Goal: Ask a question: Seek information or help from site administrators or community

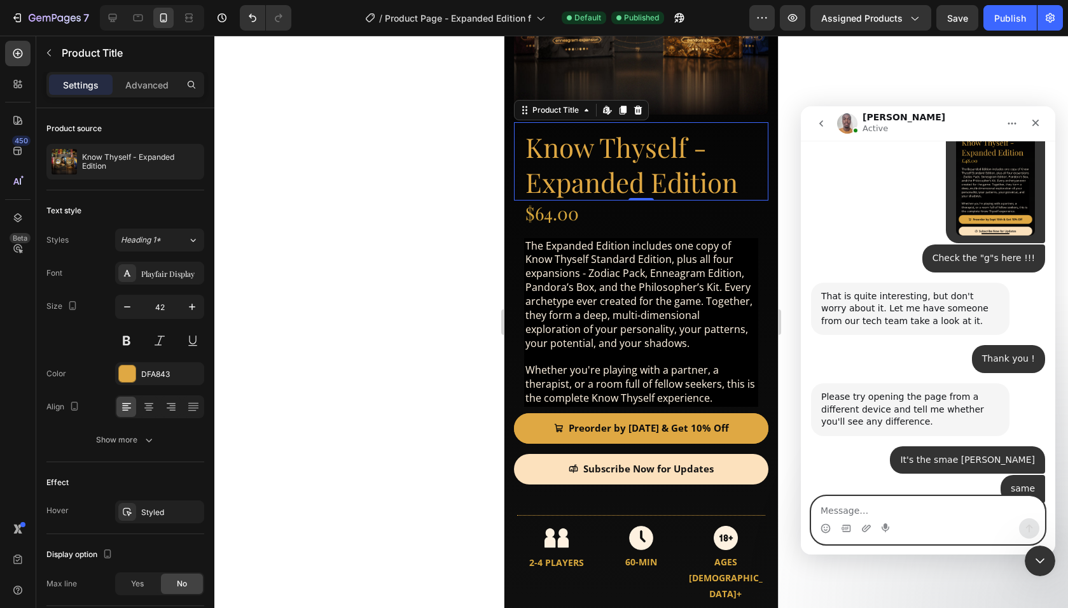
scroll to position [3954, 0]
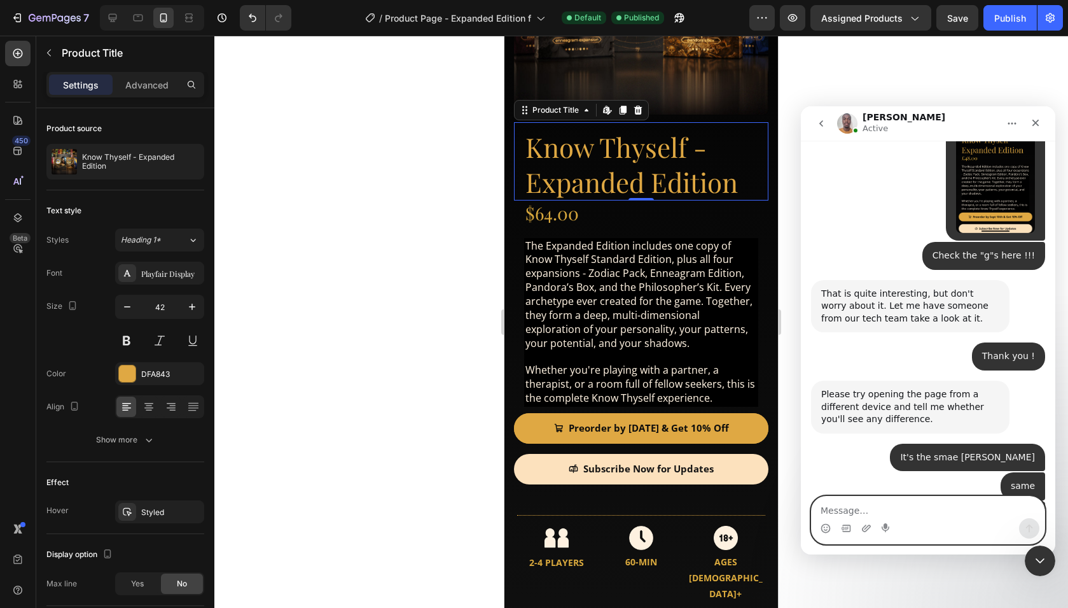
click at [914, 517] on textarea "Message…" at bounding box center [928, 507] width 233 height 22
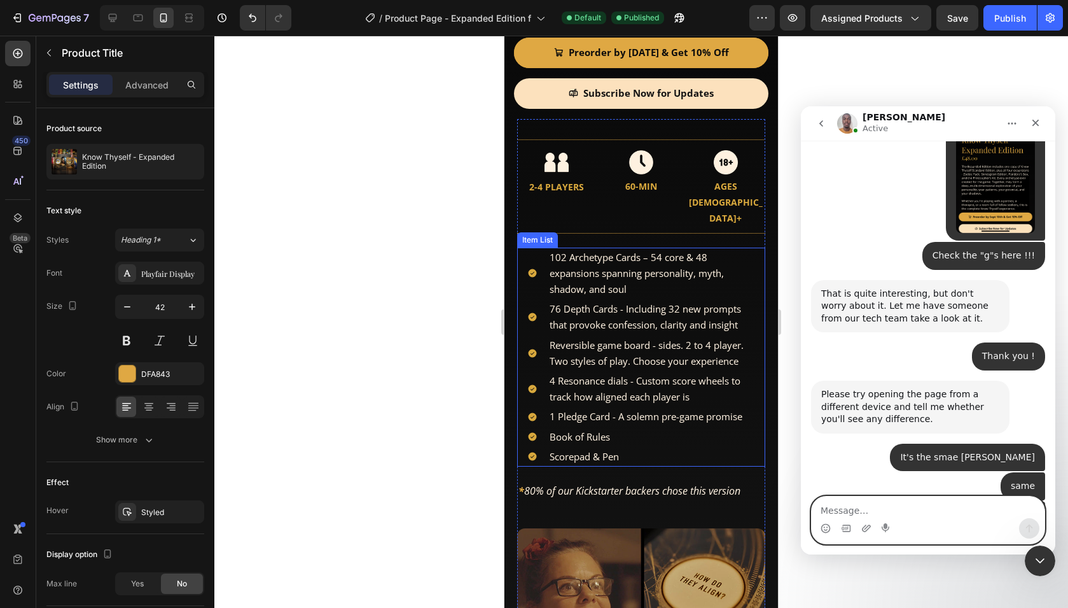
scroll to position [585, 0]
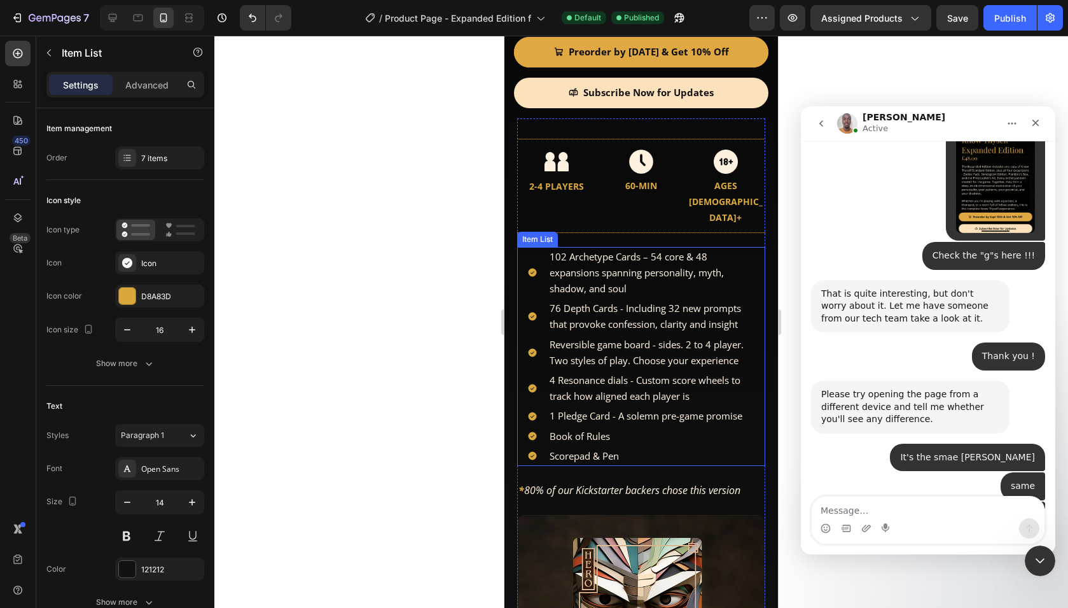
click at [608, 250] on span "102 Archetype Cards – 54 core & 48 expansions spanning personality, myth, shado…" at bounding box center [637, 272] width 174 height 45
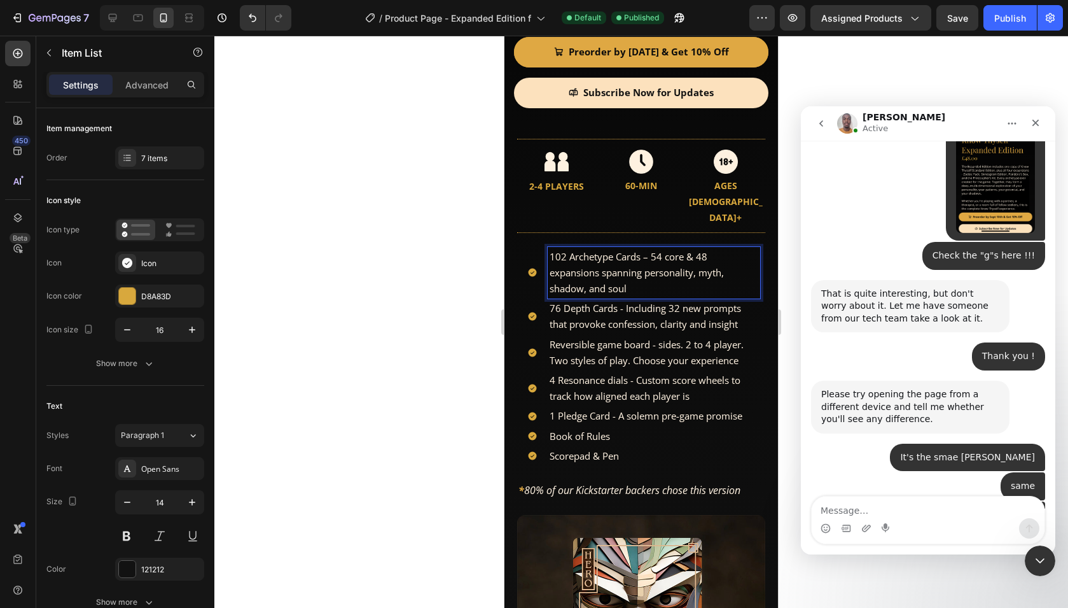
click at [600, 250] on span "102 Archetype Cards – 54 core & 48 expansions spanning personality, myth, shado…" at bounding box center [637, 272] width 174 height 45
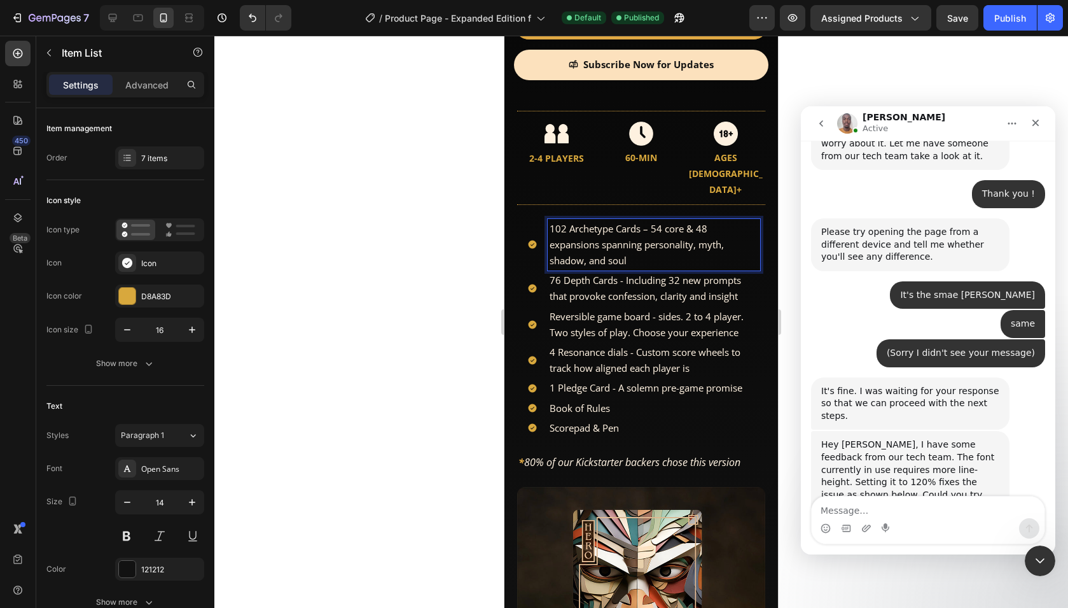
scroll to position [4147, 0]
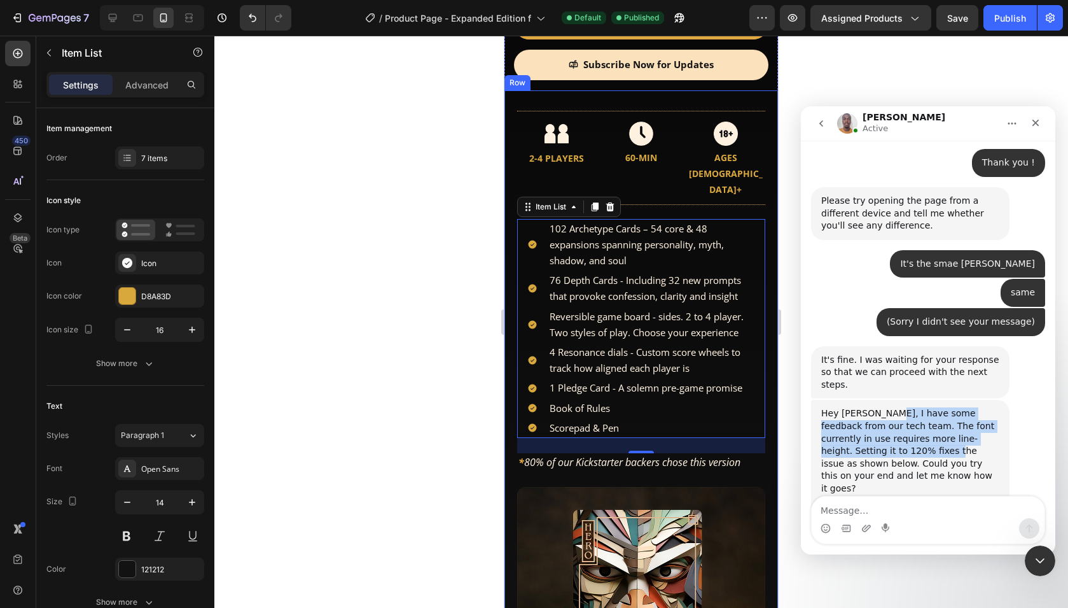
drag, startPoint x: 879, startPoint y: 295, endPoint x: 914, endPoint y: 334, distance: 52.7
click at [909, 407] on div "Hey Phil, I have some feedback from our tech team. The font currently in use re…" at bounding box center [910, 457] width 178 height 100
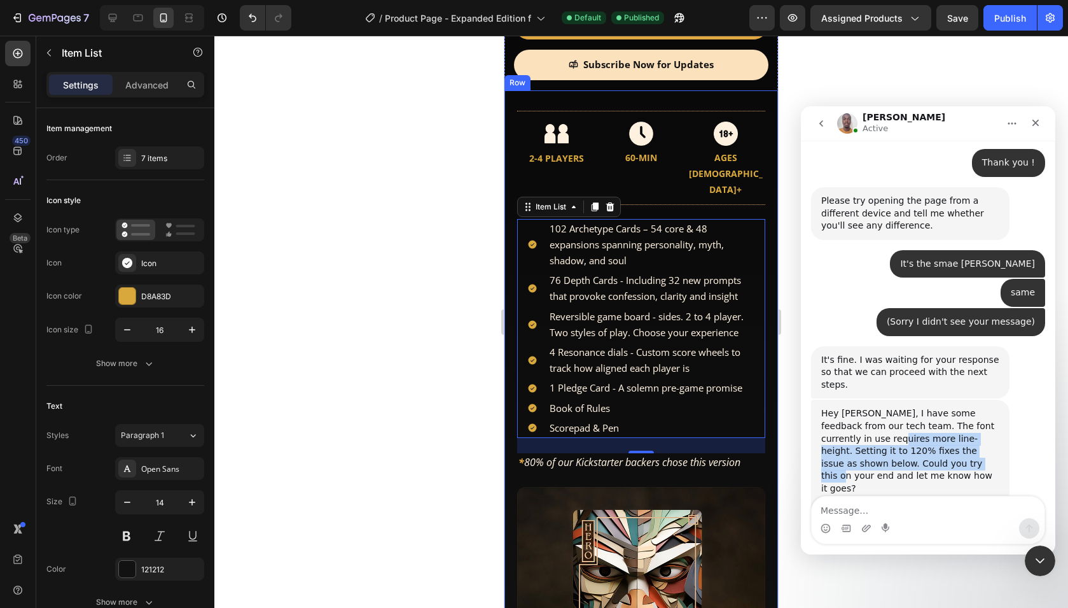
drag, startPoint x: 938, startPoint y: 338, endPoint x: 874, endPoint y: 312, distance: 69.7
click at [874, 407] on div "Hey Phil, I have some feedback from our tech team. The font currently in use re…" at bounding box center [910, 457] width 178 height 100
drag, startPoint x: 862, startPoint y: 303, endPoint x: 902, endPoint y: 340, distance: 54.1
click at [896, 407] on div "Hey Phil, I have some feedback from our tech team. The font currently in use re…" at bounding box center [910, 457] width 178 height 100
drag, startPoint x: 930, startPoint y: 340, endPoint x: 866, endPoint y: 296, distance: 77.5
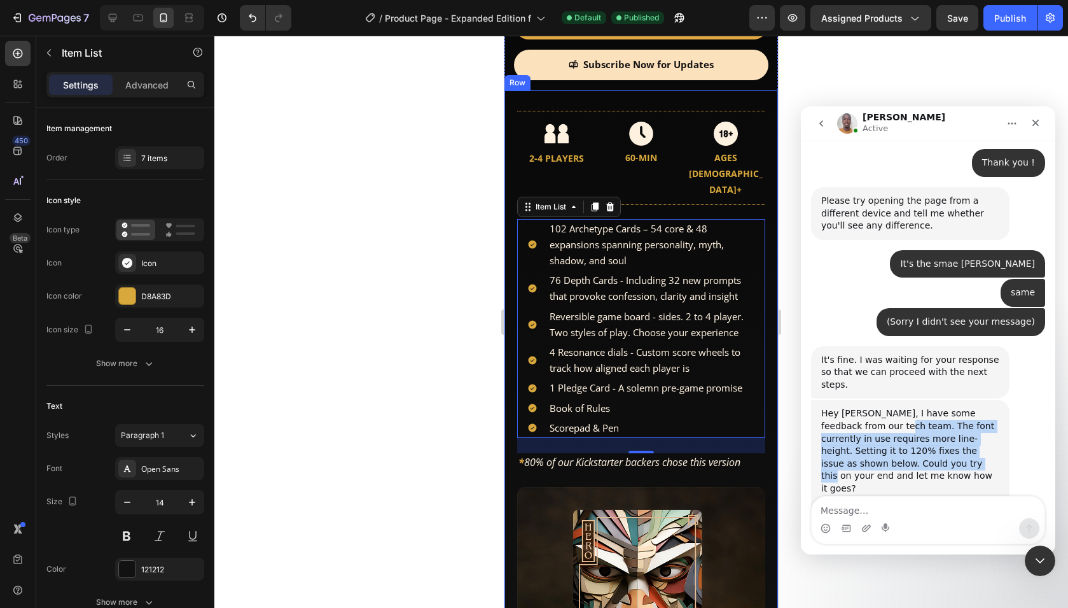
click at [867, 407] on div "Hey Phil, I have some feedback from our tech team. The font currently in use re…" at bounding box center [910, 457] width 178 height 100
drag, startPoint x: 866, startPoint y: 296, endPoint x: 930, endPoint y: 351, distance: 84.4
click at [930, 407] on div "Hey Phil, I have some feedback from our tech team. The font currently in use re…" at bounding box center [910, 457] width 178 height 100
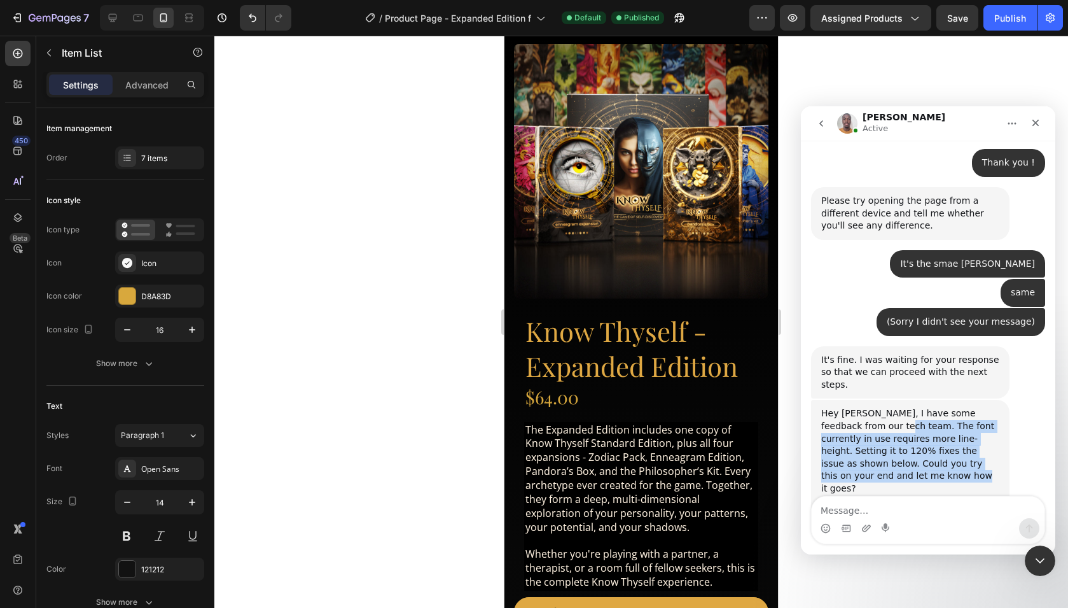
scroll to position [0, 0]
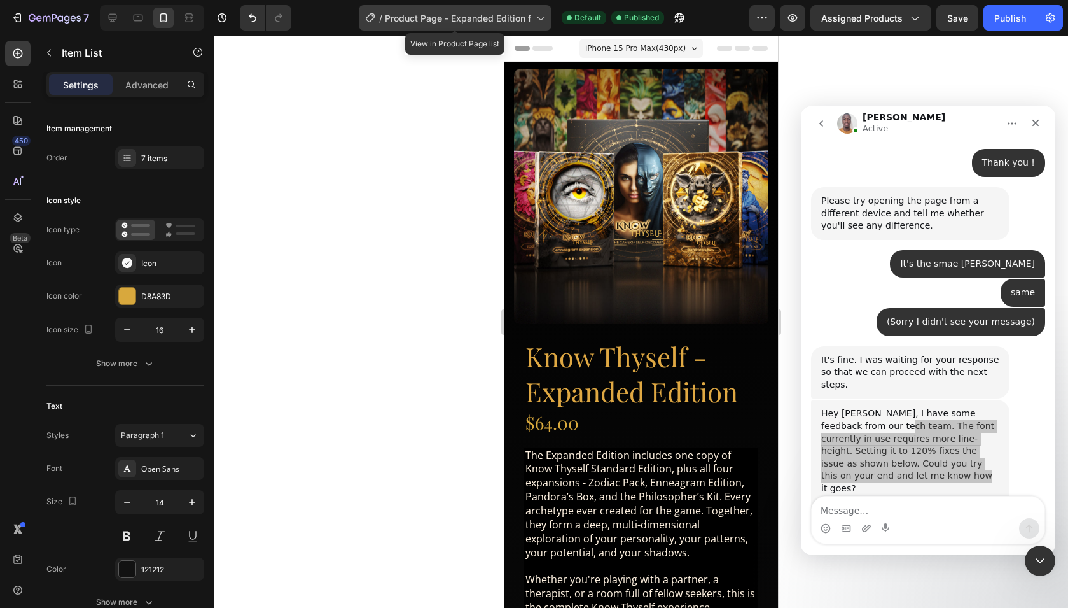
click at [506, 17] on span "Product Page - Expanded Edition f" at bounding box center [458, 17] width 146 height 13
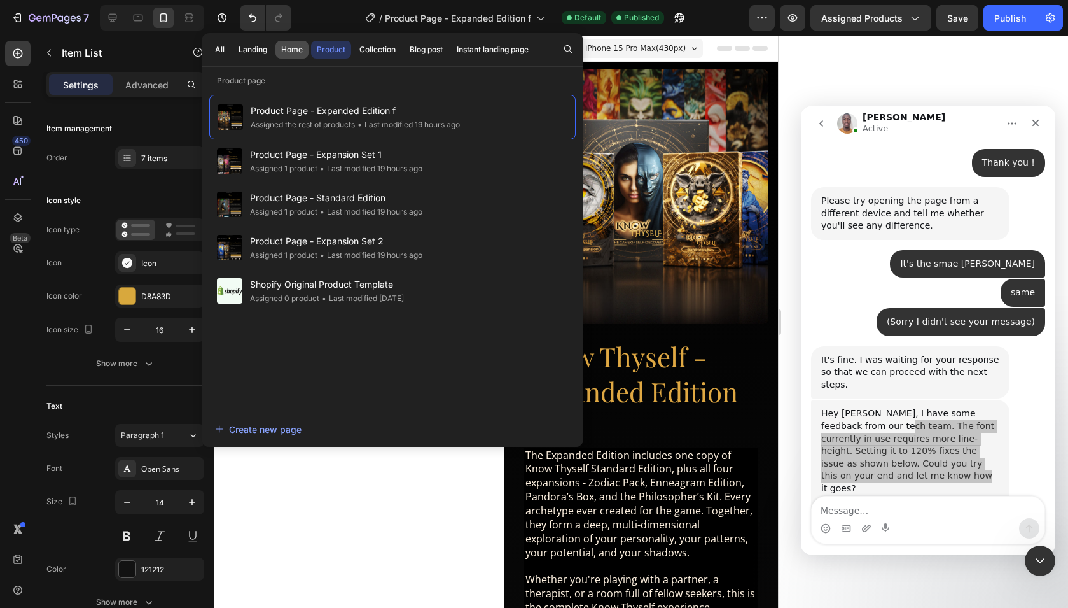
click at [288, 52] on div "Home" at bounding box center [292, 49] width 22 height 11
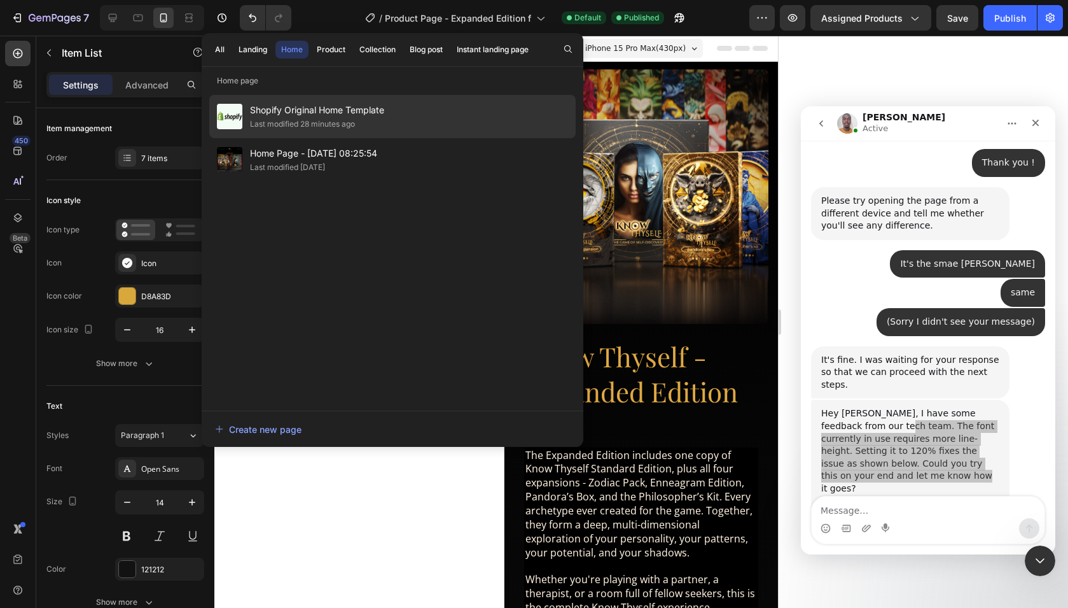
click at [289, 113] on span "Shopify Original Home Template" at bounding box center [317, 109] width 134 height 15
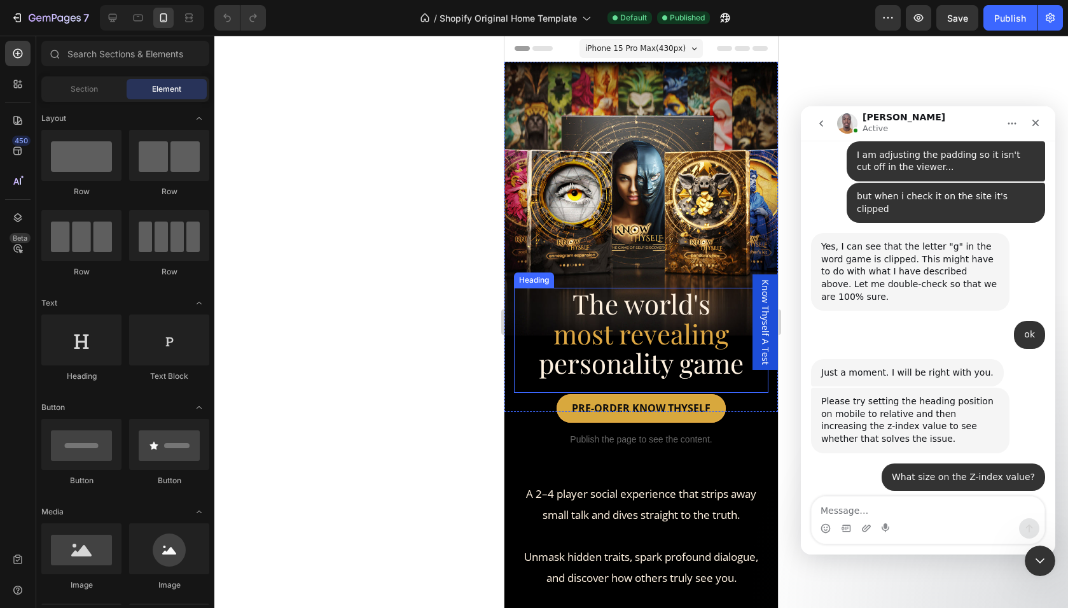
click at [561, 343] on span "most revealing" at bounding box center [642, 334] width 176 height 36
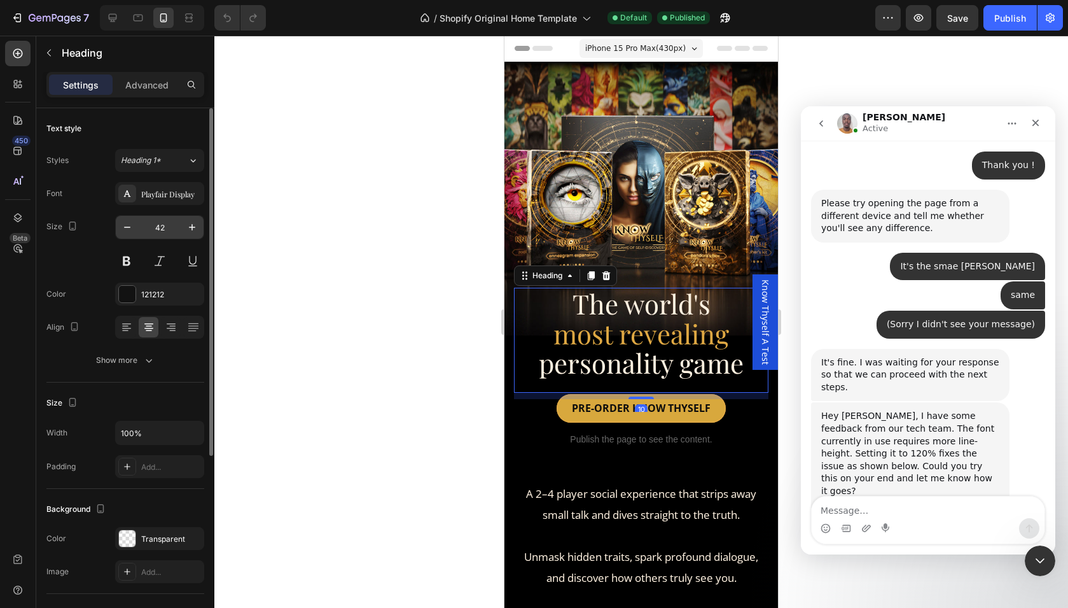
scroll to position [4147, 0]
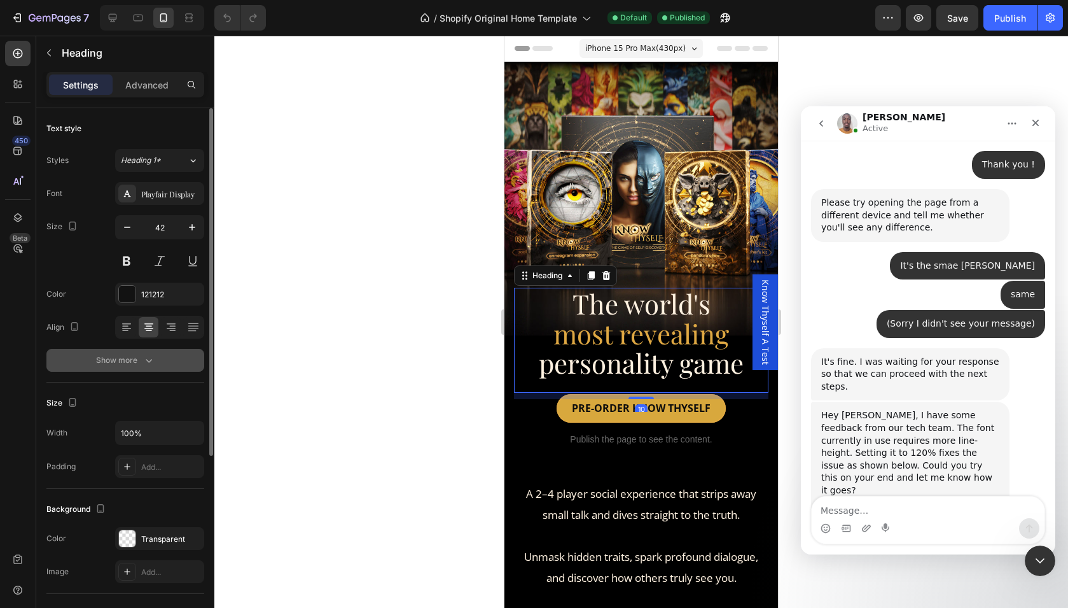
click at [137, 361] on div "Show more" at bounding box center [125, 360] width 59 height 13
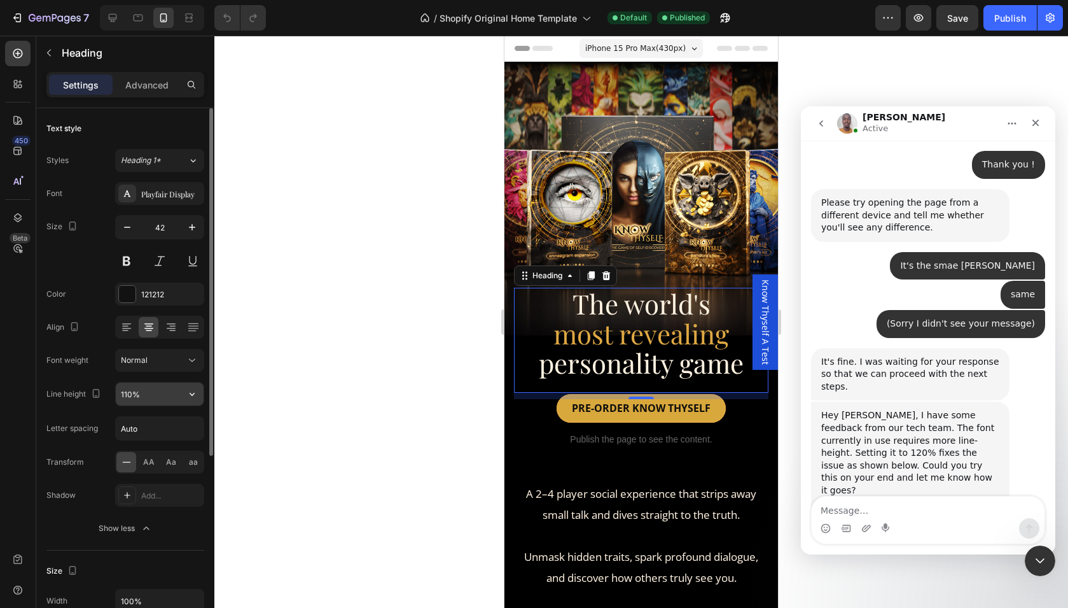
click at [142, 398] on input "110%" at bounding box center [160, 393] width 88 height 23
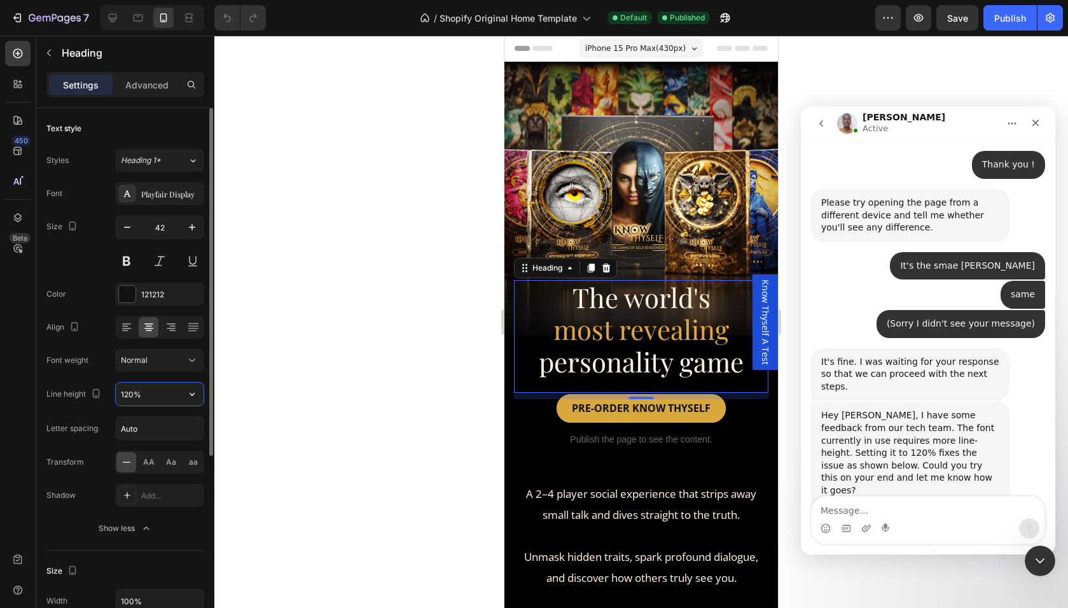
type input "120%"
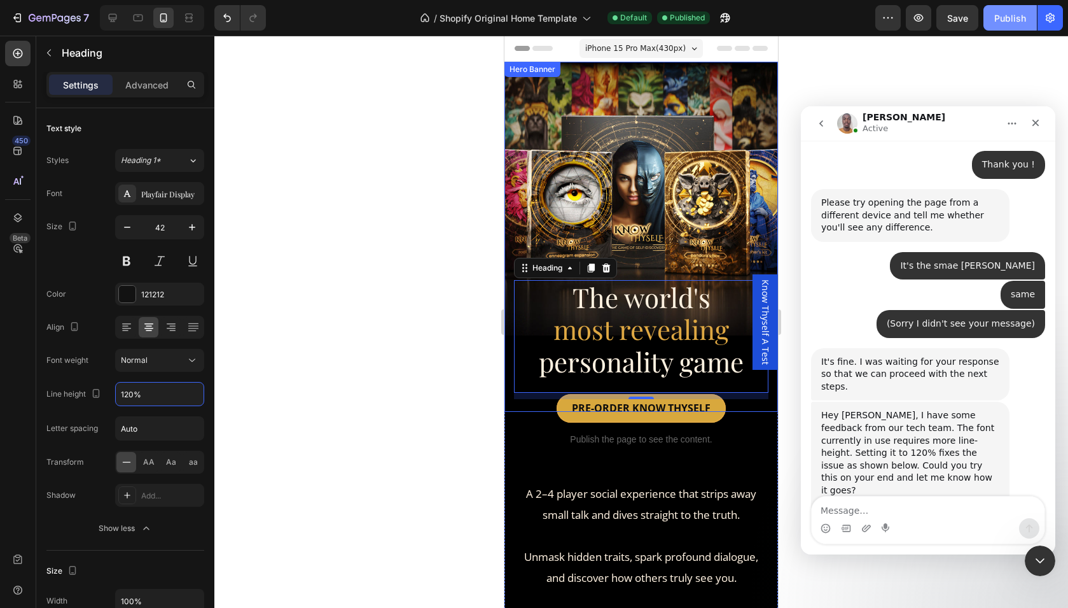
click at [1007, 19] on div "Publish" at bounding box center [1010, 17] width 32 height 13
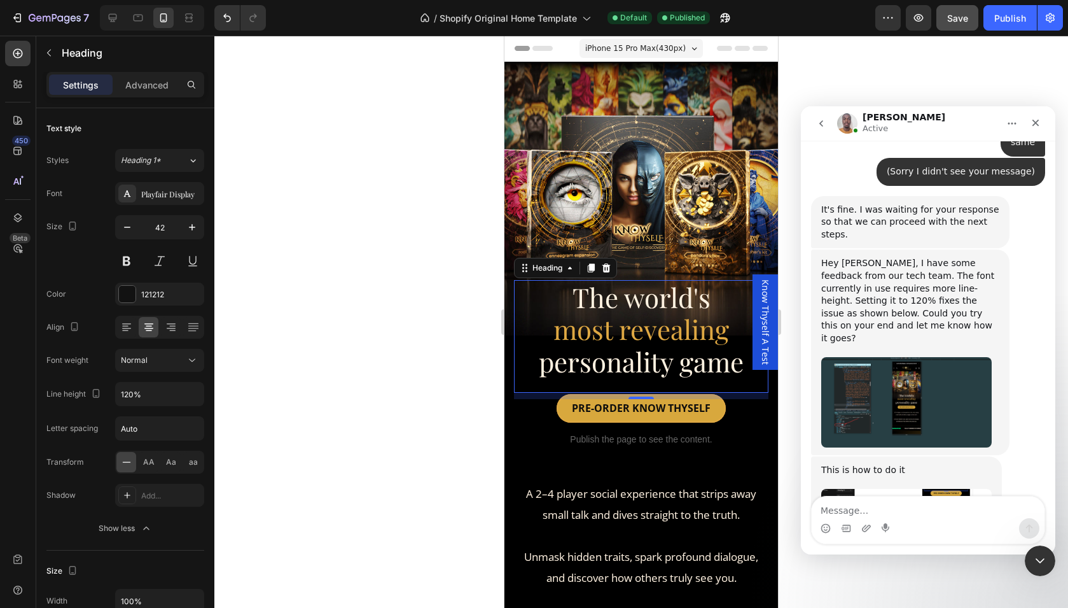
scroll to position [4307, 0]
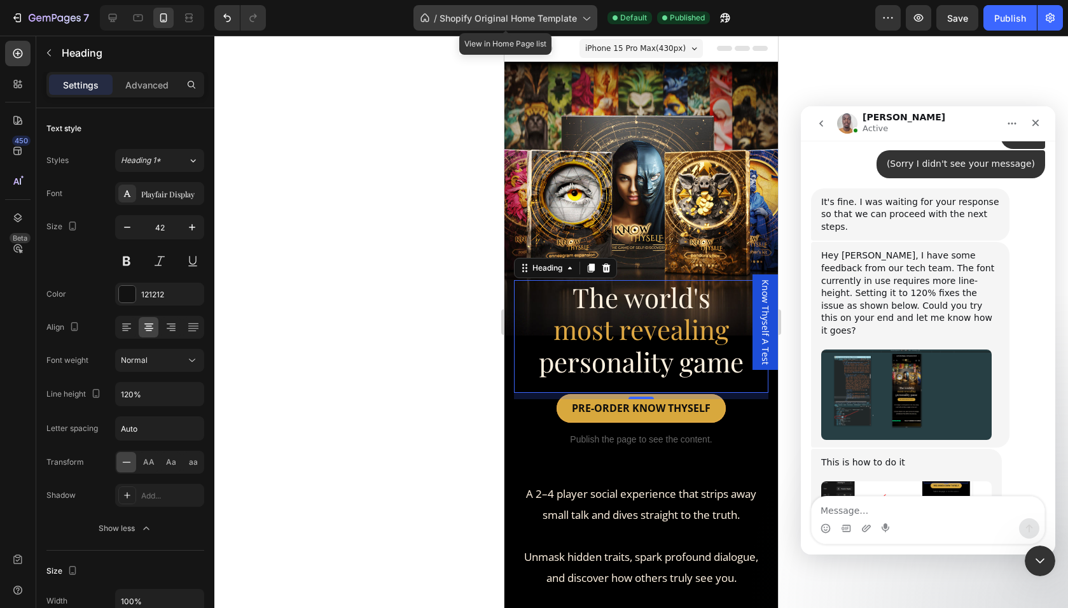
click at [515, 8] on div "/ Shopify Original Home Template" at bounding box center [506, 17] width 184 height 25
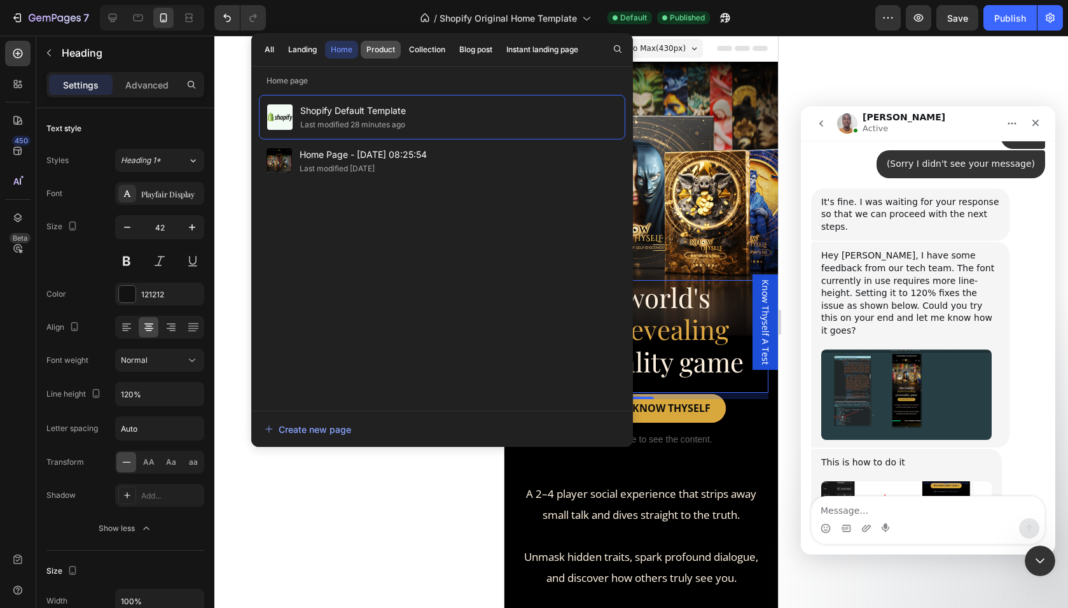
click at [403, 41] on button "Product" at bounding box center [427, 50] width 48 height 18
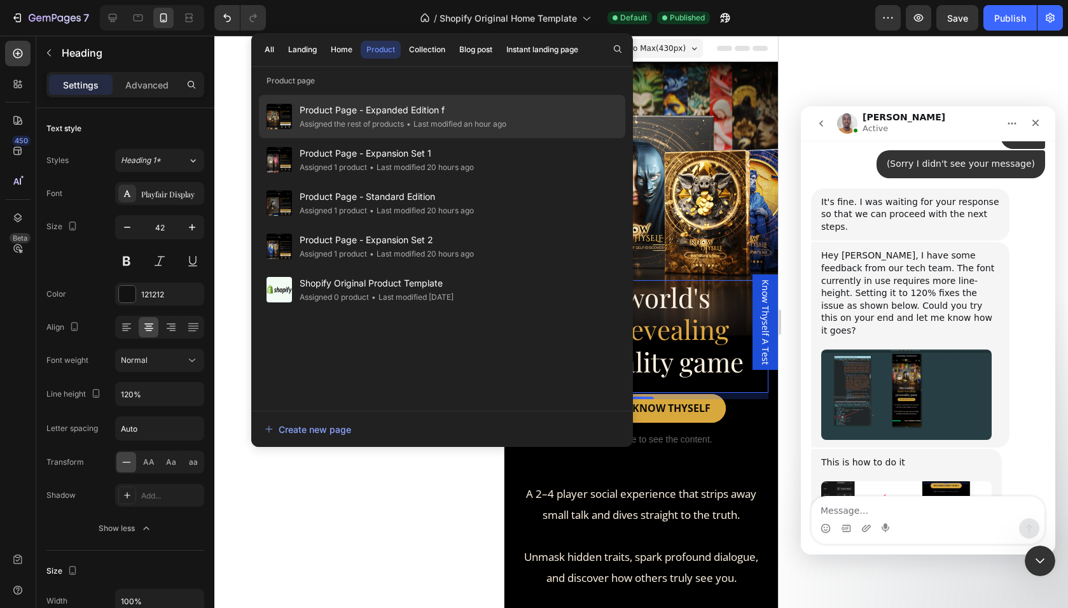
click at [384, 120] on div "Assigned the rest of products" at bounding box center [352, 124] width 104 height 13
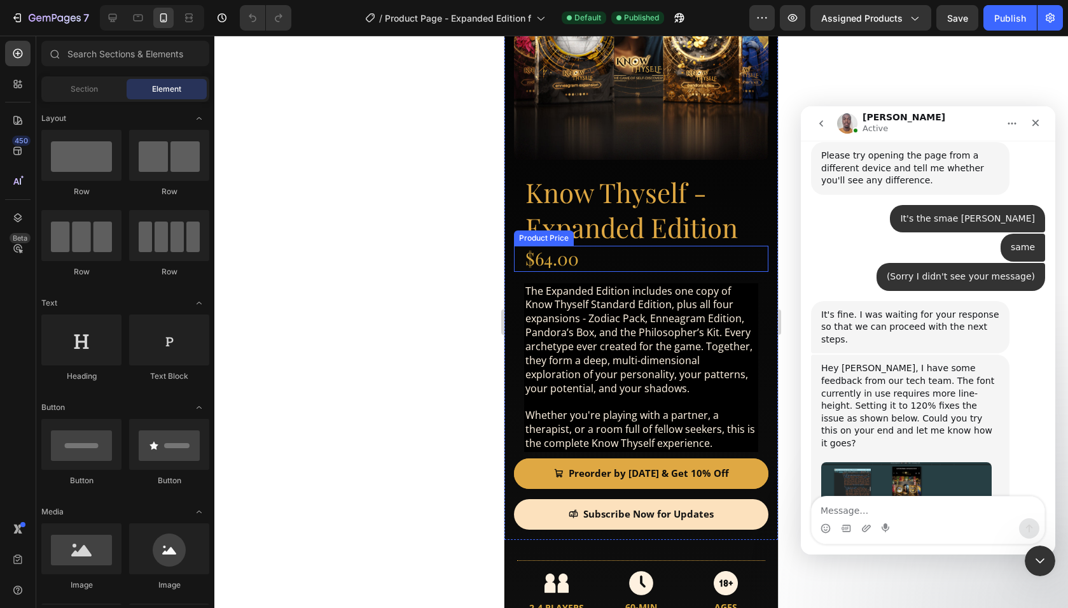
scroll to position [4258, 0]
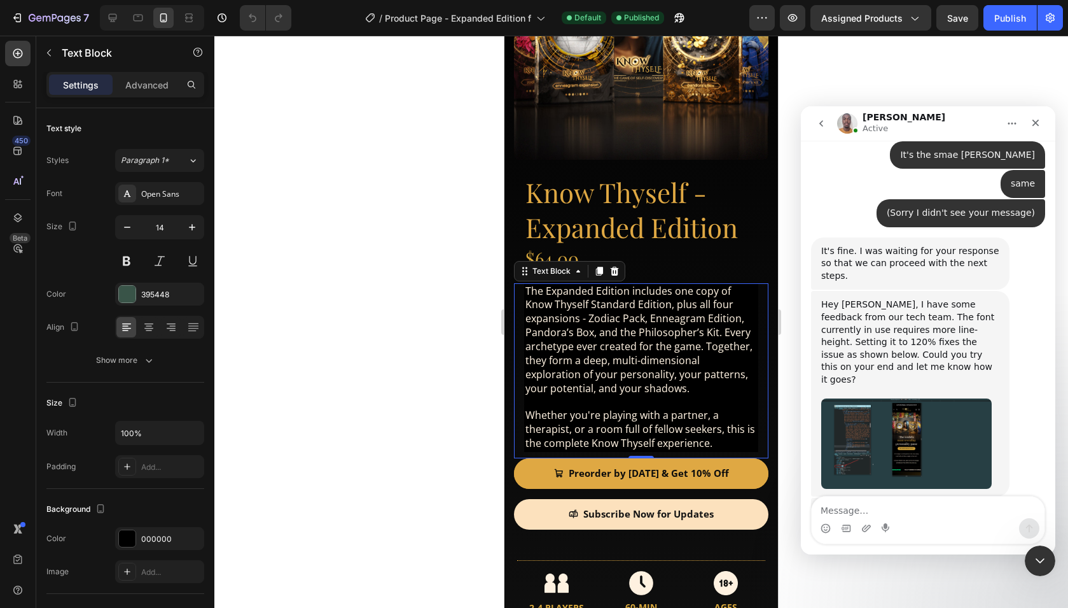
click at [600, 324] on span "The Expanded Edition includes one copy of Know Thyself Standard Edition, plus a…" at bounding box center [639, 339] width 227 height 111
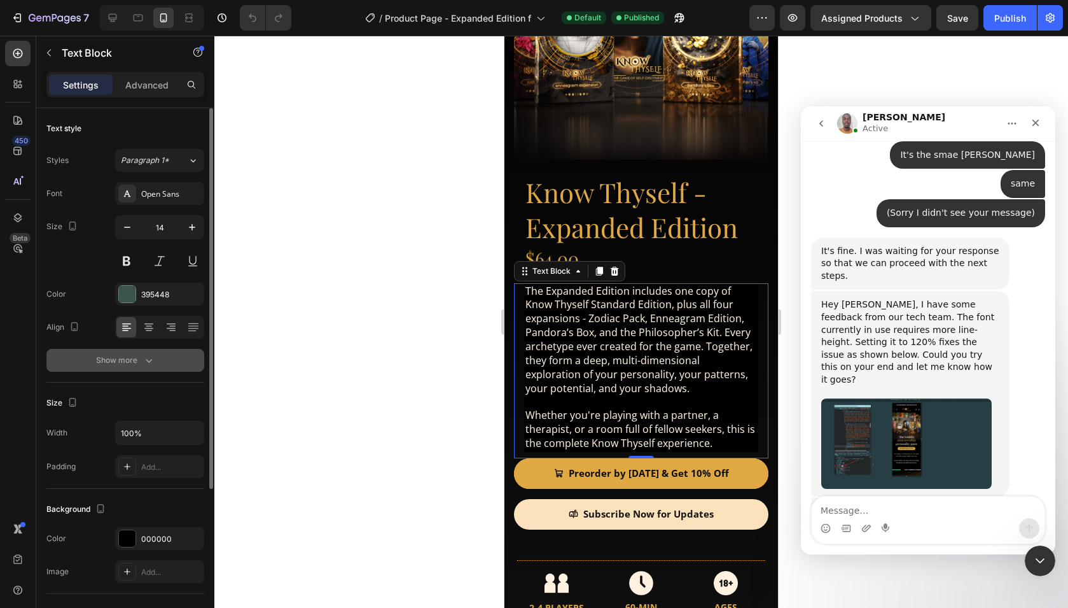
click at [137, 357] on div "Show more" at bounding box center [125, 360] width 59 height 13
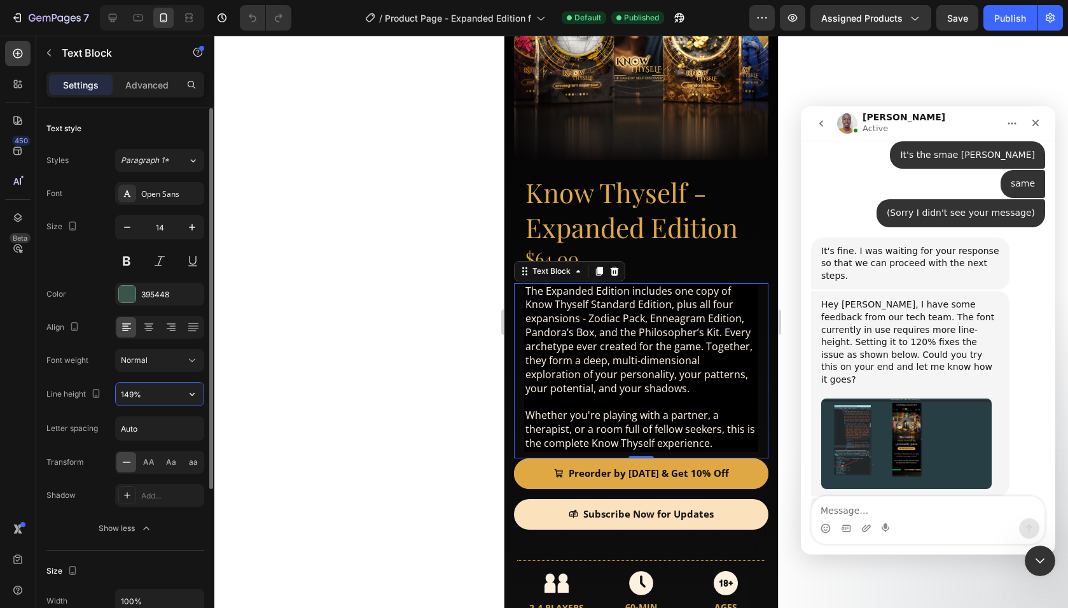
click at [142, 393] on input "149%" at bounding box center [160, 393] width 88 height 23
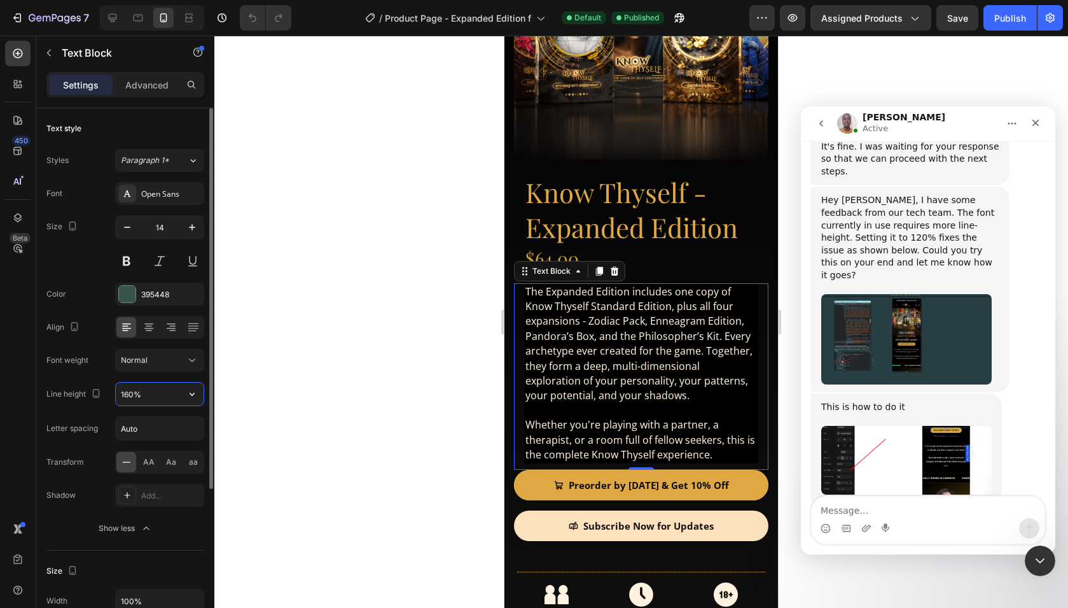
scroll to position [4379, 0]
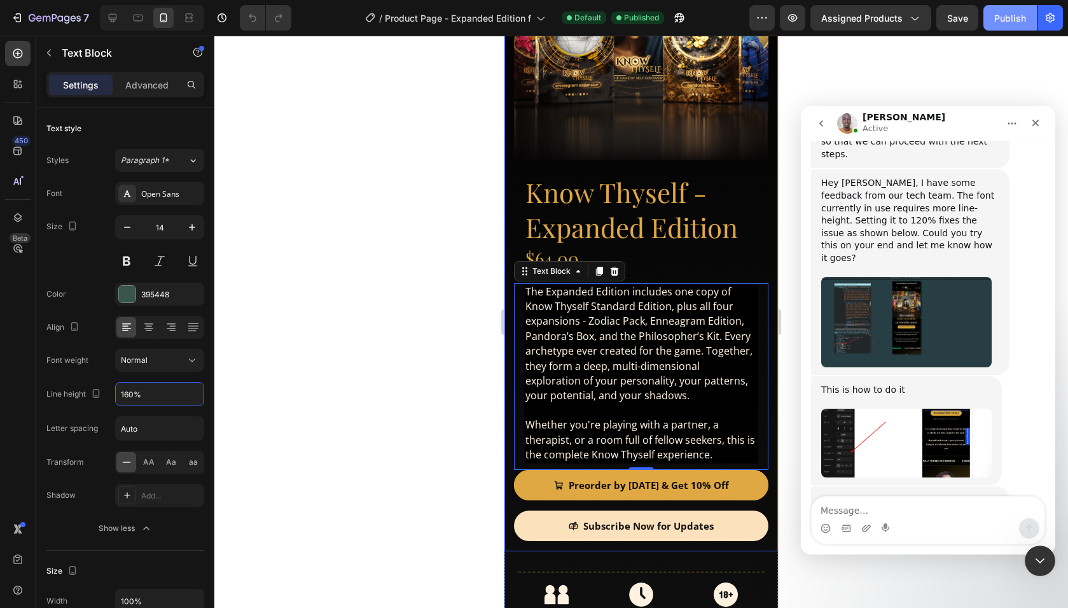
type input "160%"
click at [997, 18] on div "Publish" at bounding box center [1010, 17] width 32 height 13
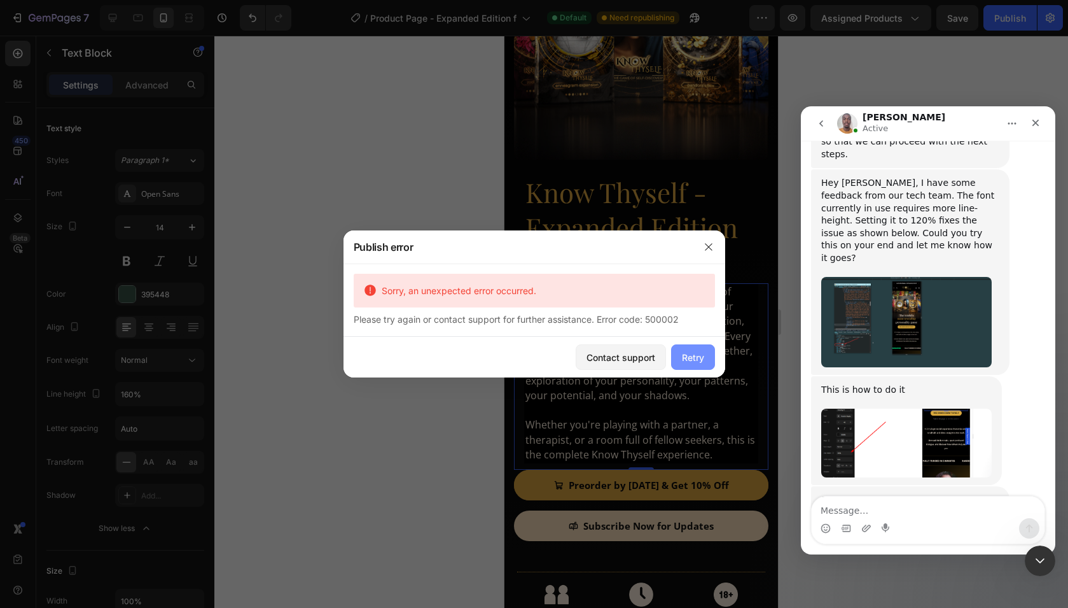
click at [682, 358] on div "Retry" at bounding box center [693, 357] width 22 height 13
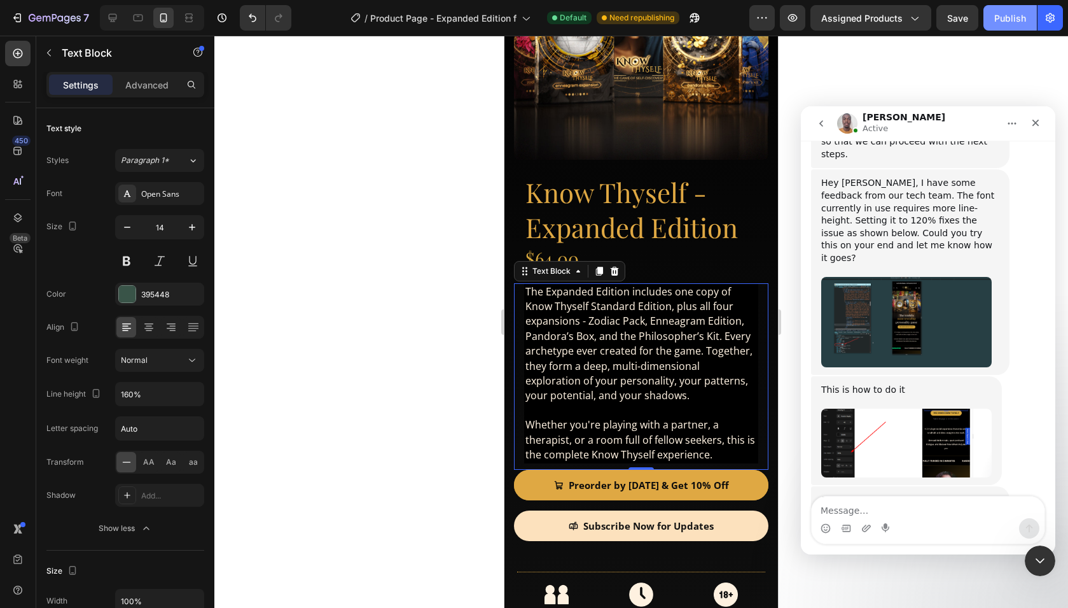
click at [1007, 18] on div "Publish" at bounding box center [1010, 17] width 32 height 13
click at [882, 531] on img "Brian says…" at bounding box center [906, 564] width 171 height 67
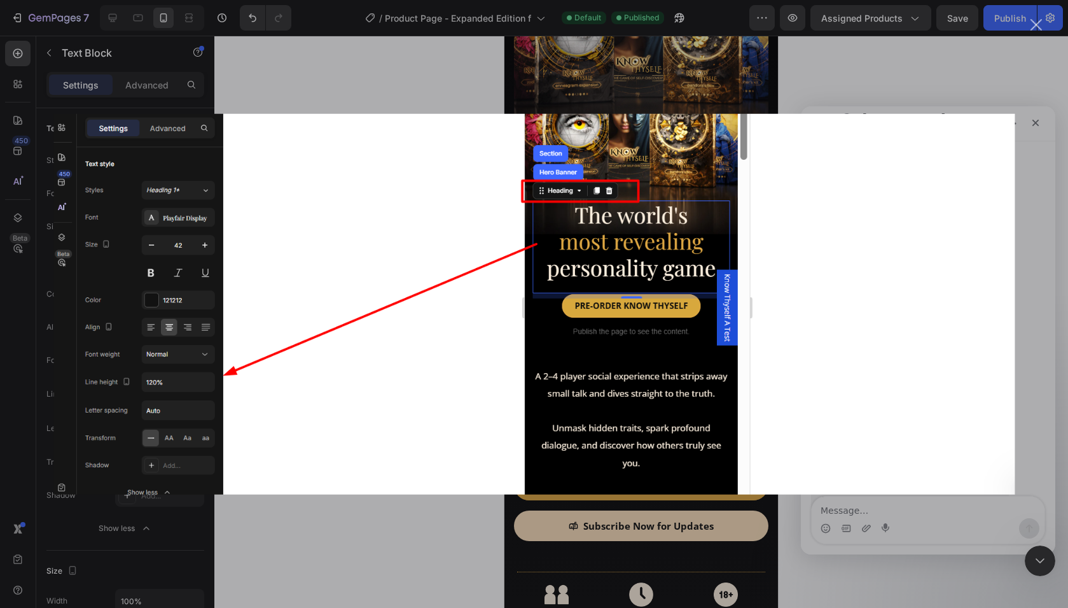
click at [863, 510] on div "Intercom messenger" at bounding box center [534, 304] width 1068 height 608
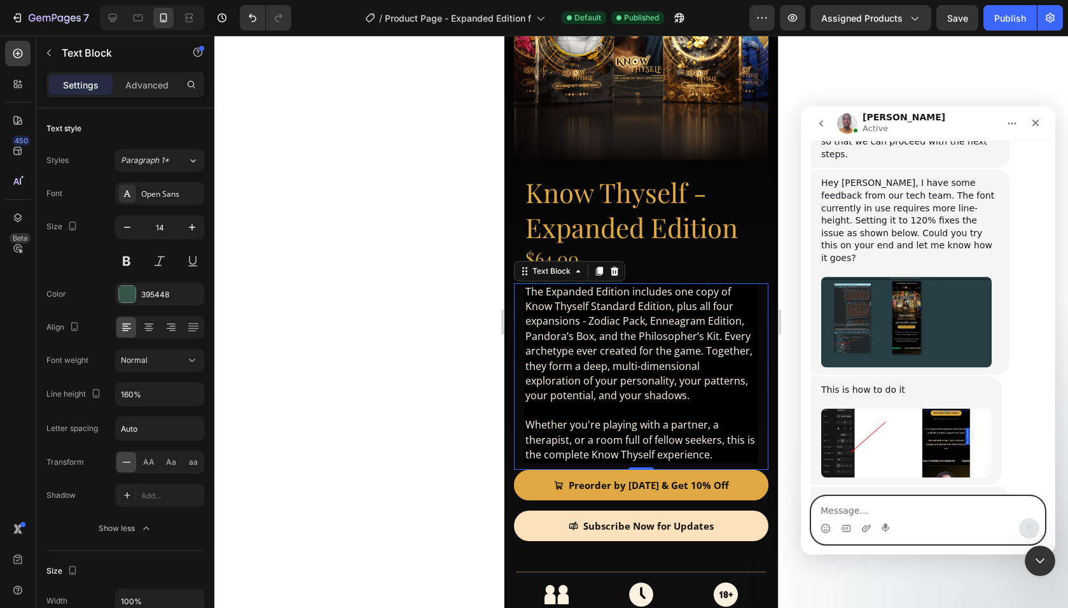
click at [888, 504] on textarea "Message…" at bounding box center [928, 507] width 233 height 22
type textarea "Fixed on home page"
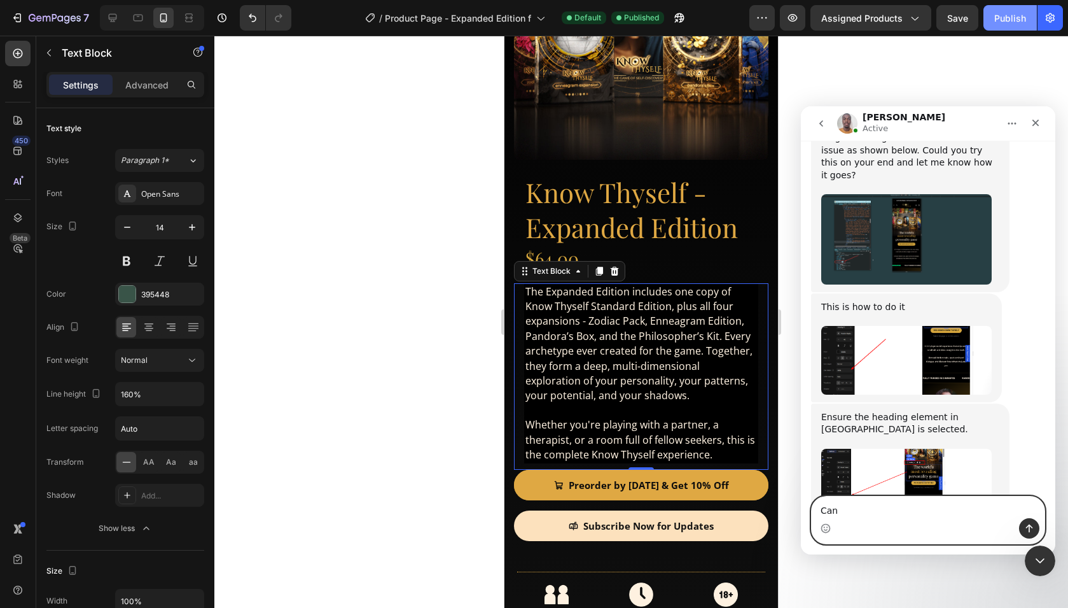
scroll to position [4466, 0]
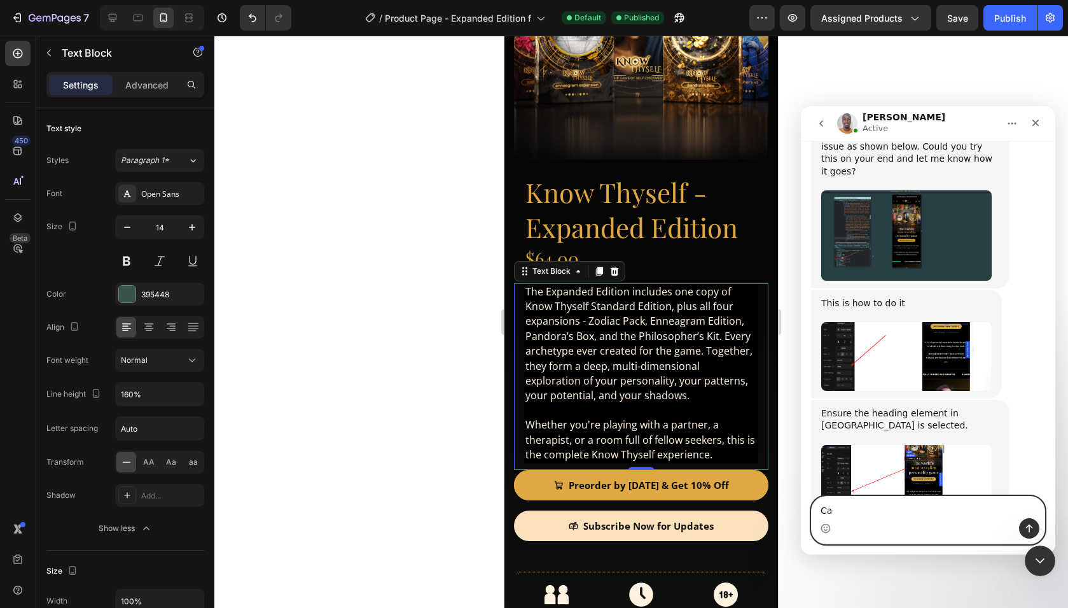
type textarea "C"
type textarea "and I put it to 160 on Expanded and it's working"
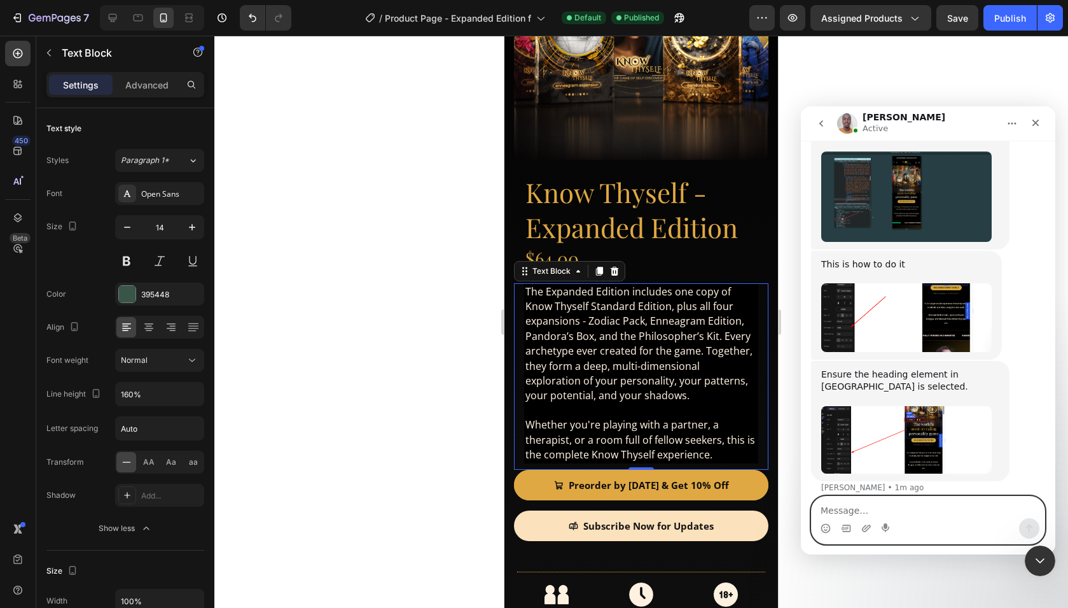
scroll to position [4507, 0]
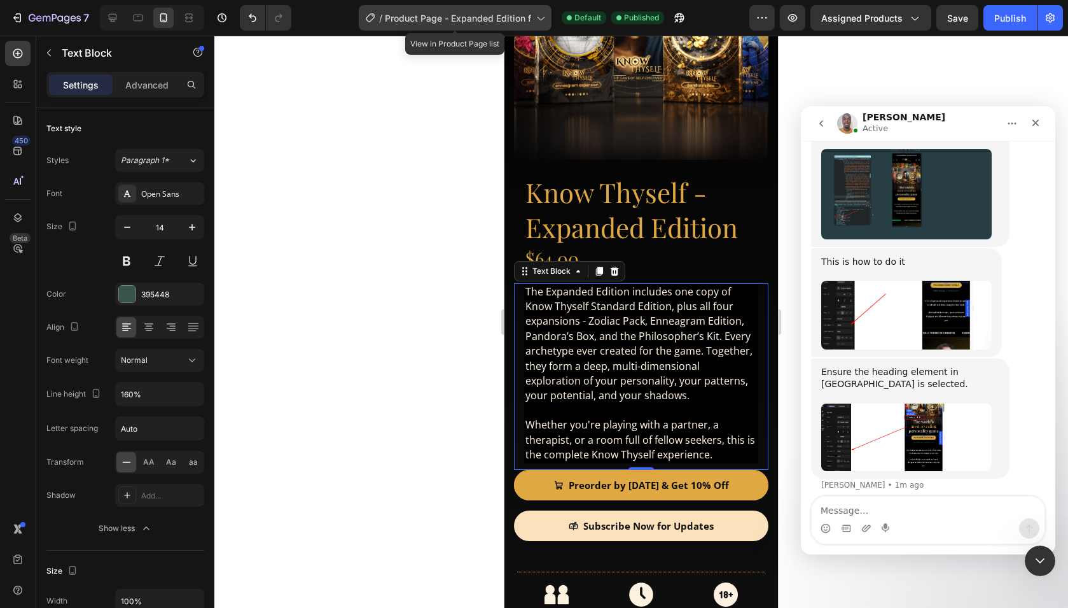
click at [471, 15] on span "Product Page - Expanded Edition f" at bounding box center [458, 17] width 146 height 13
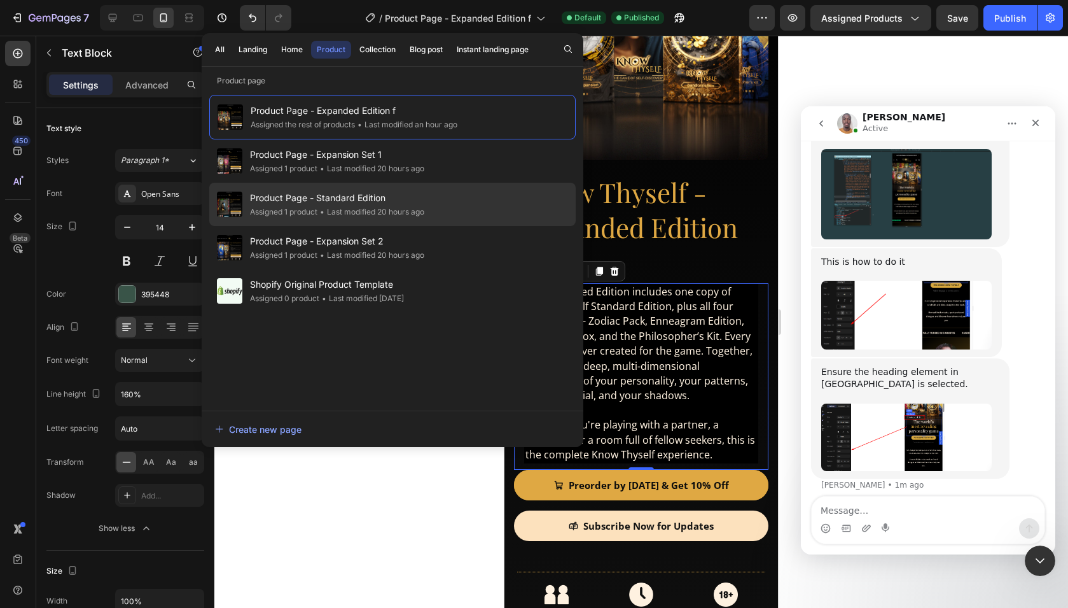
click at [351, 206] on div "• Last modified 20 hours ago" at bounding box center [370, 212] width 107 height 13
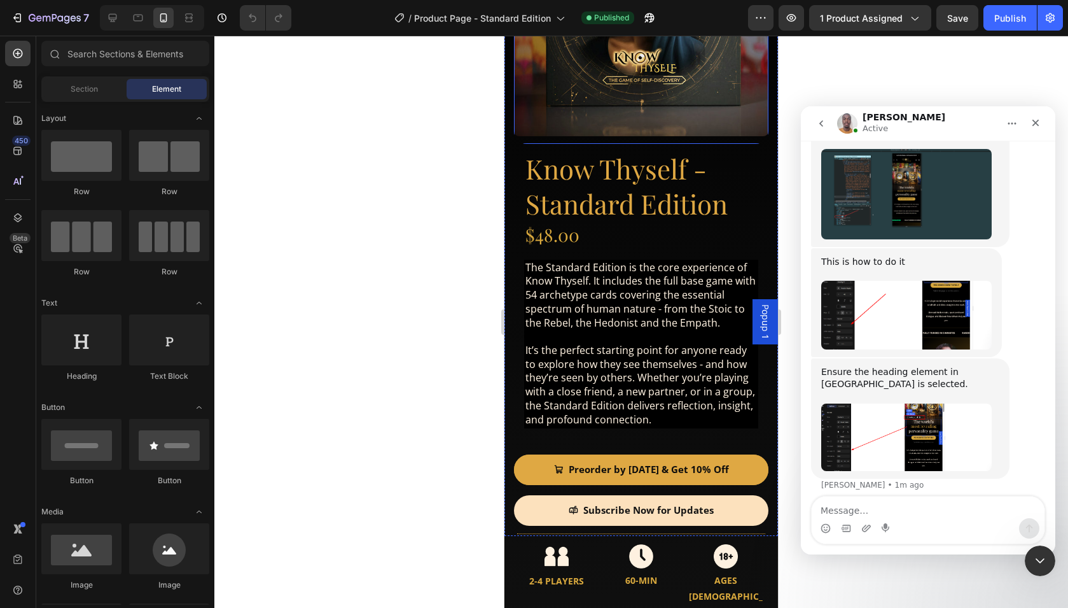
scroll to position [188, 0]
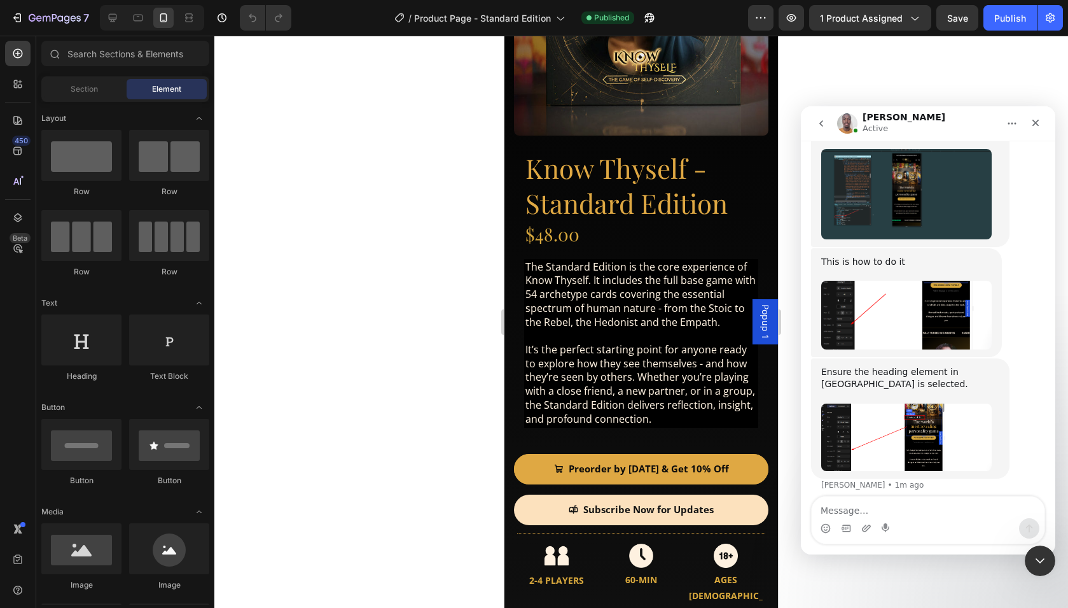
click at [888, 510] on textarea "Message…" at bounding box center [928, 507] width 233 height 22
type textarea "it's working... thanks"
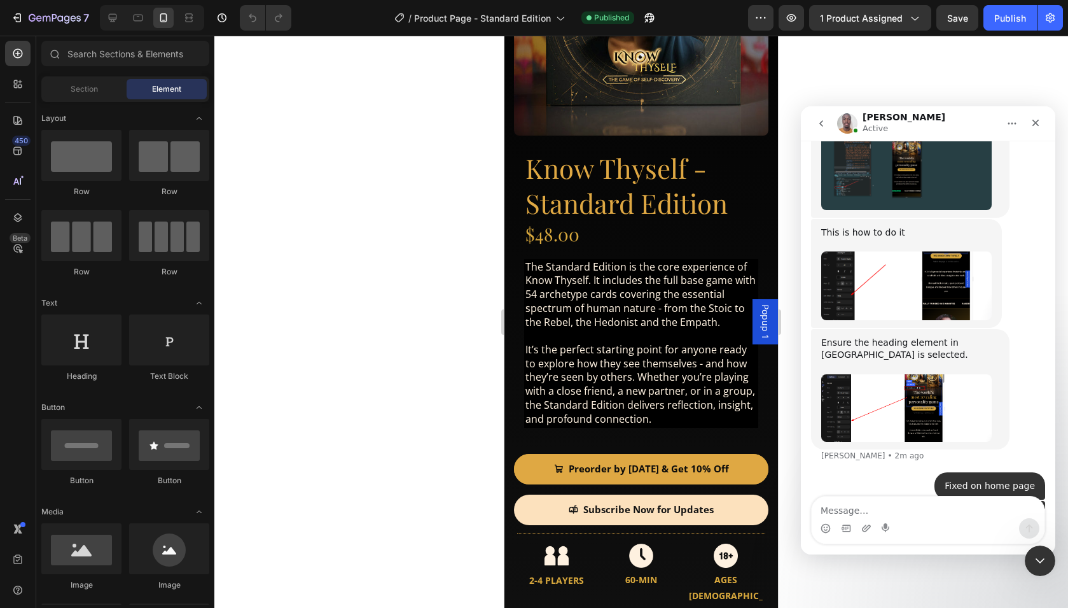
scroll to position [4536, 0]
click at [994, 30] on button "Publish" at bounding box center [1010, 17] width 53 height 25
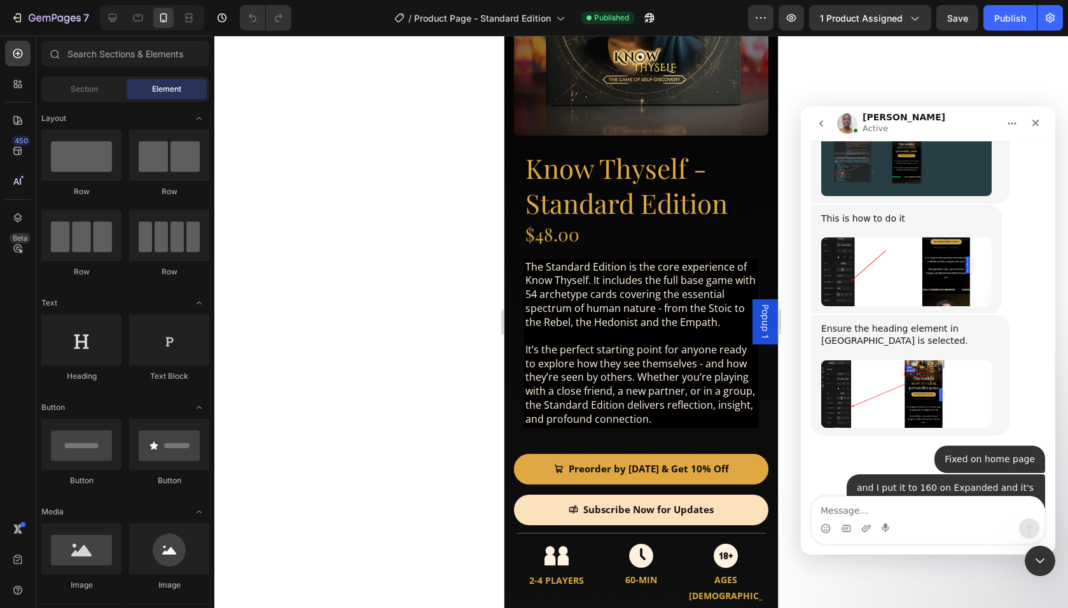
click at [847, 512] on textarea "Message…" at bounding box center [928, 507] width 233 height 22
type textarea "Yes... all sorted... thank you"
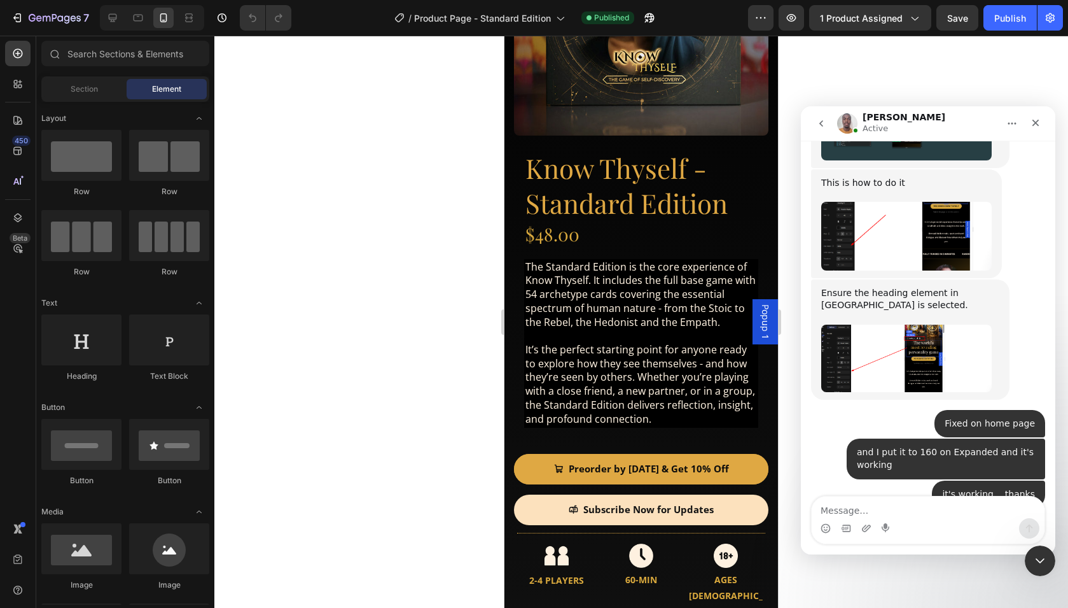
scroll to position [4588, 0]
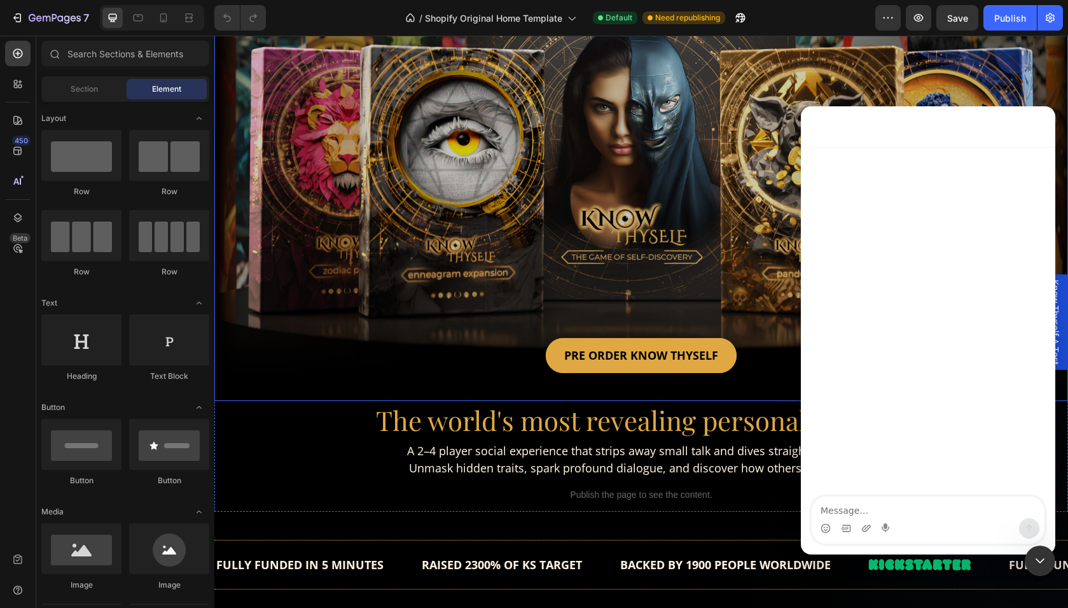
scroll to position [151, 0]
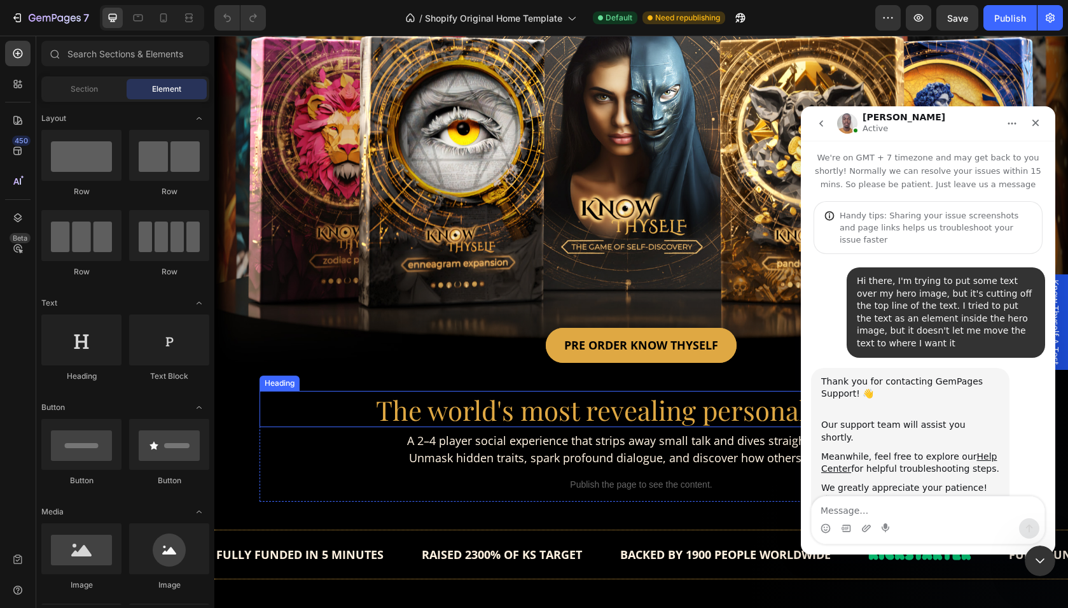
click at [423, 410] on span "The world's most revealing personality game" at bounding box center [641, 410] width 531 height 36
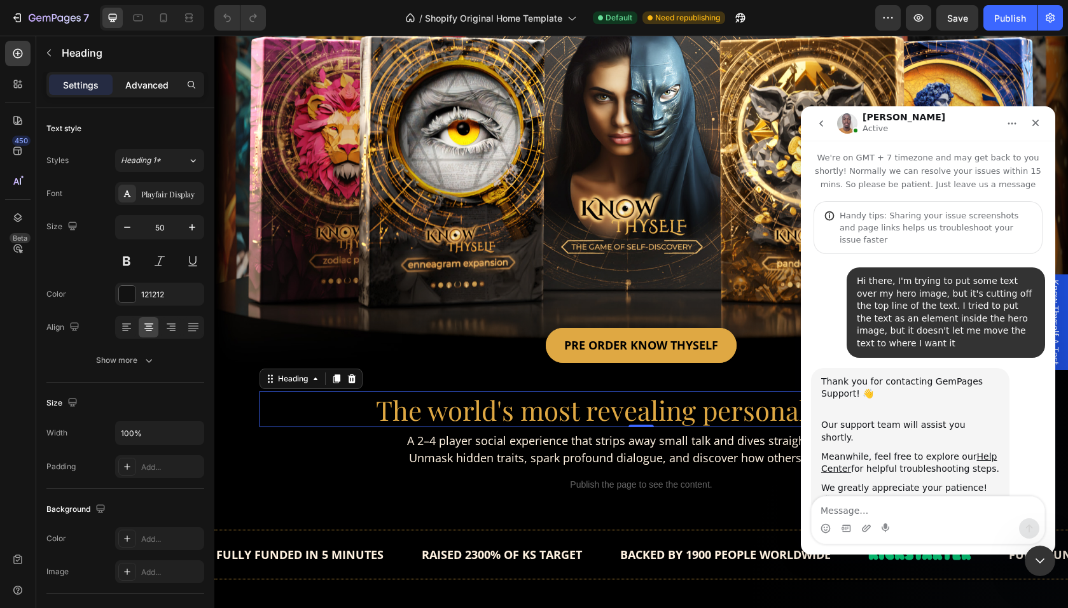
click at [151, 85] on p "Advanced" at bounding box center [146, 84] width 43 height 13
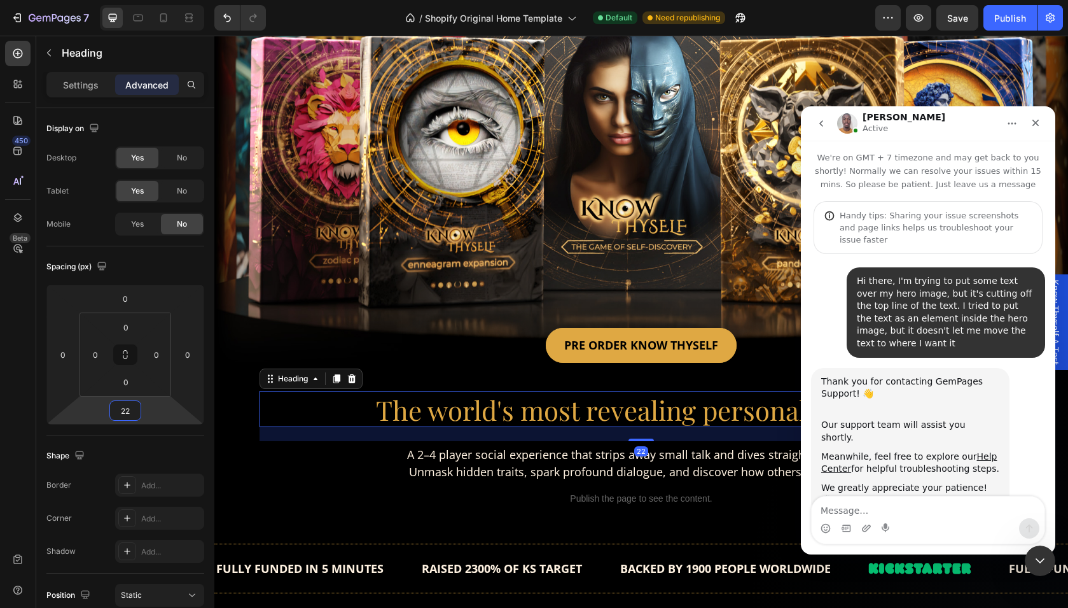
drag, startPoint x: 145, startPoint y: 417, endPoint x: 145, endPoint y: 410, distance: 7.0
click at [145, 228] on html "7 / Shopify Original Home Template Default Need republishing Preview Save Publi…" at bounding box center [534, 114] width 1068 height 228
click at [127, 411] on input "22" at bounding box center [125, 410] width 25 height 19
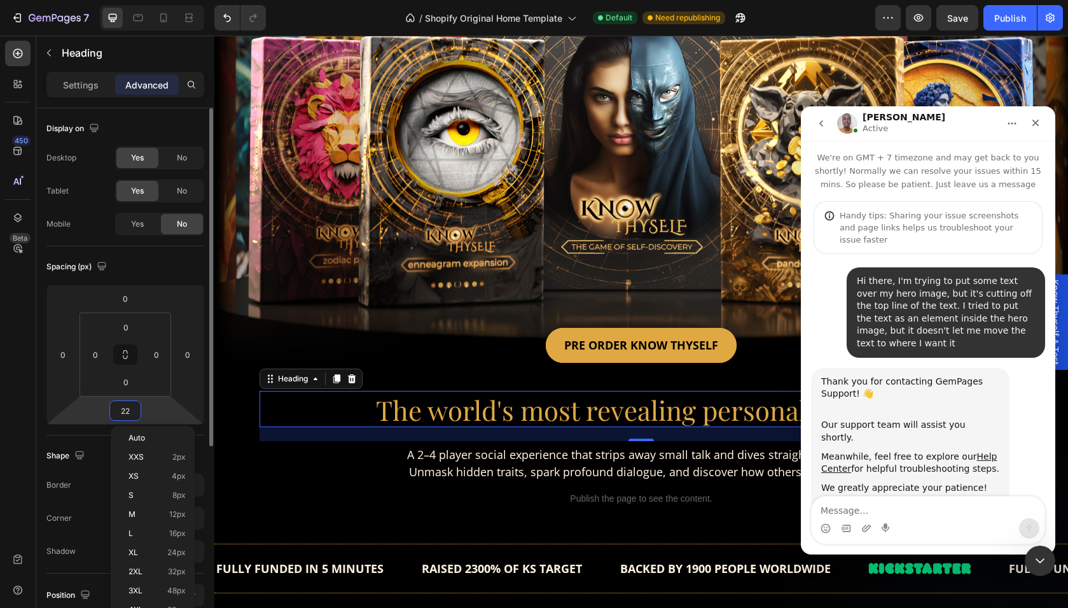
click at [127, 411] on input "22" at bounding box center [125, 410] width 25 height 19
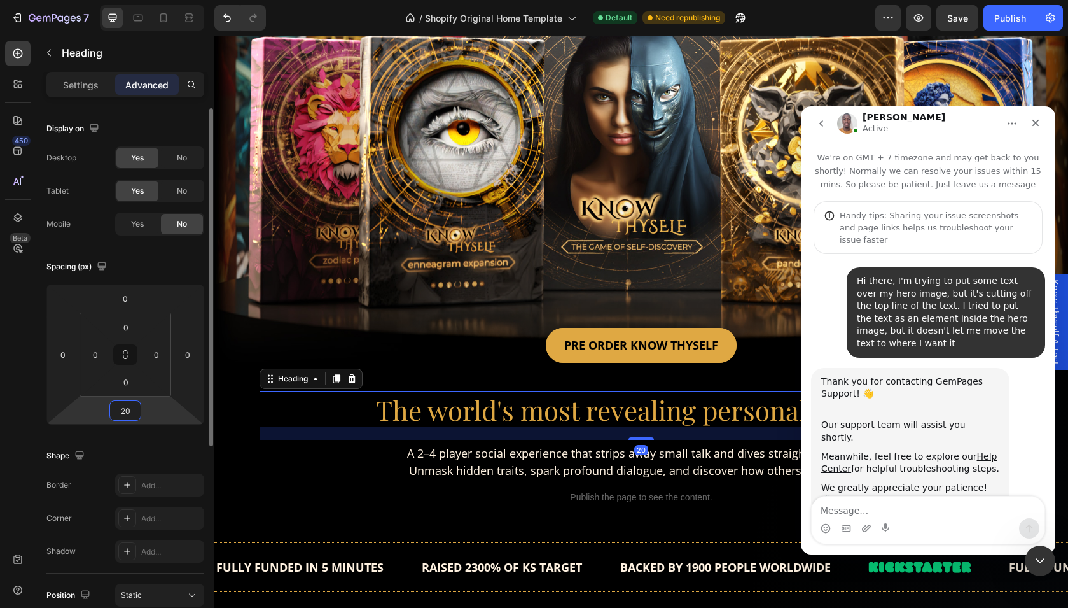
type input "20"
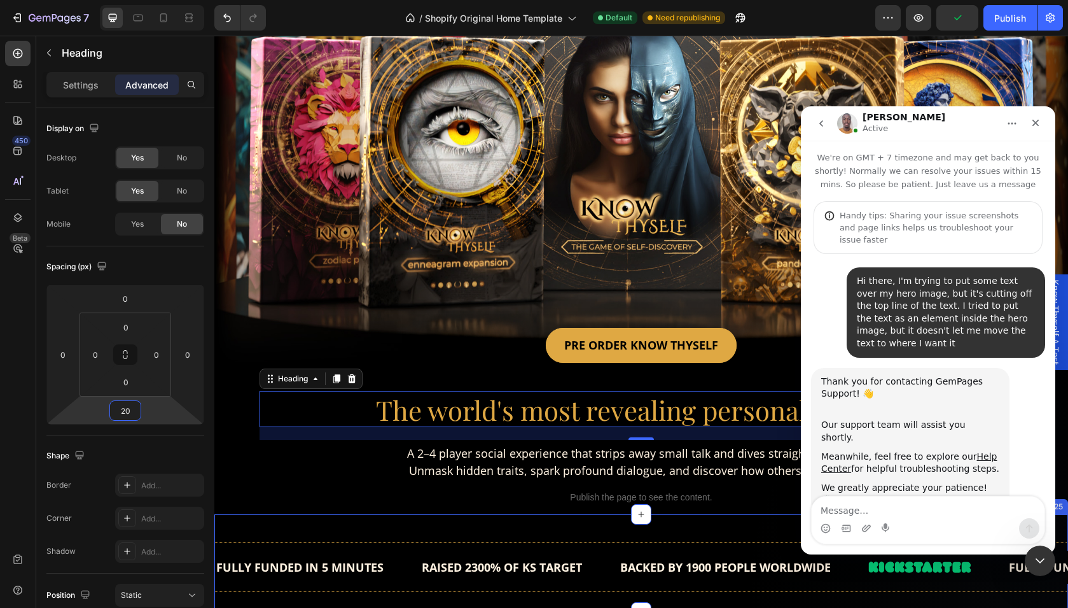
click at [521, 526] on div "Title Line FULLY FUNDED IN 5 MINUTES Text RAISED 2300% OF KS TARGET Text BACKED…" at bounding box center [641, 563] width 854 height 98
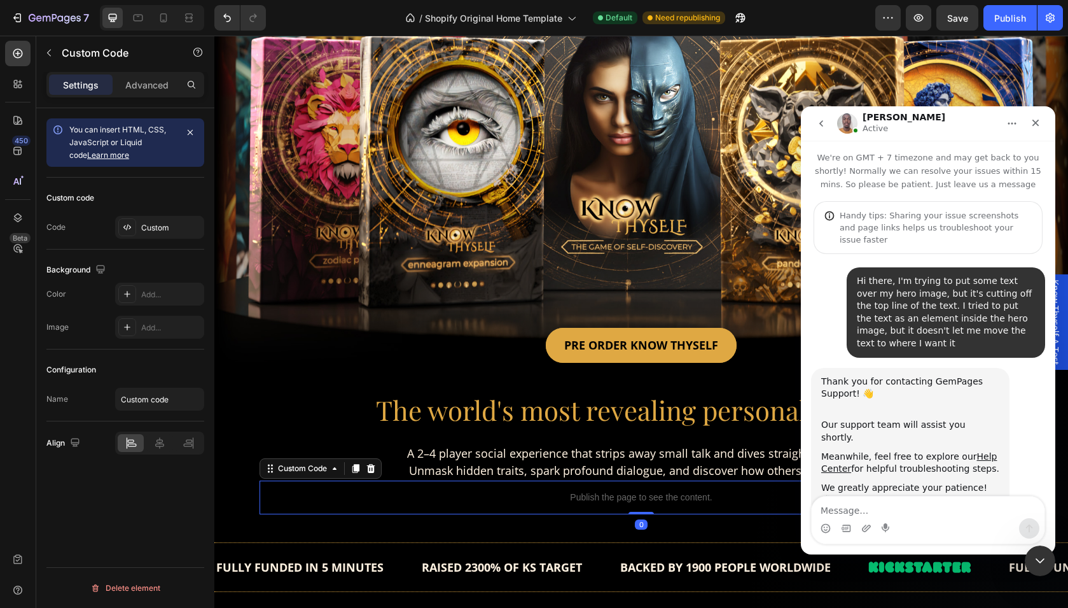
click at [505, 494] on p "Publish the page to see the content." at bounding box center [641, 497] width 763 height 13
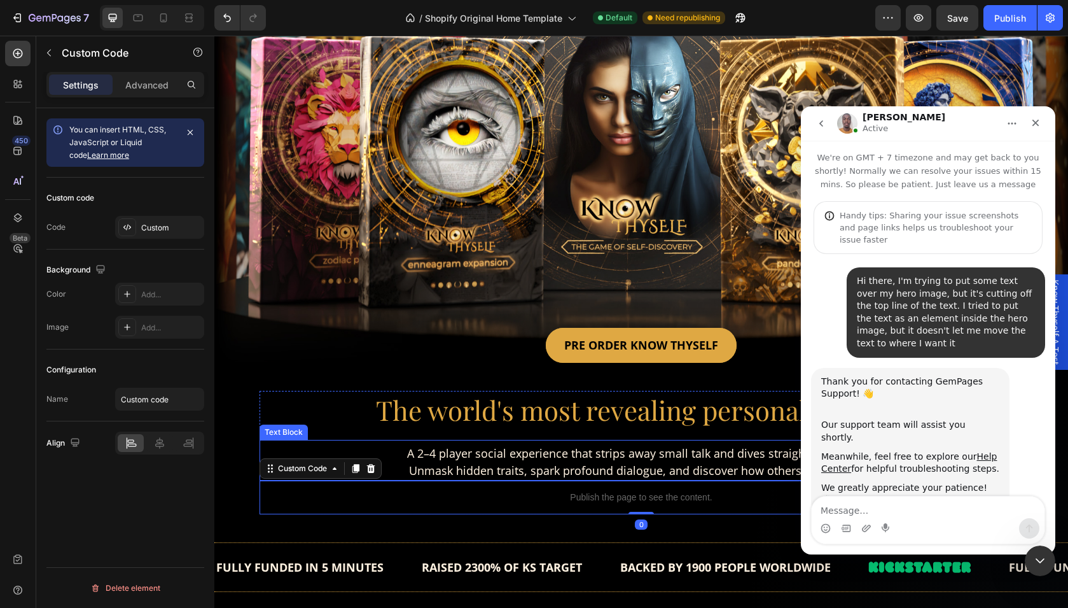
click at [504, 453] on span "A 2–4 player social experience that strips away small talk and dives straight t…" at bounding box center [641, 452] width 469 height 15
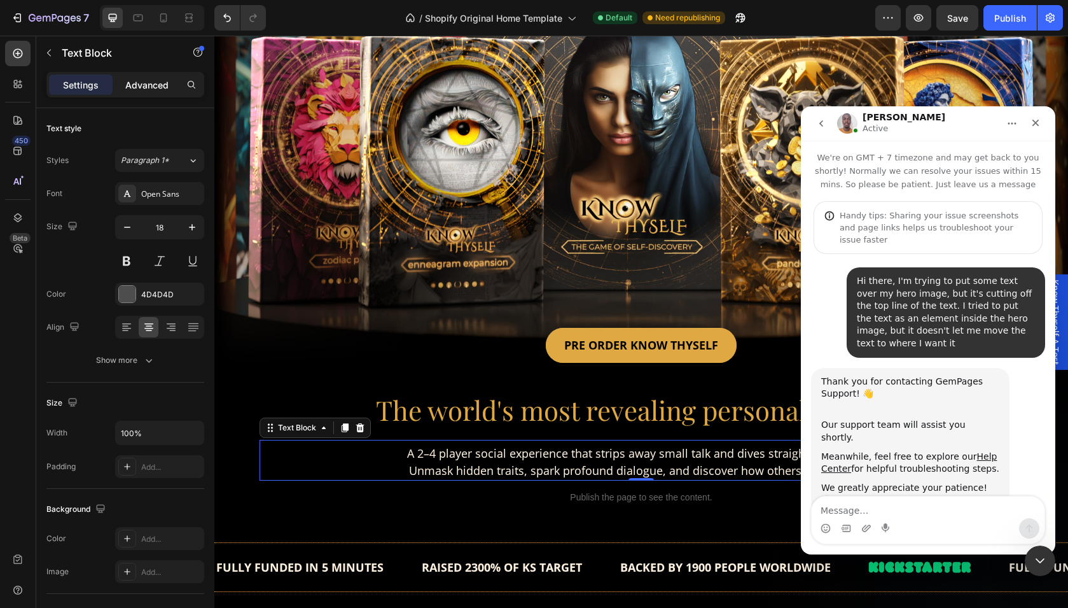
click at [155, 81] on p "Advanced" at bounding box center [146, 84] width 43 height 13
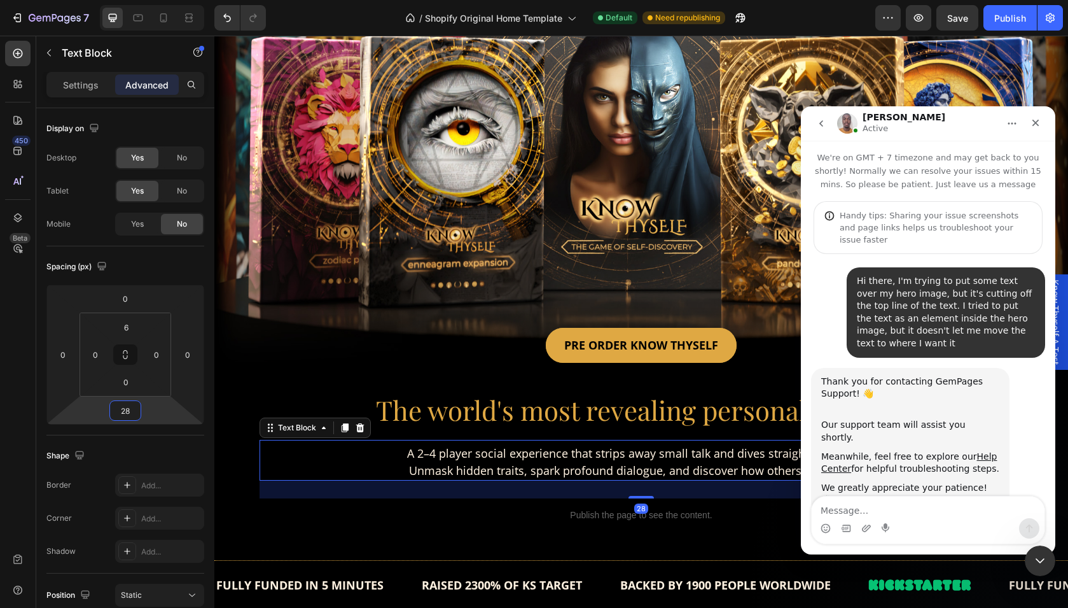
drag, startPoint x: 151, startPoint y: 420, endPoint x: 152, endPoint y: 411, distance: 8.9
click at [152, 228] on html "7 / Shopify Original Home Template Default Need republishing Preview Save Publi…" at bounding box center [534, 114] width 1068 height 228
click at [127, 409] on input "28" at bounding box center [125, 410] width 25 height 19
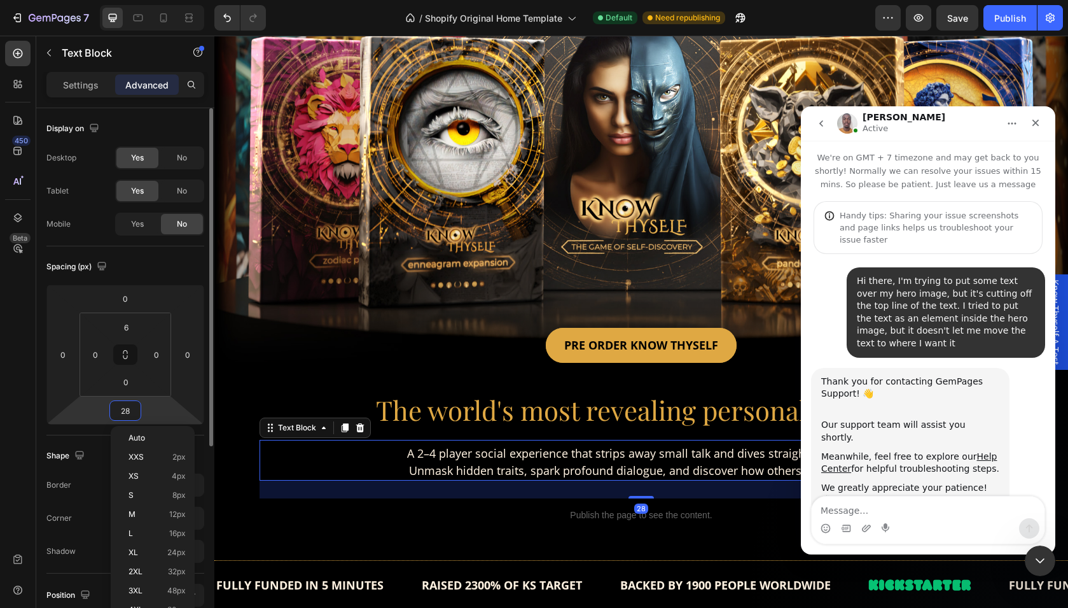
click at [127, 409] on input "28" at bounding box center [125, 410] width 25 height 19
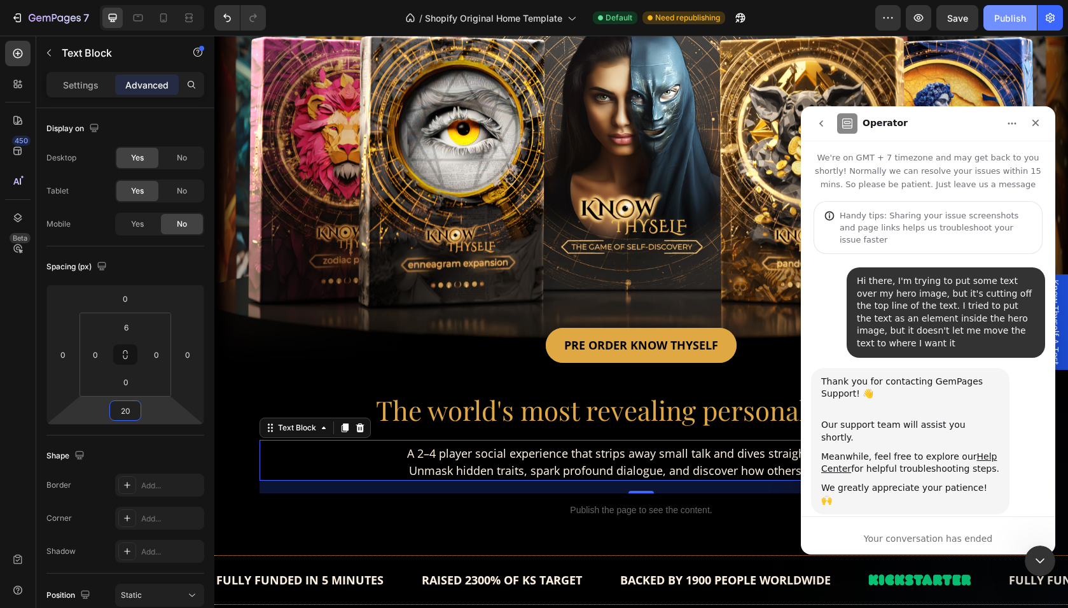
type input "20"
click at [996, 16] on div "Publish" at bounding box center [1010, 17] width 32 height 13
click at [169, 25] on div at bounding box center [163, 18] width 20 height 20
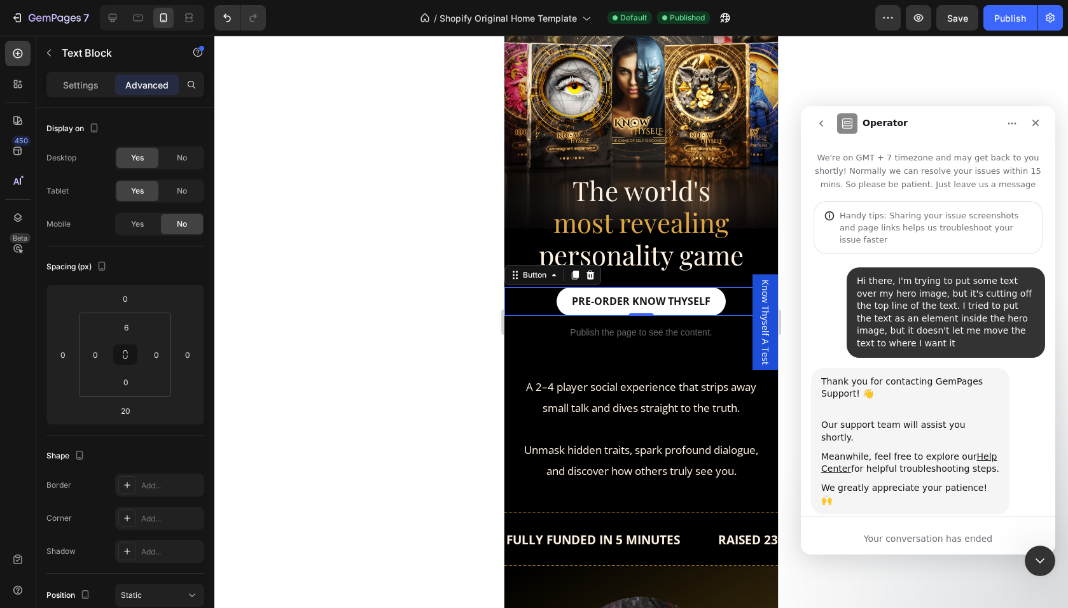
click at [567, 289] on link "PRE-ORDER KNOW THYSELF" at bounding box center [641, 301] width 169 height 29
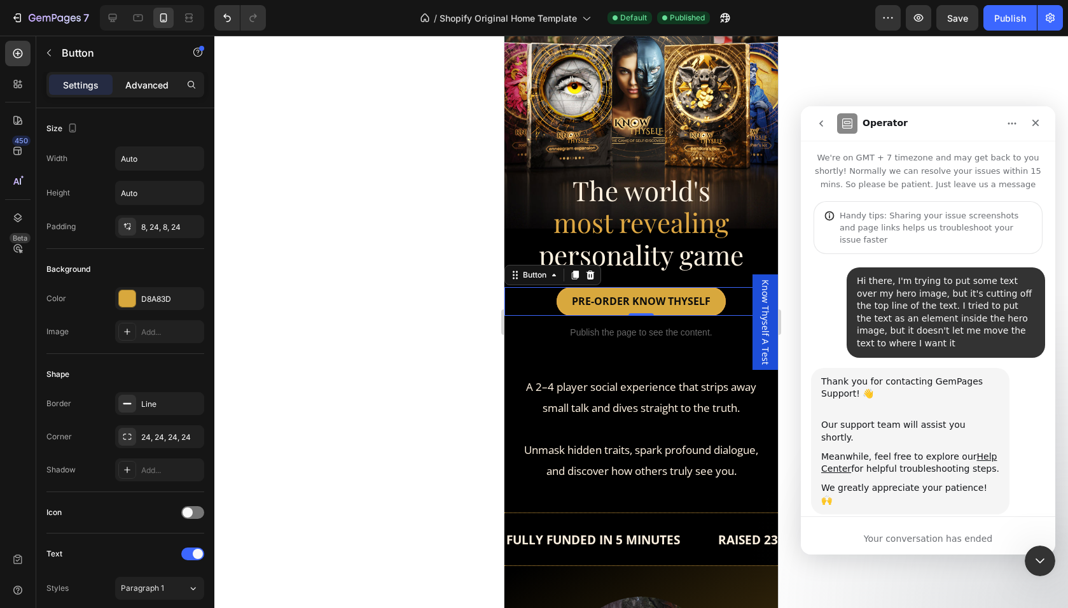
click at [147, 78] on div "Advanced" at bounding box center [147, 84] width 64 height 20
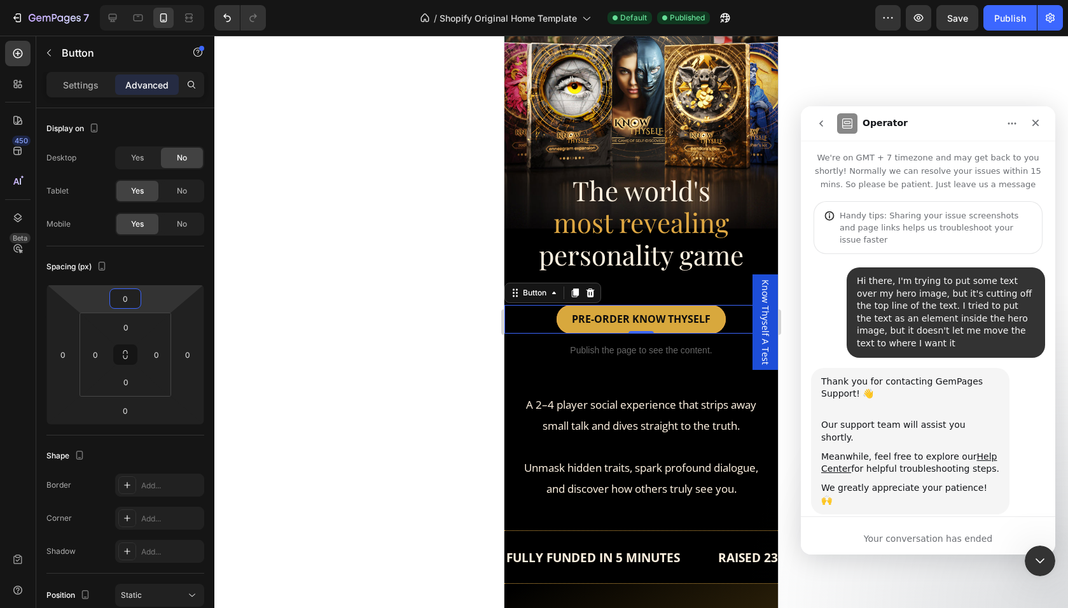
drag, startPoint x: 157, startPoint y: 302, endPoint x: 157, endPoint y: 293, distance: 8.9
click at [157, 228] on html "7 / Shopify Original Home Template Default Published Preview Save Publish 450 B…" at bounding box center [534, 114] width 1068 height 228
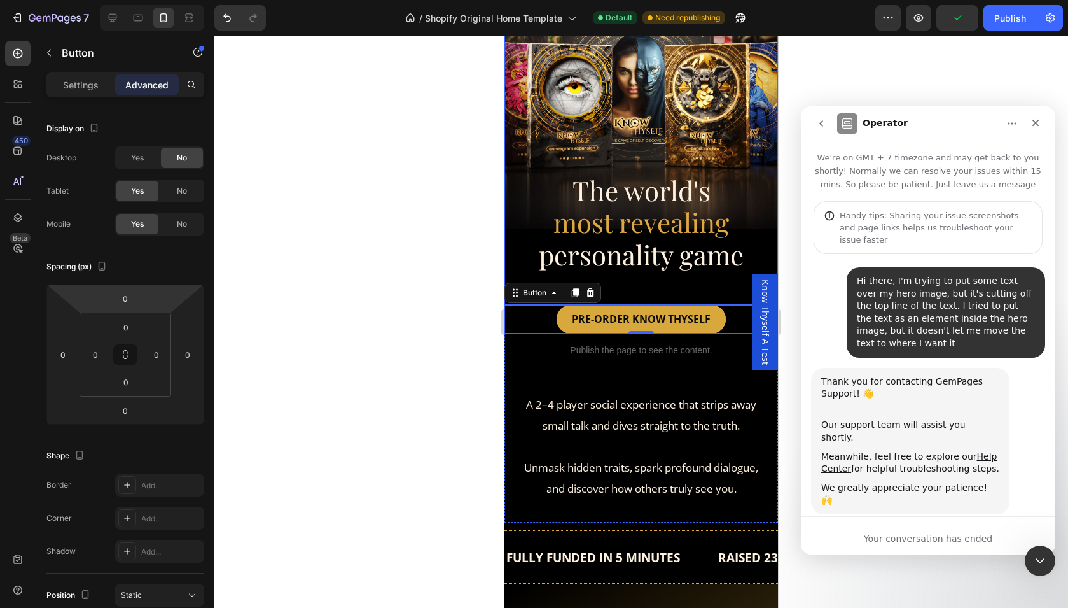
click at [169, 228] on html "7 / Shopify Original Home Template Default Need republishing Preview Publish 45…" at bounding box center [534, 114] width 1068 height 228
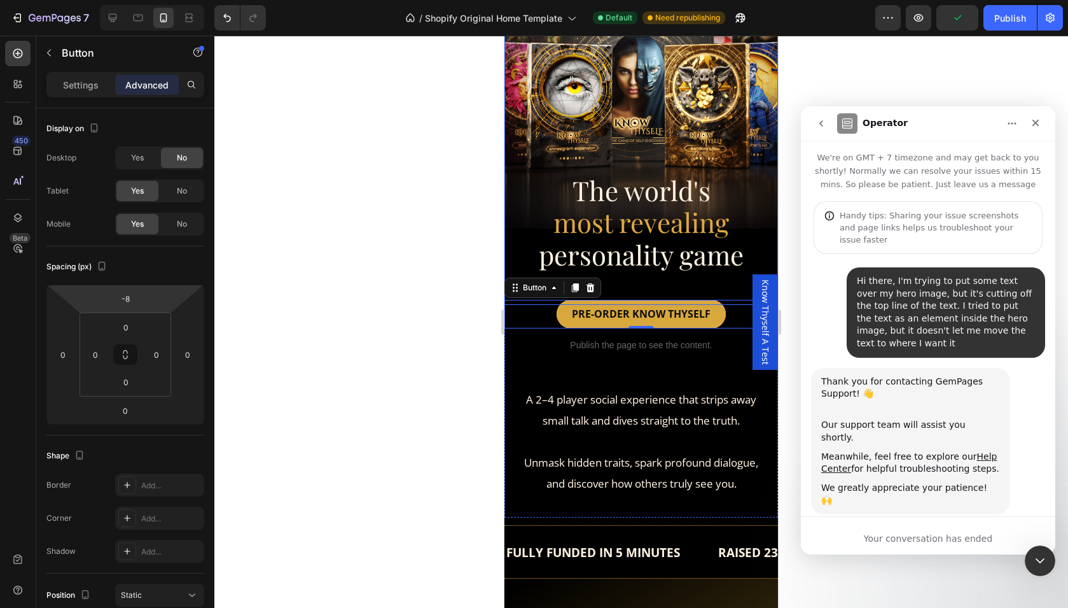
click at [169, 228] on html "7 / Shopify Original Home Template Default Need republishing Preview Publish 45…" at bounding box center [534, 114] width 1068 height 228
type input "-10"
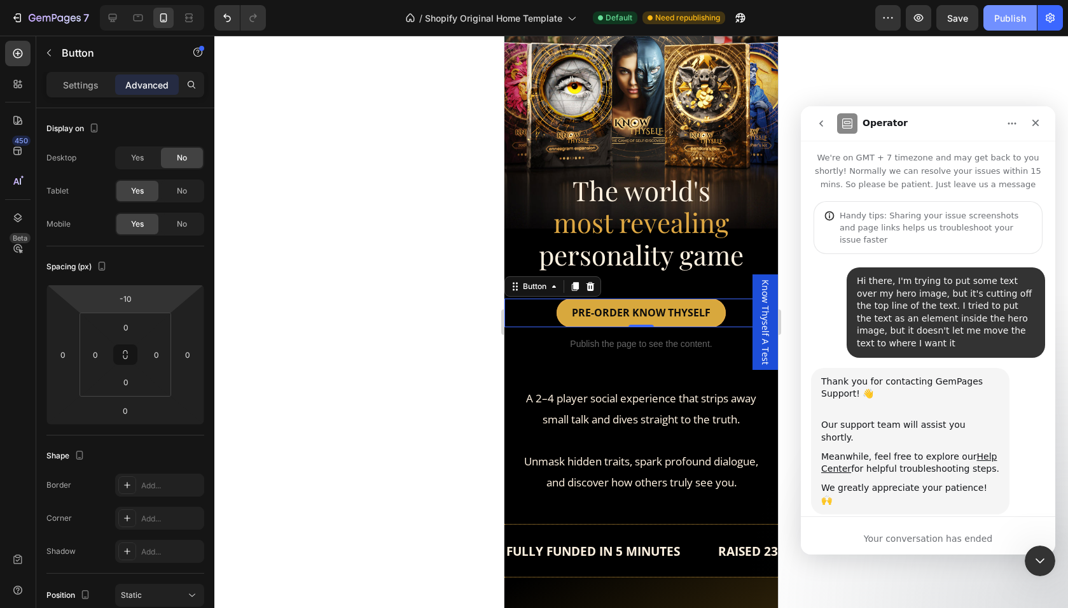
click at [1008, 20] on div "Publish" at bounding box center [1010, 17] width 32 height 13
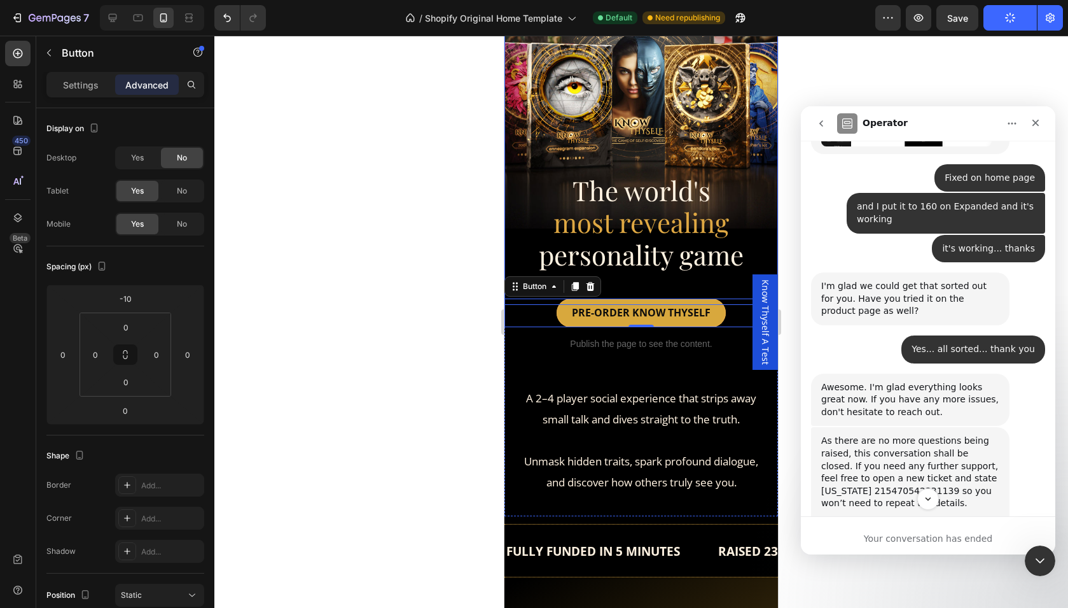
scroll to position [4978, 0]
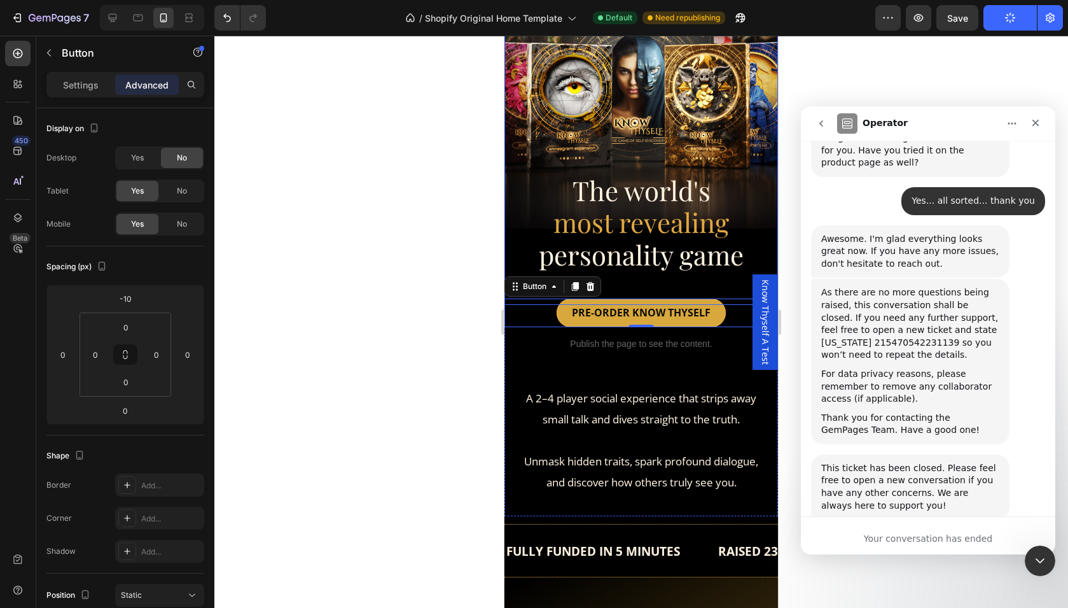
click at [956, 597] on span "Amazing" at bounding box center [960, 608] width 23 height 23
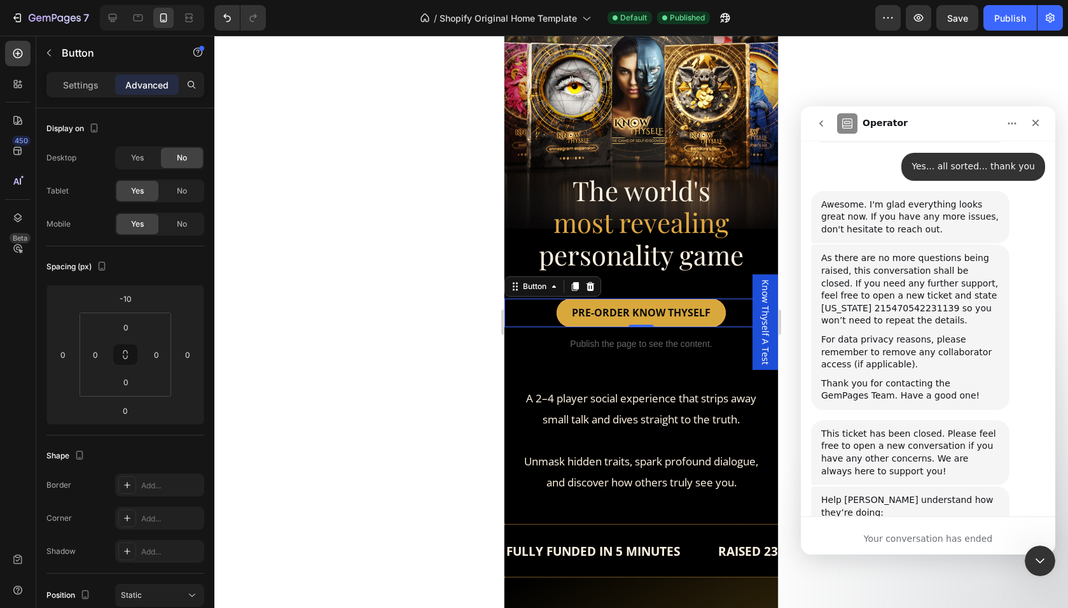
click at [487, 316] on div at bounding box center [641, 322] width 854 height 572
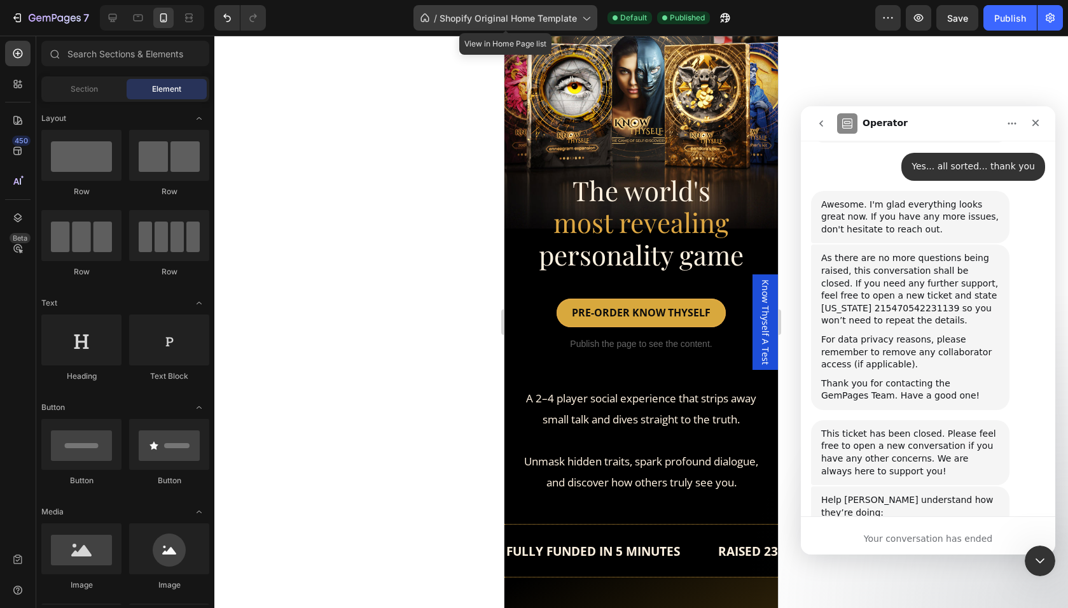
click at [495, 20] on span "Shopify Original Home Template" at bounding box center [508, 17] width 137 height 13
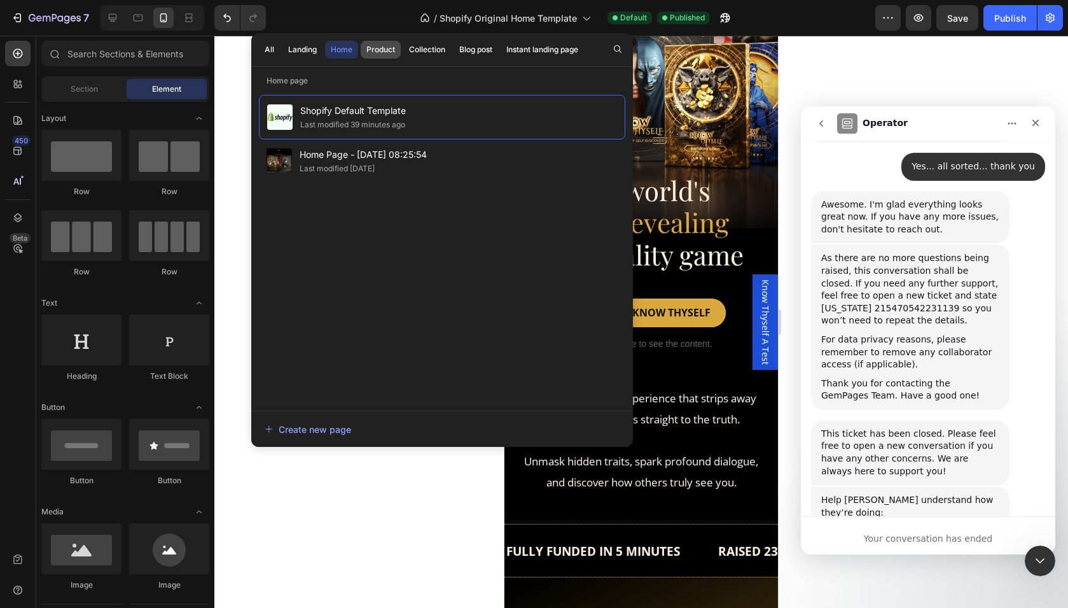
click at [382, 49] on div "Product" at bounding box center [380, 49] width 29 height 11
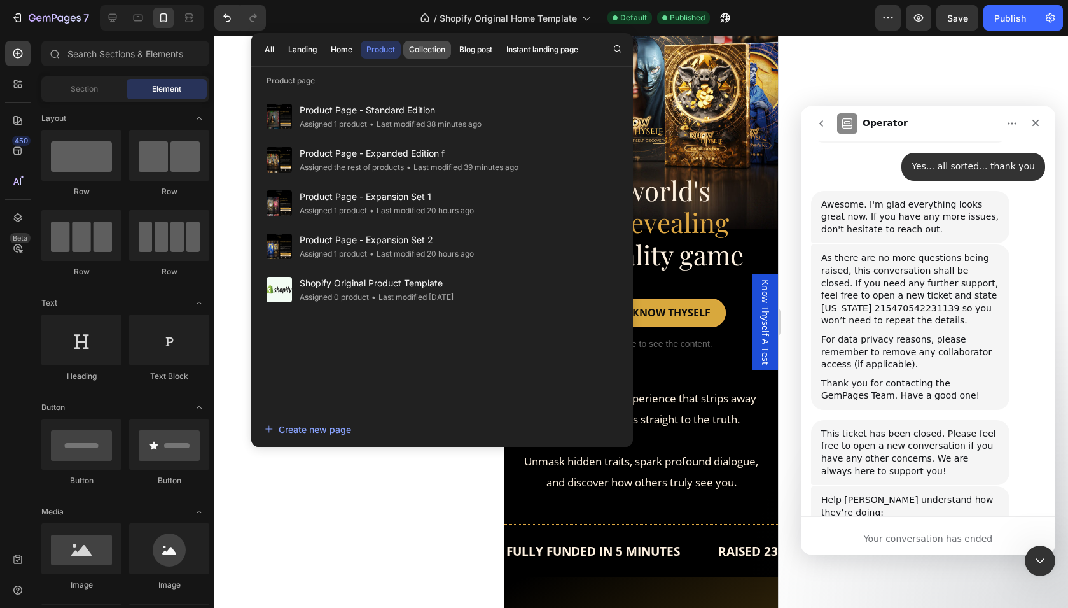
click at [428, 52] on div "Collection" at bounding box center [427, 49] width 36 height 11
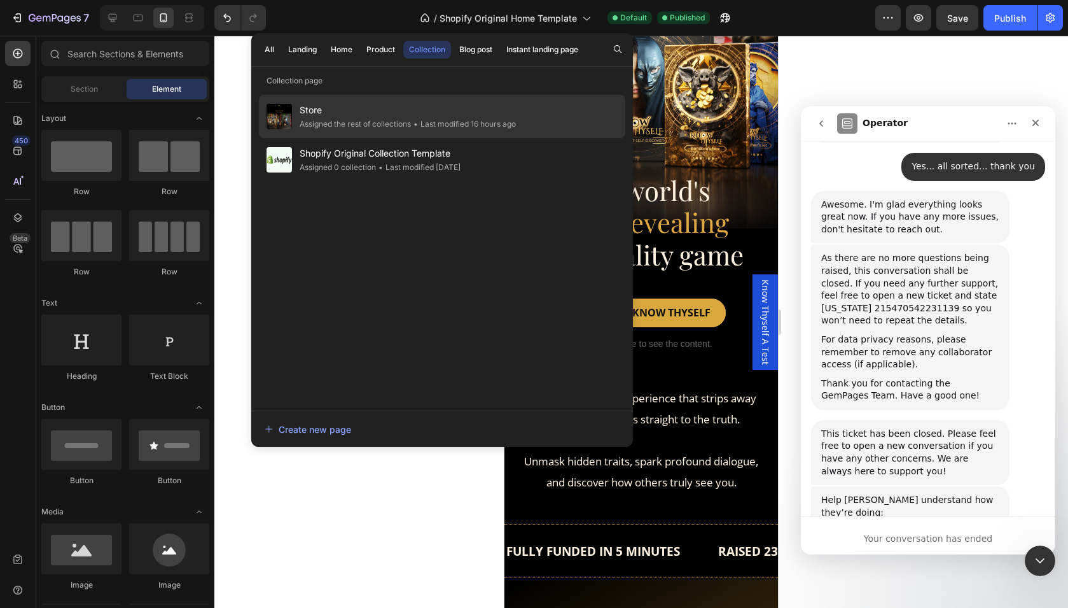
click at [438, 114] on span "Store" at bounding box center [408, 109] width 216 height 15
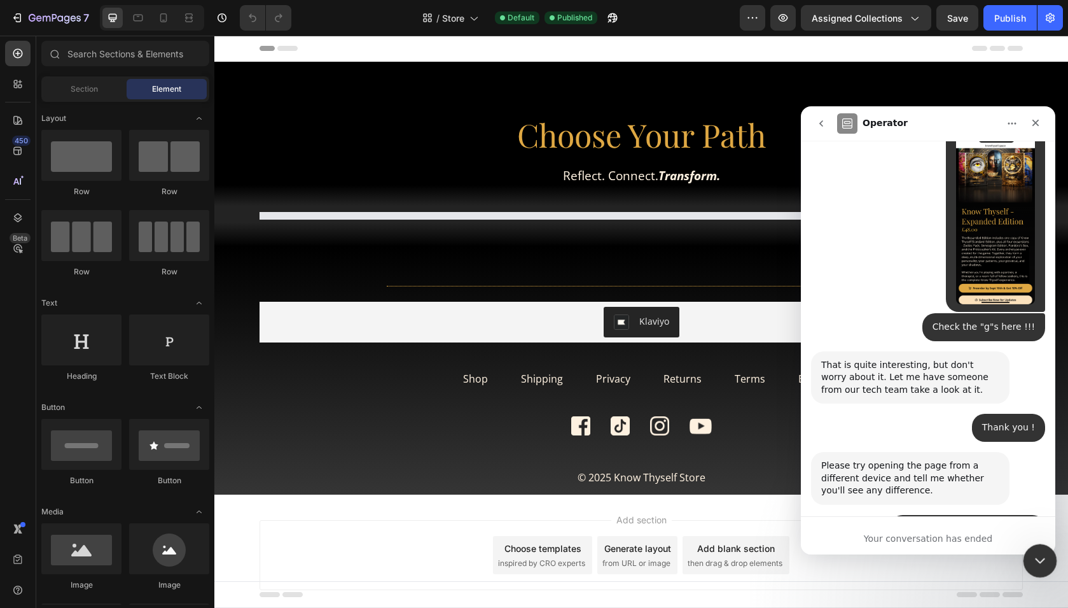
scroll to position [4240, 0]
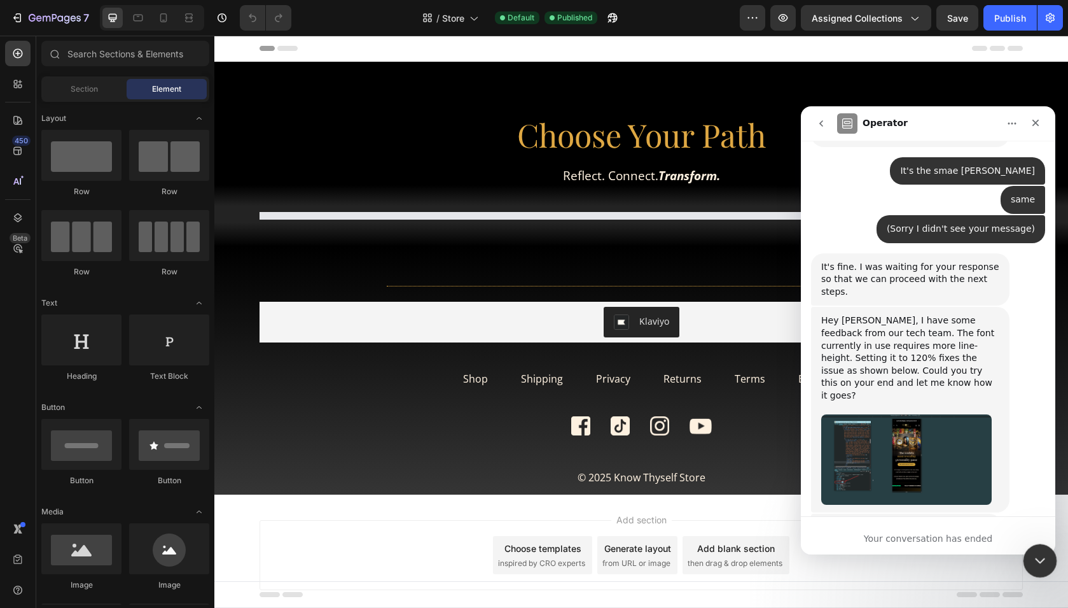
click at [1040, 561] on icon "Close Intercom Messenger" at bounding box center [1038, 558] width 15 height 15
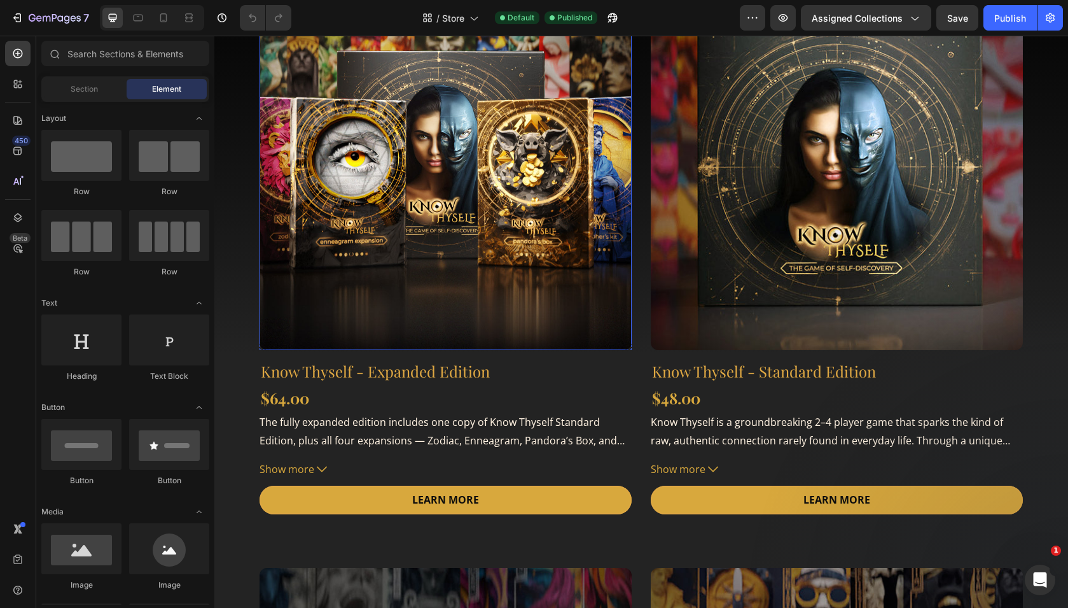
scroll to position [245, 0]
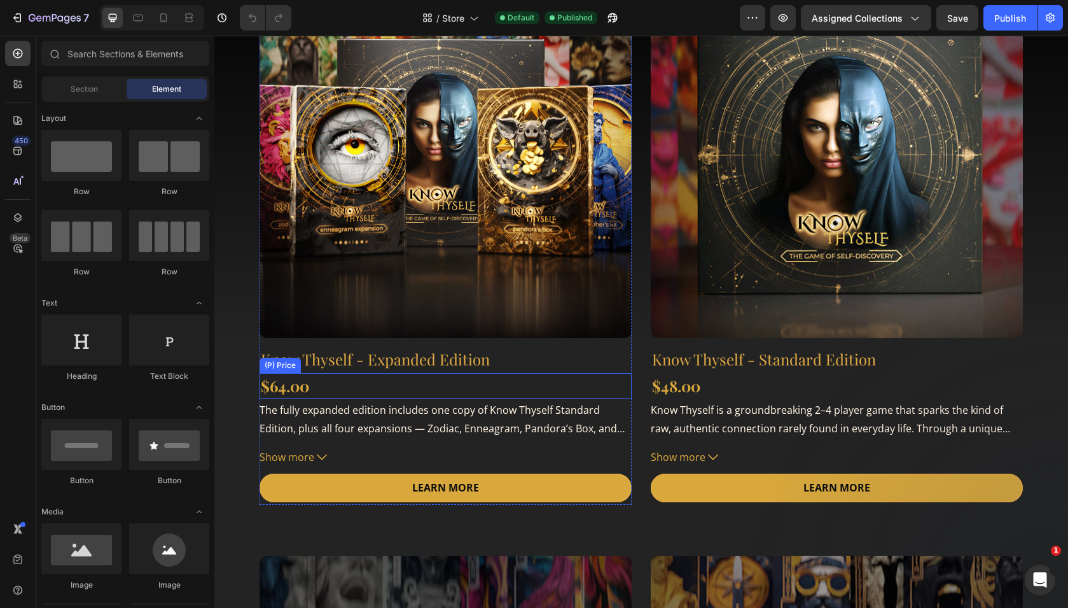
click at [291, 389] on div "$64.00" at bounding box center [446, 385] width 372 height 25
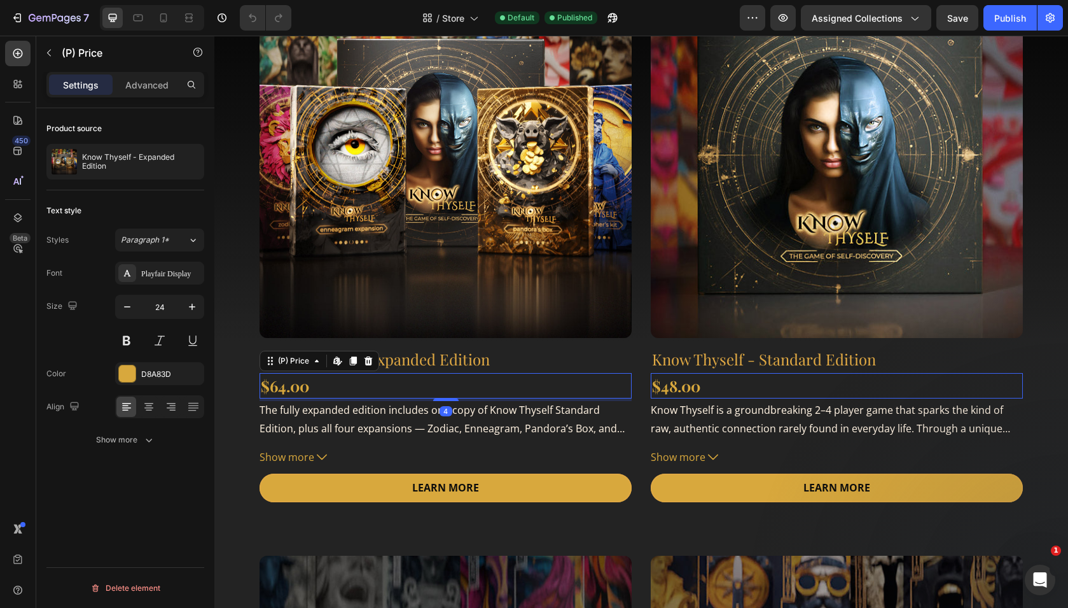
click at [291, 385] on div "$64.00" at bounding box center [446, 385] width 372 height 25
click at [141, 437] on div "Show more" at bounding box center [125, 439] width 59 height 13
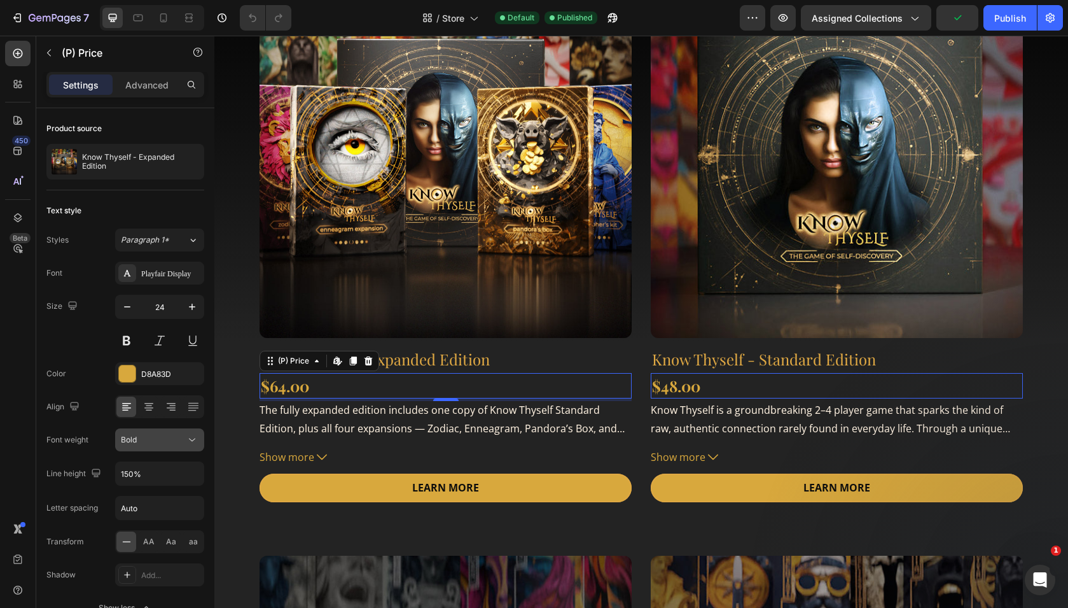
click at [158, 441] on div "Bold" at bounding box center [153, 439] width 65 height 11
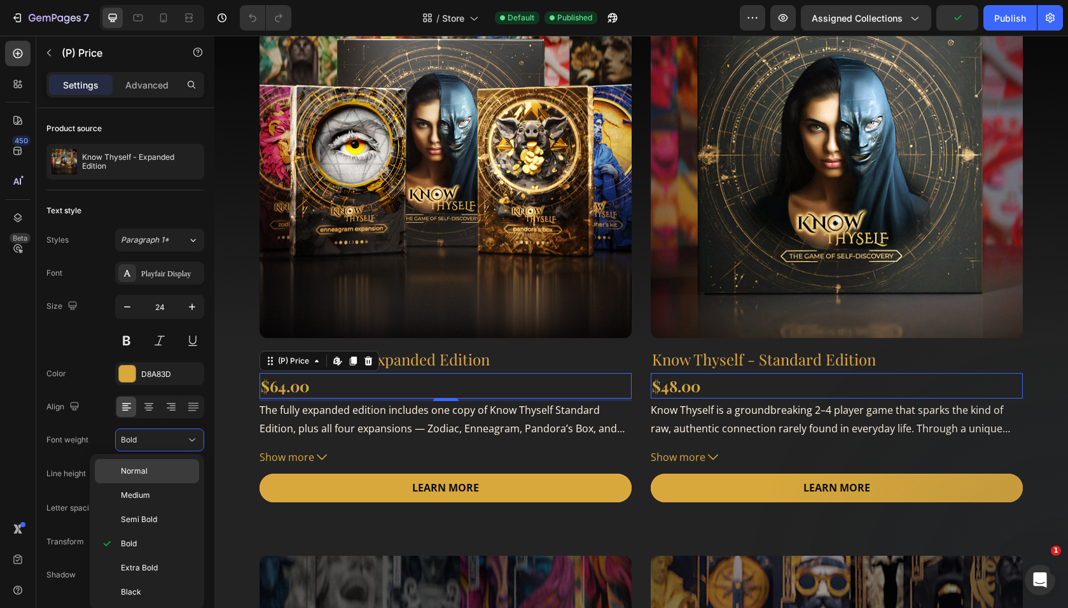
click at [148, 475] on p "Normal" at bounding box center [157, 470] width 73 height 11
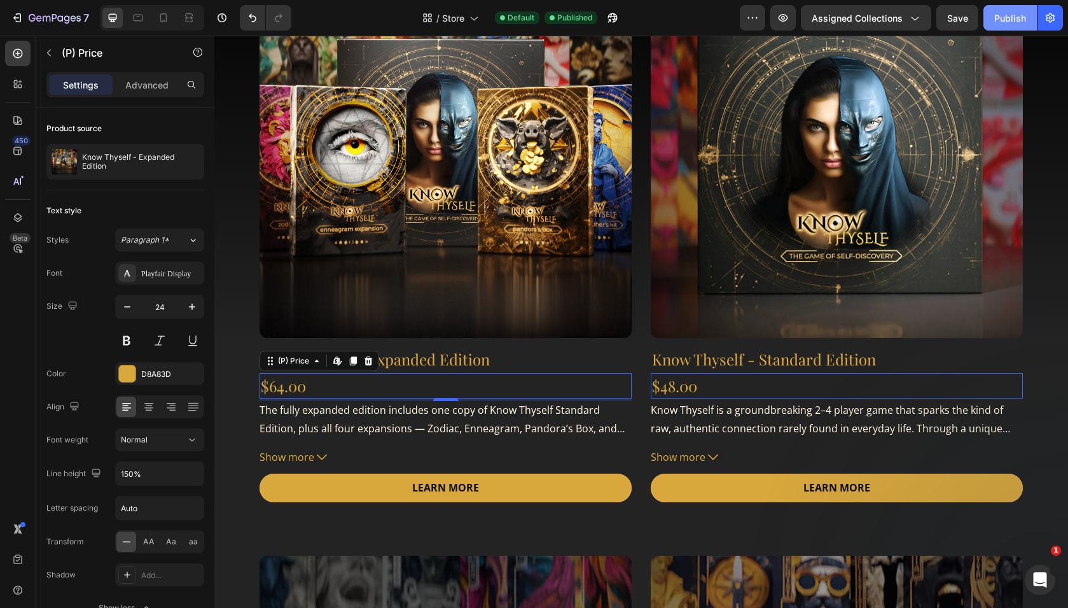
click at [1010, 20] on div "Publish" at bounding box center [1010, 17] width 32 height 13
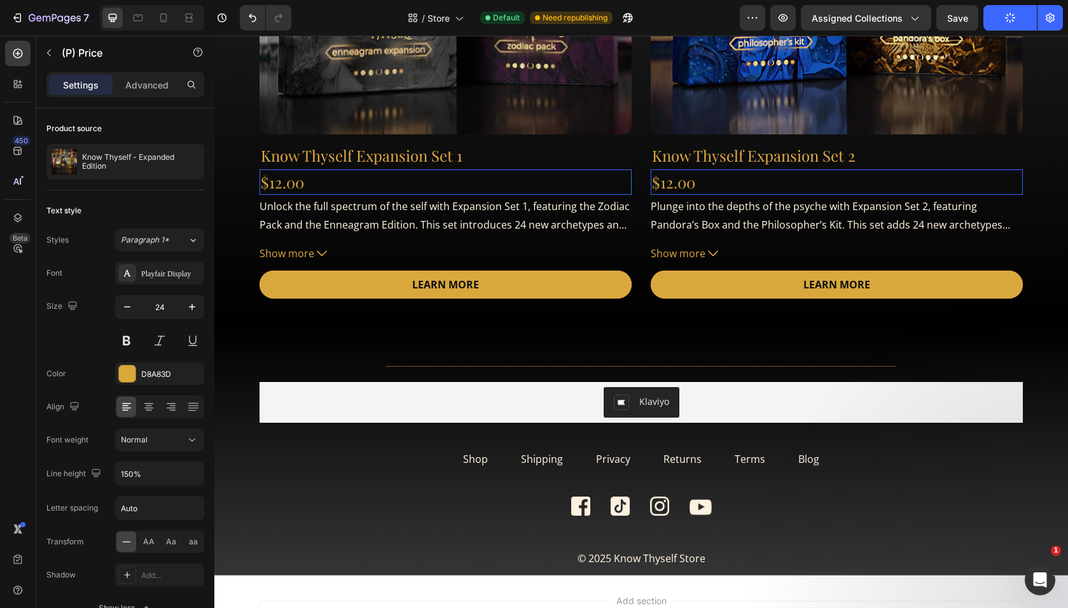
scroll to position [1080, 0]
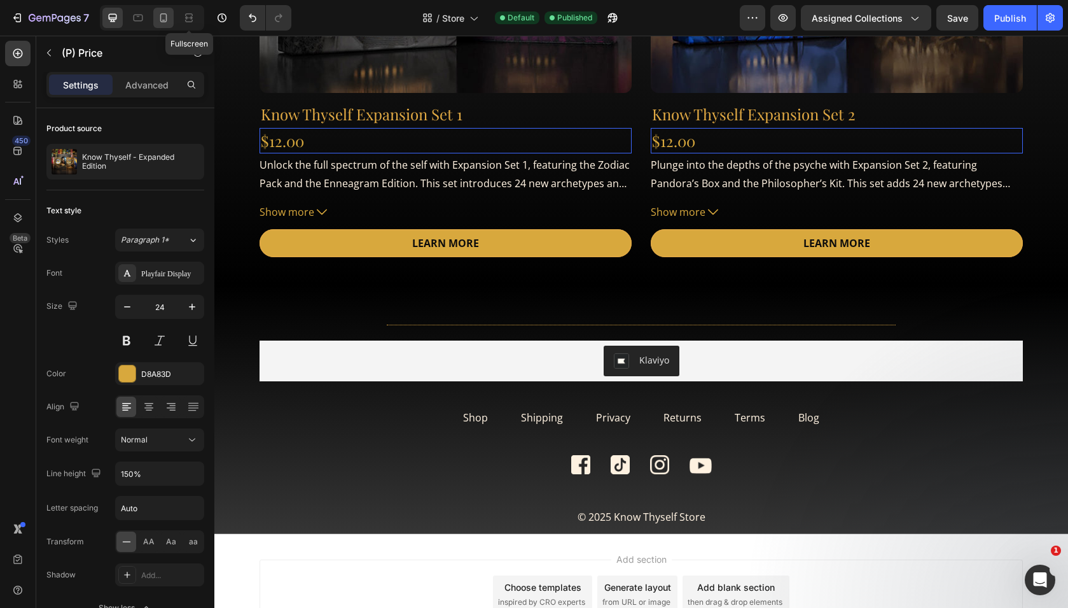
click at [160, 17] on icon at bounding box center [163, 17] width 7 height 9
type input "20"
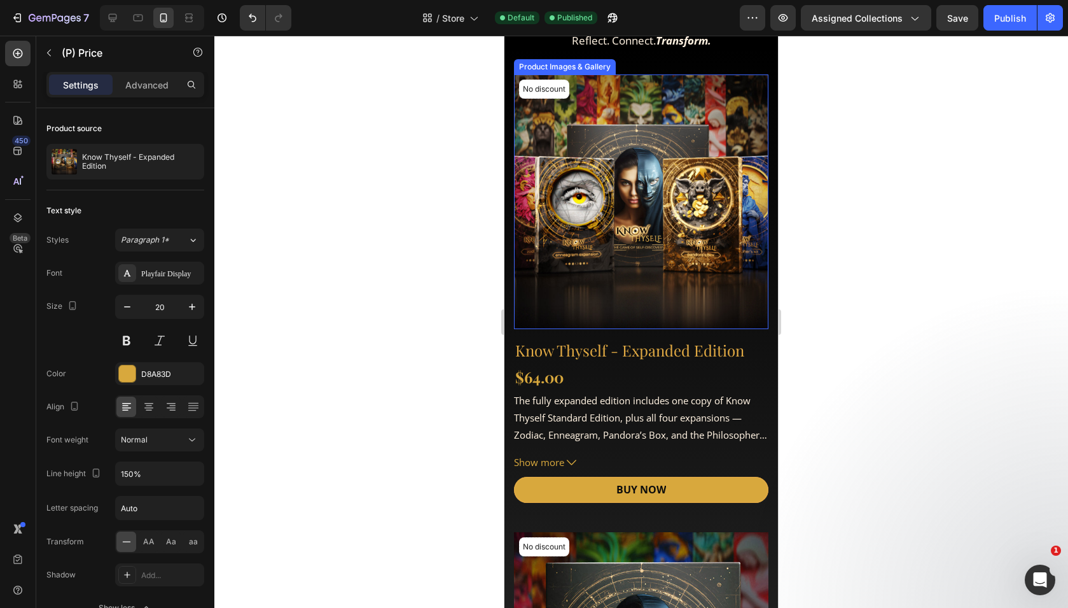
scroll to position [172, 0]
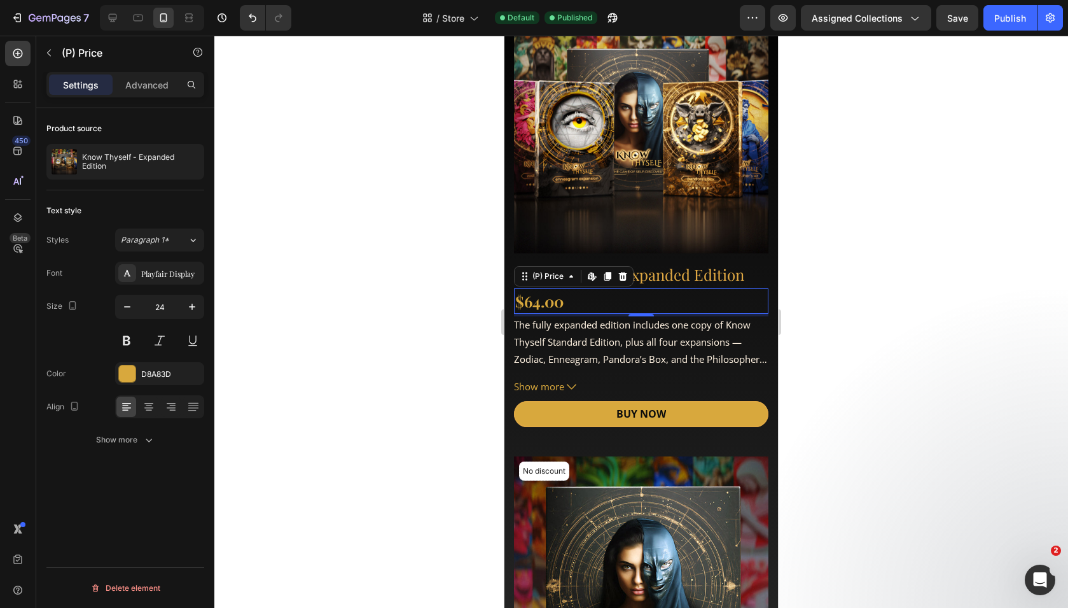
click at [555, 300] on div "$64.00" at bounding box center [641, 300] width 254 height 25
click at [135, 440] on div "Show more" at bounding box center [125, 439] width 59 height 13
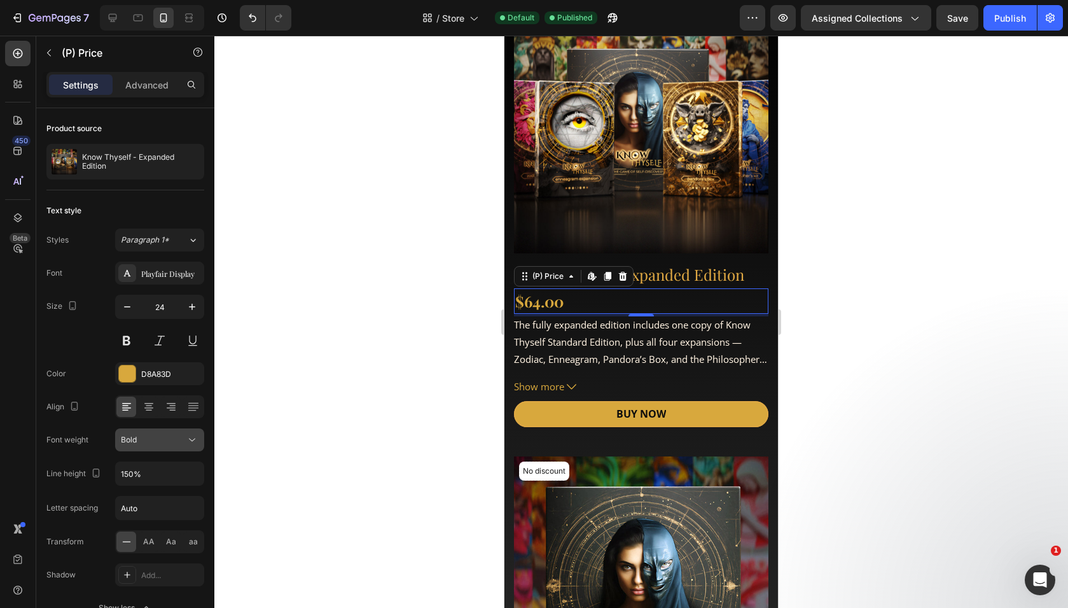
click at [150, 443] on div "Bold" at bounding box center [153, 439] width 65 height 11
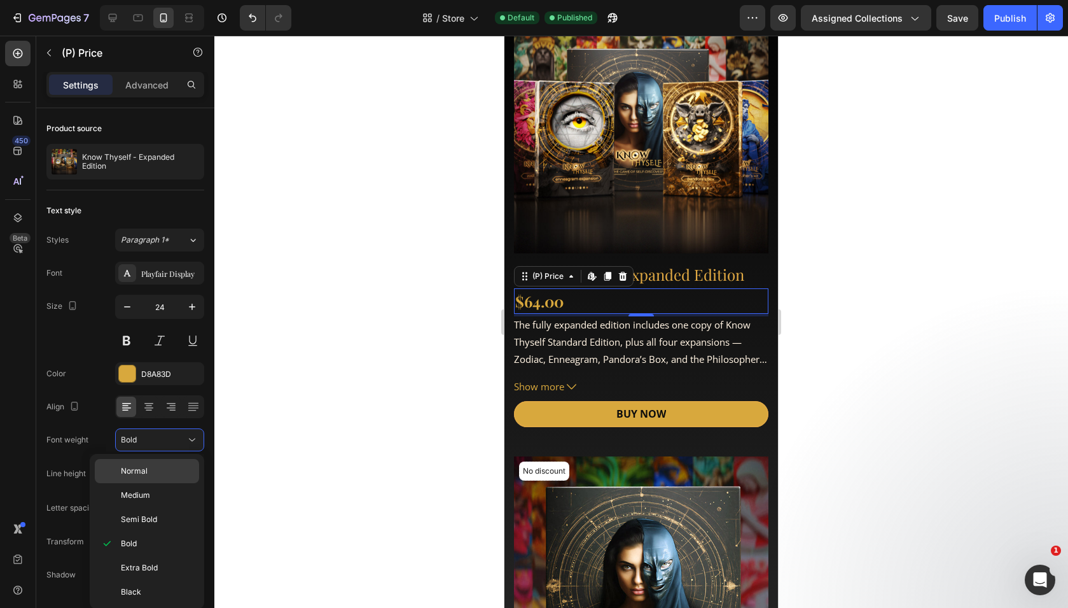
click at [144, 470] on span "Normal" at bounding box center [134, 470] width 27 height 11
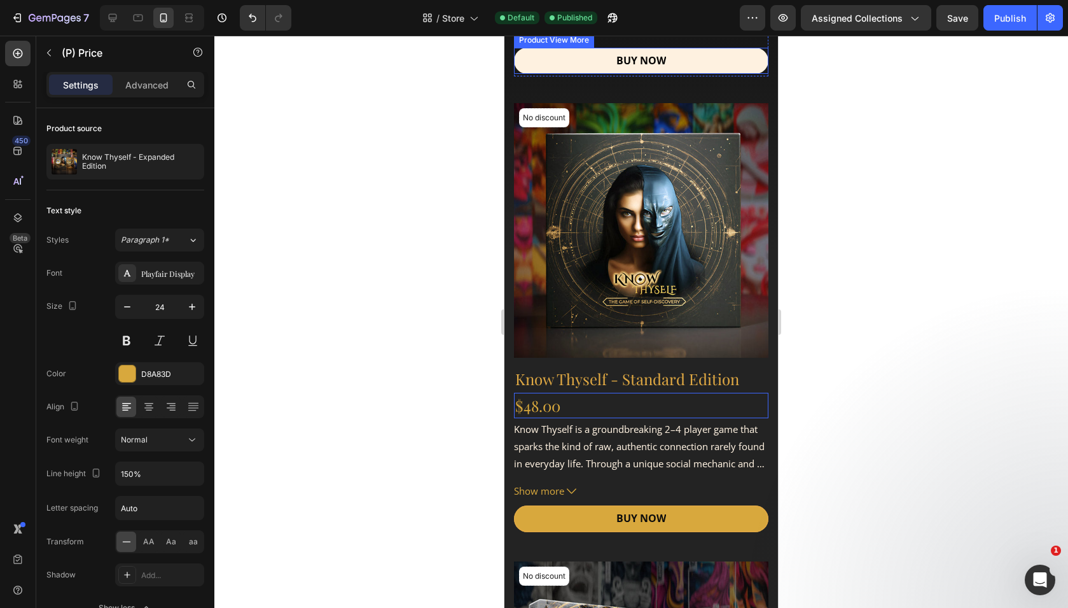
scroll to position [478, 0]
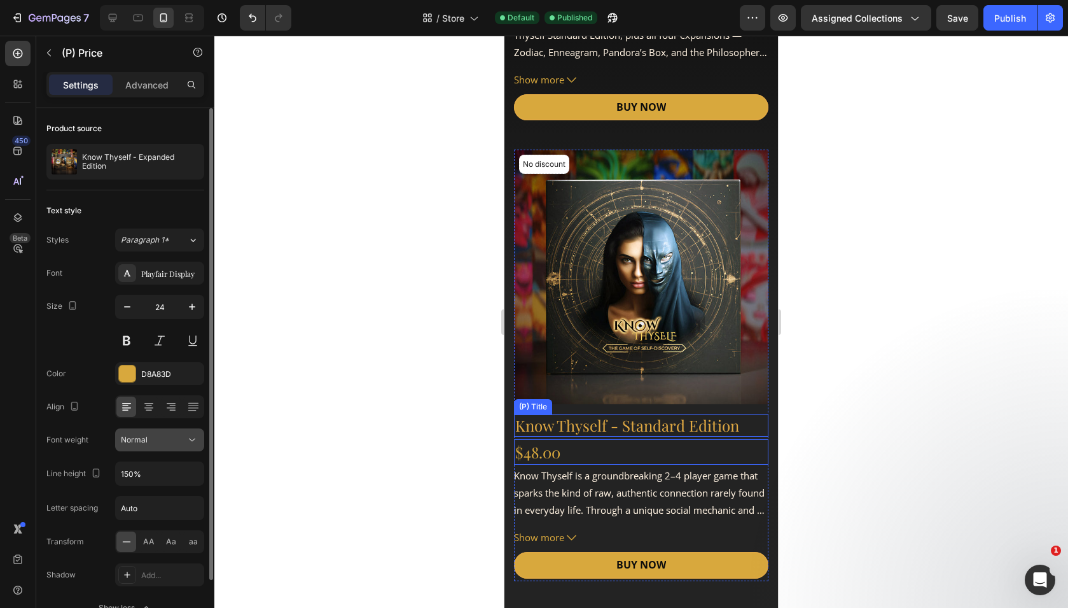
click at [159, 442] on div "Normal" at bounding box center [153, 439] width 65 height 11
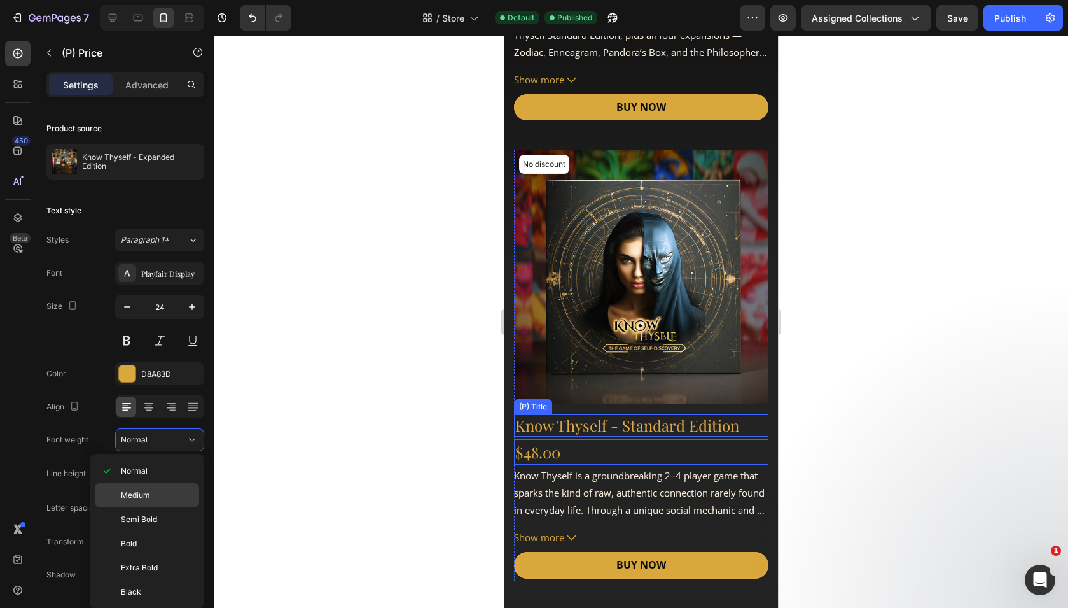
click at [152, 490] on p "Medium" at bounding box center [157, 494] width 73 height 11
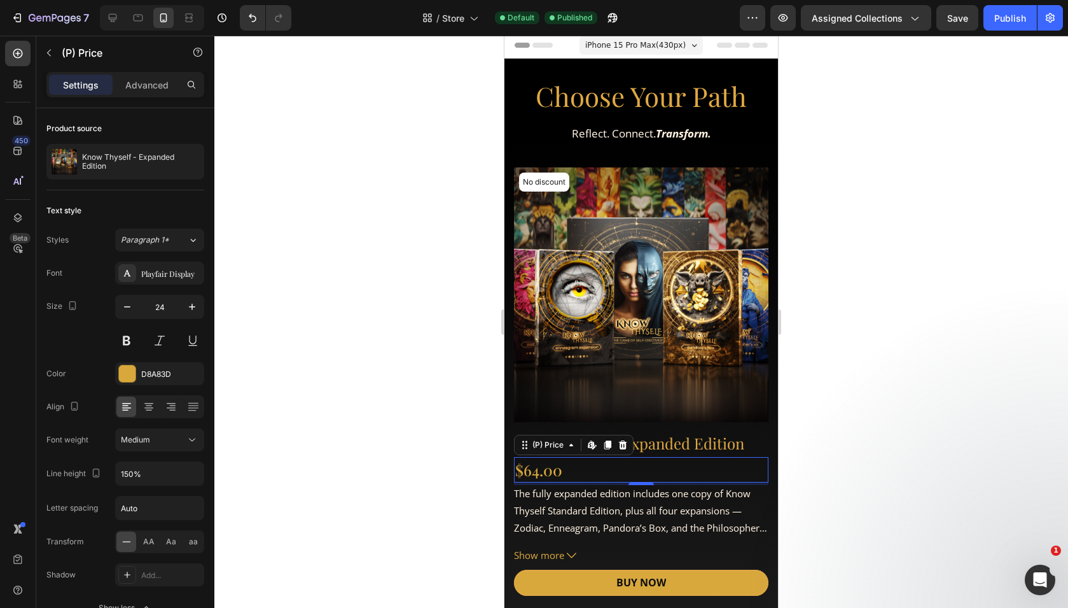
scroll to position [0, 0]
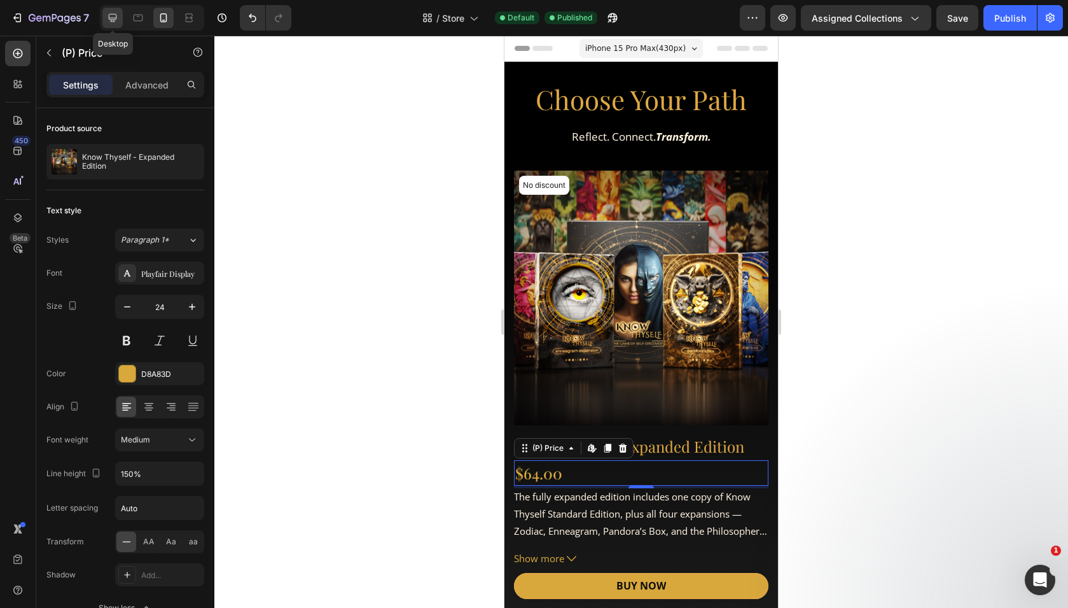
click at [111, 10] on div at bounding box center [112, 18] width 20 height 20
type input "18"
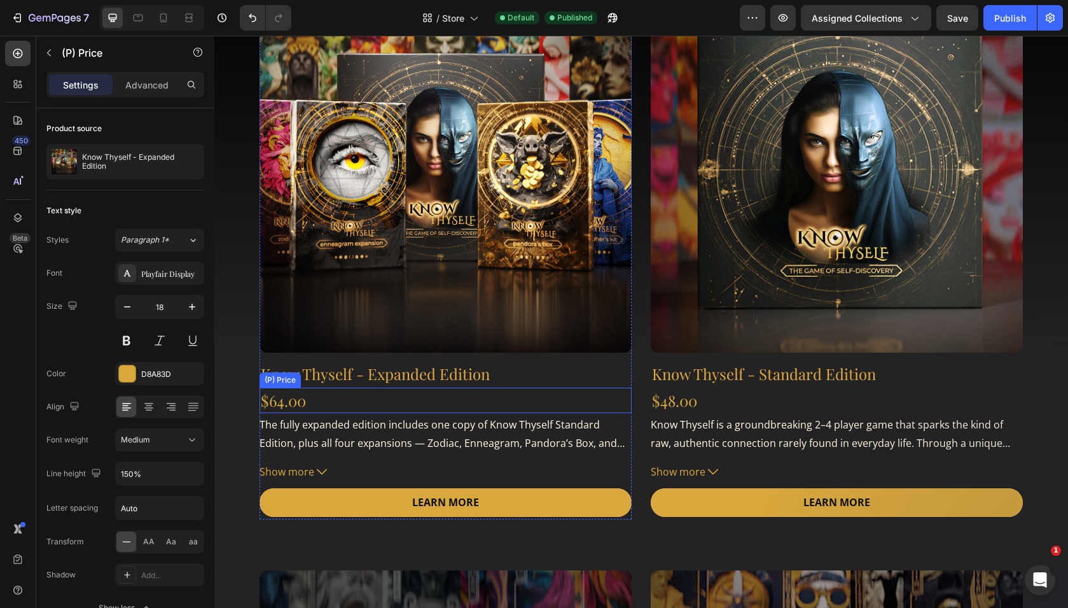
click at [296, 403] on div "$64.00" at bounding box center [446, 399] width 372 height 25
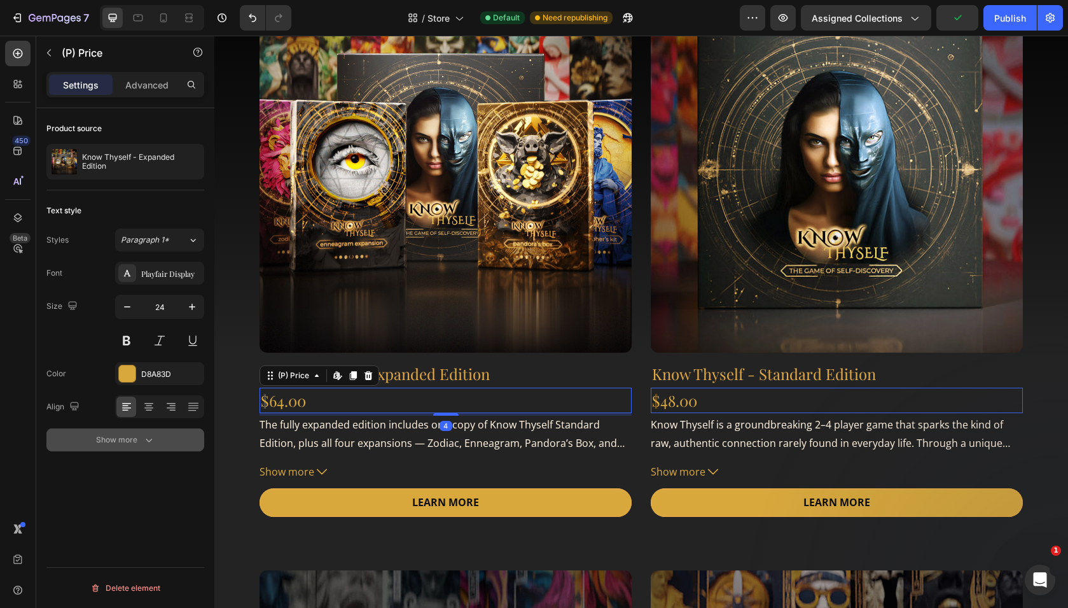
click at [138, 437] on div "Show more" at bounding box center [125, 439] width 59 height 13
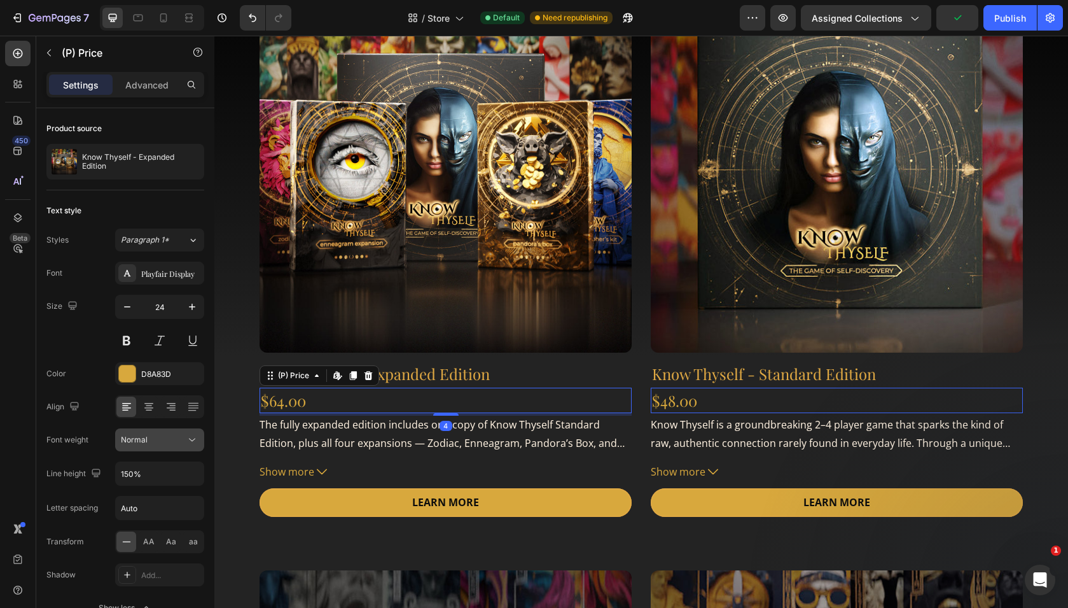
click at [161, 442] on div "Normal" at bounding box center [153, 439] width 65 height 11
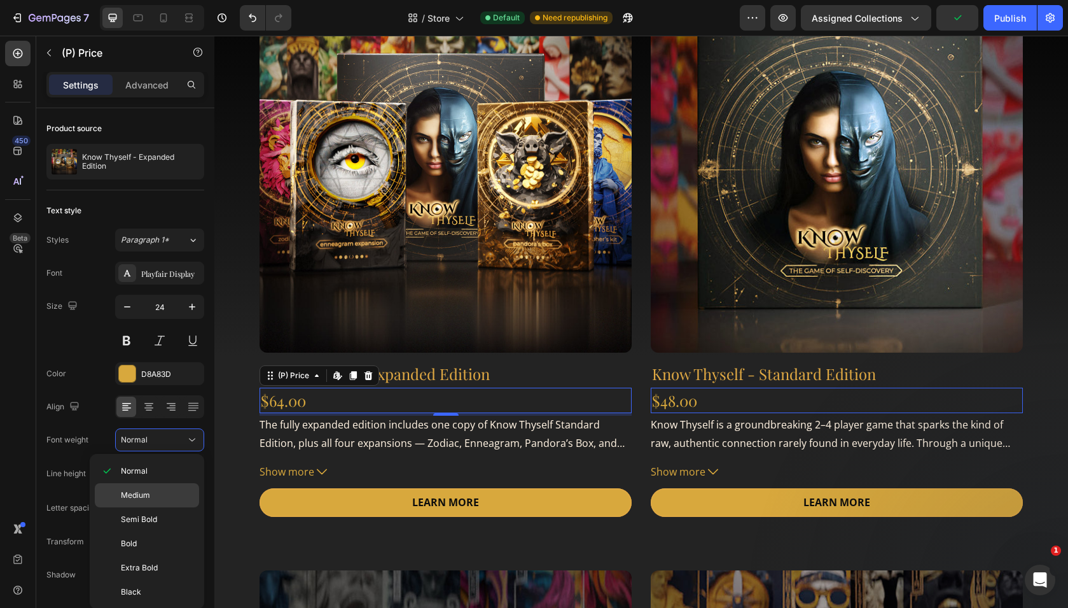
click at [141, 491] on span "Medium" at bounding box center [135, 494] width 29 height 11
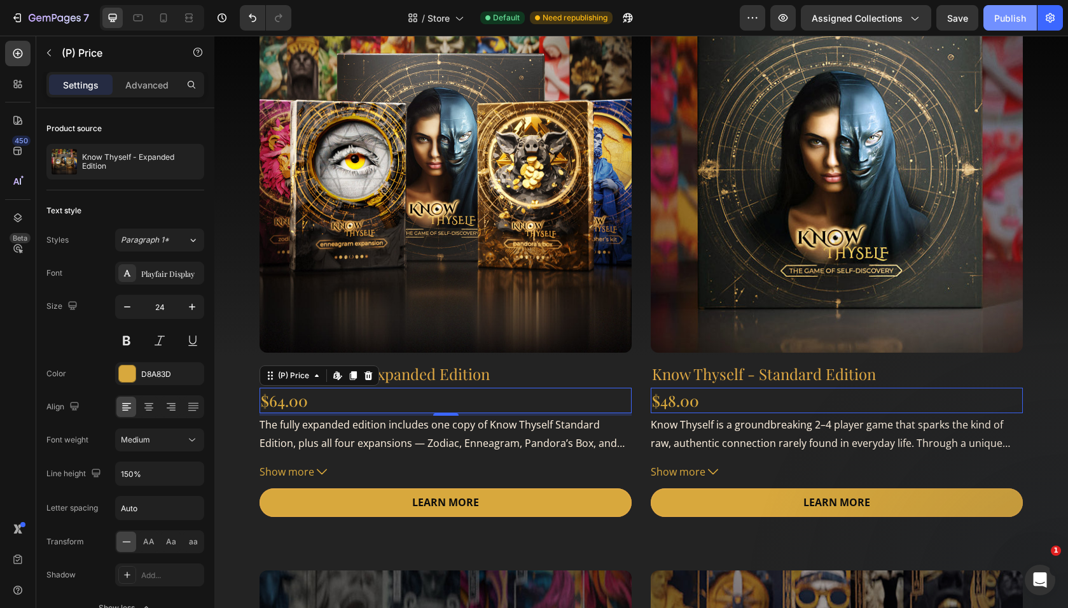
click at [1009, 17] on div "Publish" at bounding box center [1010, 17] width 32 height 13
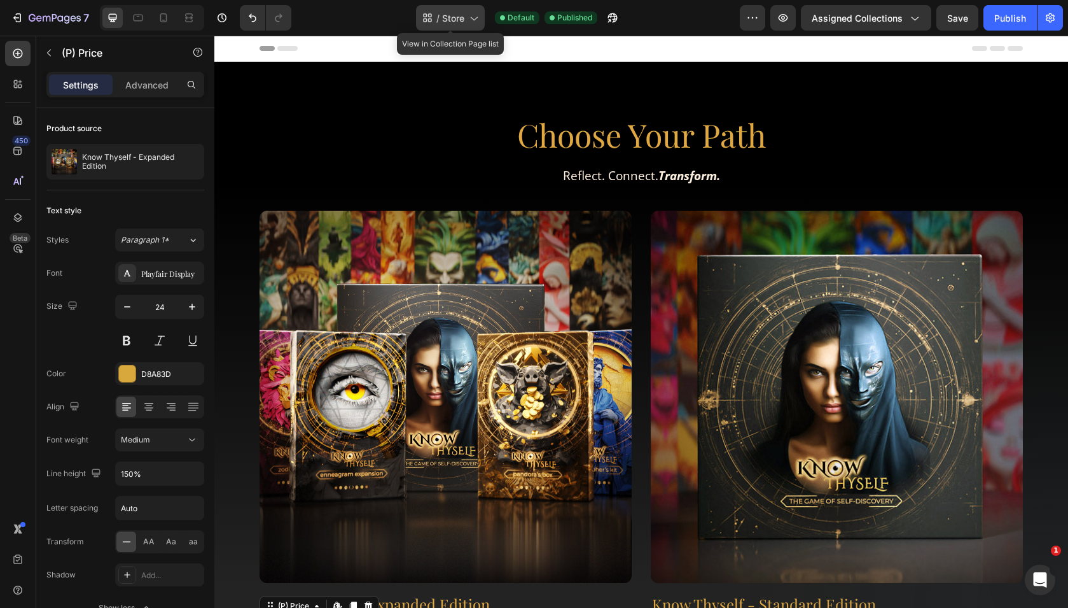
click at [457, 25] on div "/ Store" at bounding box center [450, 17] width 69 height 25
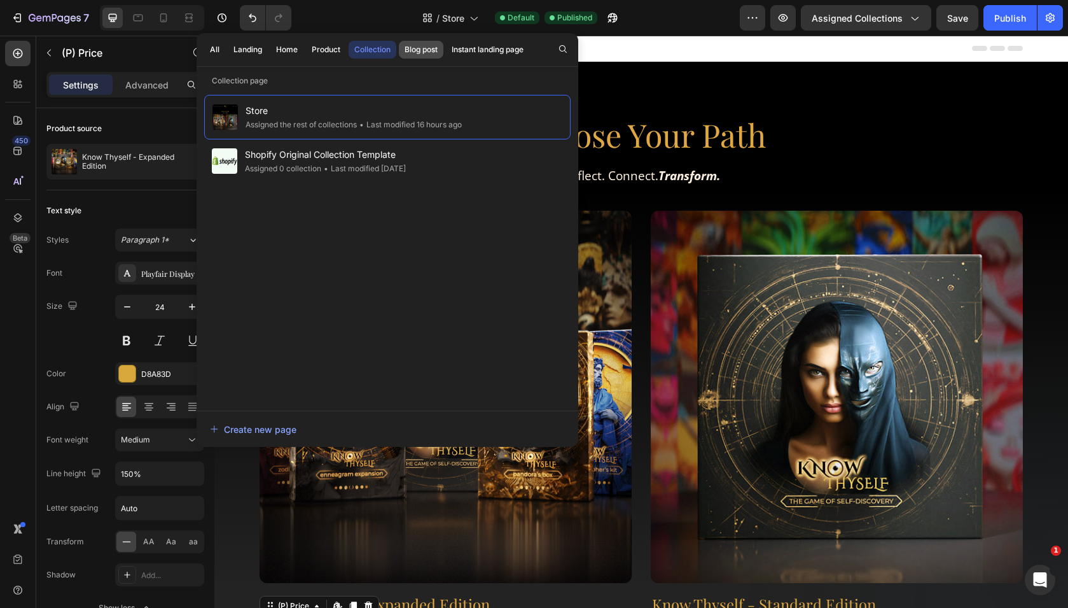
click at [423, 49] on div "Blog post" at bounding box center [421, 49] width 33 height 11
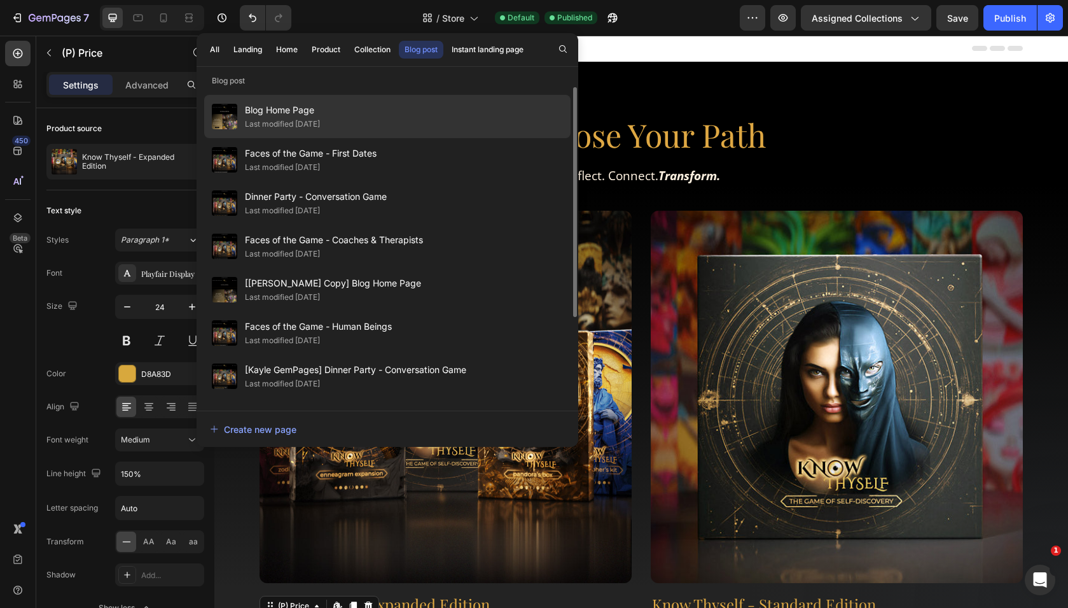
click at [356, 138] on div "Blog Home Page Last modified 6 days ago" at bounding box center [387, 159] width 366 height 43
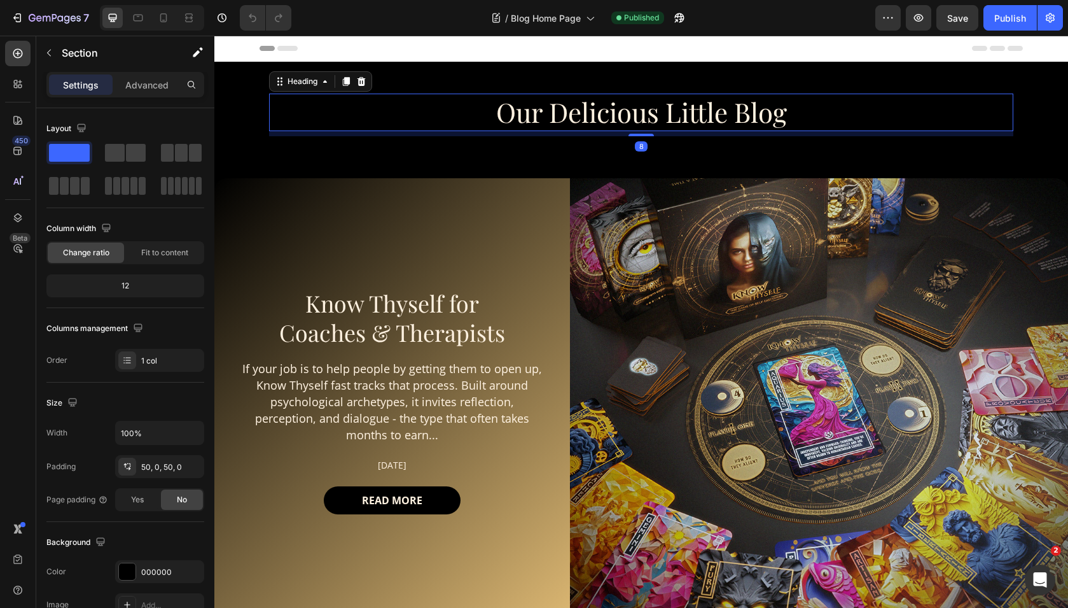
click at [661, 122] on span "Our Delicious Little Blog" at bounding box center [641, 112] width 291 height 36
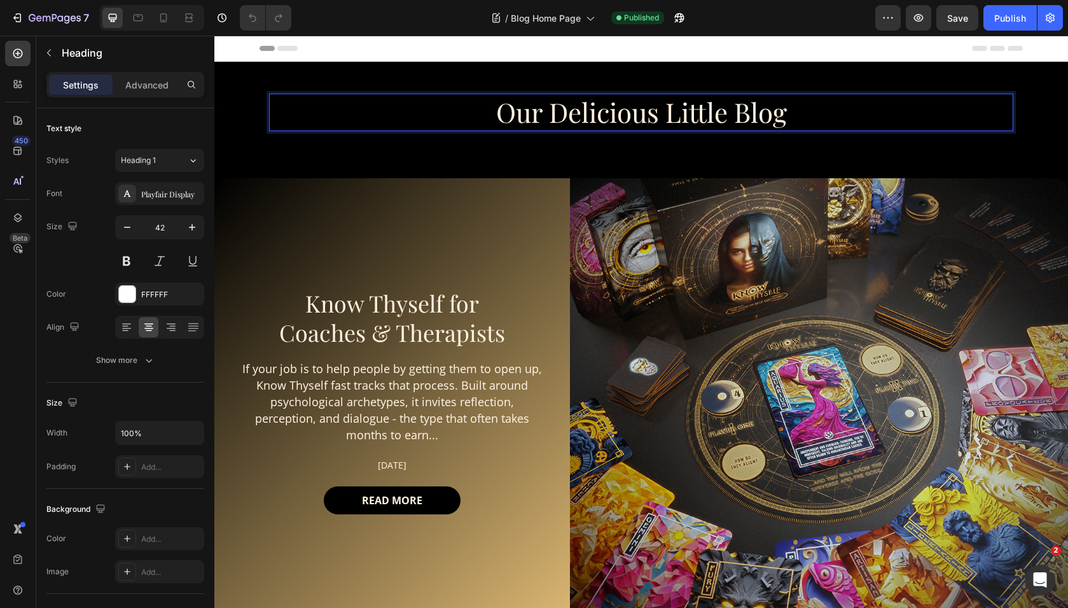
click at [762, 116] on span "Our Delicious Little Blog" at bounding box center [641, 112] width 291 height 36
click at [784, 118] on span "Our Delicious Little Blog" at bounding box center [641, 112] width 291 height 36
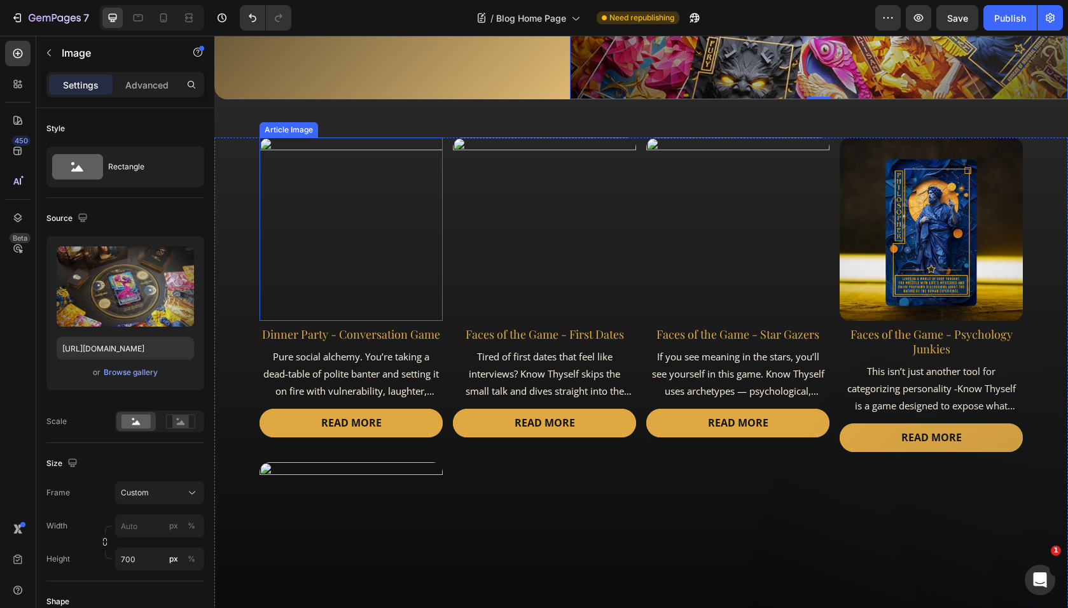
scroll to position [533, 0]
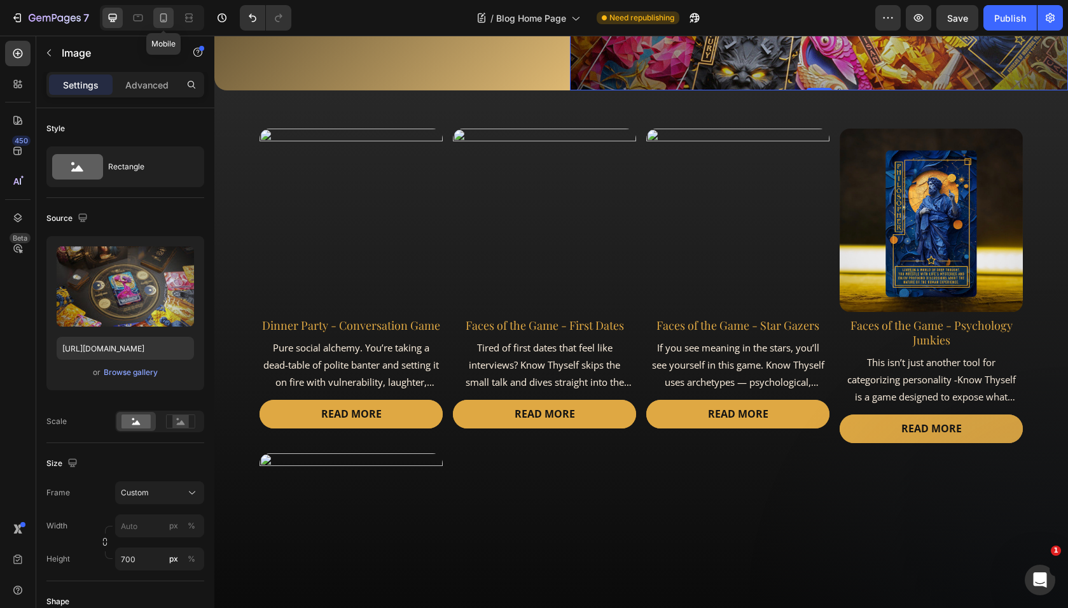
click at [157, 22] on icon at bounding box center [163, 17] width 13 height 13
type input "100"
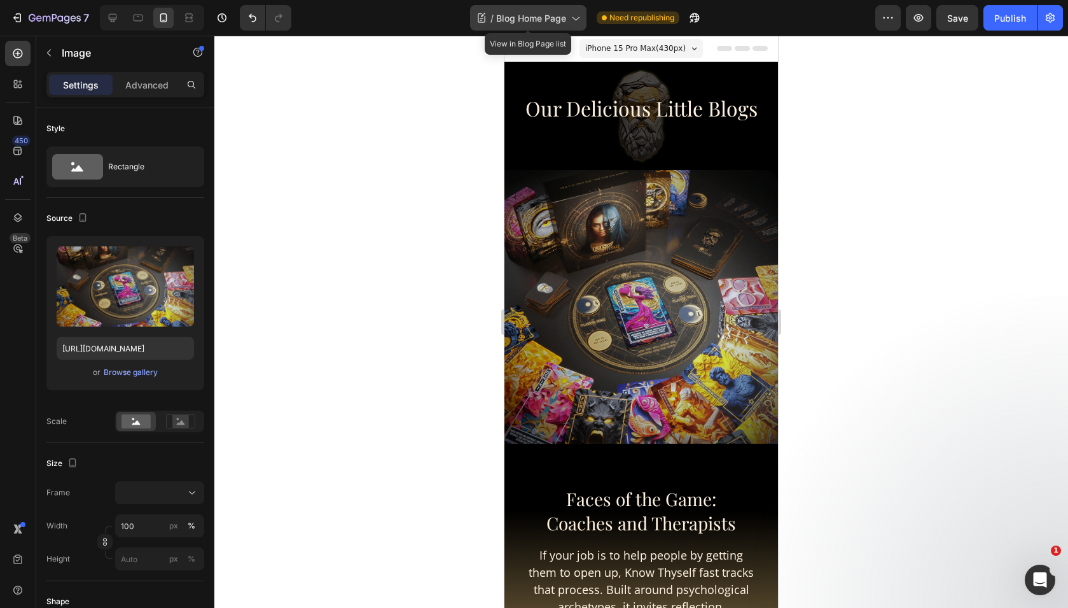
click at [564, 17] on span "Blog Home Page" at bounding box center [531, 17] width 70 height 13
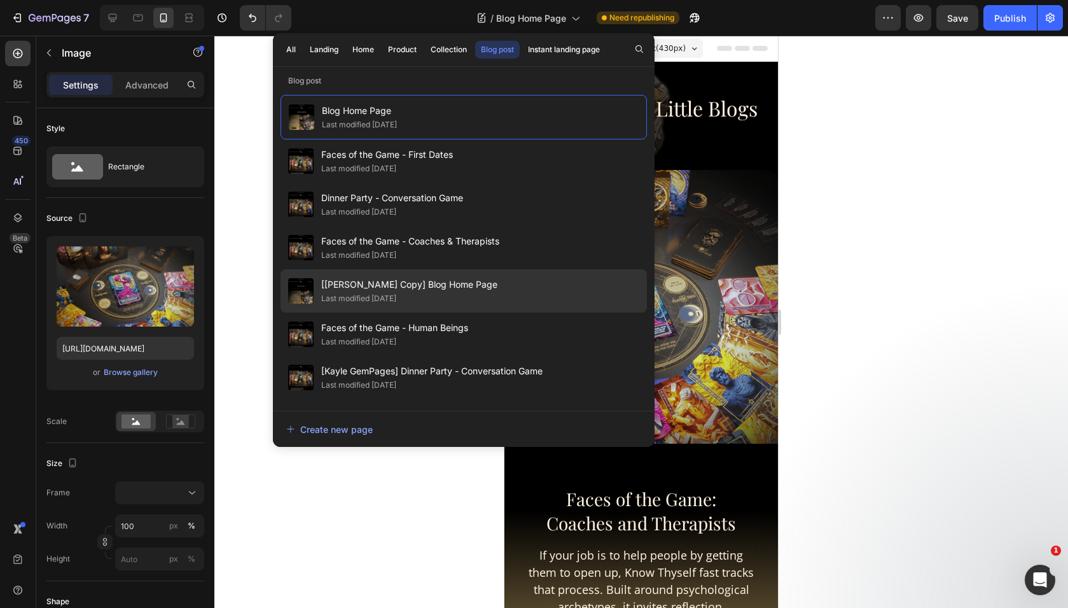
click at [532, 312] on div "[Mona GemPages Copy] Blog Home Page Last modified 7 days ago" at bounding box center [464, 333] width 366 height 43
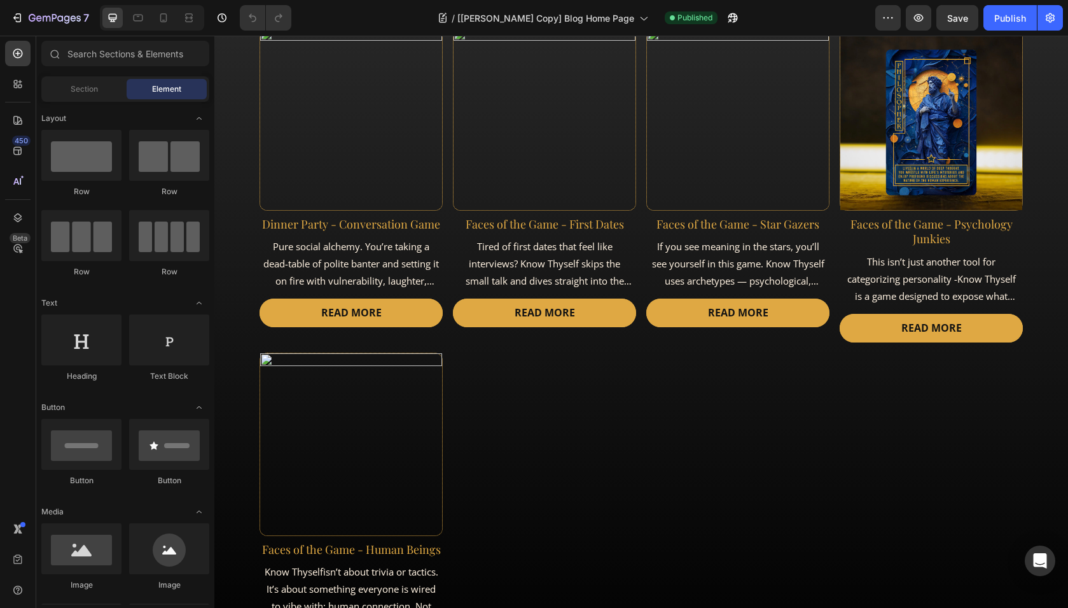
scroll to position [624, 0]
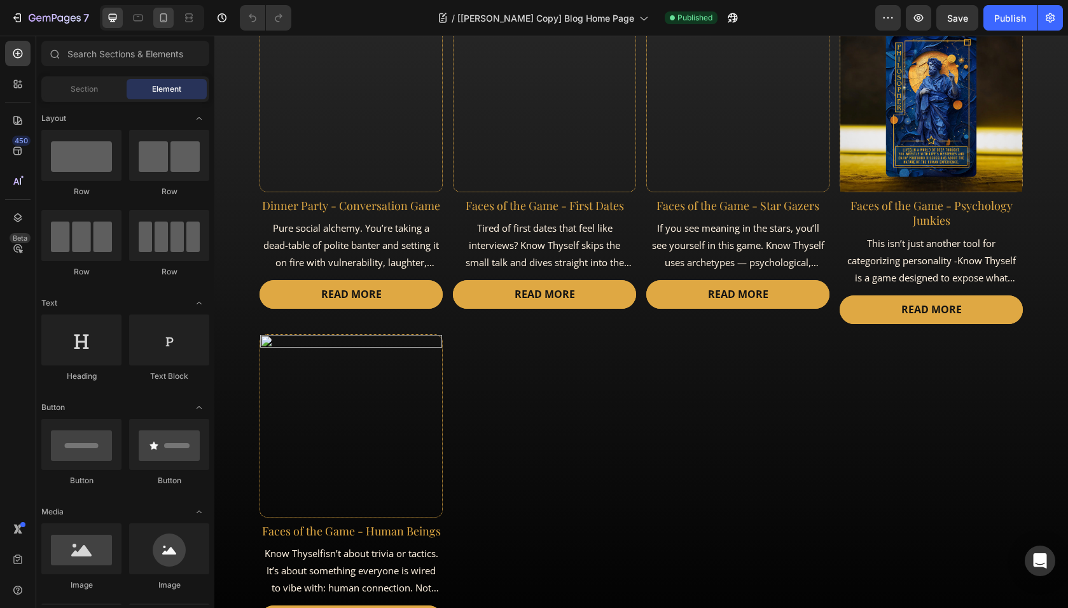
click at [169, 16] on icon at bounding box center [163, 17] width 13 height 13
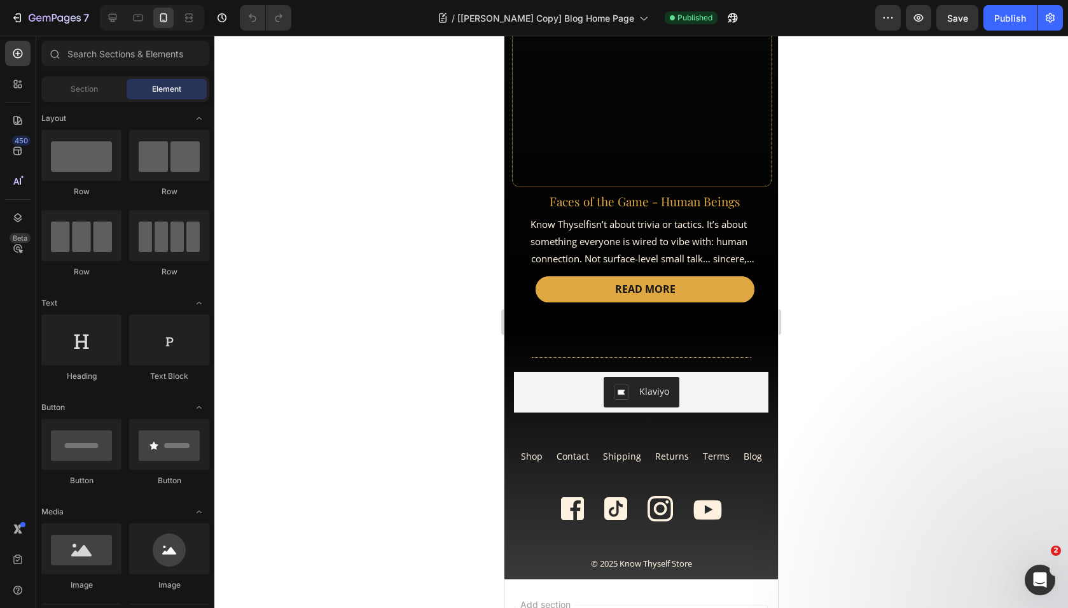
scroll to position [2353, 0]
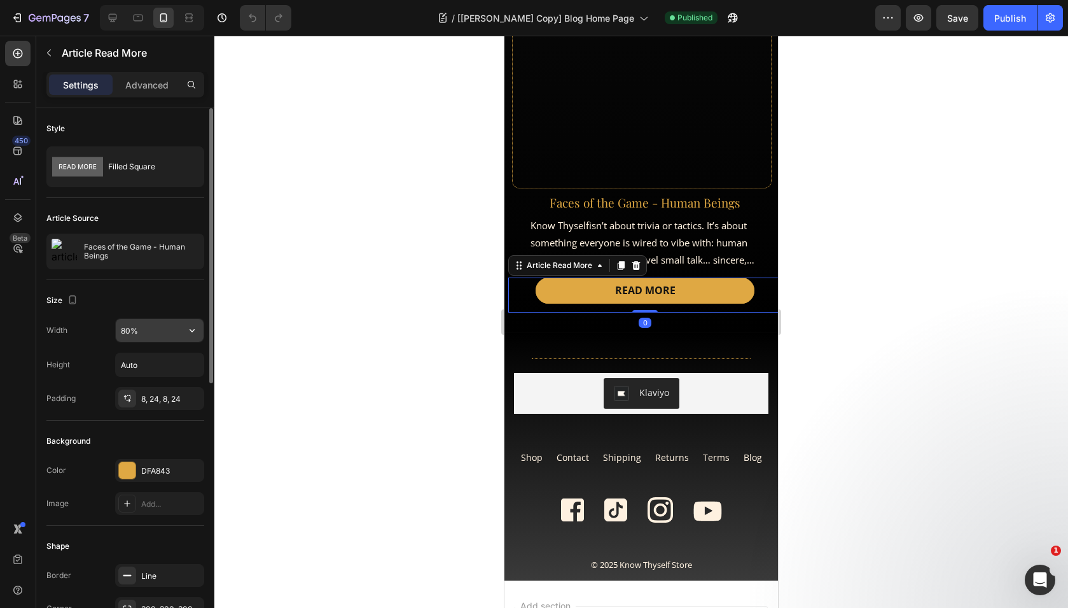
click at [173, 326] on input "80%" at bounding box center [160, 330] width 88 height 23
click at [197, 330] on icon "button" at bounding box center [192, 330] width 13 height 13
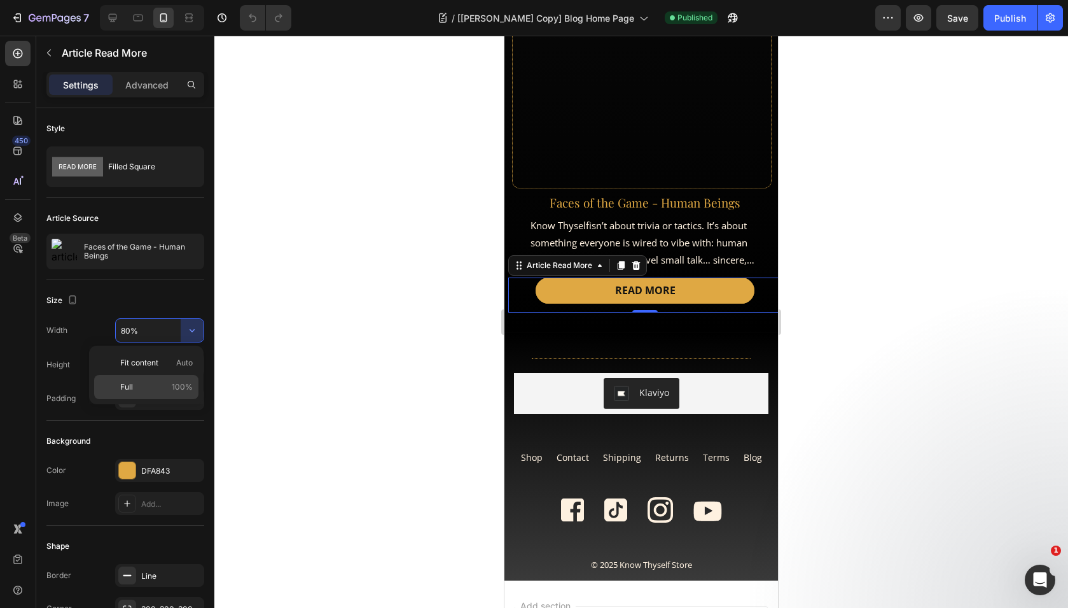
click at [136, 381] on p "Full 100%" at bounding box center [156, 386] width 73 height 11
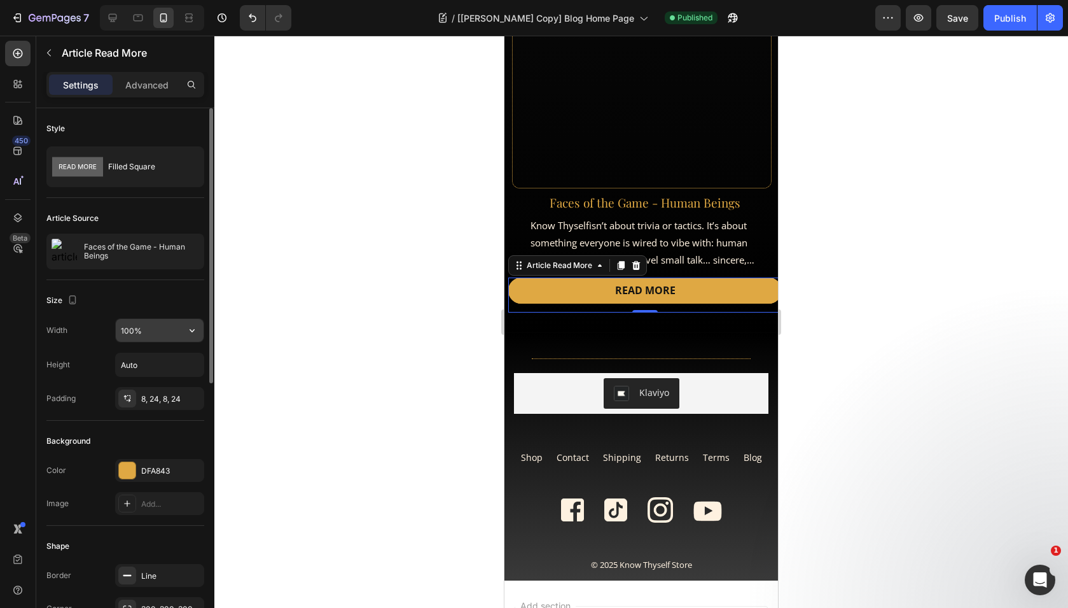
click at [174, 336] on input "100%" at bounding box center [160, 330] width 88 height 23
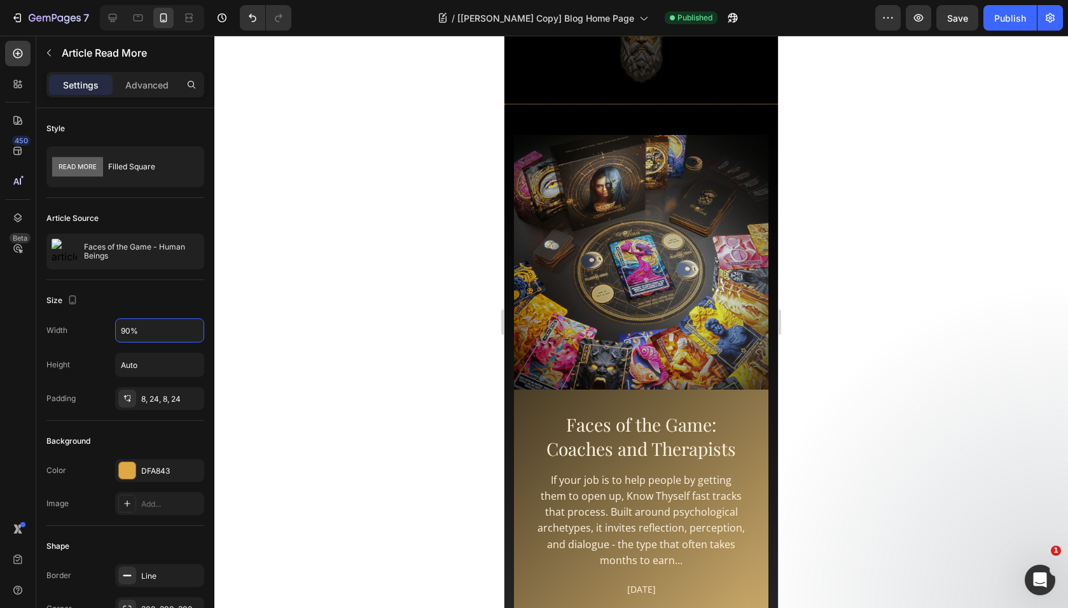
scroll to position [0, 0]
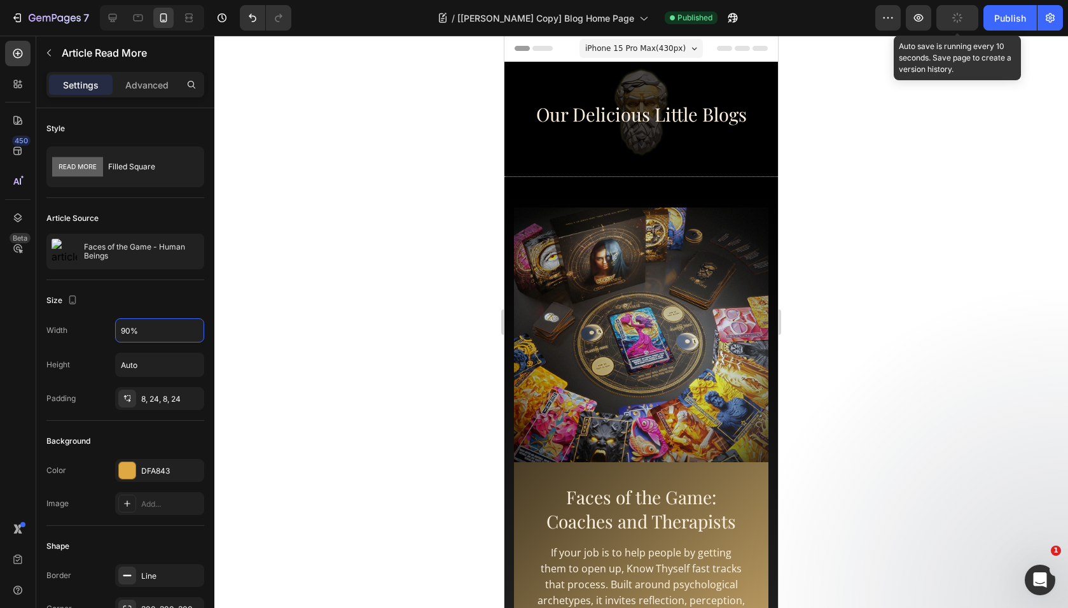
type input "90%"
click at [964, 15] on button "button" at bounding box center [958, 17] width 42 height 25
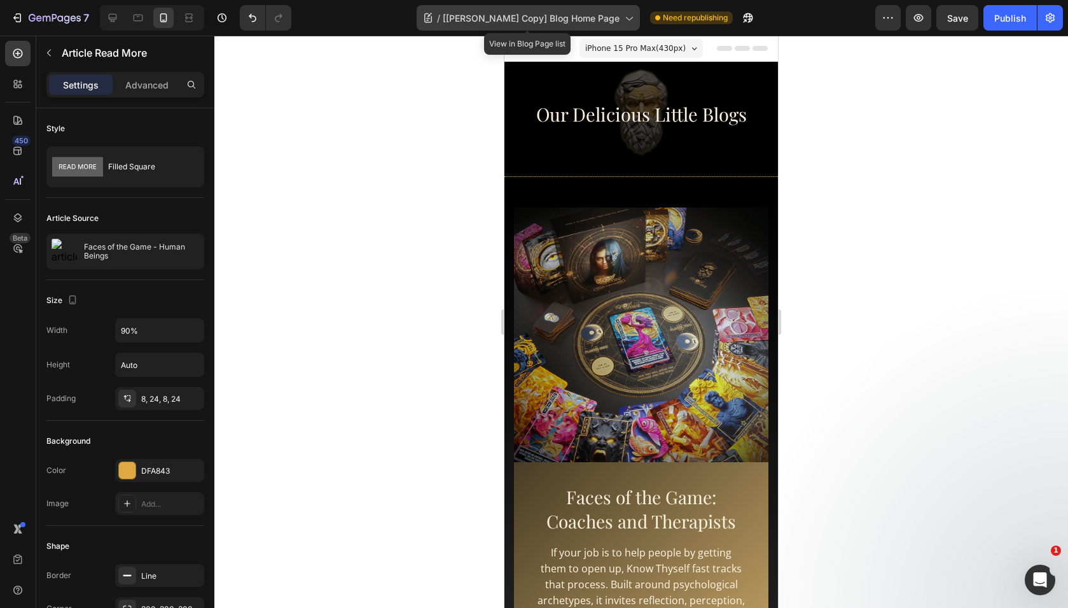
click at [499, 15] on span "[[PERSON_NAME] Copy] Blog Home Page" at bounding box center [531, 17] width 177 height 13
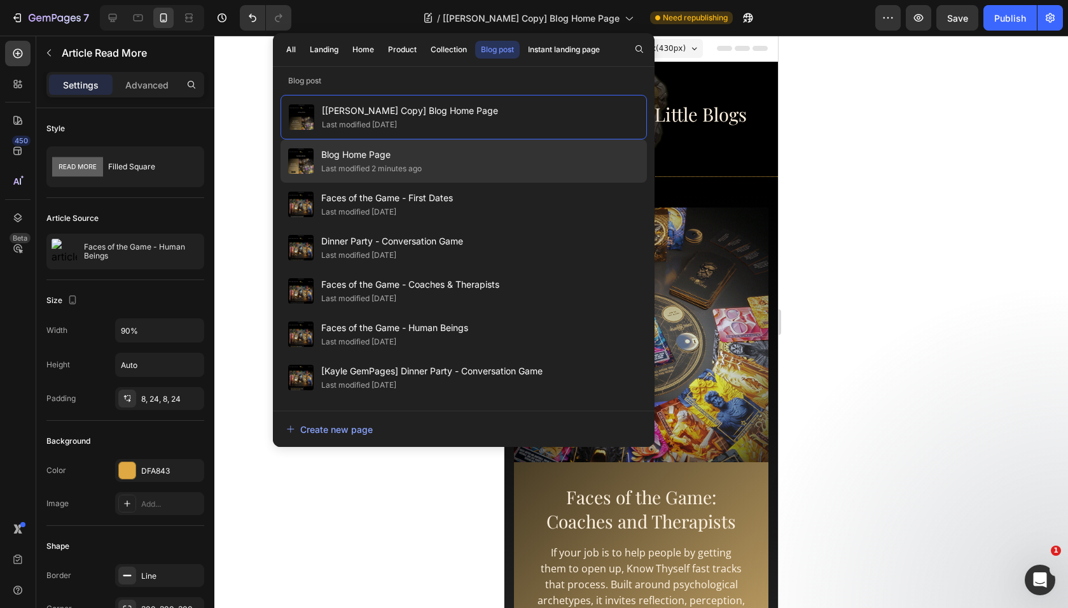
click at [455, 183] on div "Blog Home Page Last modified 2 minutes ago" at bounding box center [464, 204] width 366 height 43
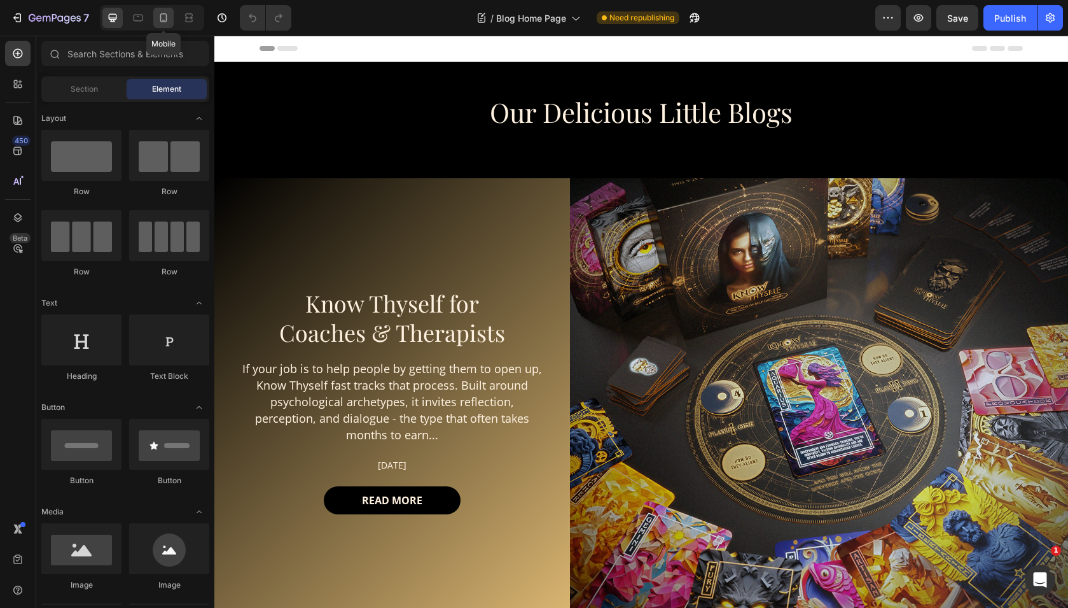
click at [165, 15] on icon at bounding box center [163, 17] width 13 height 13
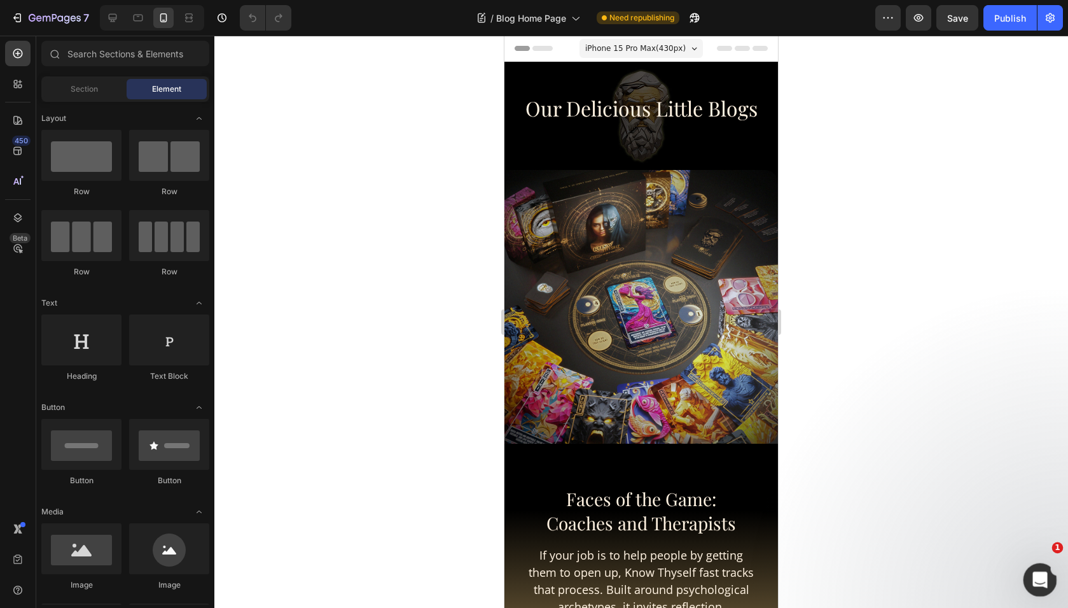
click at [1035, 589] on div "Open Intercom Messenger" at bounding box center [1038, 578] width 42 height 42
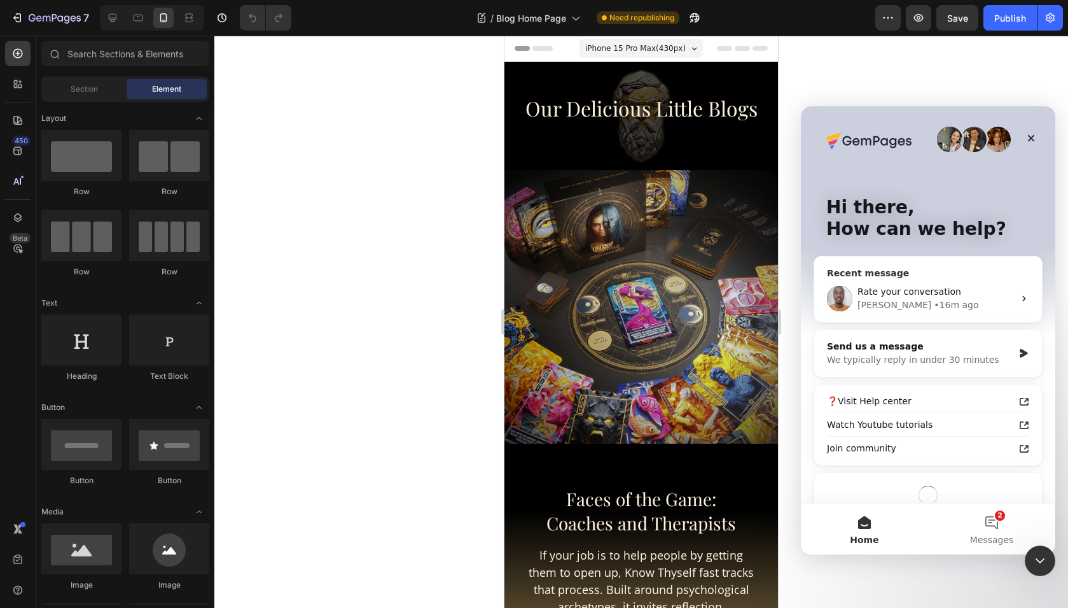
click at [972, 299] on div "[PERSON_NAME] • 16m ago" at bounding box center [936, 304] width 157 height 13
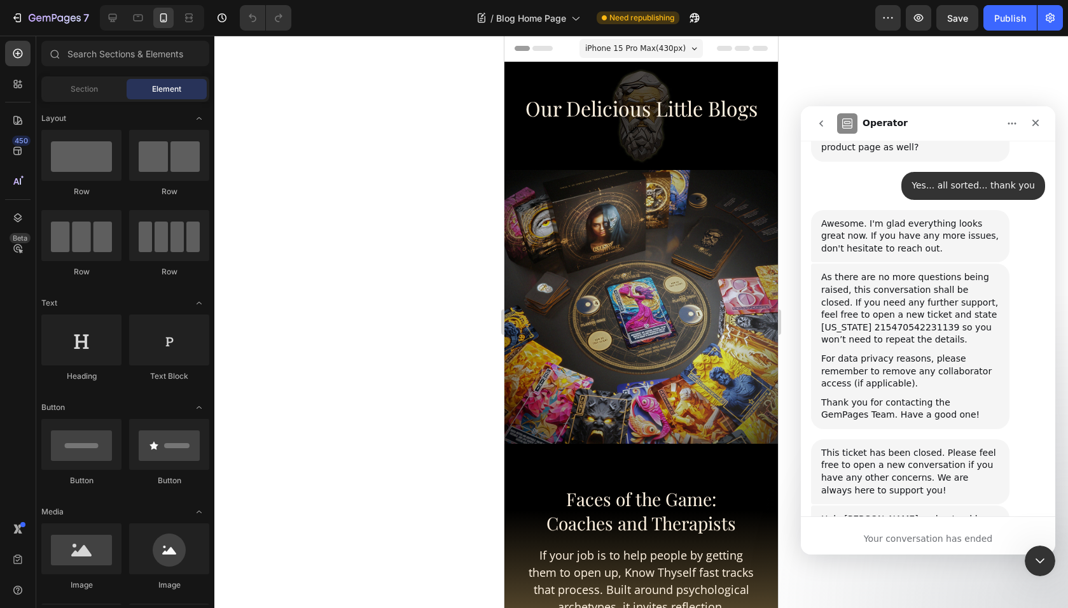
scroll to position [5012, 0]
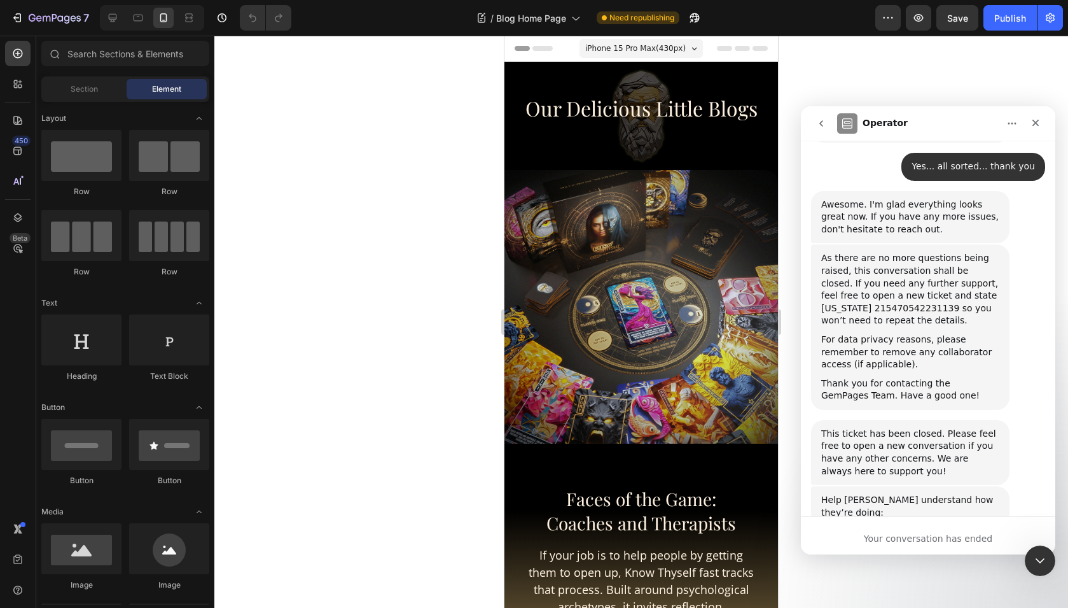
click at [970, 563] on span "Amazing" at bounding box center [960, 574] width 23 height 23
click at [892, 606] on textarea "Tell us more…" at bounding box center [887, 619] width 132 height 27
type textarea "Awesome patient support"
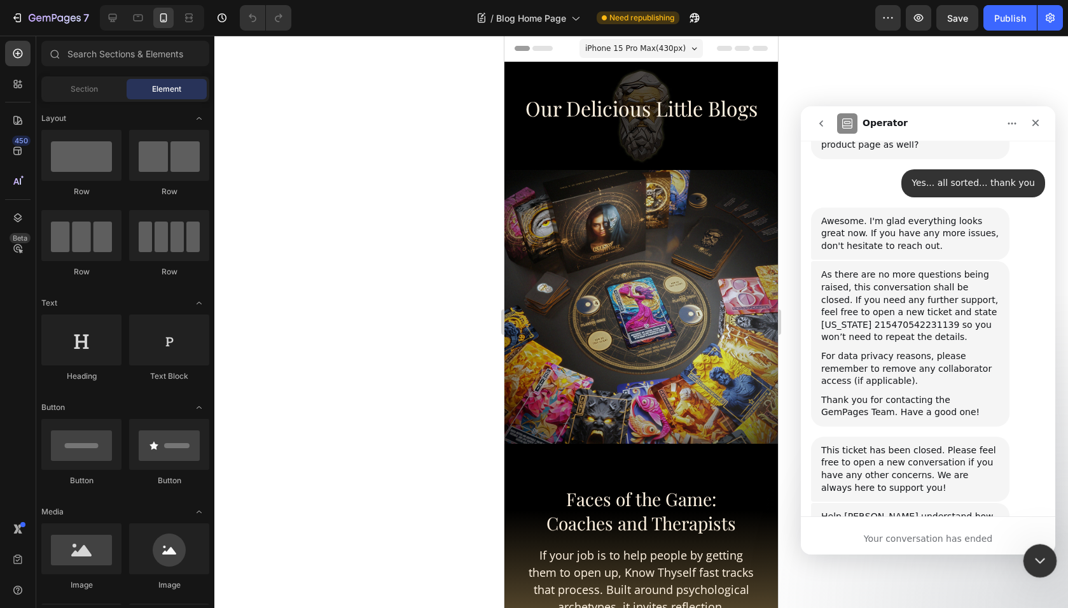
click at [1031, 555] on icon "Close Intercom Messenger" at bounding box center [1038, 558] width 15 height 15
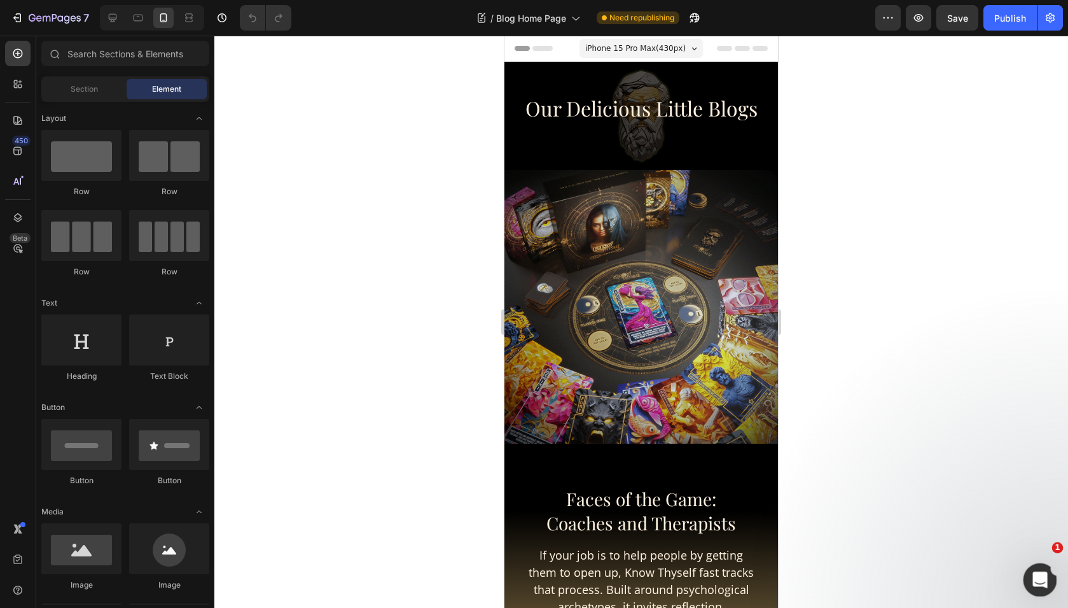
click at [1033, 586] on div "Open Intercom Messenger" at bounding box center [1038, 578] width 42 height 42
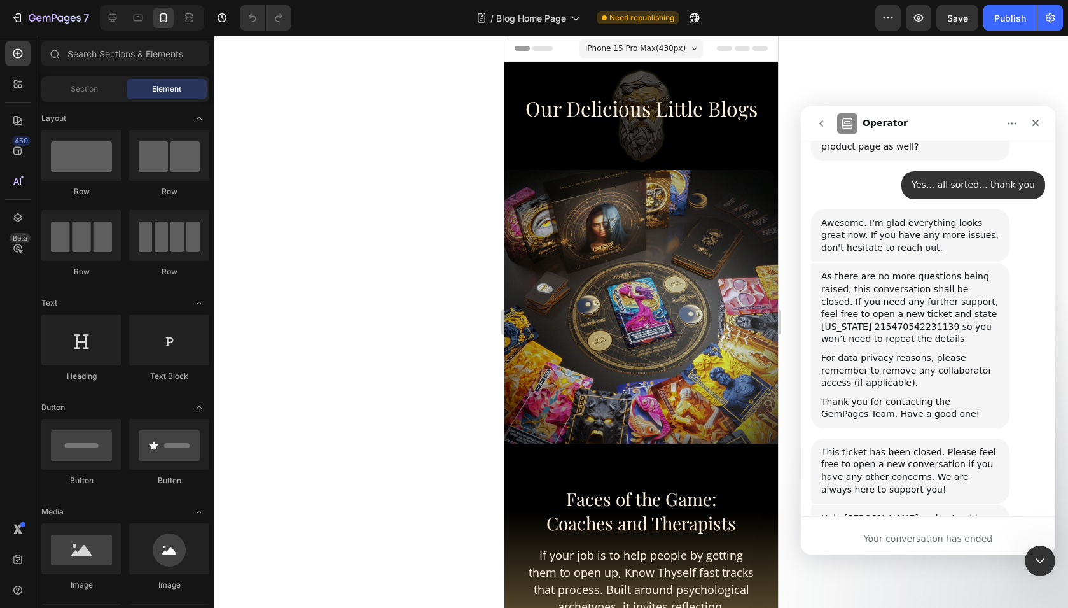
click at [830, 122] on button "go back" at bounding box center [821, 123] width 24 height 24
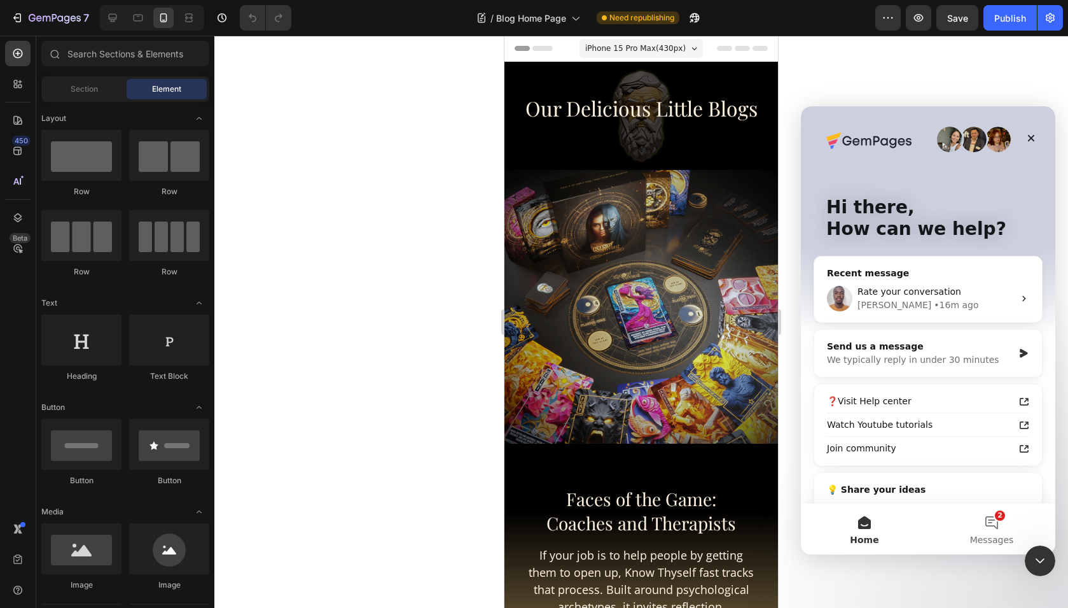
scroll to position [0, 0]
click at [946, 354] on div "We typically reply in under 30 minutes" at bounding box center [920, 359] width 186 height 13
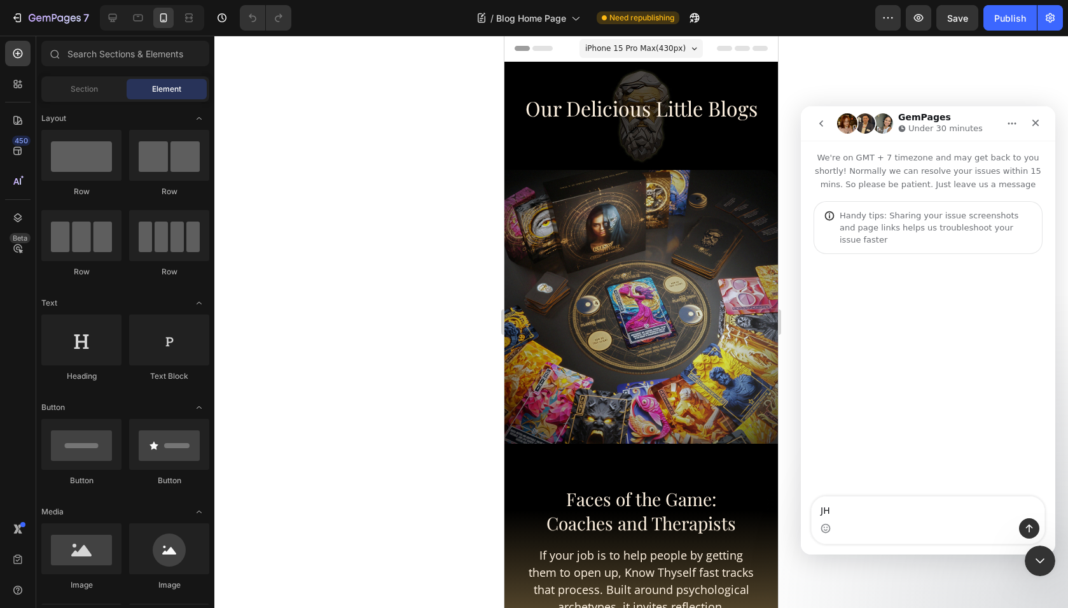
type textarea "J"
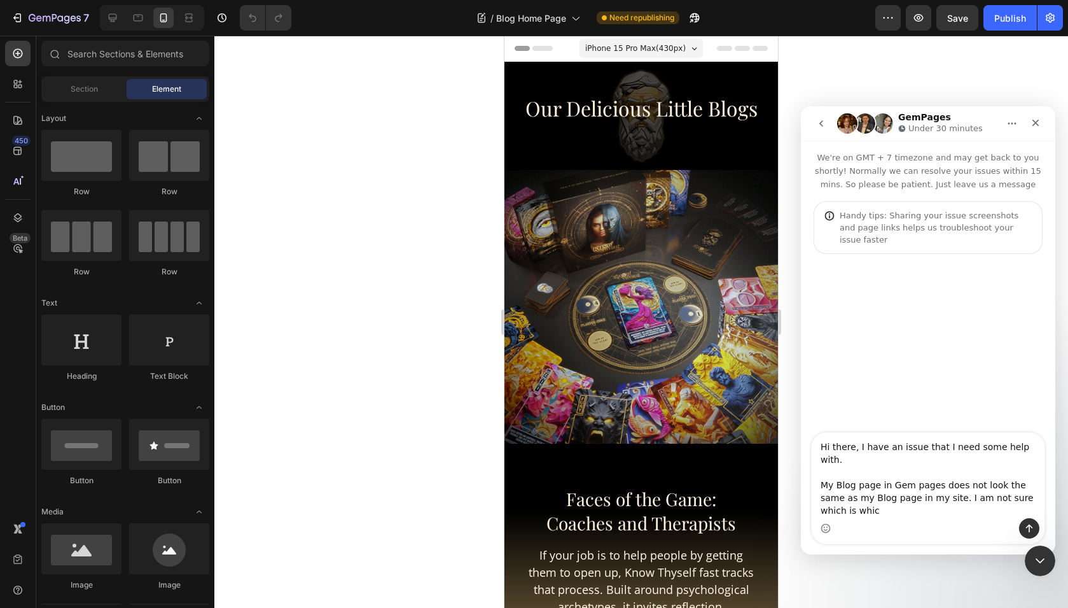
type textarea "Hi there, I have an issue that I need some help with. My Blog page in Gem pages…"
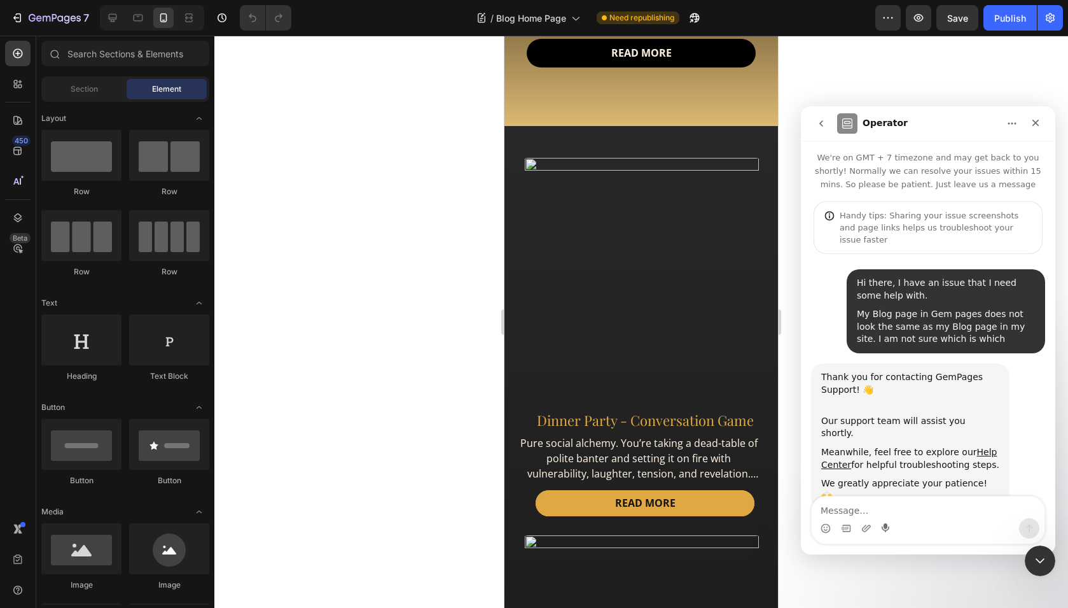
scroll to position [3, 0]
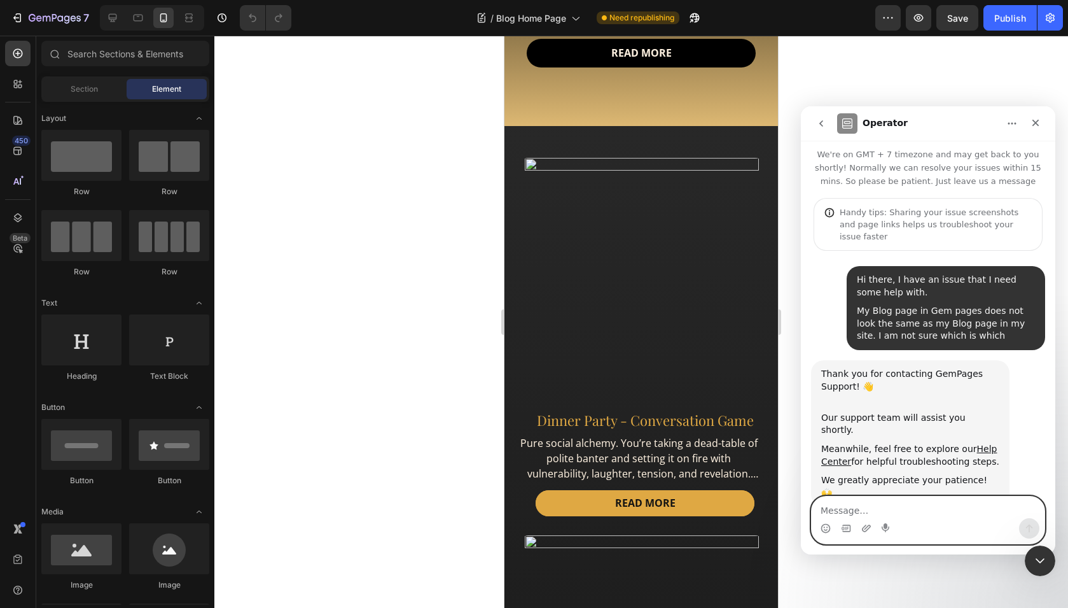
click at [868, 512] on textarea "Message…" at bounding box center [928, 507] width 233 height 22
paste textarea "[URL][DOMAIN_NAME][DOMAIN_NAME]"
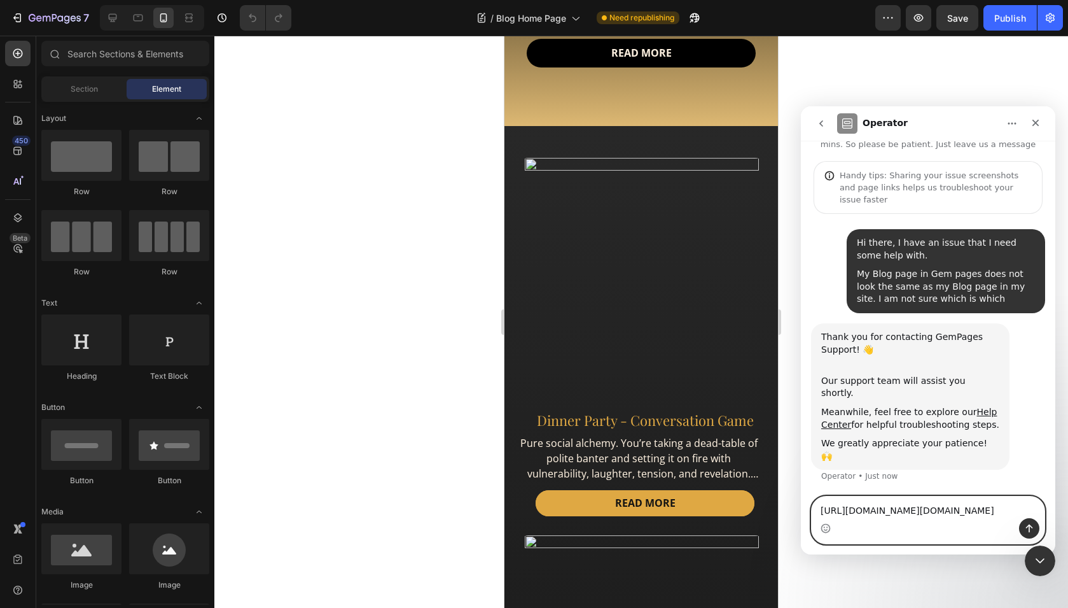
scroll to position [67, 0]
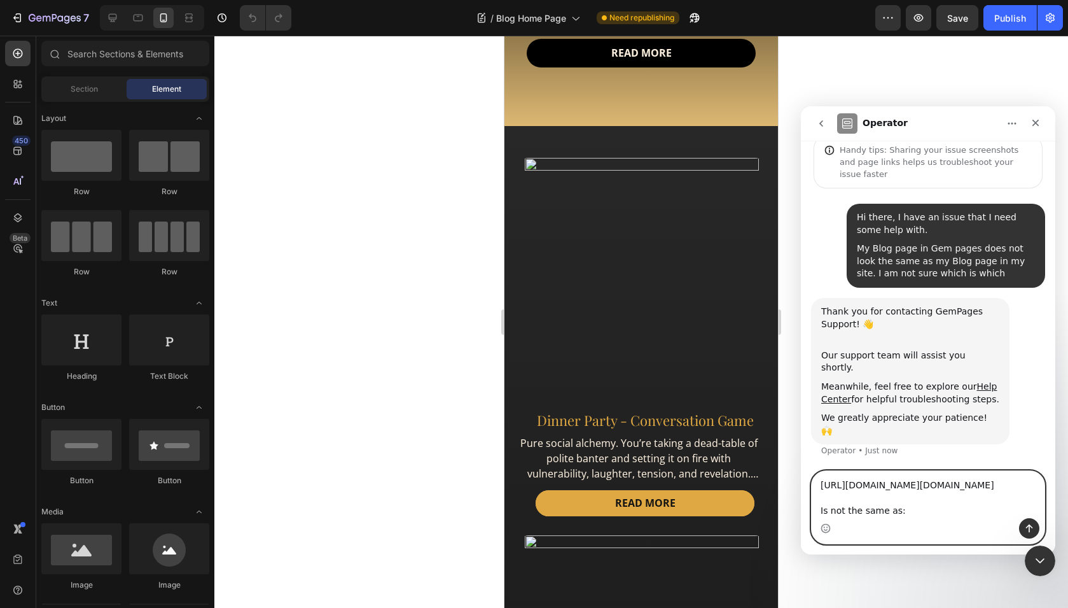
paste textarea "[URL][DOMAIN_NAME]"
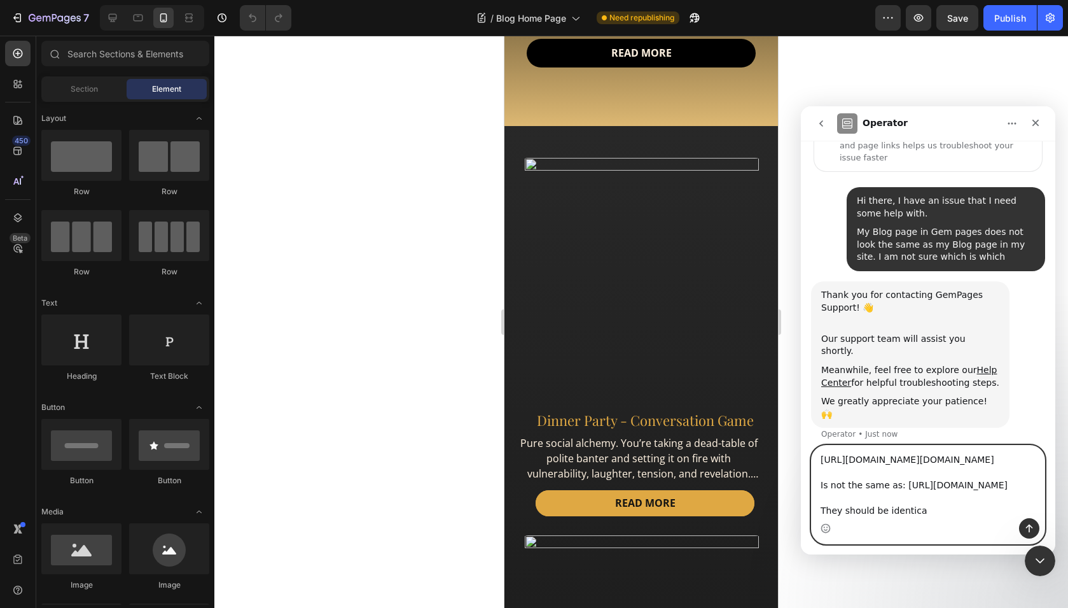
type textarea "https://builder.gempages.net/editor/570969586585830582/572635676072215367?type=…"
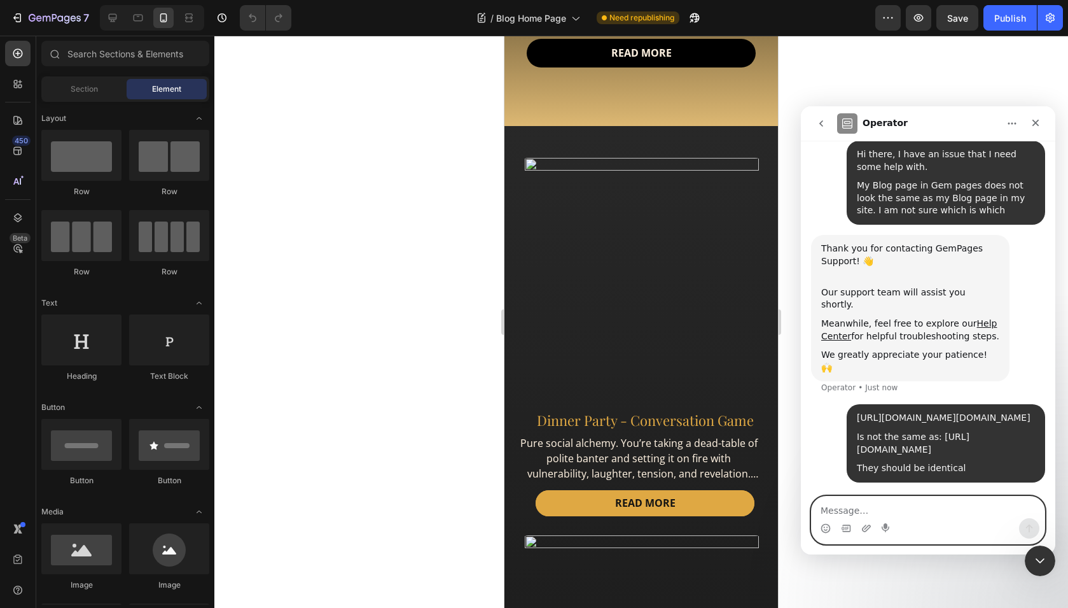
scroll to position [153, 0]
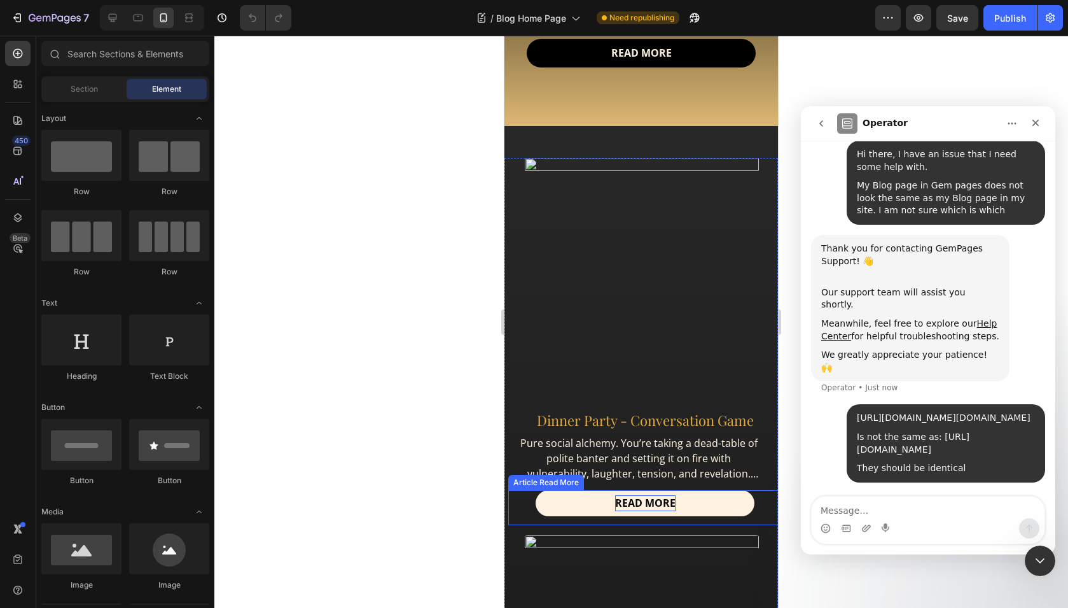
click at [624, 507] on strong "READ MORE" at bounding box center [645, 503] width 60 height 14
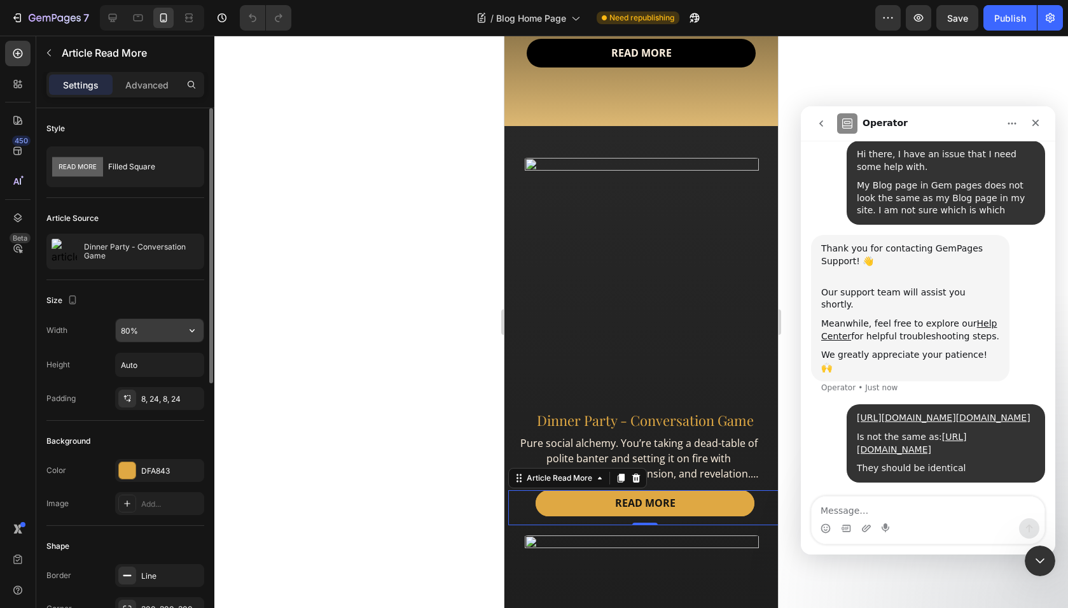
click at [122, 330] on input "80%" at bounding box center [160, 330] width 88 height 23
click at [125, 331] on input "80%" at bounding box center [160, 330] width 88 height 23
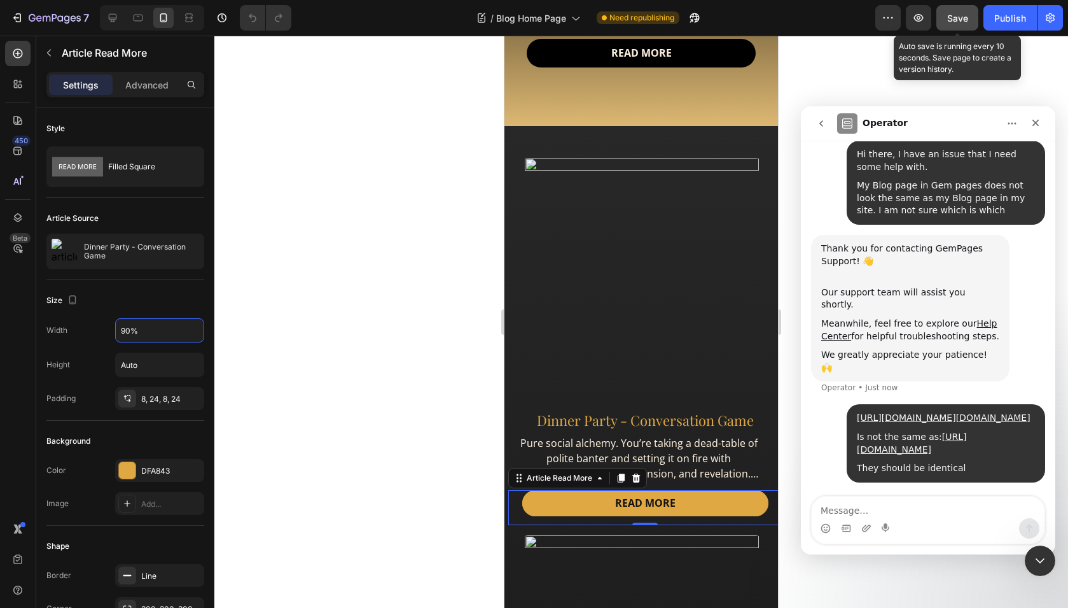
type input "90%"
click at [944, 20] on button "Save" at bounding box center [958, 17] width 42 height 25
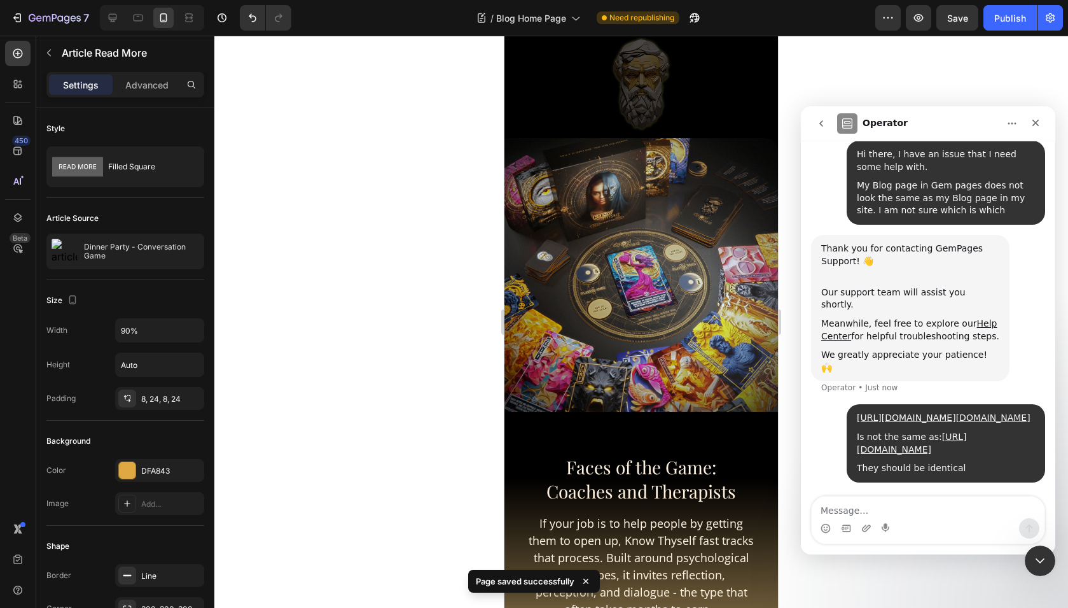
scroll to position [0, 0]
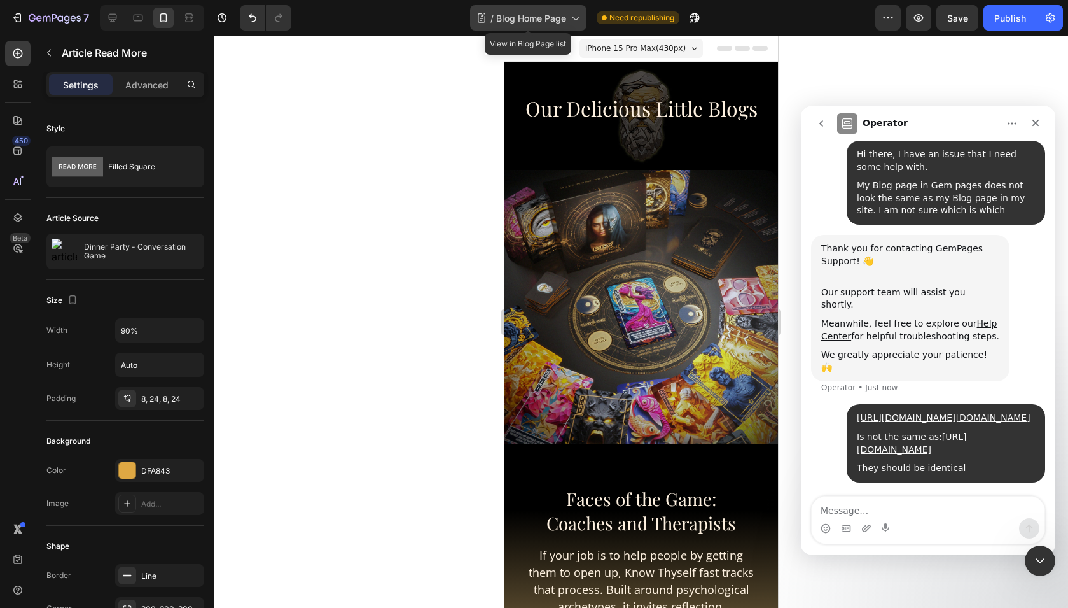
click at [529, 18] on span "Blog Home Page" at bounding box center [531, 17] width 70 height 13
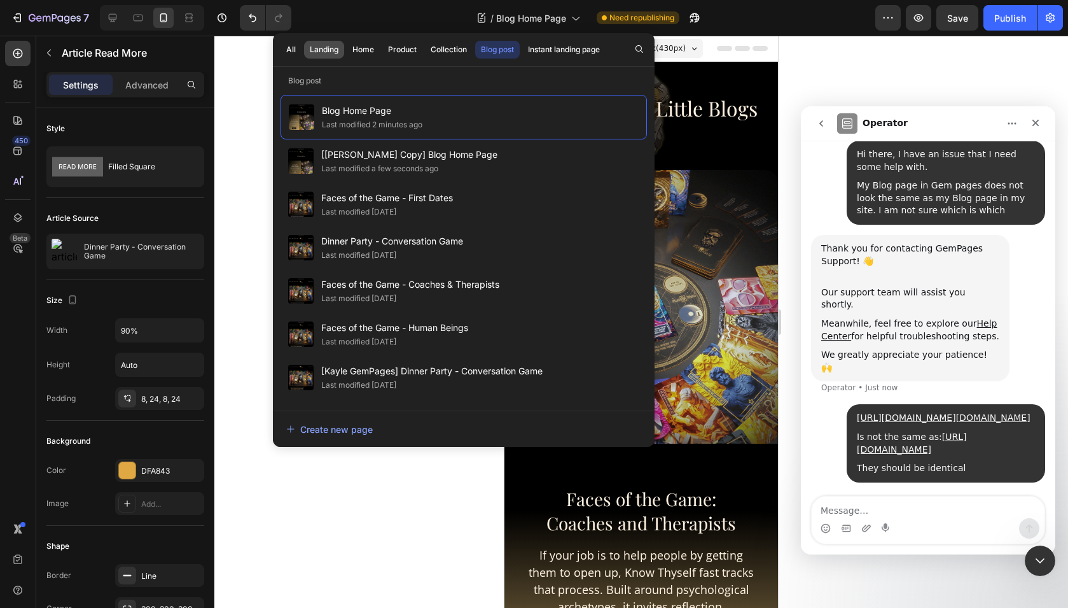
click at [326, 52] on div "Landing" at bounding box center [324, 49] width 29 height 11
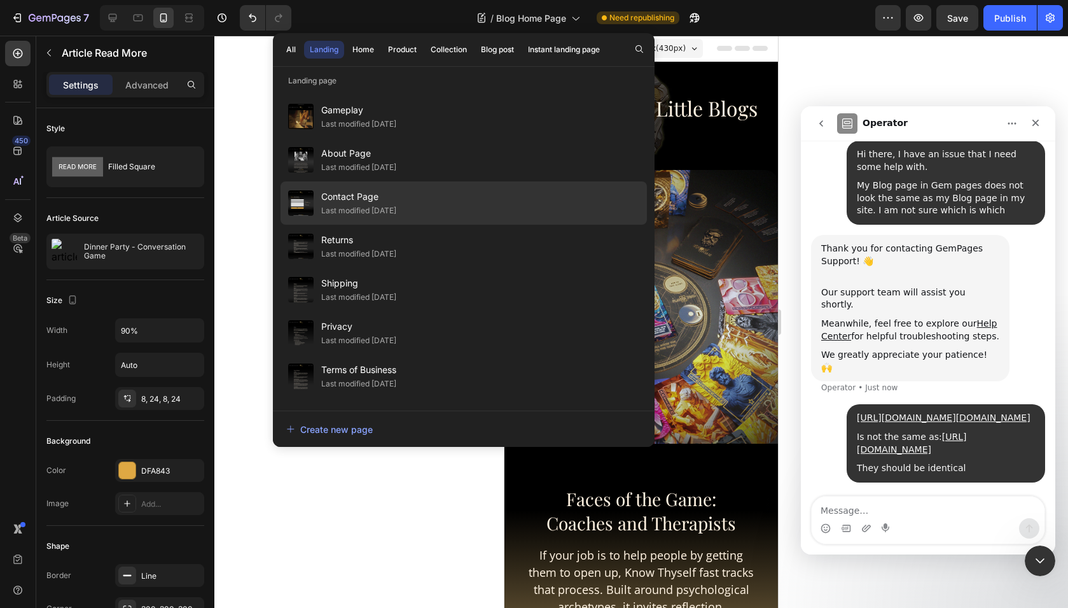
click at [434, 225] on div "Contact Page Last modified 17 days ago" at bounding box center [464, 246] width 366 height 43
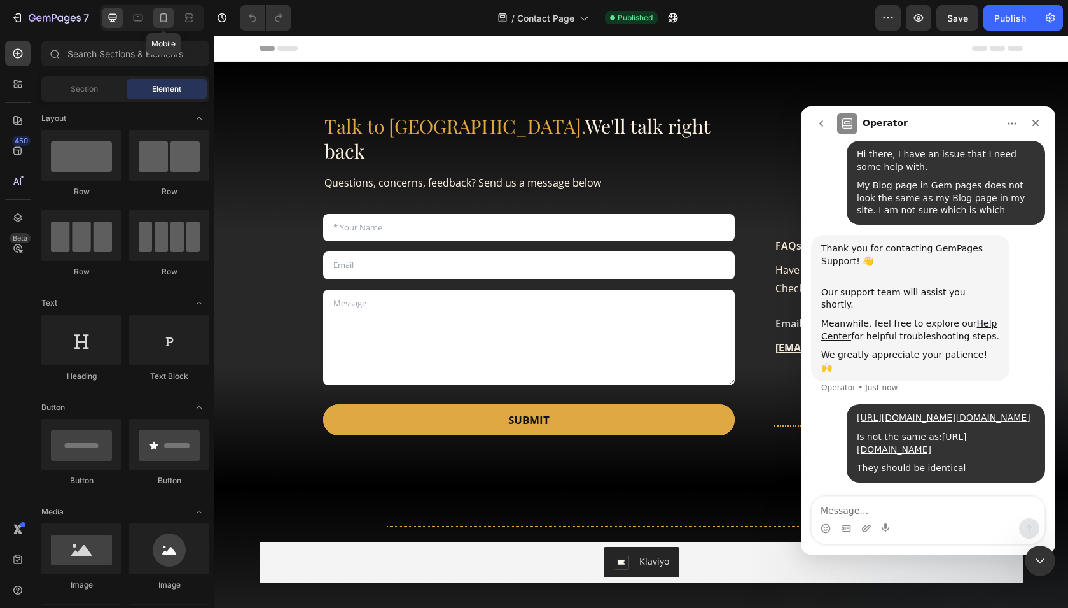
click at [167, 24] on div at bounding box center [163, 18] width 20 height 20
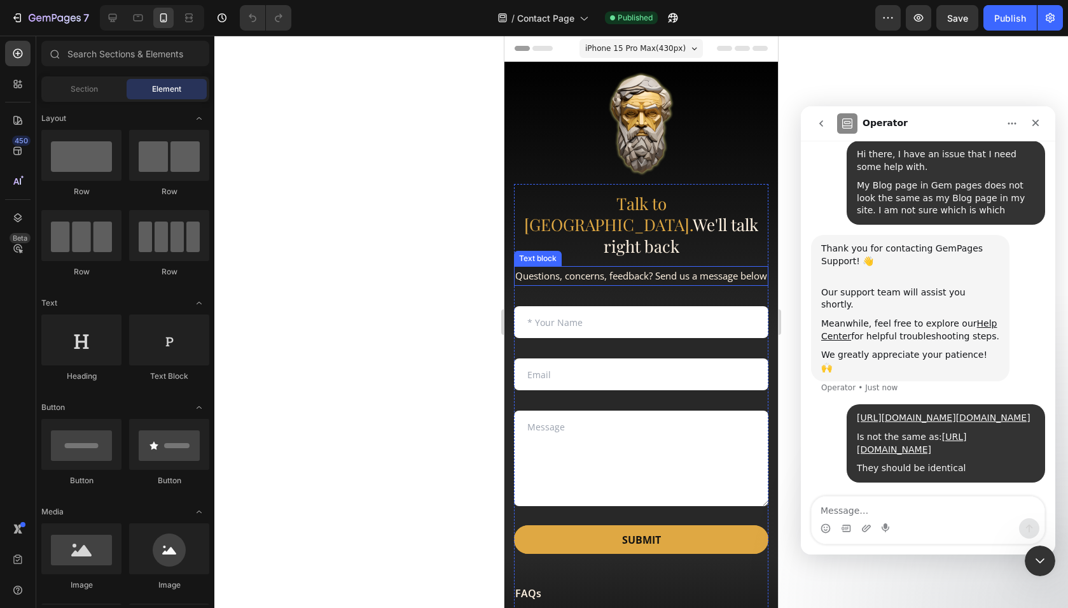
click at [643, 269] on span "Questions, concerns, feedback? Send us a message below" at bounding box center [641, 275] width 252 height 13
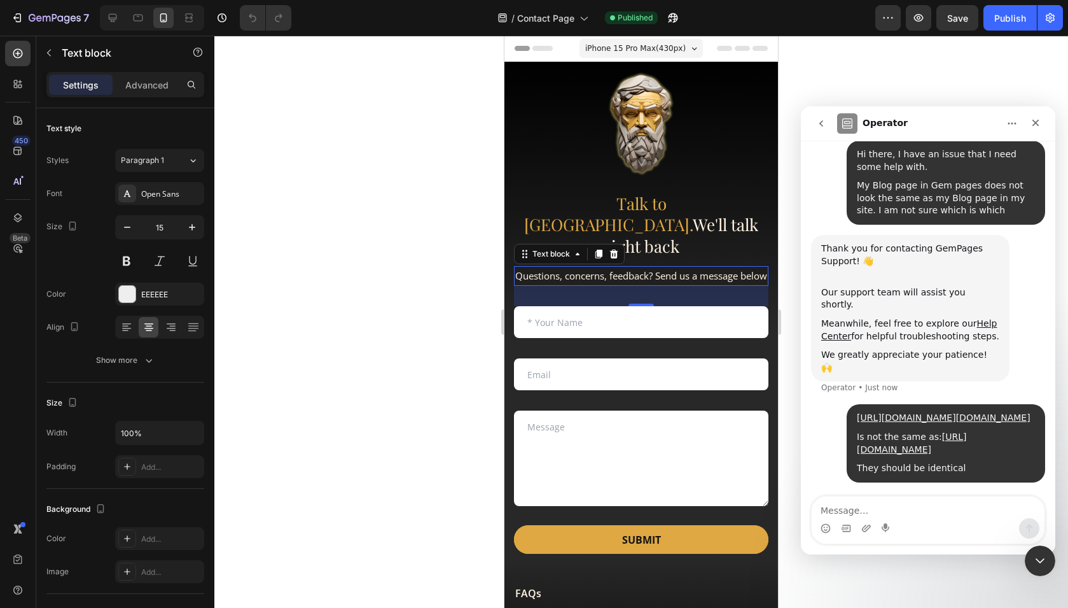
click at [643, 269] on span "Questions, concerns, feedback? Send us a message below" at bounding box center [641, 275] width 252 height 13
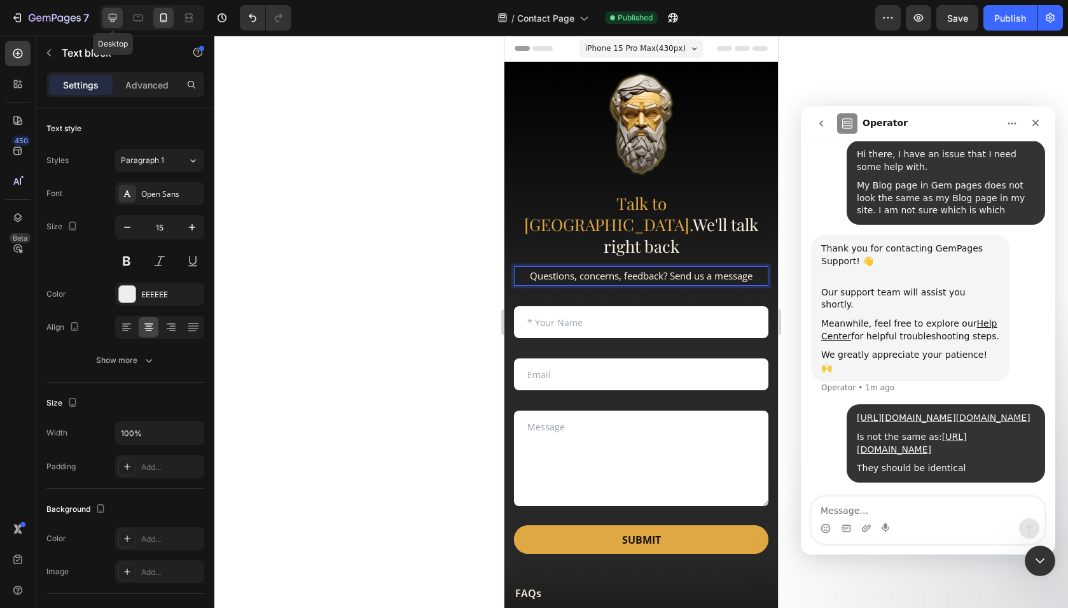
click at [118, 21] on icon at bounding box center [112, 17] width 13 height 13
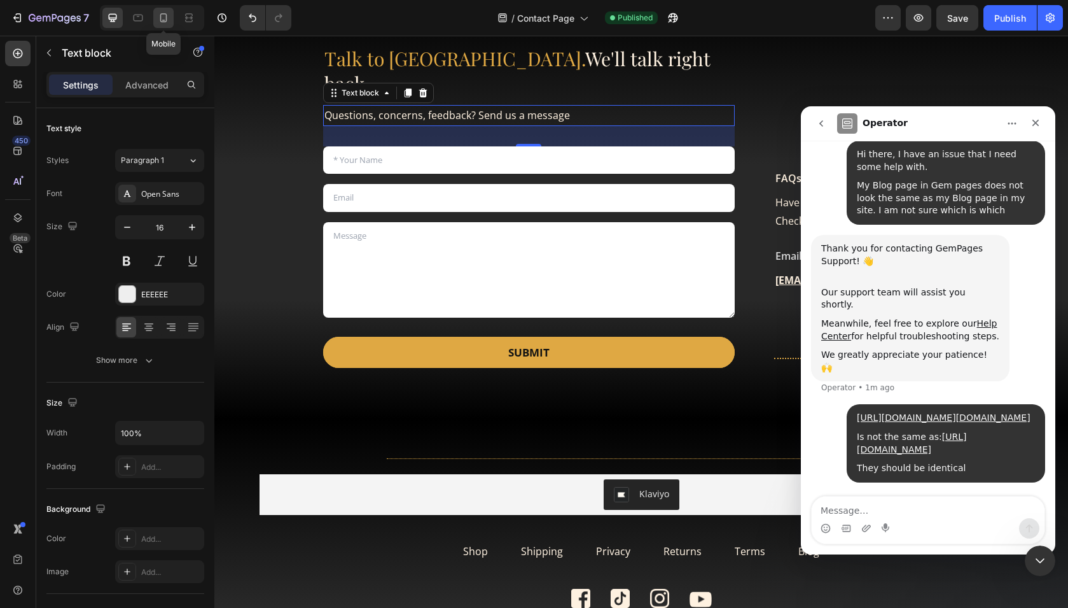
click at [161, 20] on icon at bounding box center [163, 17] width 7 height 9
type input "15"
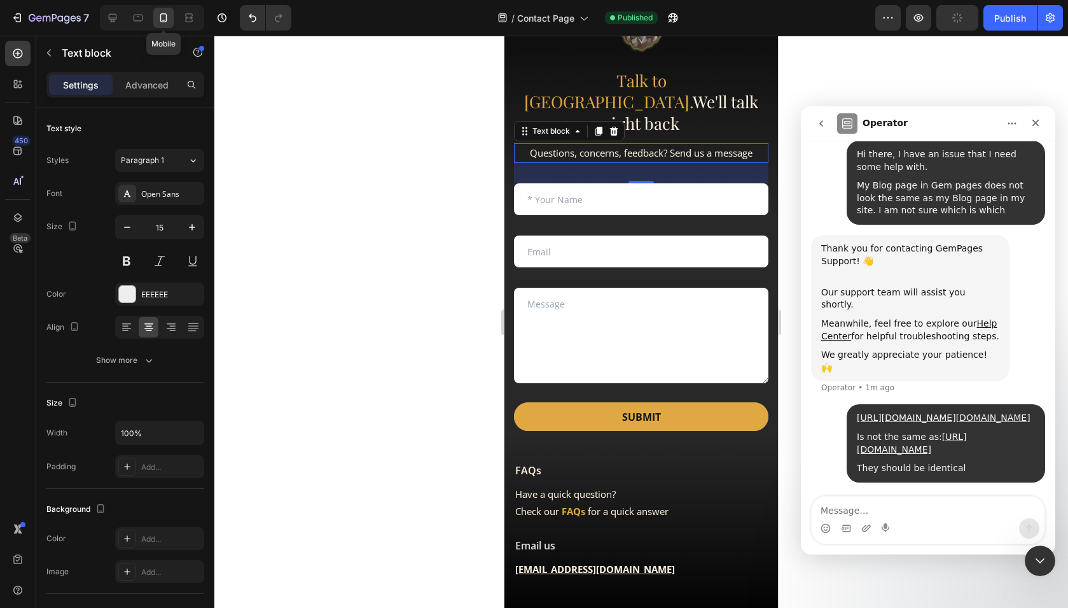
scroll to position [143, 0]
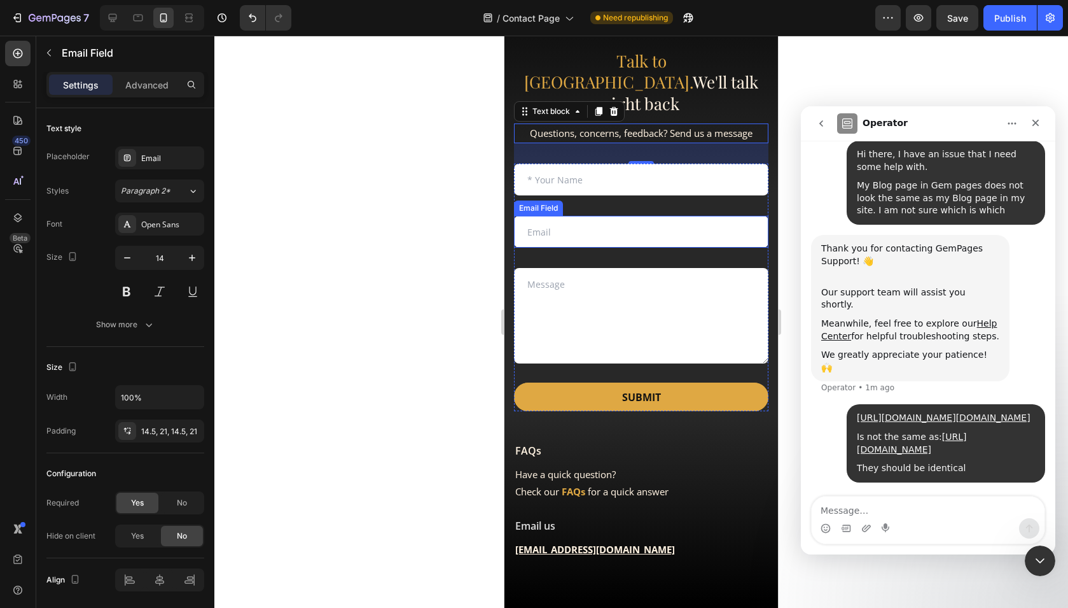
click at [530, 216] on input "email" at bounding box center [641, 232] width 254 height 32
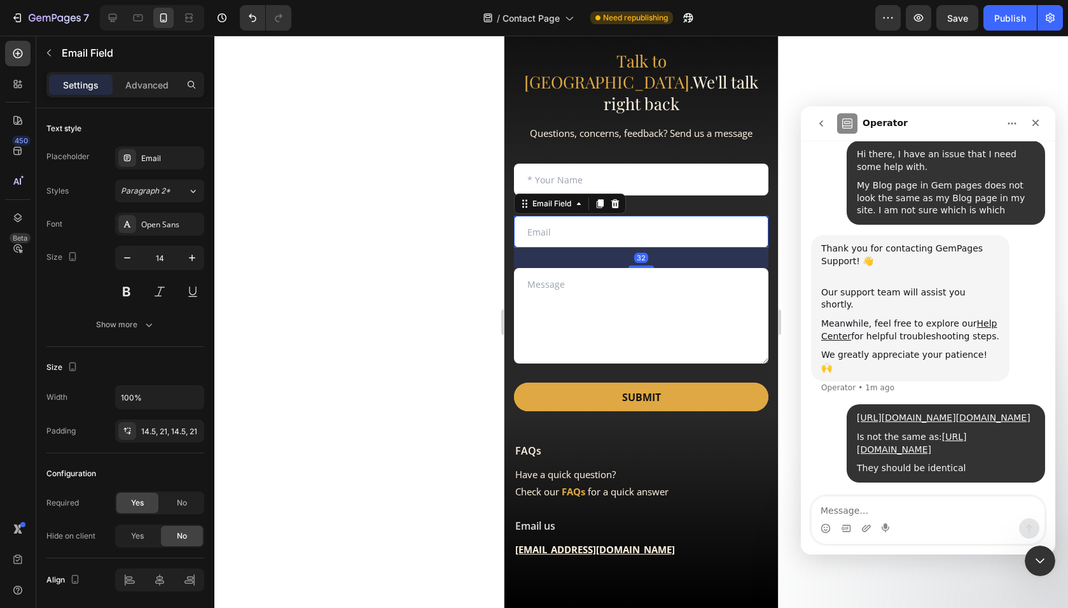
type input "*"
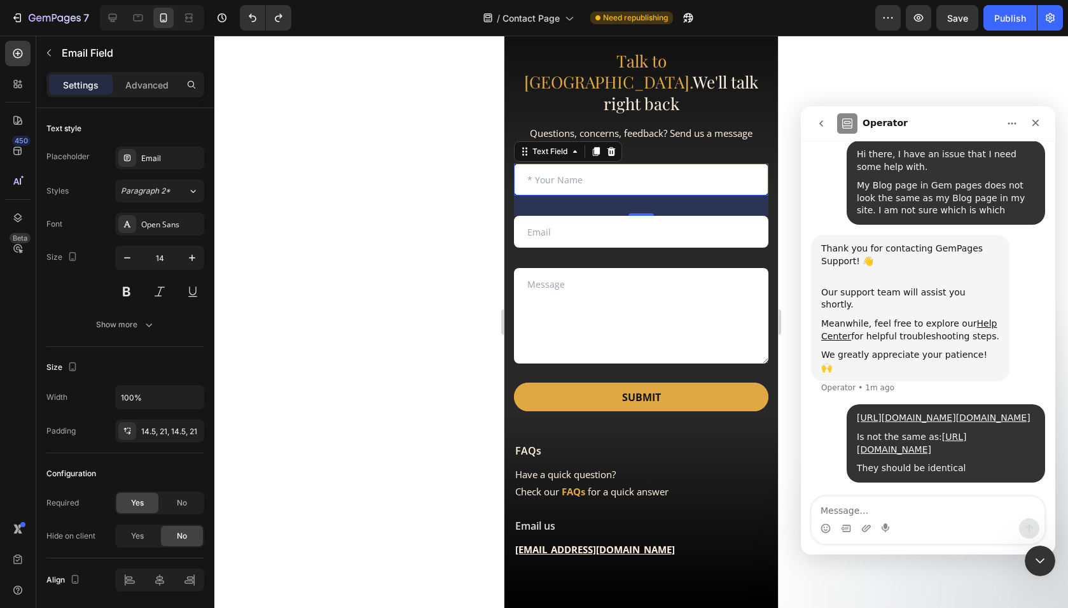
click at [562, 164] on input "text" at bounding box center [641, 180] width 254 height 32
click at [542, 216] on input "email" at bounding box center [641, 232] width 254 height 32
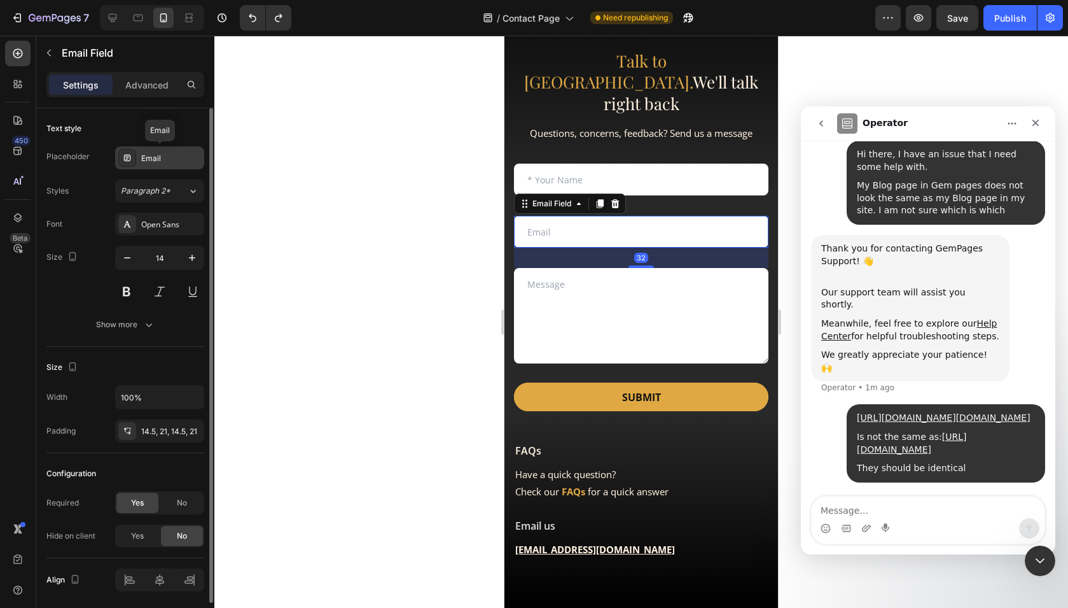
click at [144, 160] on div "Email" at bounding box center [171, 158] width 60 height 11
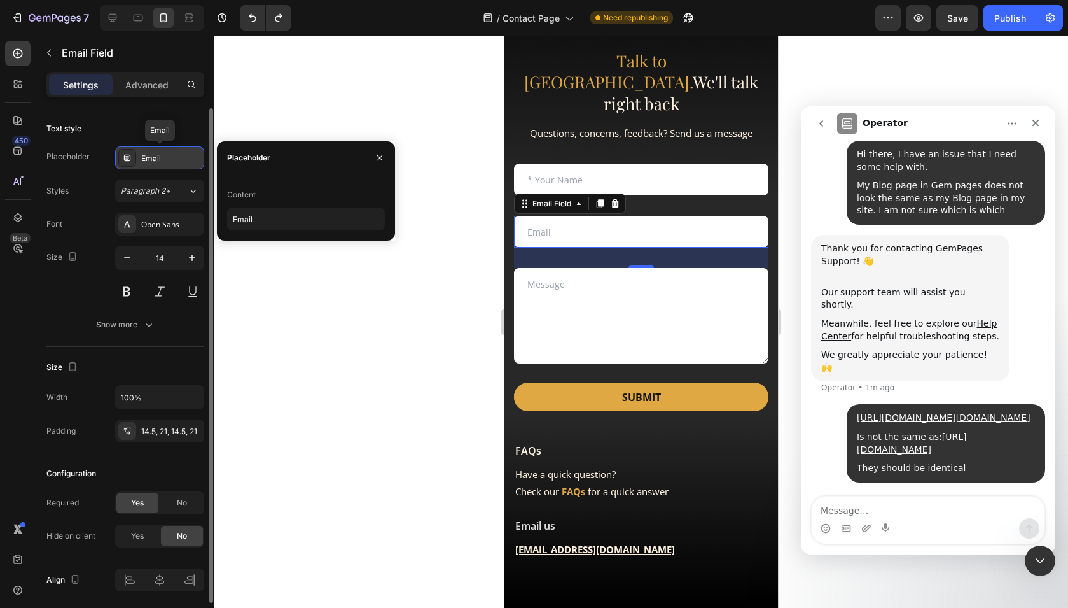
click at [144, 160] on div "Email" at bounding box center [171, 158] width 60 height 11
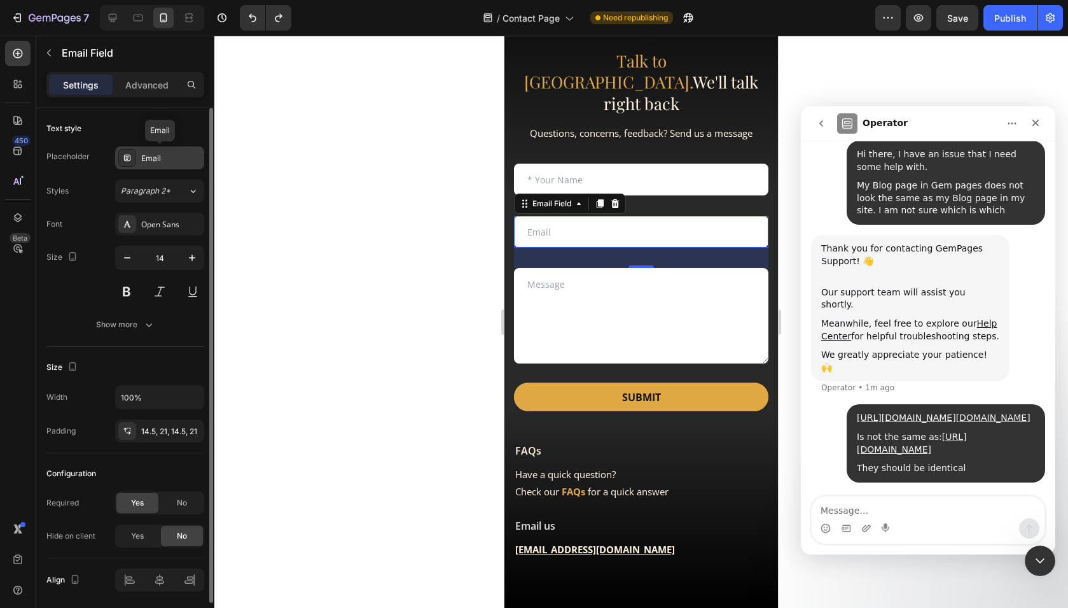
click at [144, 160] on div "Email" at bounding box center [171, 158] width 60 height 11
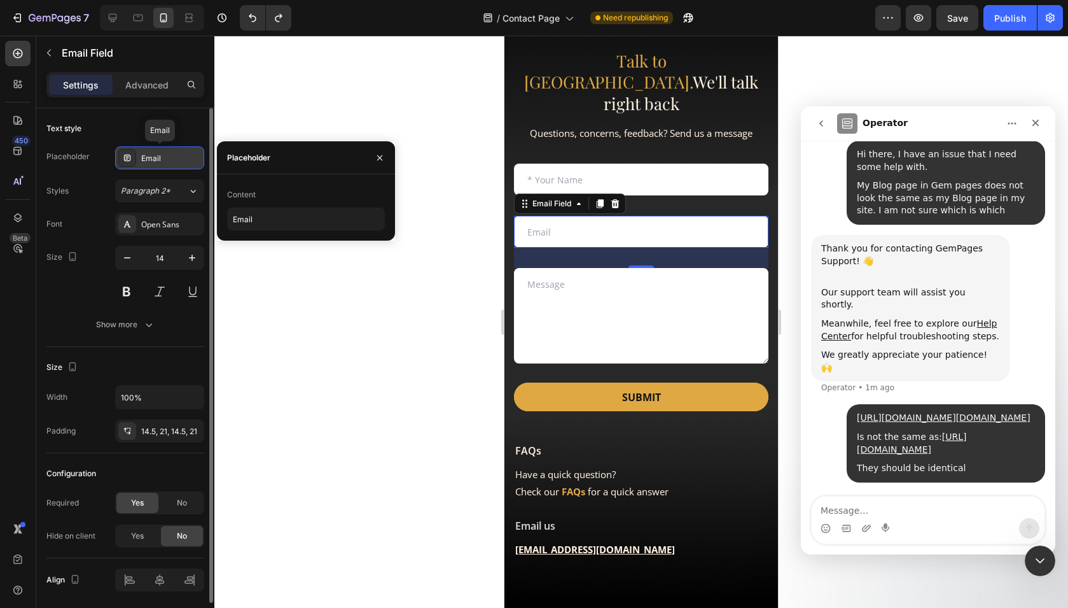
click at [144, 160] on div "Email" at bounding box center [171, 158] width 60 height 11
click at [141, 158] on div "Email" at bounding box center [171, 158] width 60 height 11
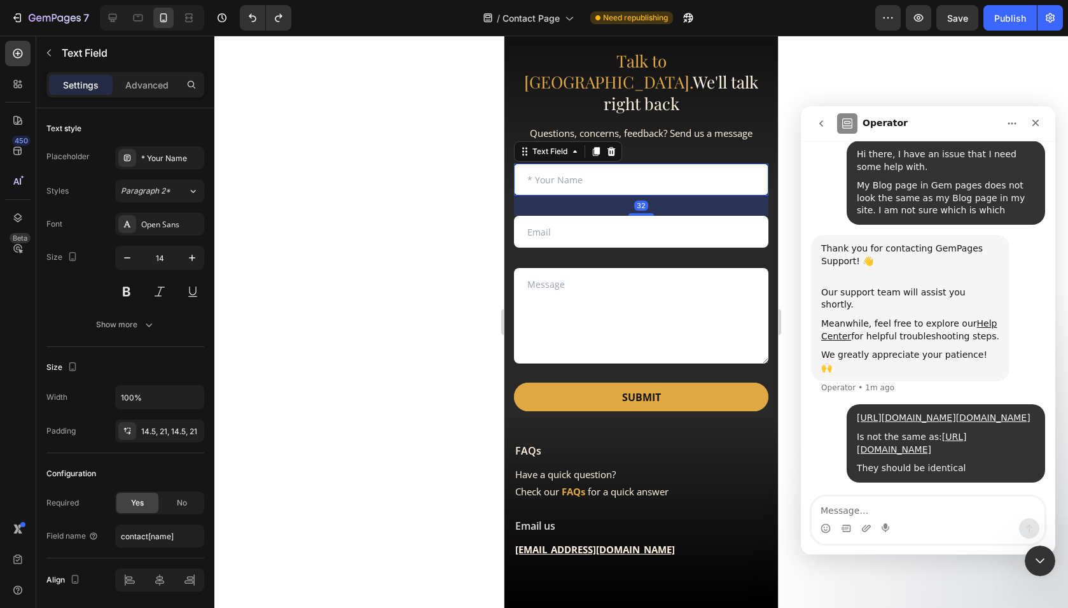
click at [557, 164] on input "text" at bounding box center [641, 180] width 254 height 32
click at [554, 216] on input "email" at bounding box center [641, 232] width 254 height 32
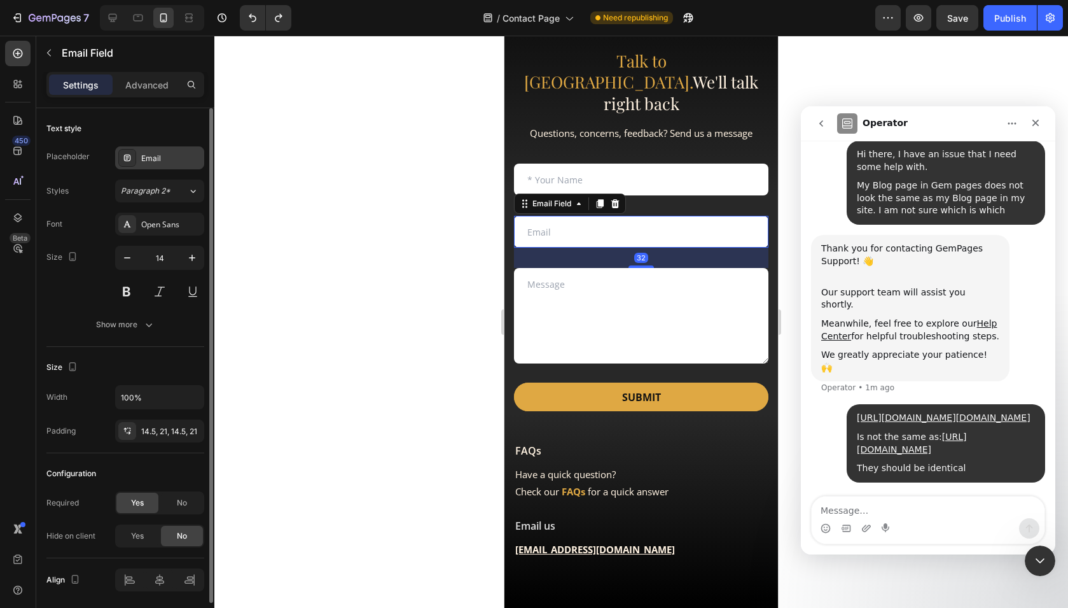
click at [123, 153] on icon at bounding box center [127, 158] width 10 height 10
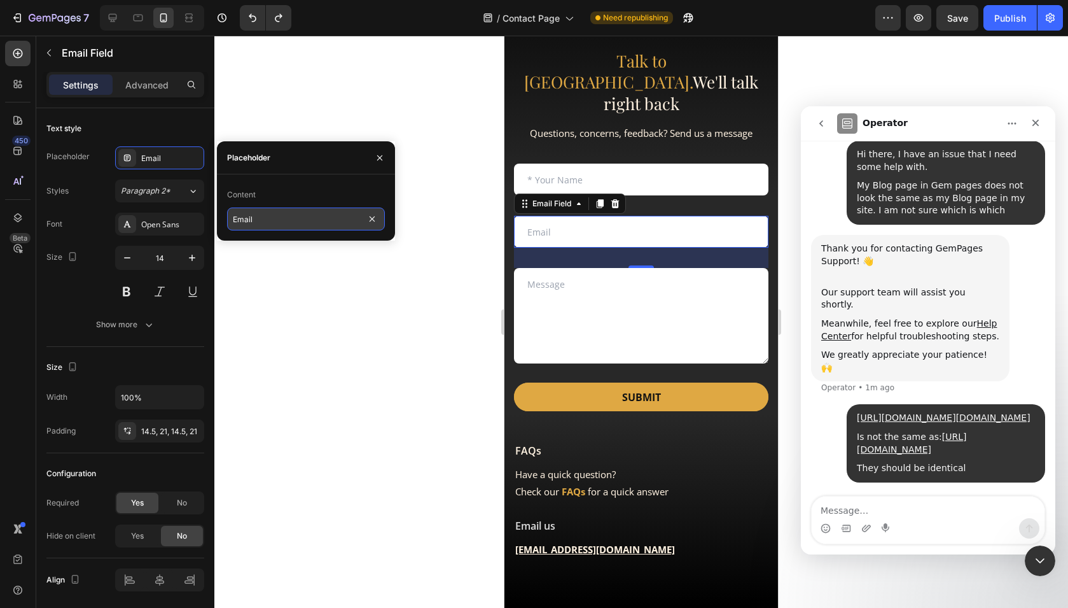
click at [246, 217] on input "Email" at bounding box center [306, 218] width 158 height 23
click at [233, 218] on input "Email" at bounding box center [306, 218] width 158 height 23
type input "* Email"
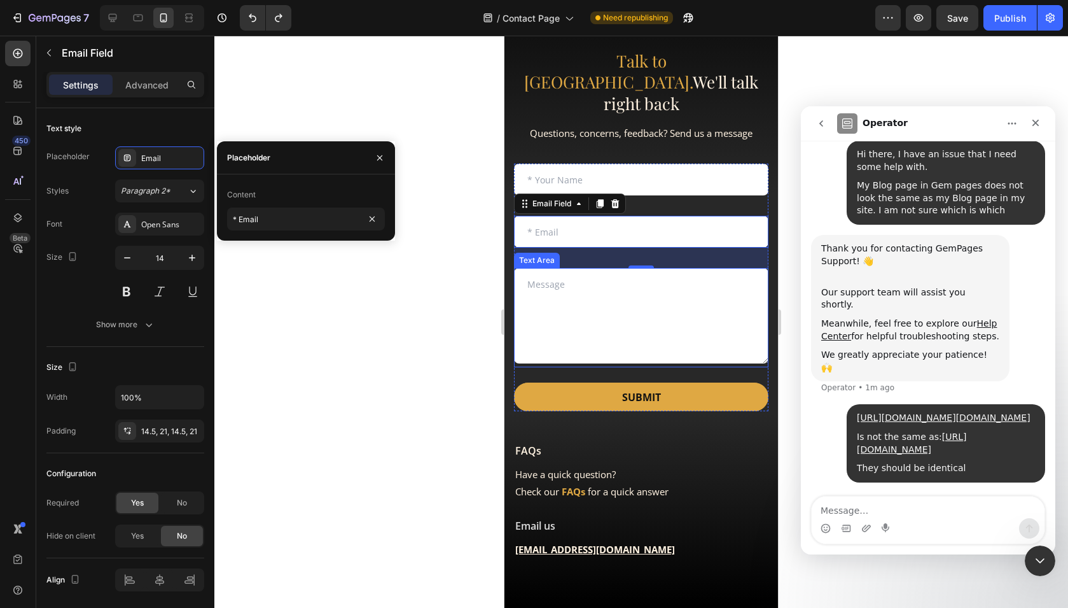
click at [531, 277] on textarea at bounding box center [641, 315] width 254 height 95
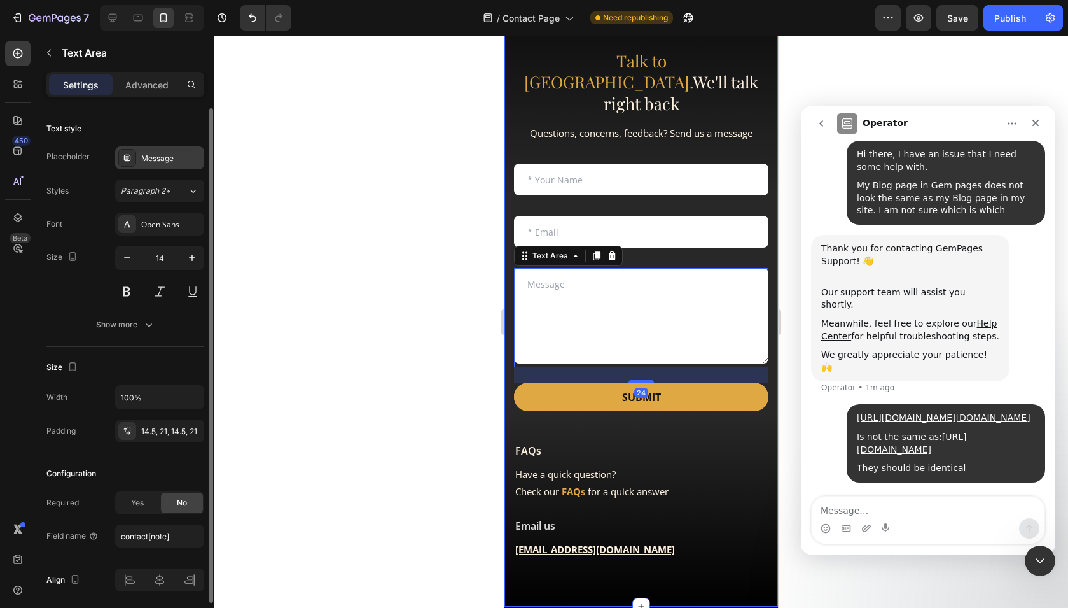
click at [128, 151] on div at bounding box center [127, 158] width 18 height 18
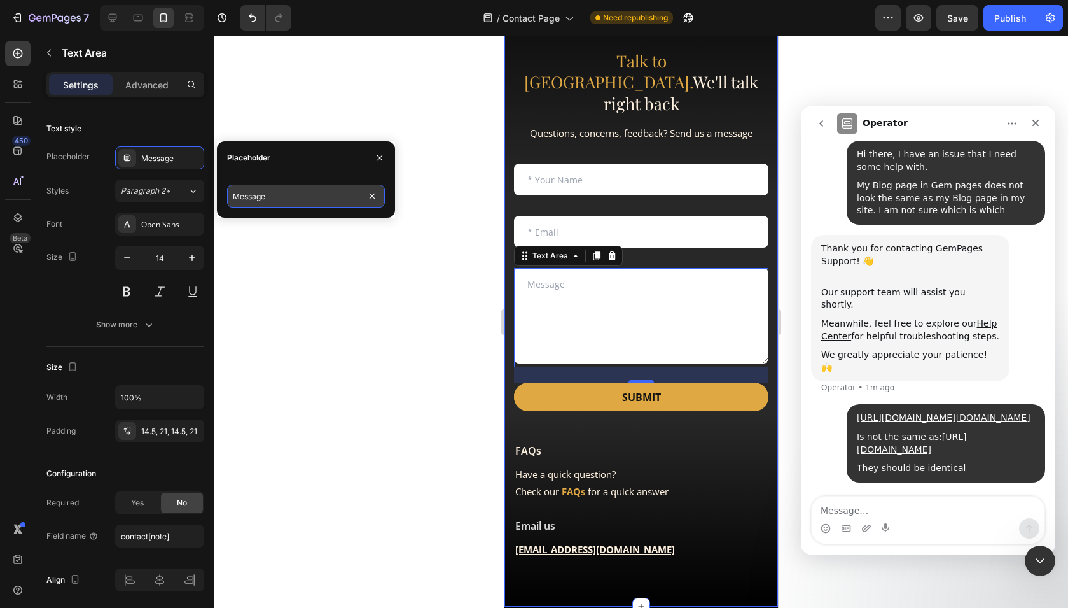
click at [235, 193] on input "Message" at bounding box center [306, 196] width 158 height 23
type input "* Message"
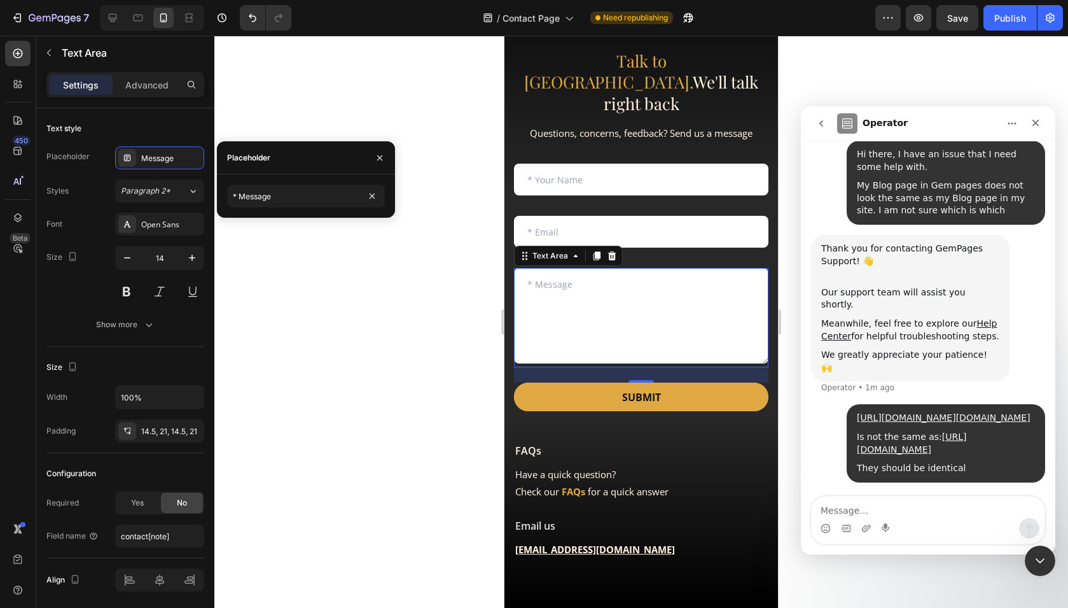
click at [414, 260] on div at bounding box center [641, 322] width 854 height 572
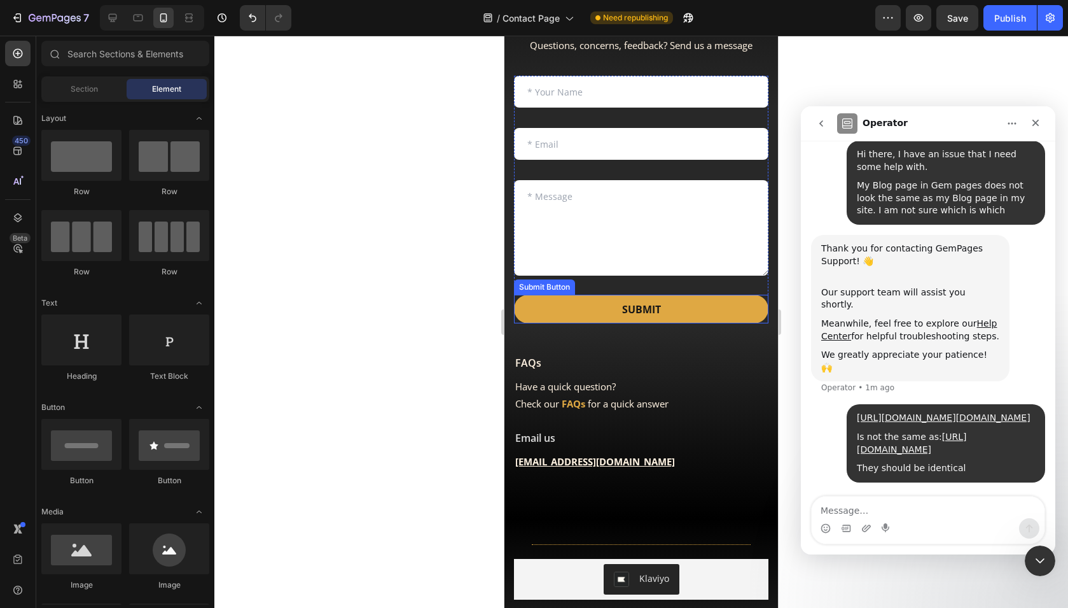
scroll to position [234, 0]
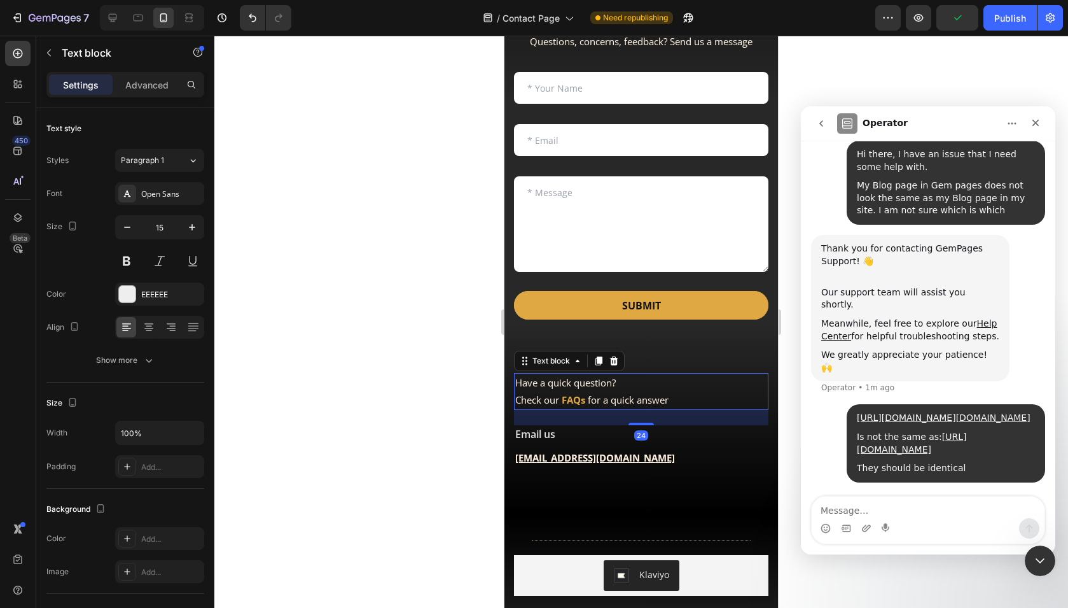
click at [573, 393] on strong "FAQs" at bounding box center [574, 399] width 24 height 13
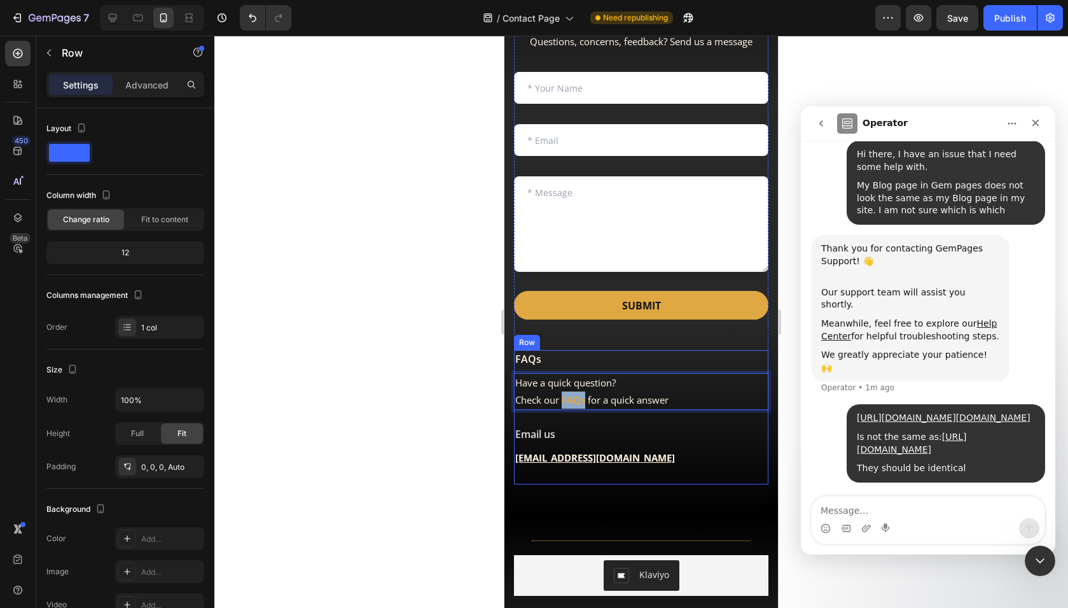
click at [620, 369] on div "FAQs Heading Have a quick question? Check our FAQs for a quick answer Text bloc…" at bounding box center [641, 416] width 254 height 133
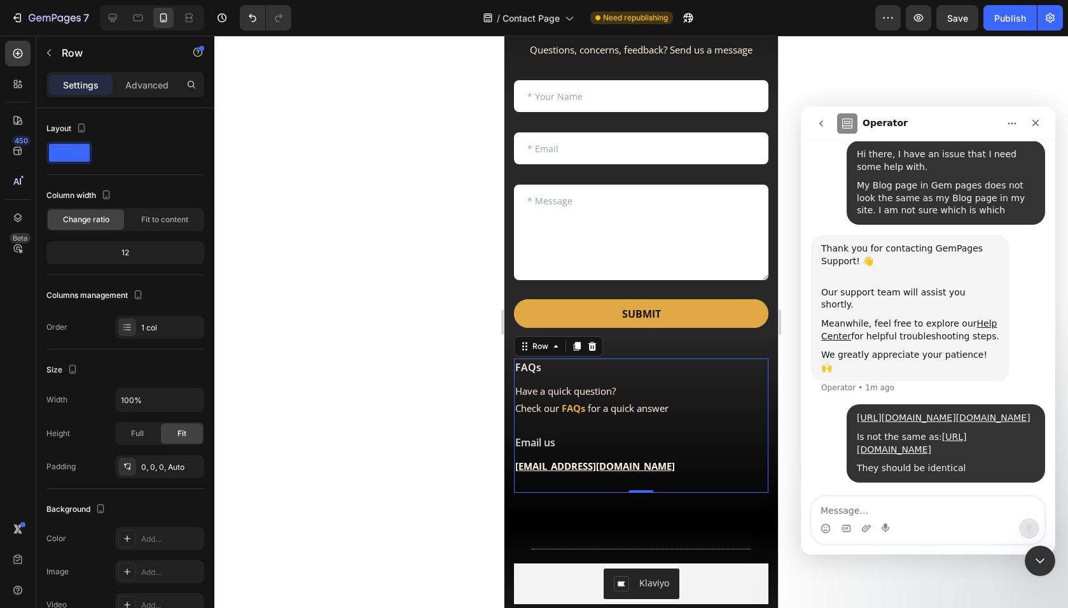
scroll to position [221, 0]
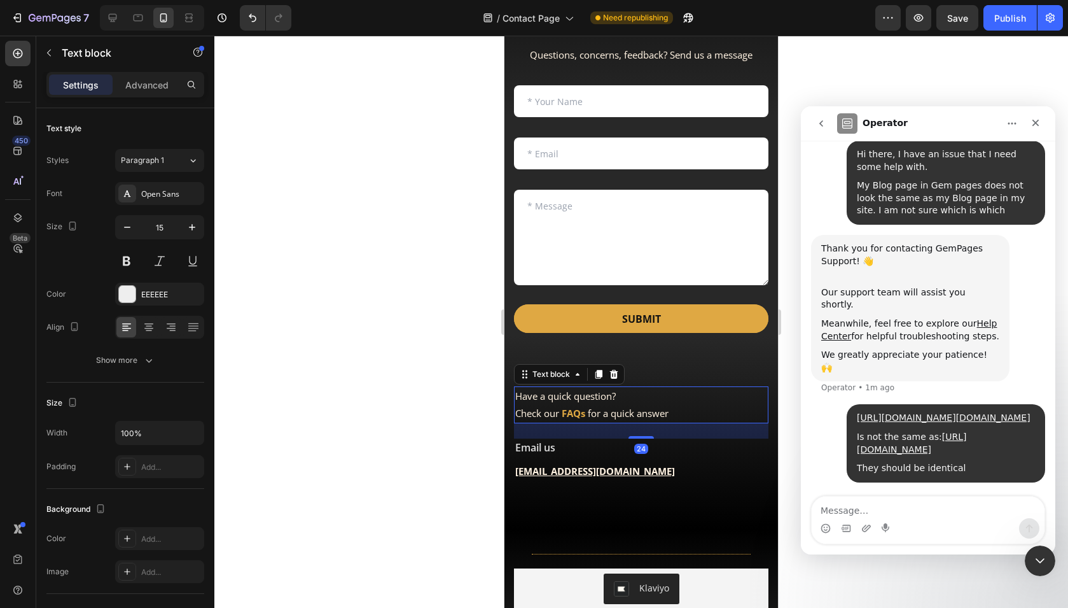
click at [571, 407] on strong "FAQs" at bounding box center [574, 413] width 24 height 13
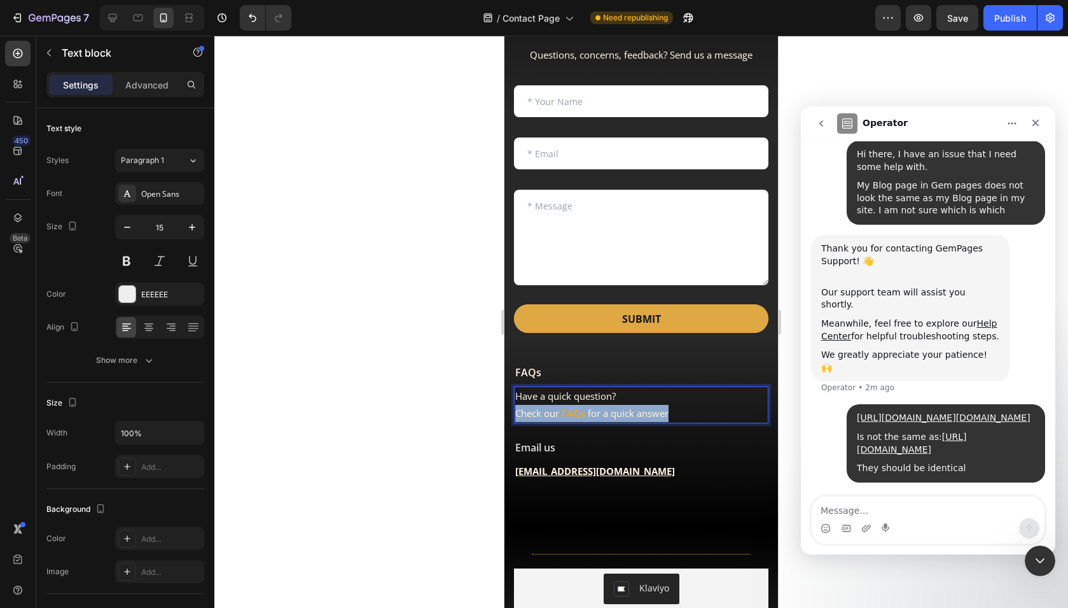
click at [571, 407] on strong "FAQs" at bounding box center [574, 413] width 24 height 13
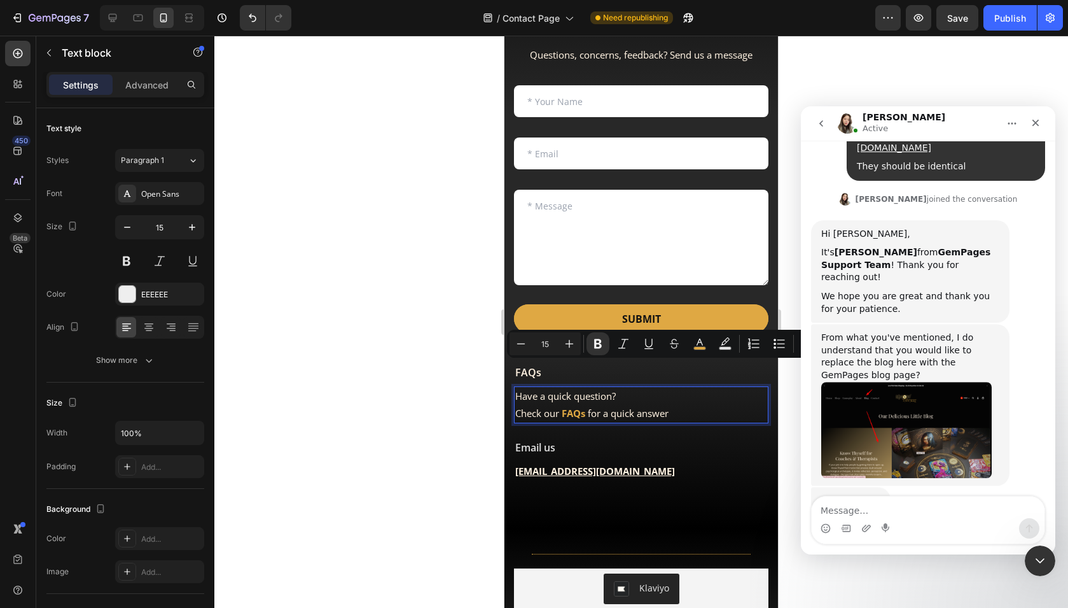
scroll to position [475, 0]
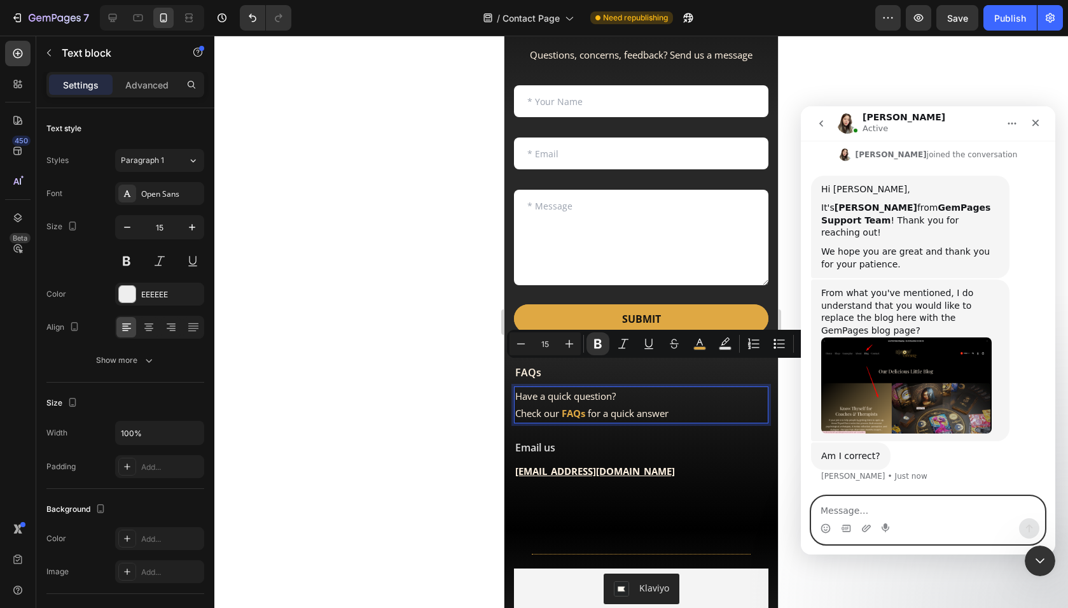
click at [844, 516] on textarea "Message…" at bounding box center [928, 507] width 233 height 22
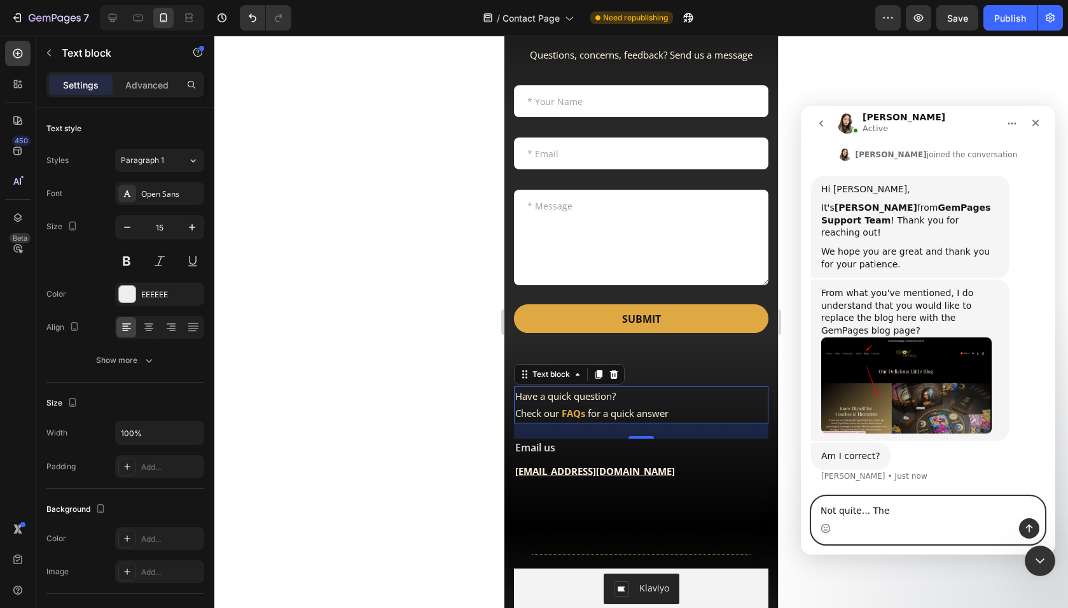
click at [902, 504] on textarea "Not quite... The" at bounding box center [928, 507] width 233 height 22
click at [902, 512] on textarea "Not quite... The" at bounding box center [928, 507] width 233 height 22
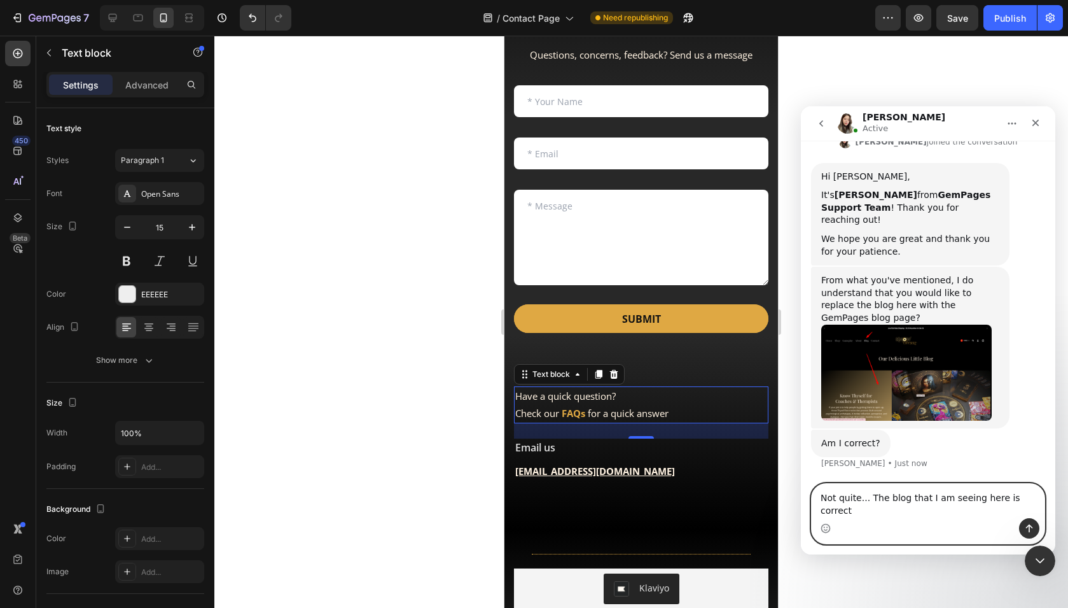
paste textarea "[URL][DOMAIN_NAME]"
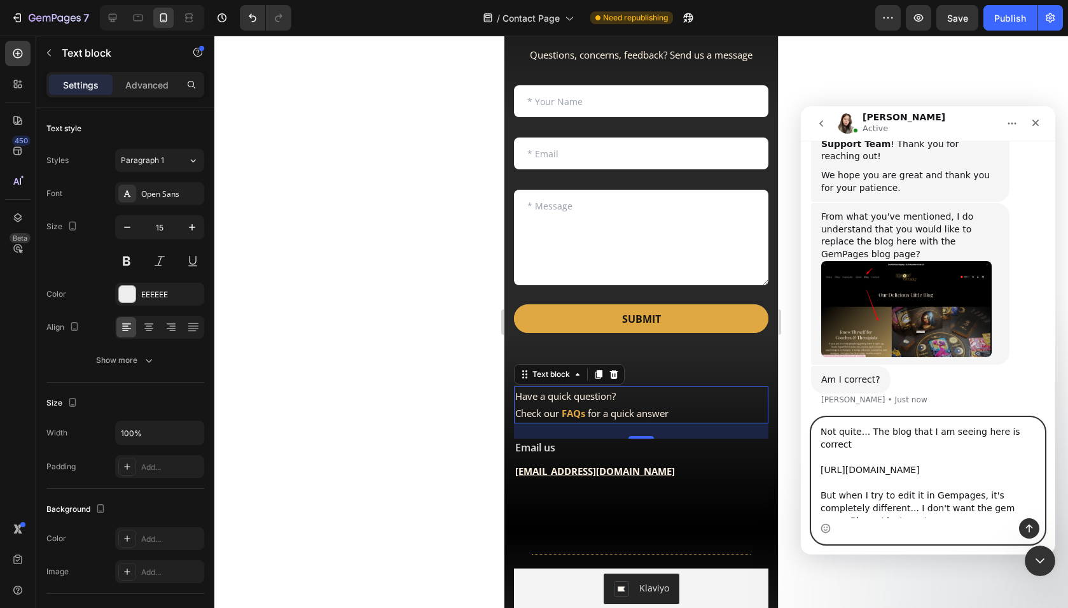
scroll to position [551, 0]
type textarea "Not quite... The blog that I am seeing here is correct https://www.knowthyself.…"
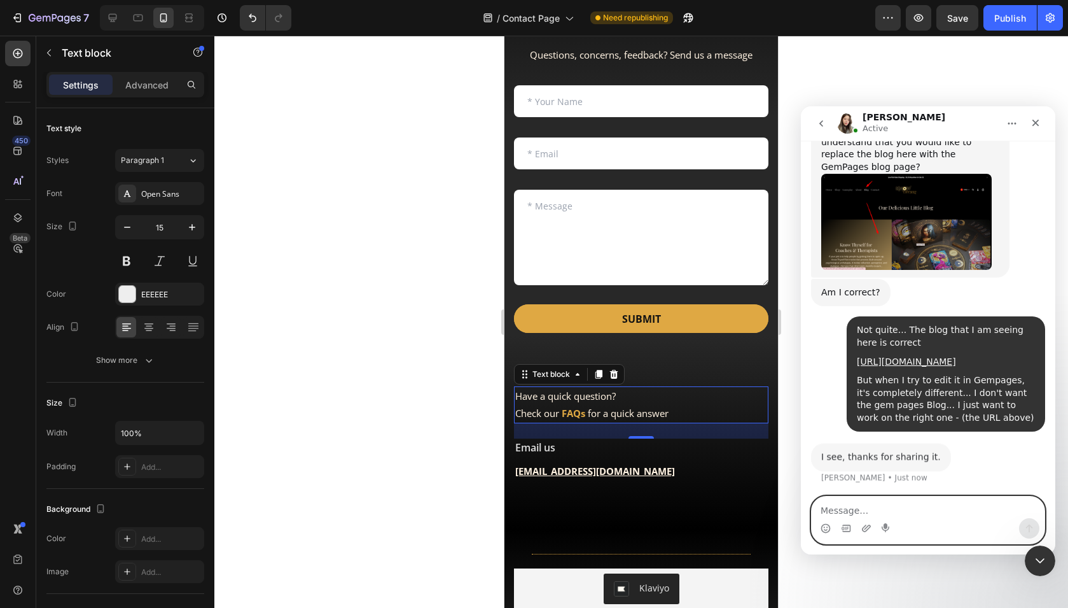
scroll to position [651, 0]
click at [884, 508] on textarea "Message…" at bounding box center [928, 507] width 233 height 22
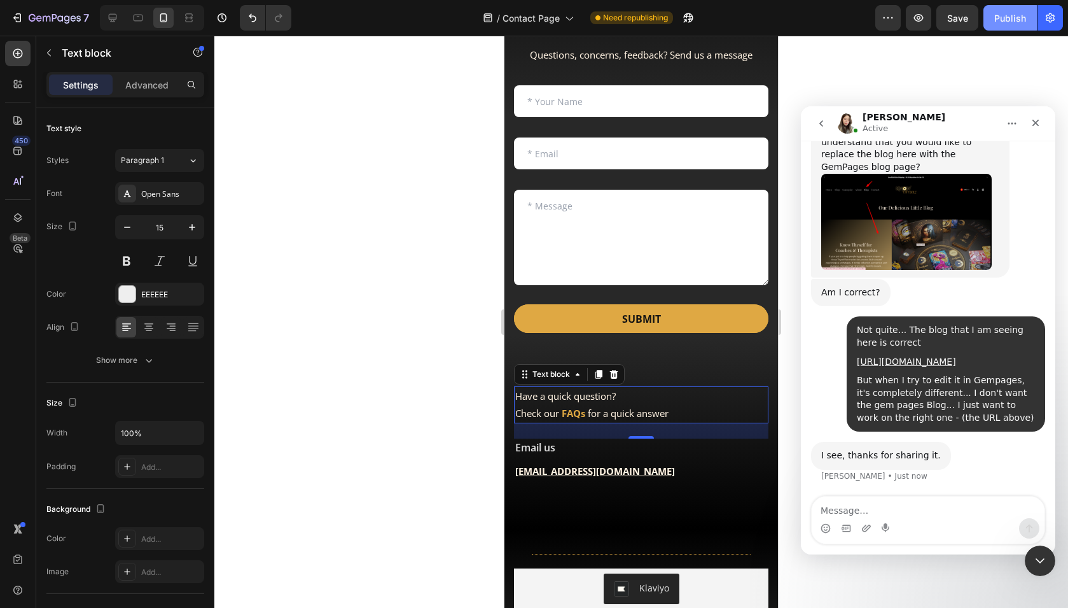
click at [1008, 18] on div "Publish" at bounding box center [1010, 17] width 32 height 13
click at [1037, 561] on icon "Close Intercom Messenger" at bounding box center [1038, 558] width 15 height 15
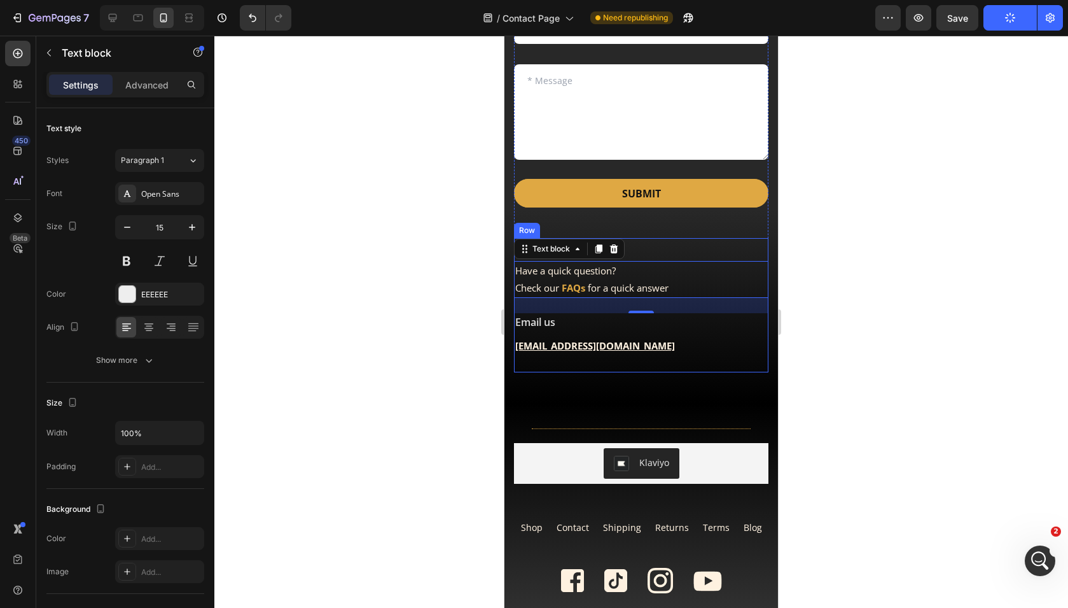
scroll to position [348, 0]
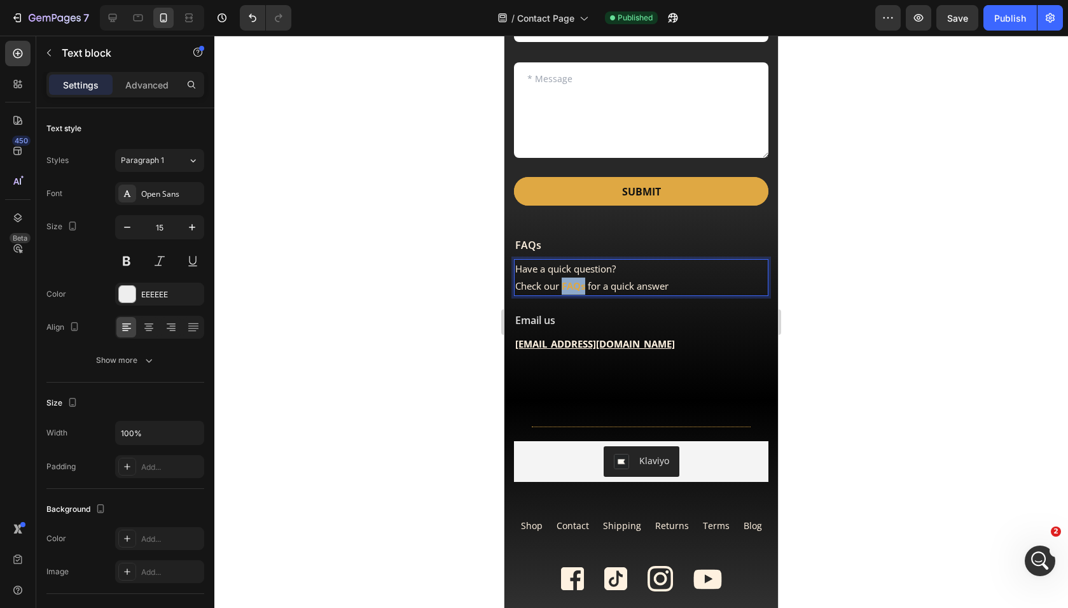
click at [574, 279] on strong "FAQs" at bounding box center [574, 285] width 24 height 13
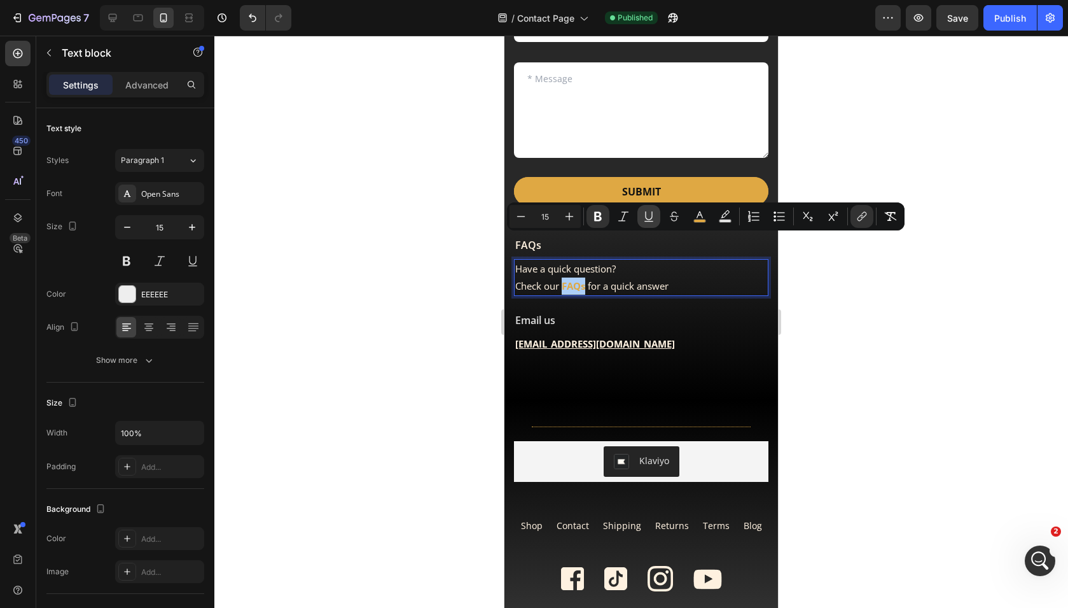
click at [657, 213] on button "Underline" at bounding box center [649, 216] width 23 height 23
click at [862, 219] on icon "Editor contextual toolbar" at bounding box center [862, 216] width 13 height 13
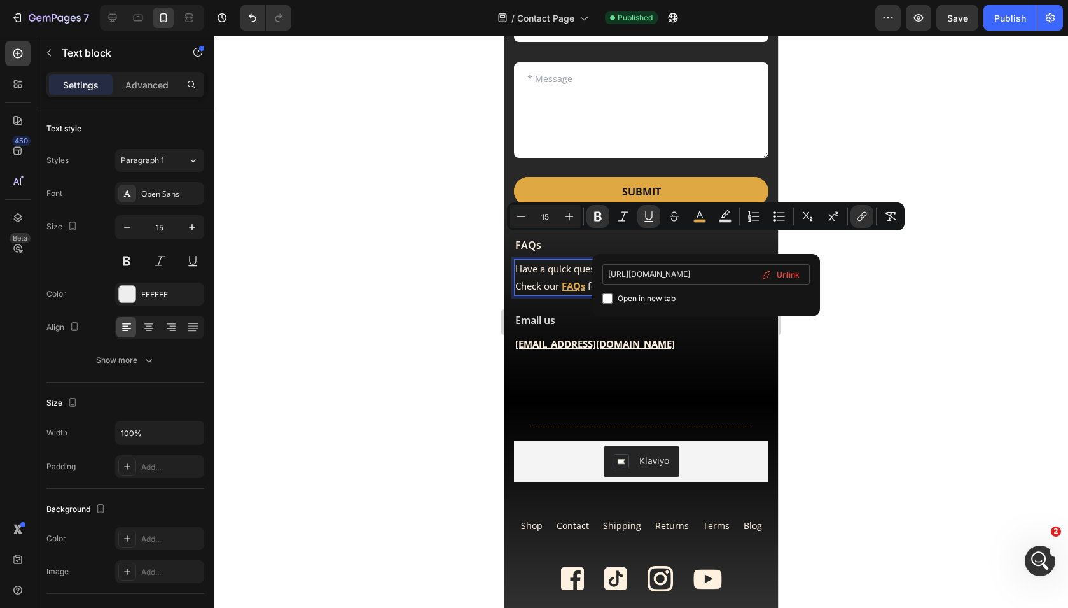
click at [711, 272] on input "https://knowthyself.space/pages/about" at bounding box center [706, 274] width 207 height 20
click at [608, 298] on input "Editor contextual toolbar" at bounding box center [608, 298] width 10 height 10
checkbox input "true"
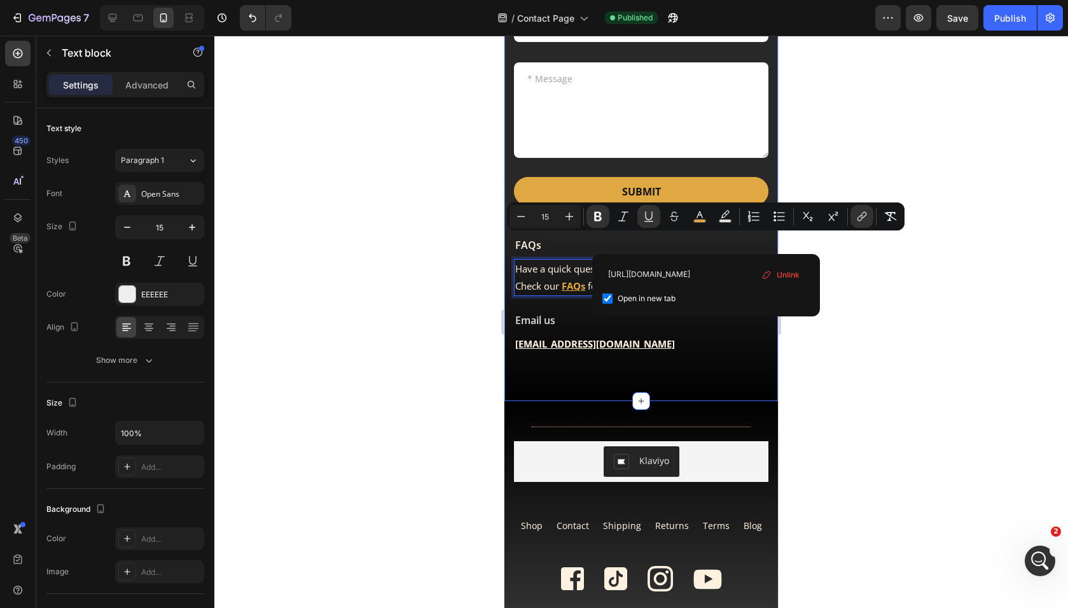
click at [714, 342] on div "Image Talk to us. We'll talk right back Heading Questions, concerns, feedback? …" at bounding box center [642, 57] width 274 height 687
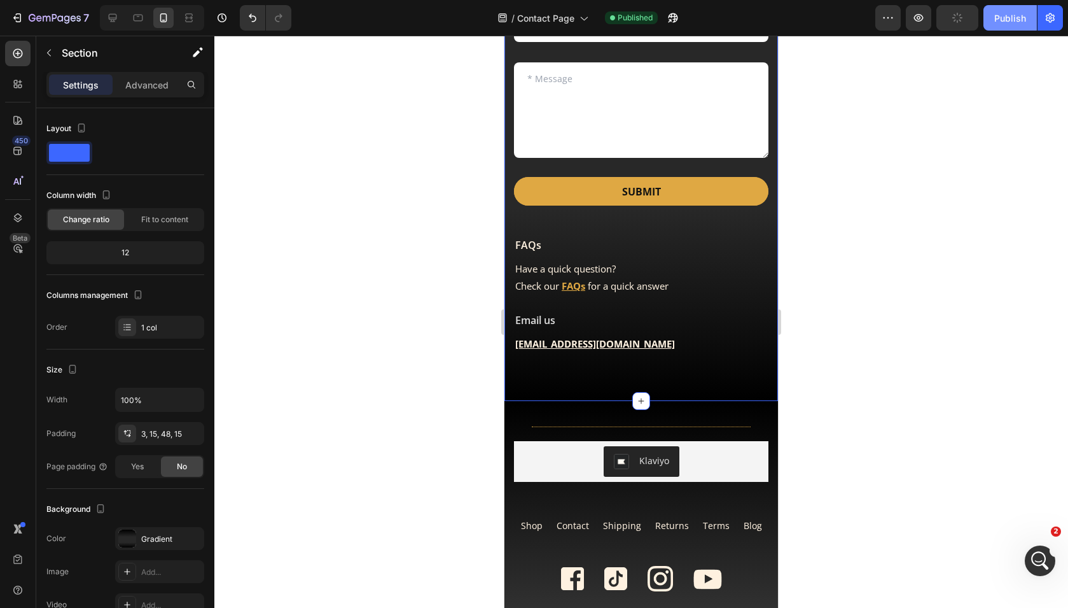
click at [1017, 20] on div "Publish" at bounding box center [1010, 17] width 32 height 13
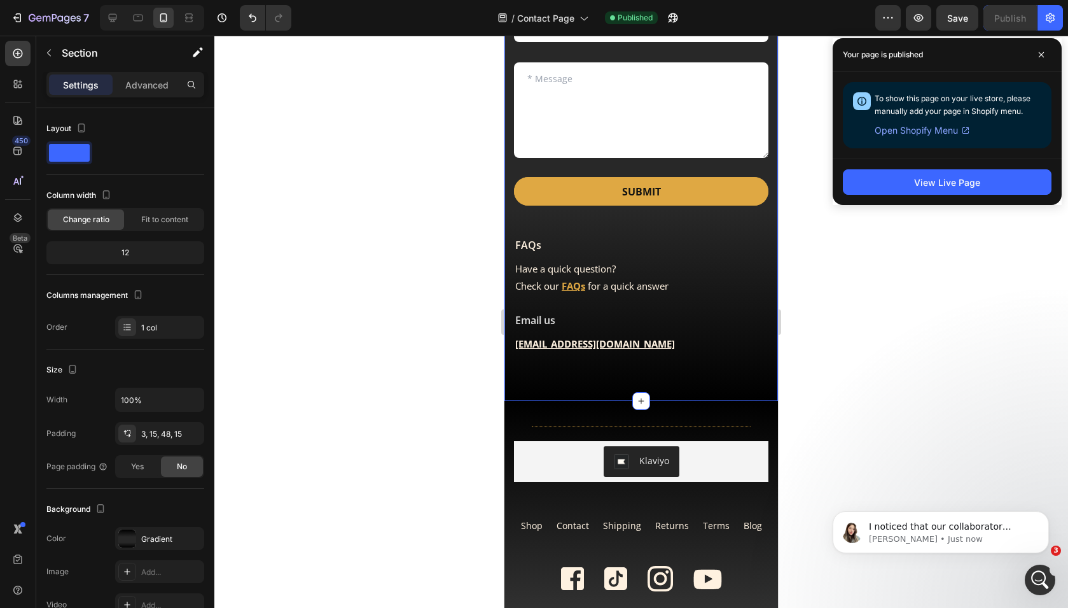
scroll to position [786, 0]
click at [959, 534] on p "Célia • Just now" at bounding box center [951, 538] width 164 height 11
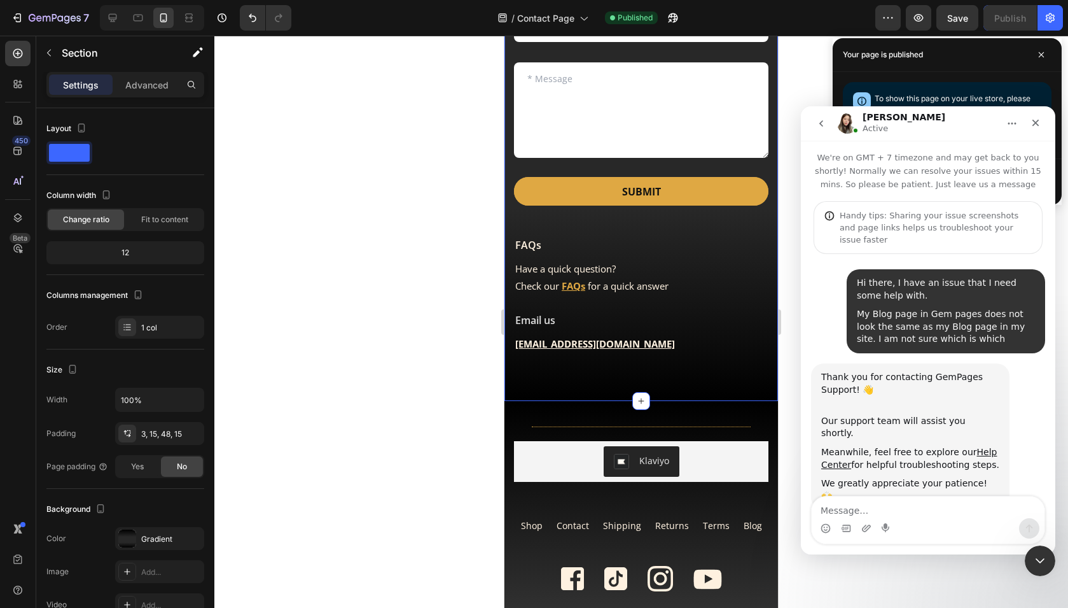
scroll to position [2, 0]
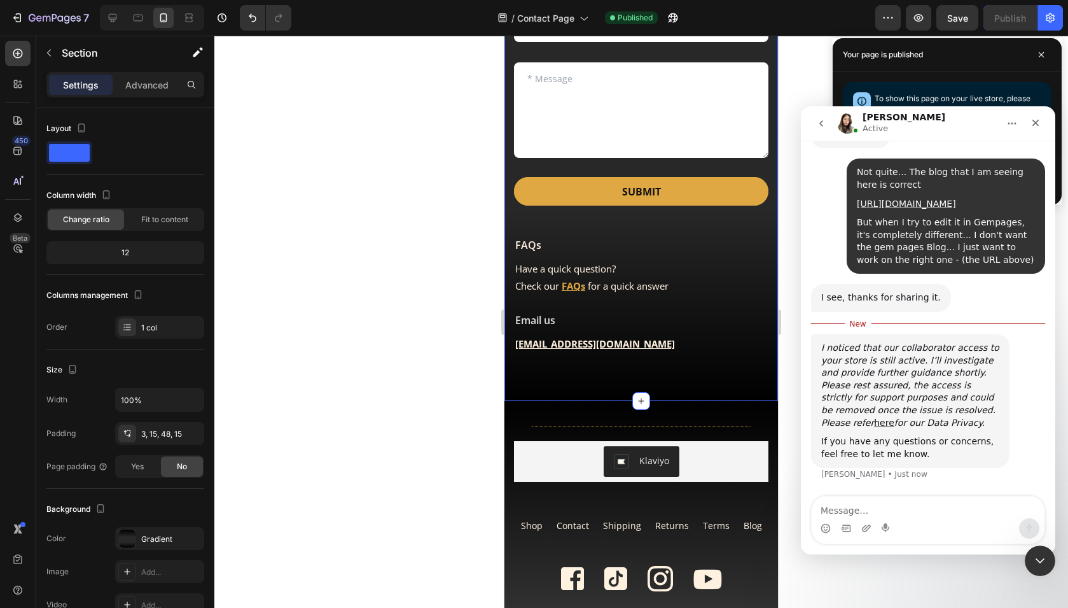
click at [935, 510] on textarea "Message…" at bounding box center [928, 507] width 233 height 22
type textarea "S"
type textarea "Sure... Please go ahead"
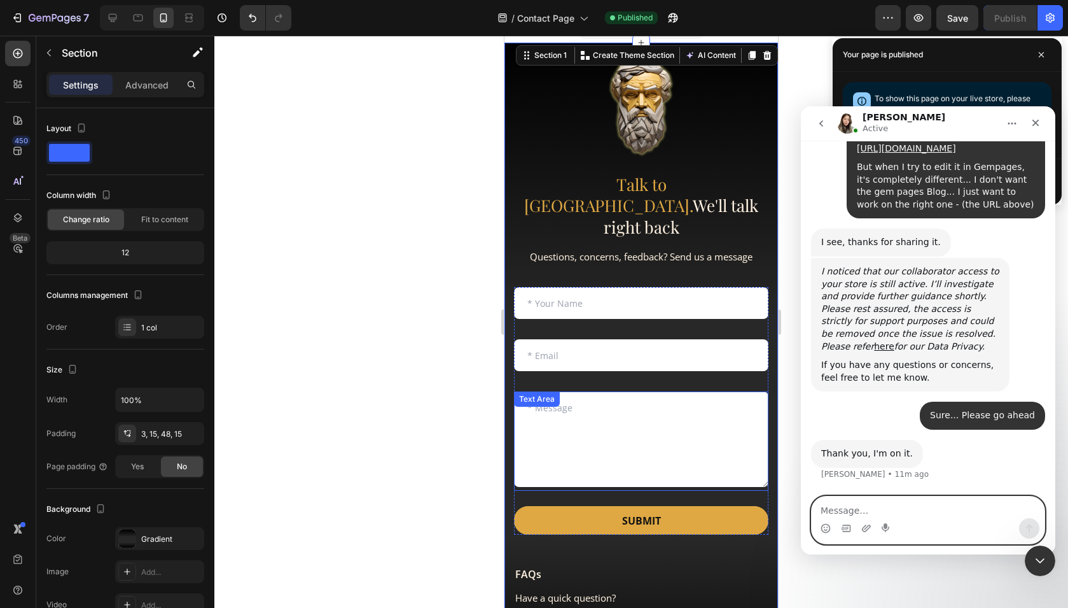
scroll to position [0, 0]
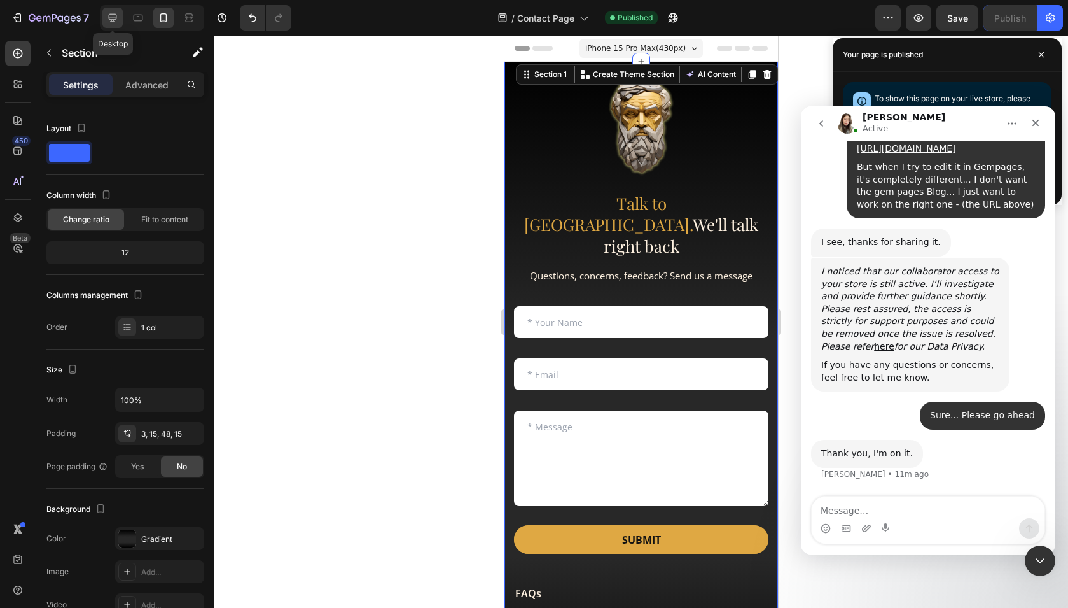
click at [115, 17] on icon at bounding box center [112, 17] width 13 height 13
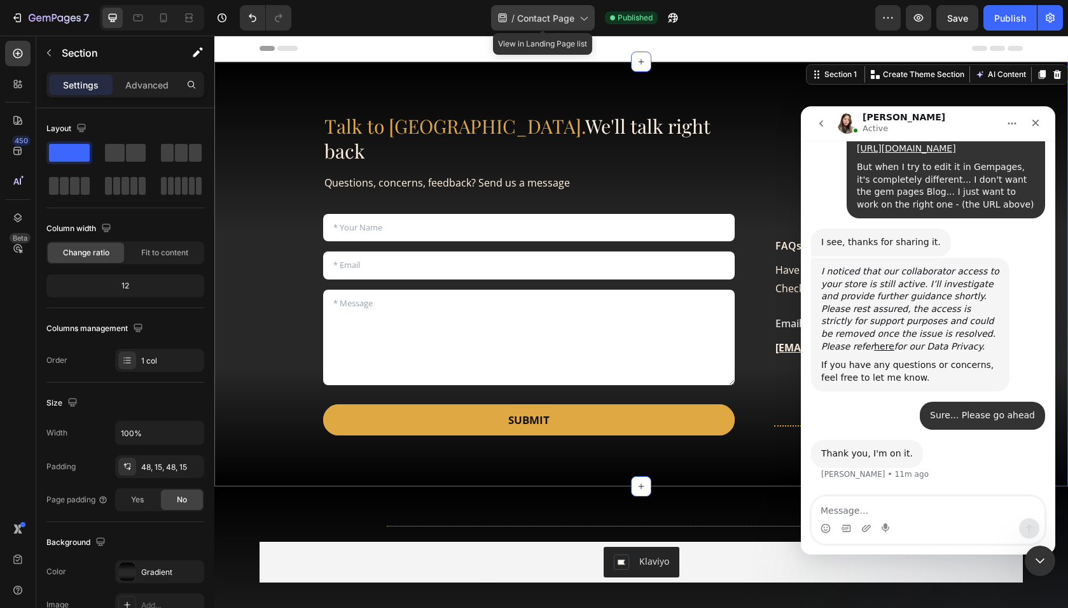
click at [583, 10] on div "/ Contact Page" at bounding box center [543, 17] width 104 height 25
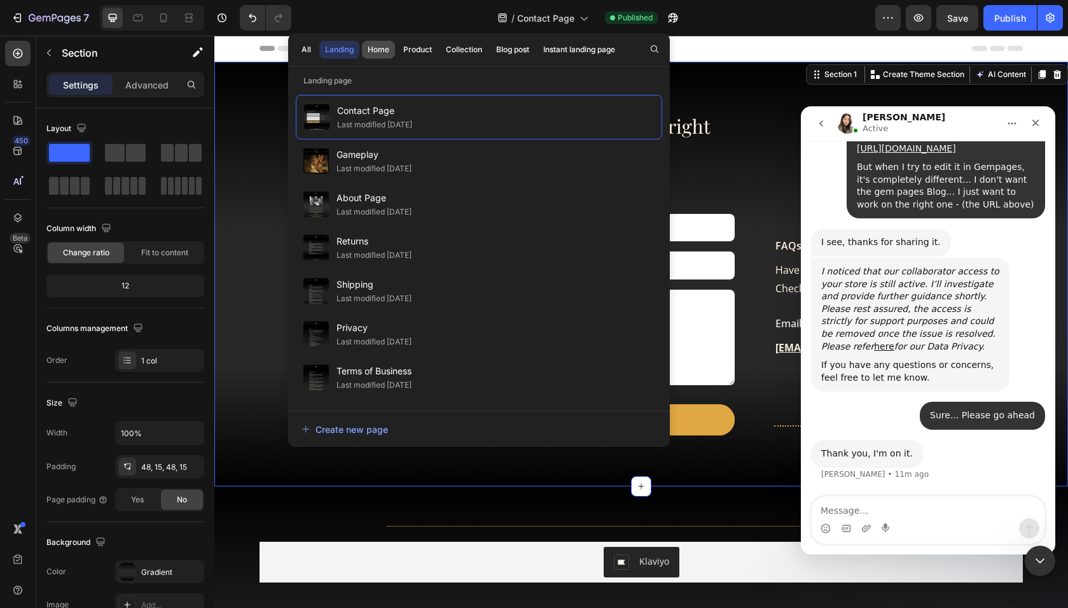
click at [398, 55] on button "Home" at bounding box center [418, 50] width 40 height 18
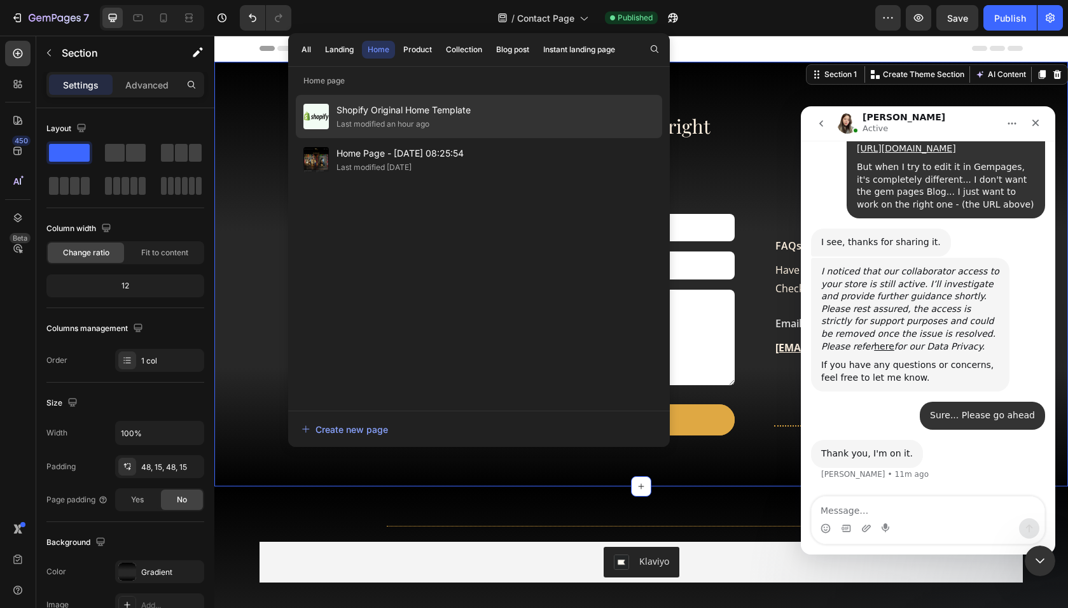
click at [383, 138] on div "Shopify Original Home Template Last modified an hour ago" at bounding box center [479, 159] width 366 height 43
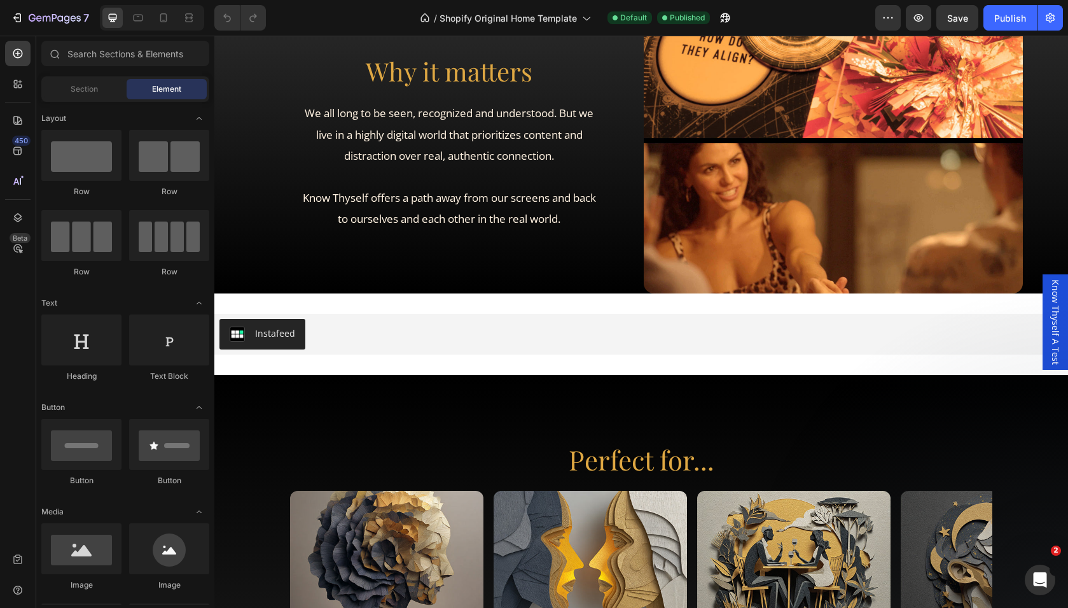
scroll to position [2200, 0]
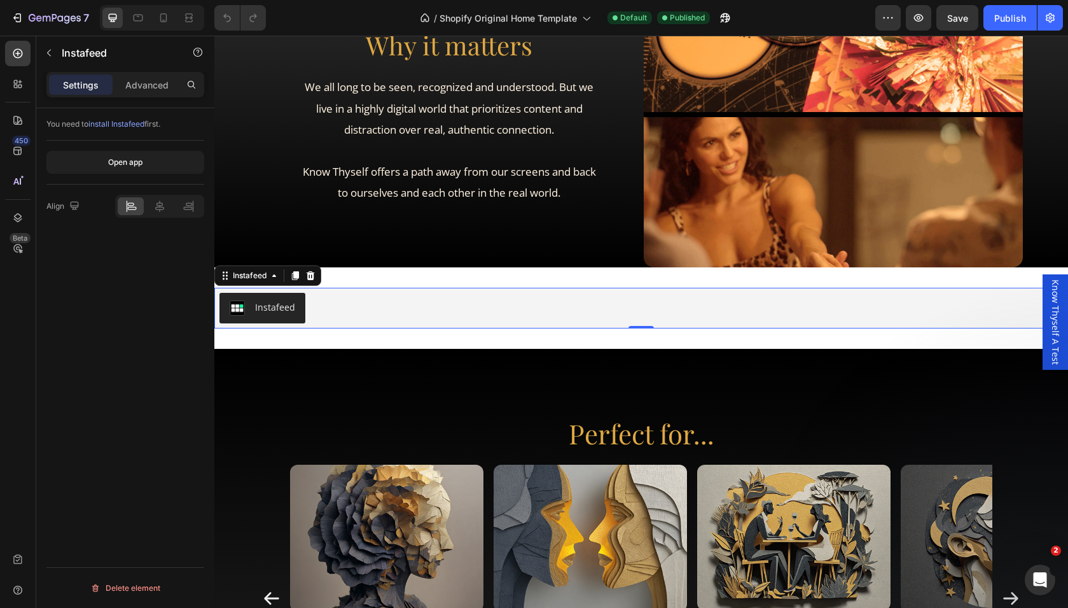
click at [295, 310] on button "Instafeed" at bounding box center [262, 308] width 86 height 31
click at [160, 206] on icon at bounding box center [159, 205] width 9 height 11
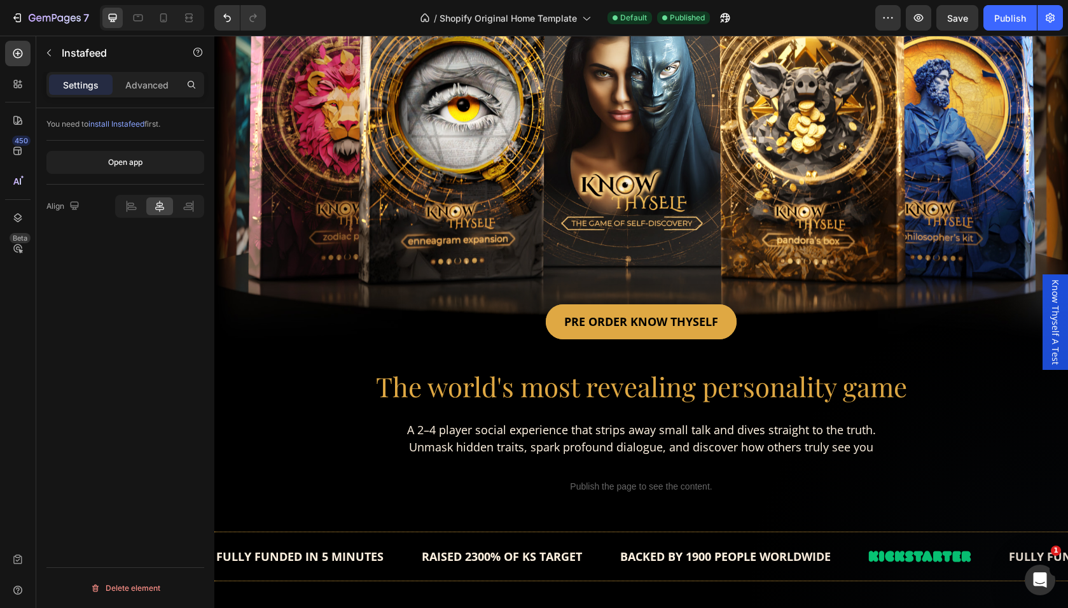
scroll to position [176, 0]
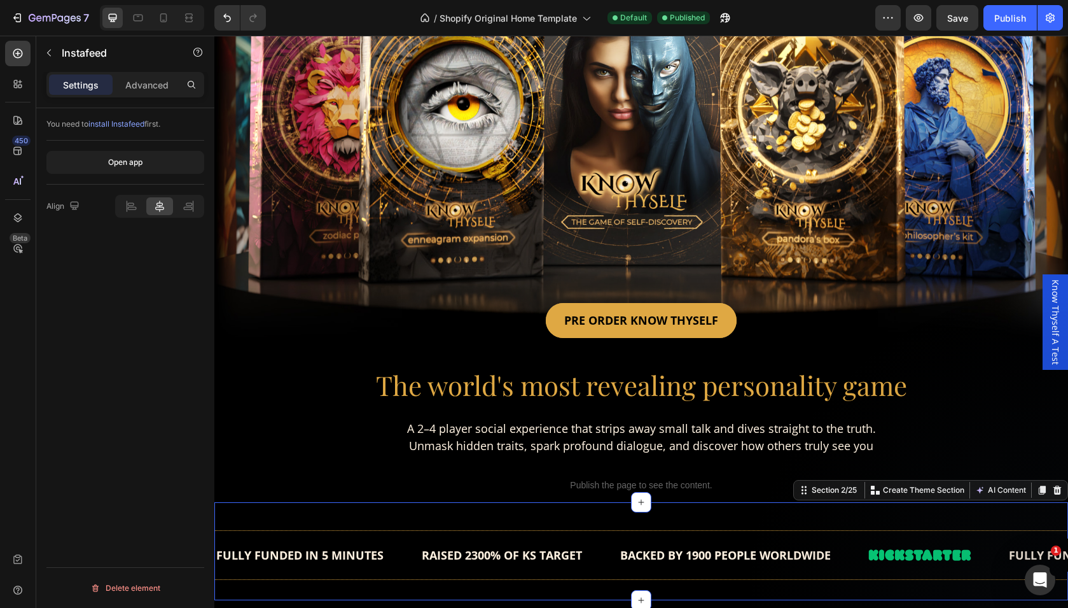
click at [321, 531] on div "FULLY FUNDED IN 5 MINUTES Text RAISED 2300% OF KS TARGET Text BACKED BY 1900 PE…" at bounding box center [641, 555] width 854 height 48
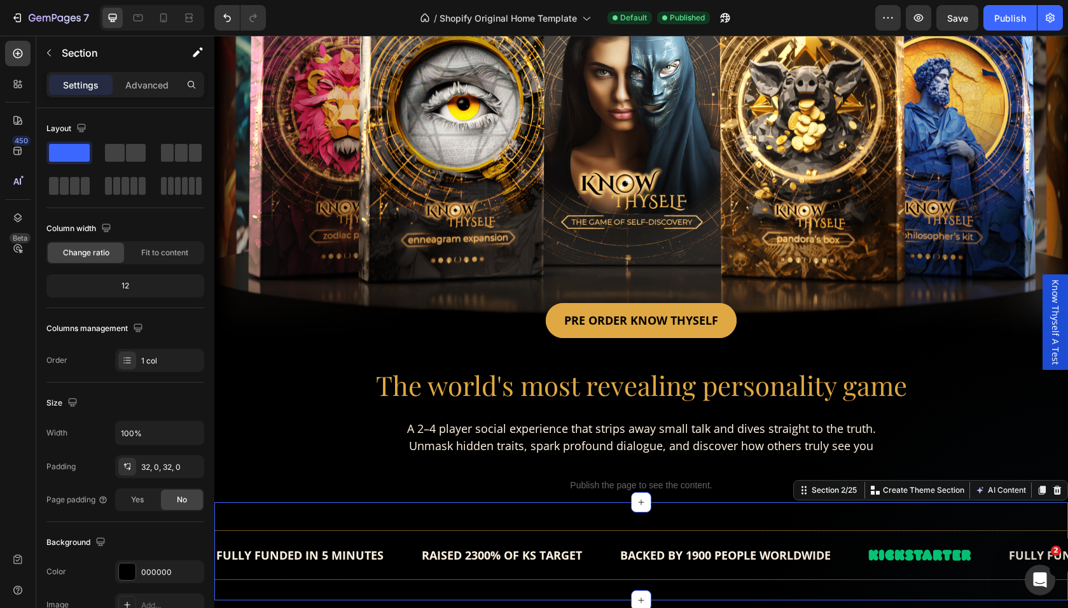
click at [303, 532] on div "FULLY FUNDED IN 5 MINUTES Text RAISED 2300% OF KS TARGET Text BACKED BY 1900 PE…" at bounding box center [641, 555] width 854 height 48
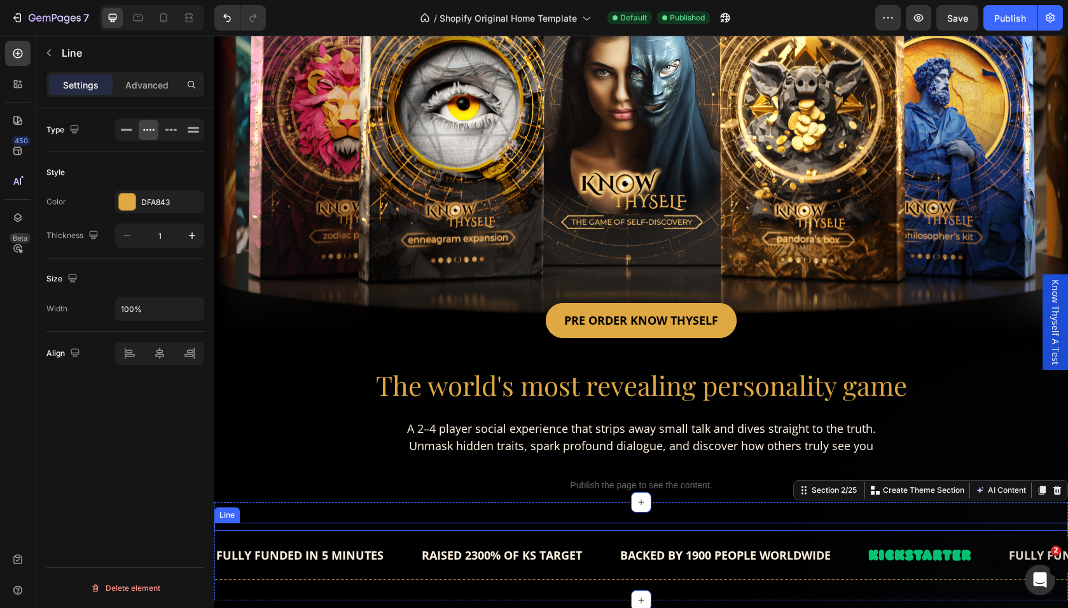
click at [299, 529] on div "Title Line" at bounding box center [641, 526] width 854 height 8
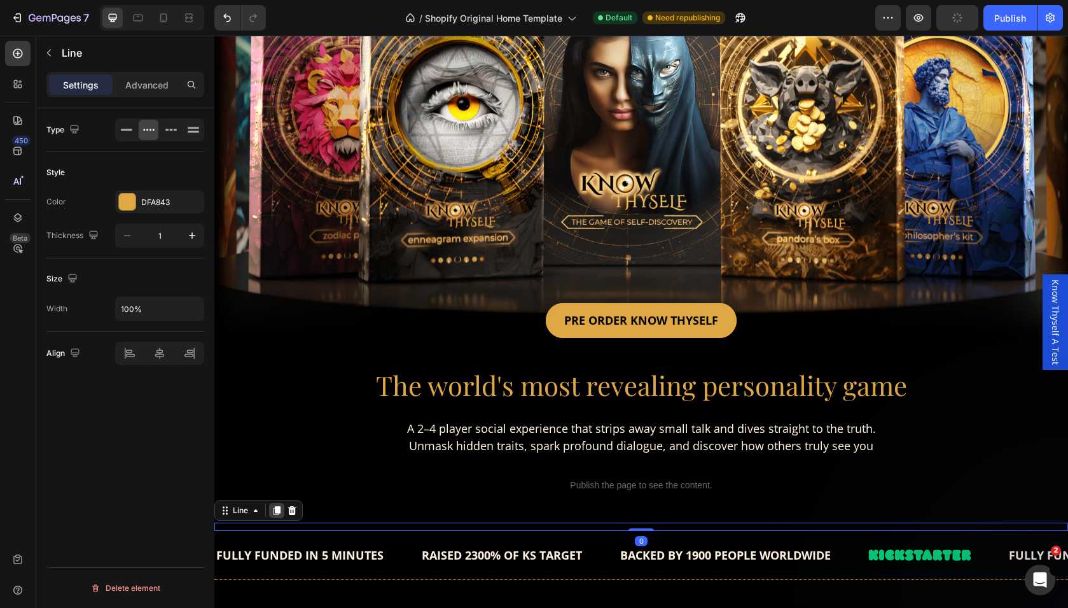
click at [274, 512] on icon at bounding box center [277, 510] width 10 height 10
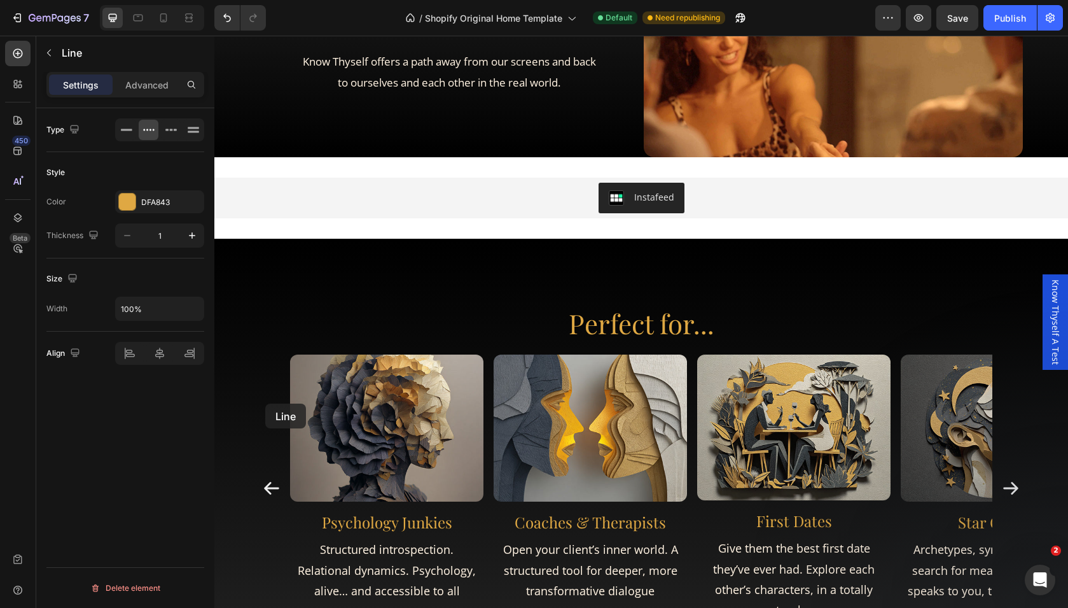
scroll to position [2369, 0]
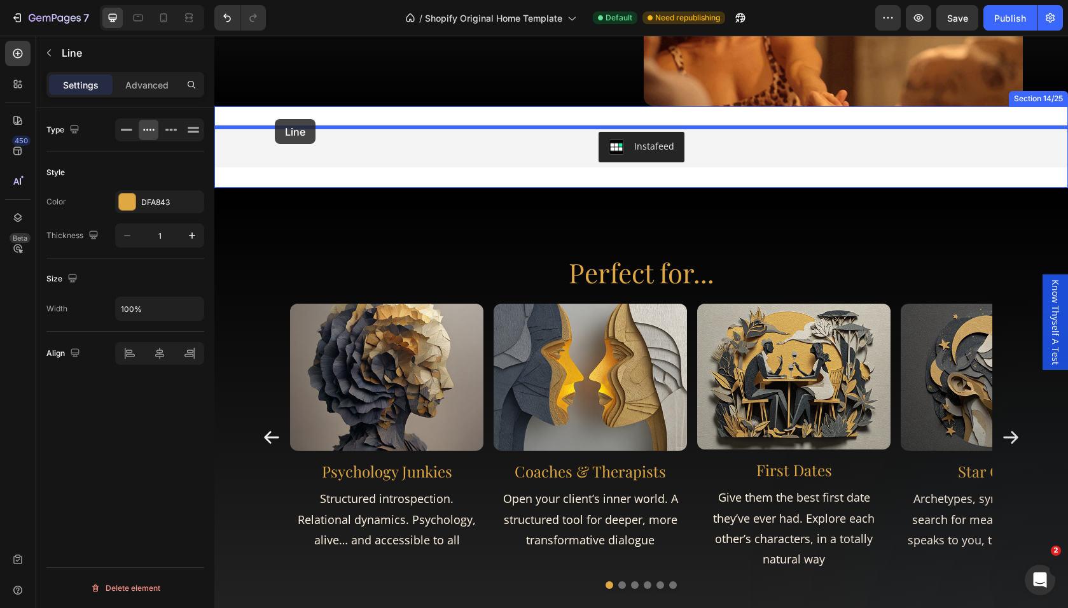
drag, startPoint x: 224, startPoint y: 517, endPoint x: 275, endPoint y: 119, distance: 400.9
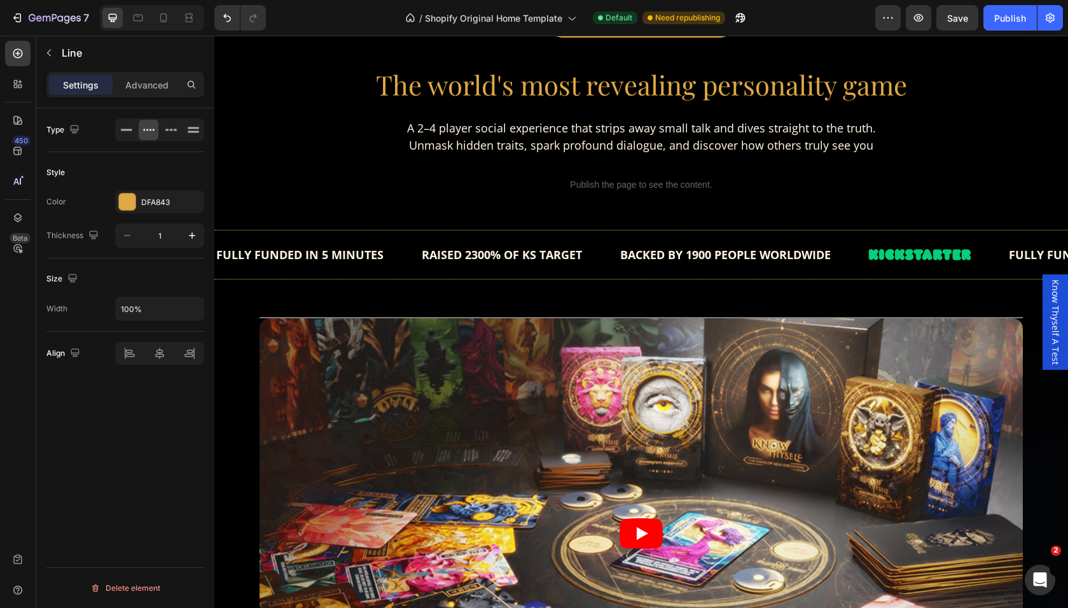
scroll to position [454, 0]
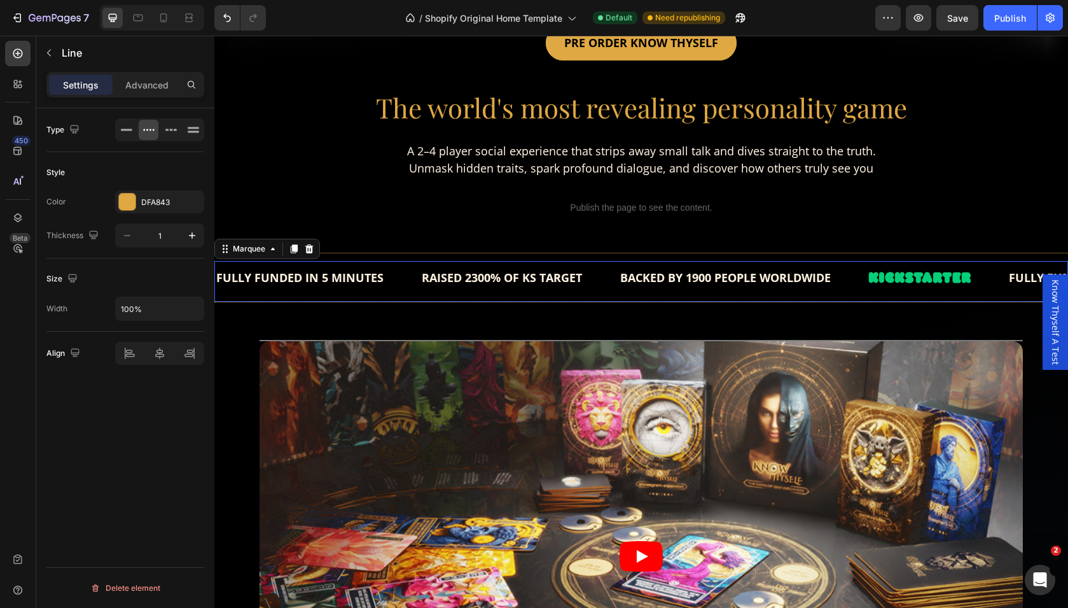
click at [248, 300] on div "FULLY FUNDED IN 5 MINUTES Text RAISED 2300% OF KS TARGET Text BACKED BY 1900 PE…" at bounding box center [641, 281] width 854 height 41
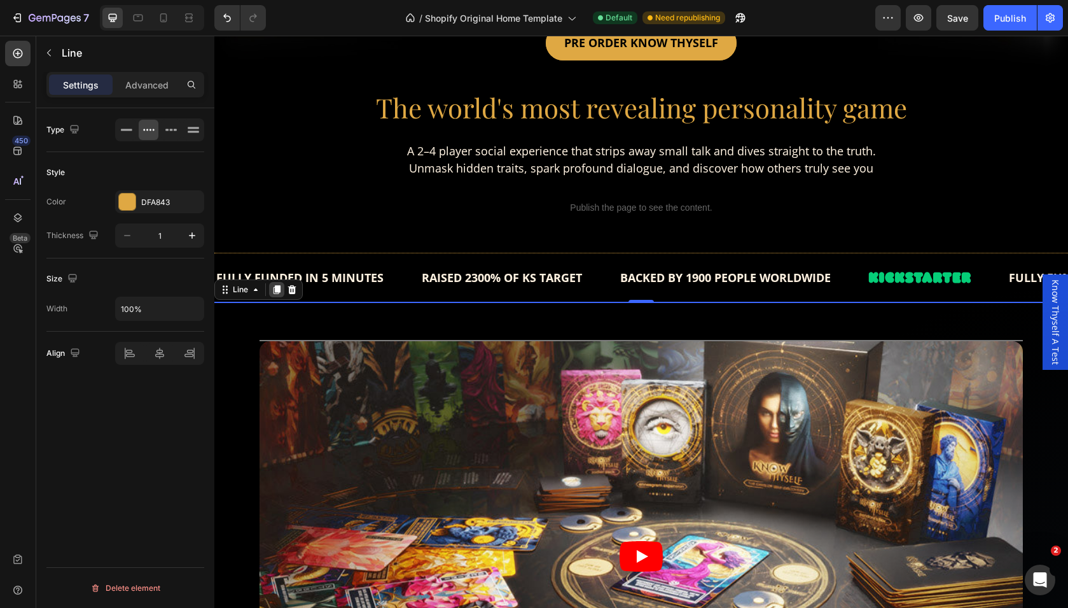
click at [272, 291] on icon at bounding box center [277, 289] width 10 height 10
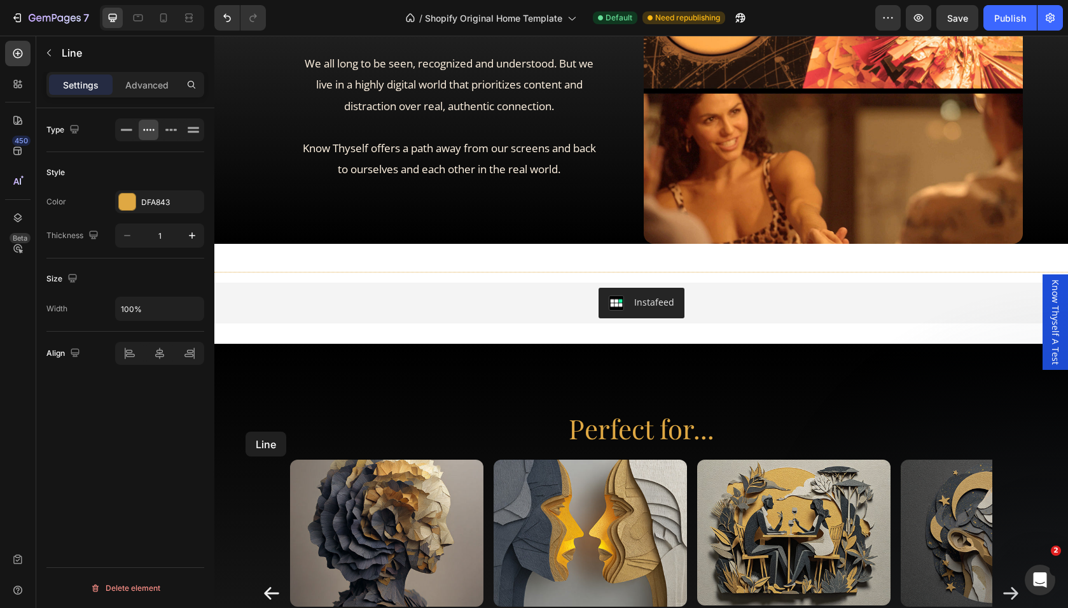
scroll to position [2128, 0]
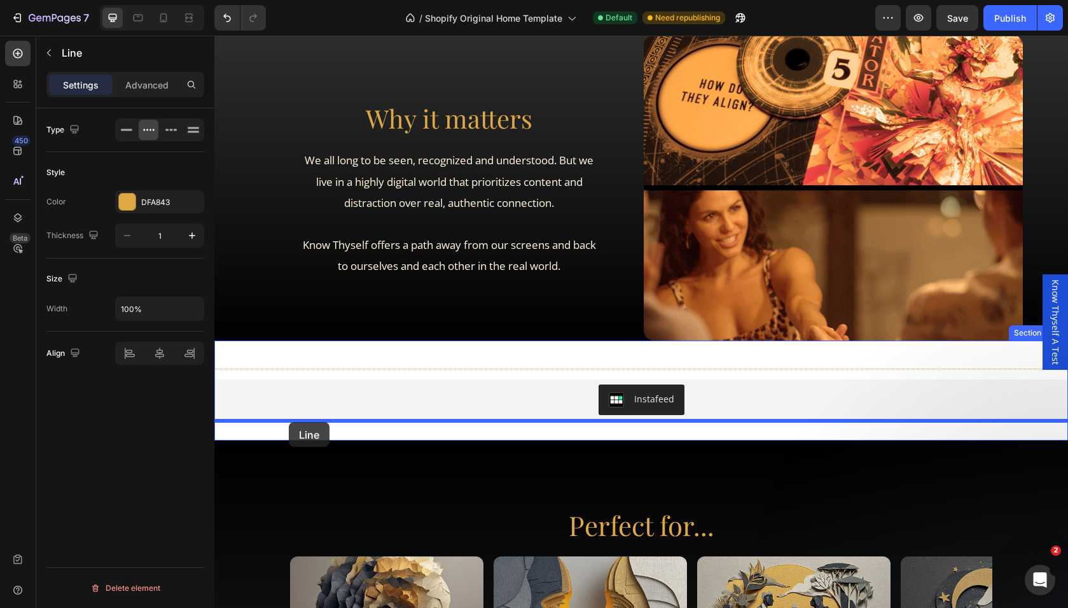
drag, startPoint x: 222, startPoint y: 293, endPoint x: 289, endPoint y: 422, distance: 145.1
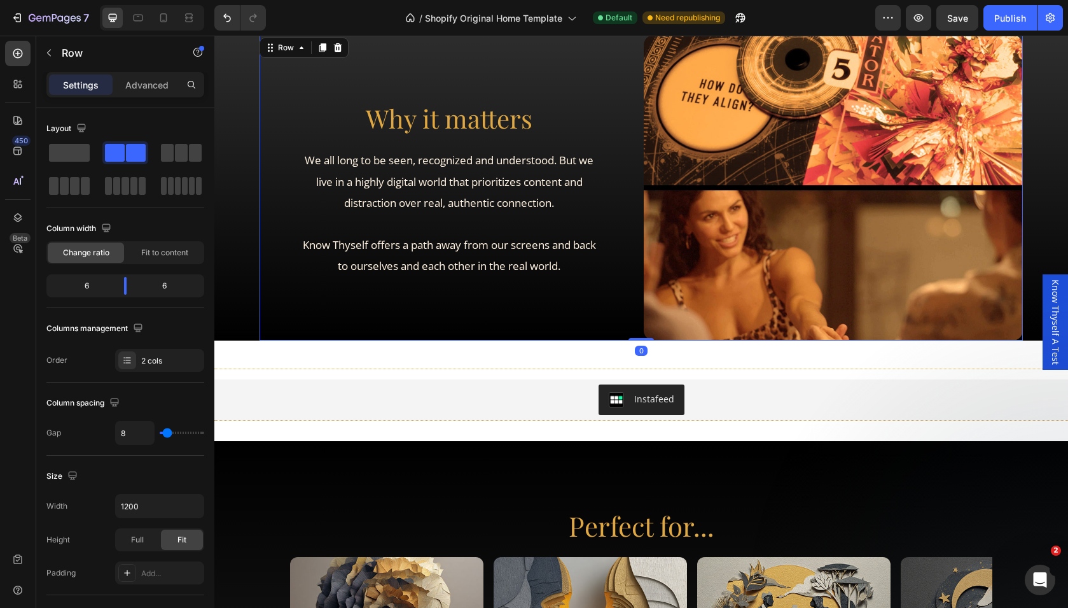
click at [401, 338] on div "Why it matters Heading We all long to be seen, recognized and understood. But w…" at bounding box center [449, 188] width 379 height 306
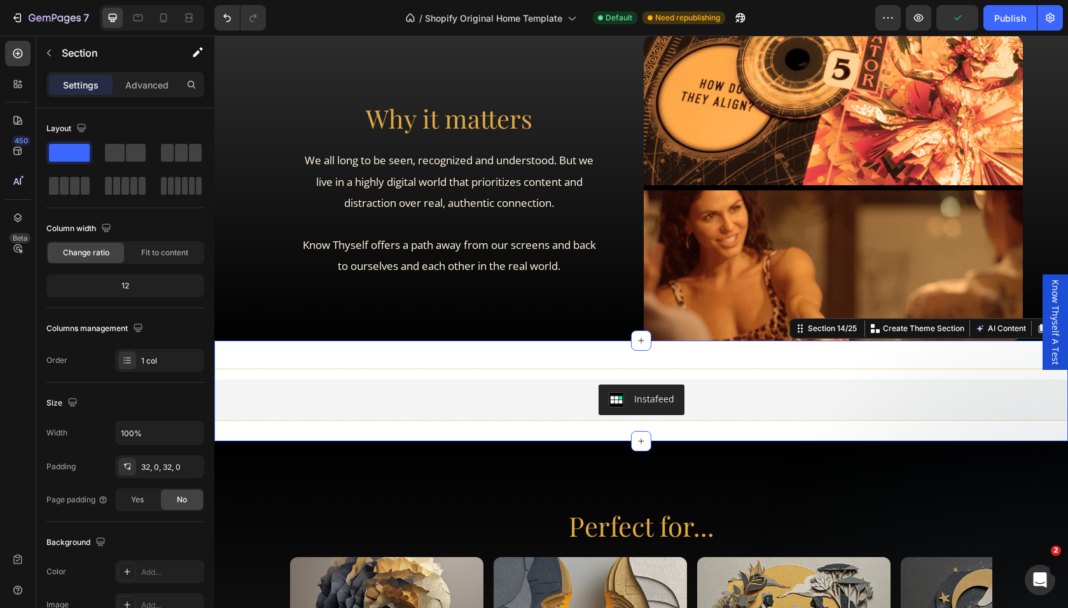
click at [394, 372] on div "Title Line Instafeed Instafeed Title Line" at bounding box center [641, 391] width 854 height 60
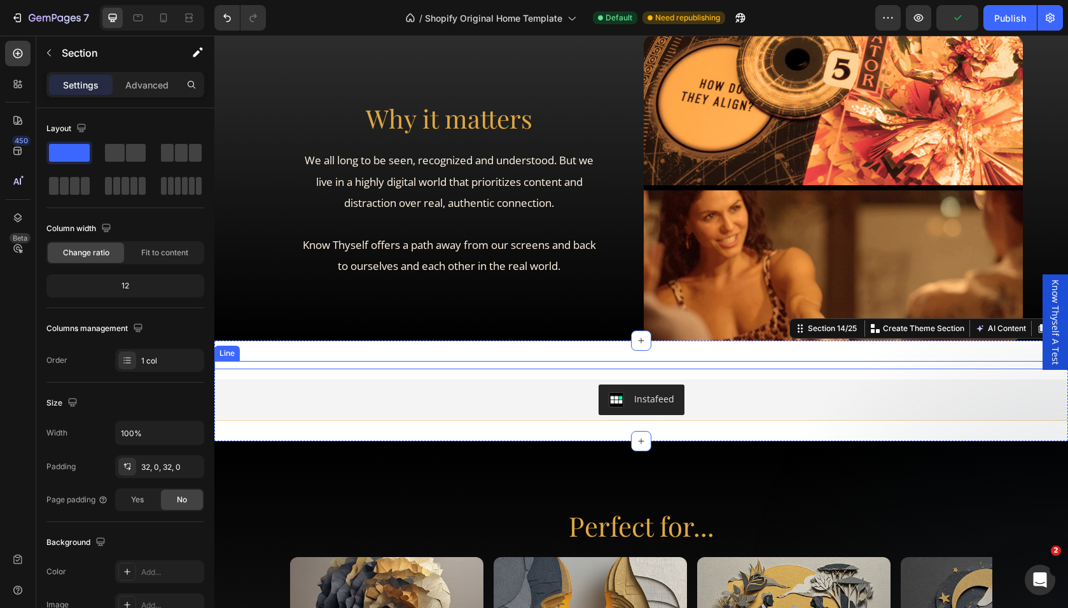
click at [382, 367] on div "Title Line" at bounding box center [641, 365] width 854 height 8
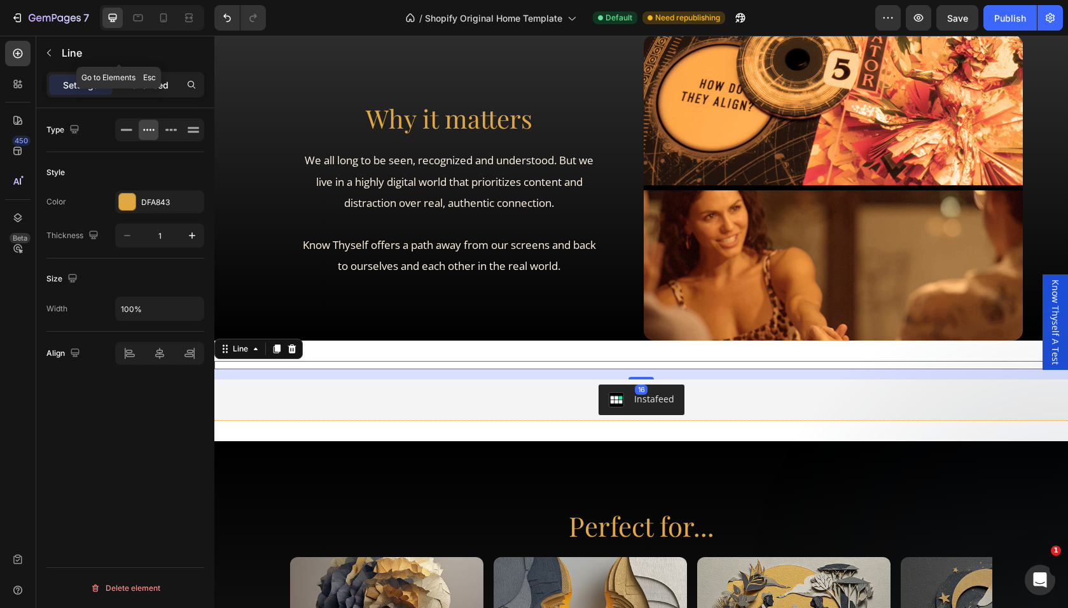
click at [151, 76] on div "Advanced" at bounding box center [147, 84] width 64 height 20
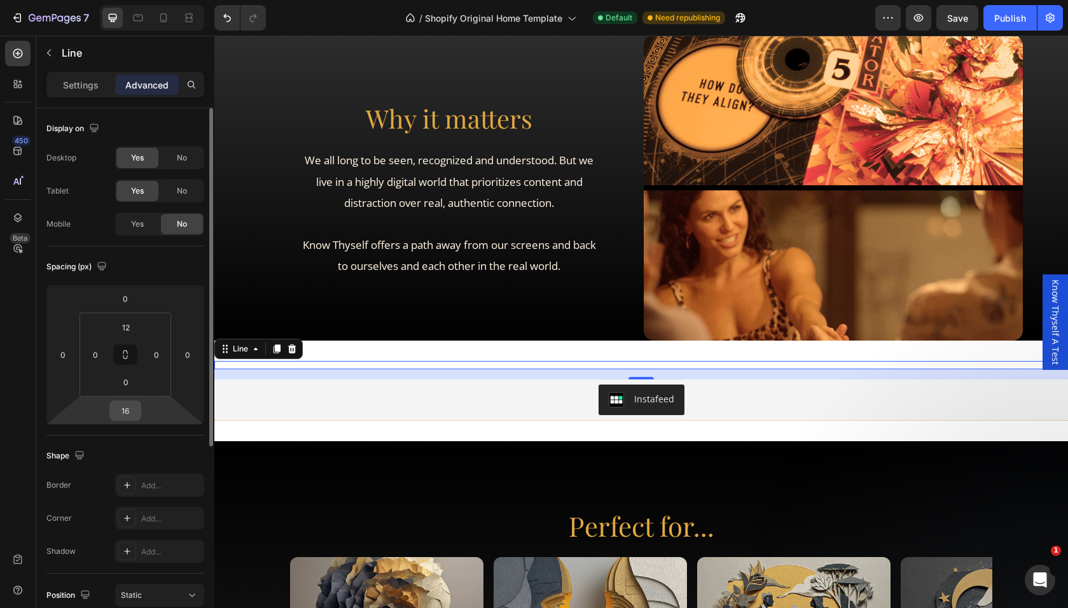
click at [127, 412] on input "16" at bounding box center [125, 410] width 25 height 19
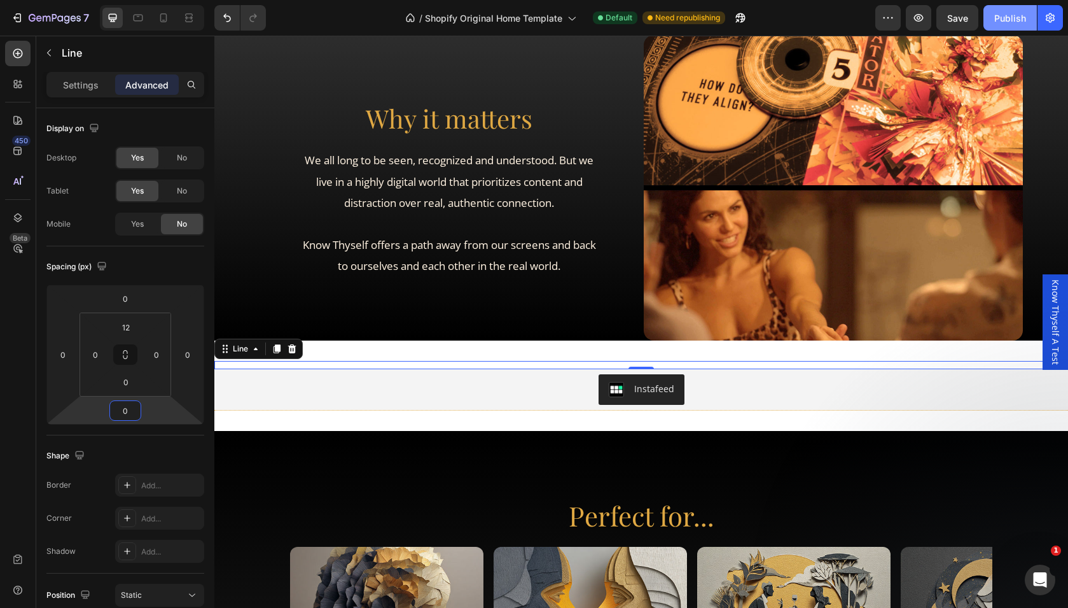
type input "0"
click at [1007, 13] on div "Publish" at bounding box center [1010, 17] width 32 height 13
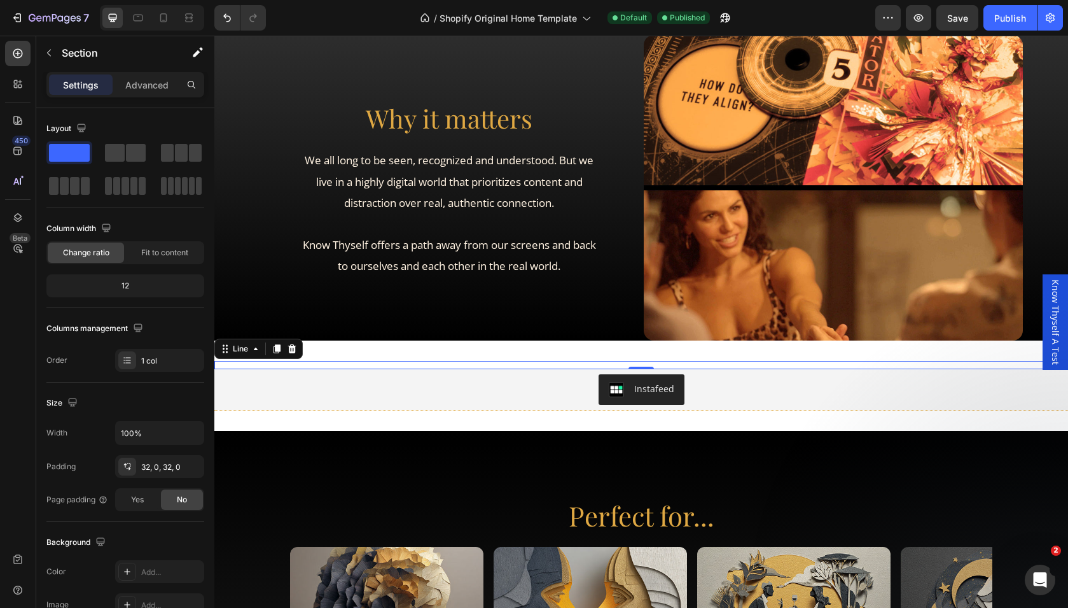
click at [453, 359] on div "Title Line 0 Instafeed Instafeed Title Line Section 14/25" at bounding box center [641, 385] width 854 height 90
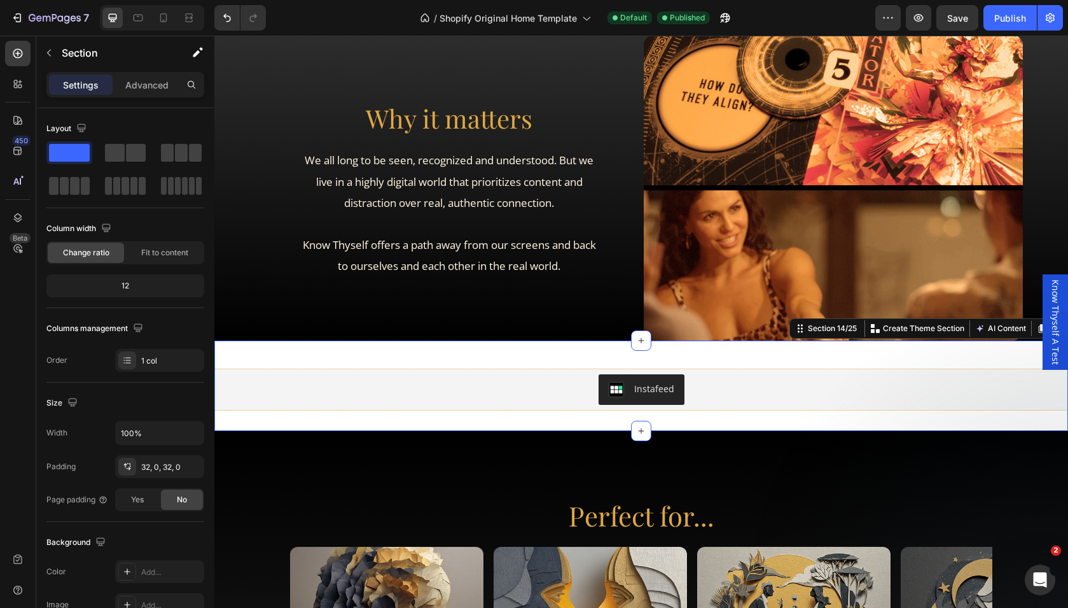
click at [462, 345] on div "Title Line Instafeed Instafeed Title Line Section 14/25 Create Theme Section AI…" at bounding box center [641, 385] width 854 height 90
click at [460, 347] on div "Title Line Instafeed Instafeed Title Line Section 14/25 Create Theme Section AI…" at bounding box center [641, 385] width 854 height 90
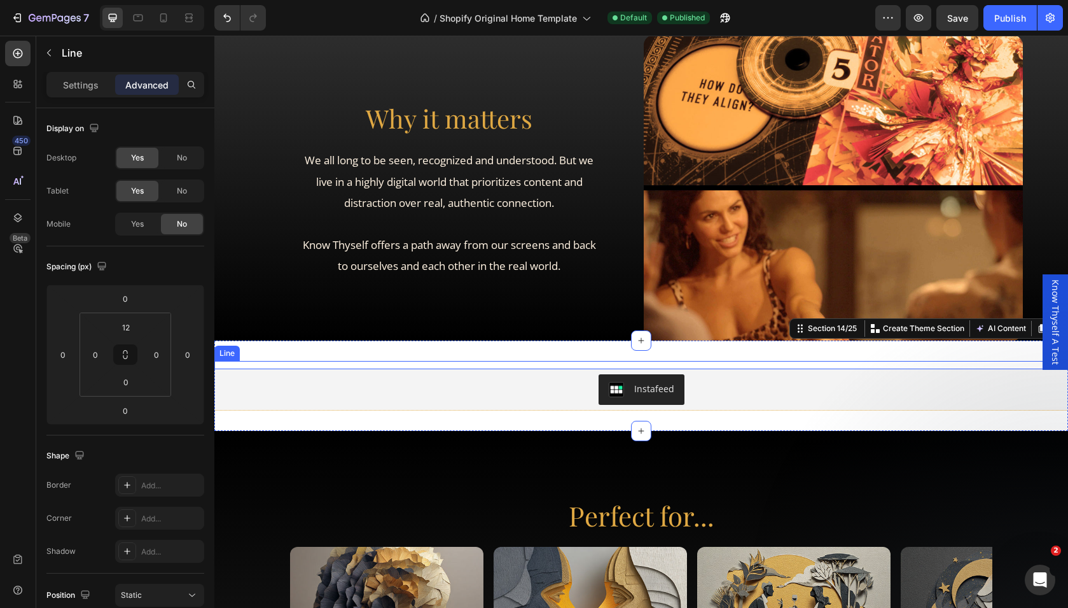
click at [444, 367] on div "Title Line" at bounding box center [641, 365] width 854 height 8
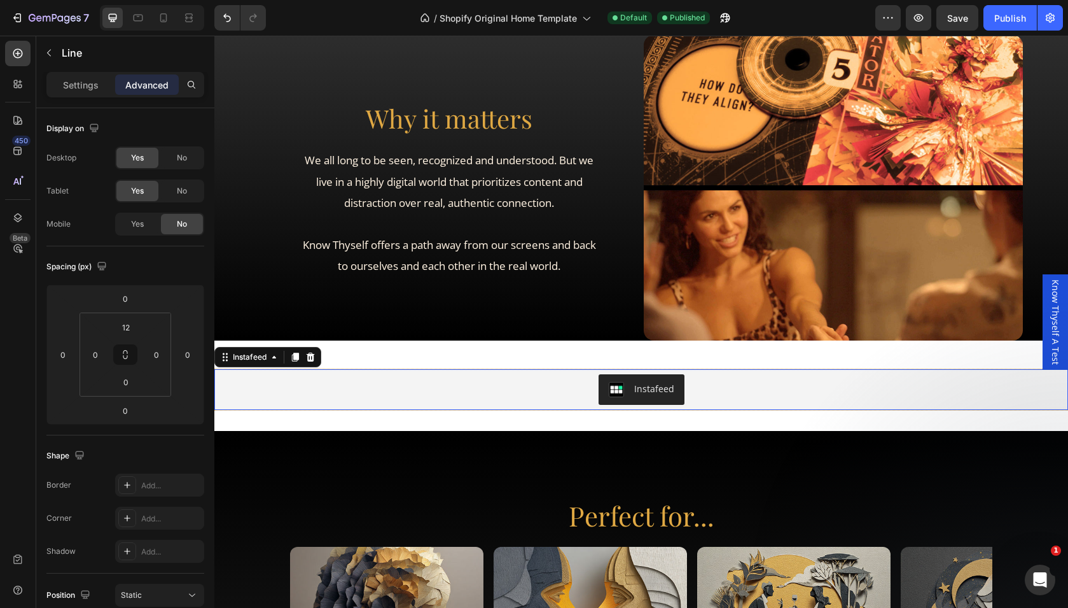
click at [394, 386] on div "Instafeed" at bounding box center [641, 389] width 844 height 31
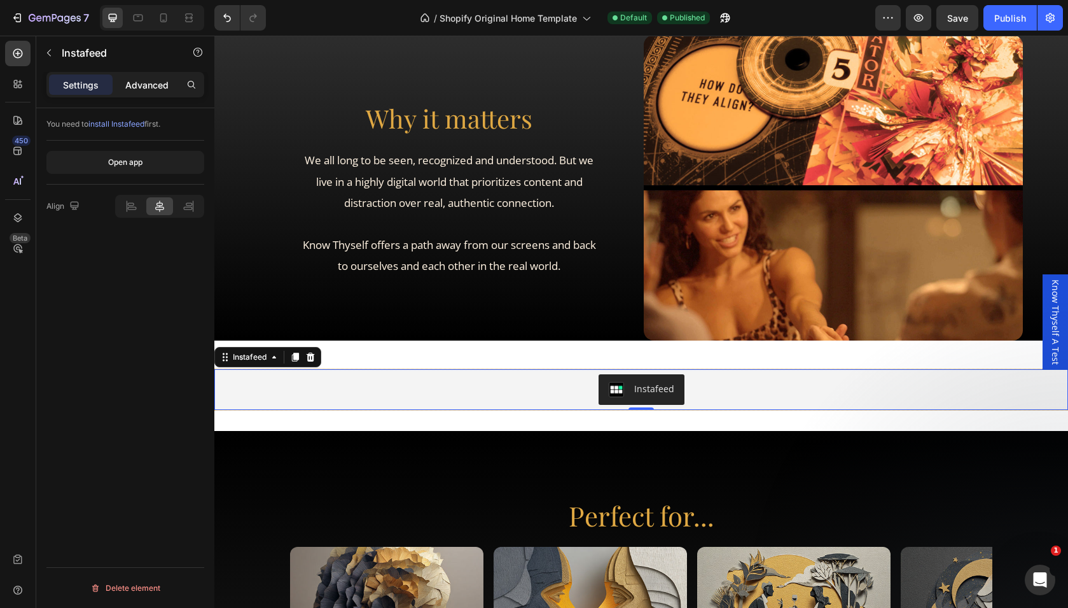
click at [157, 94] on div "Settings Advanced" at bounding box center [125, 84] width 158 height 25
click at [151, 88] on p "Advanced" at bounding box center [146, 84] width 43 height 13
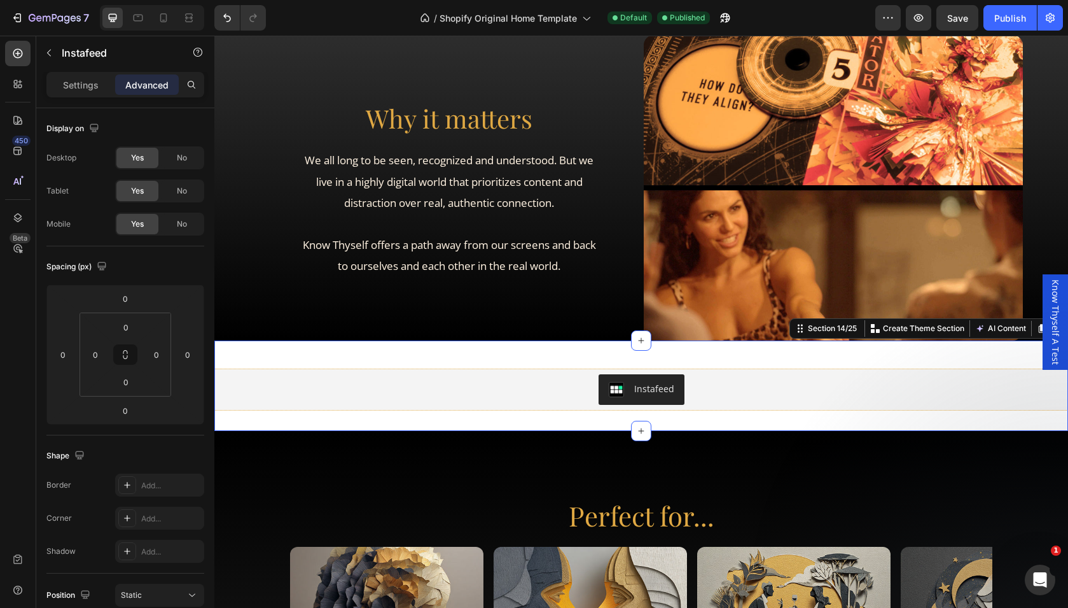
click at [463, 353] on div "Title Line Instafeed Instafeed Title Line Section 14/25 Create Theme Section AI…" at bounding box center [641, 385] width 854 height 90
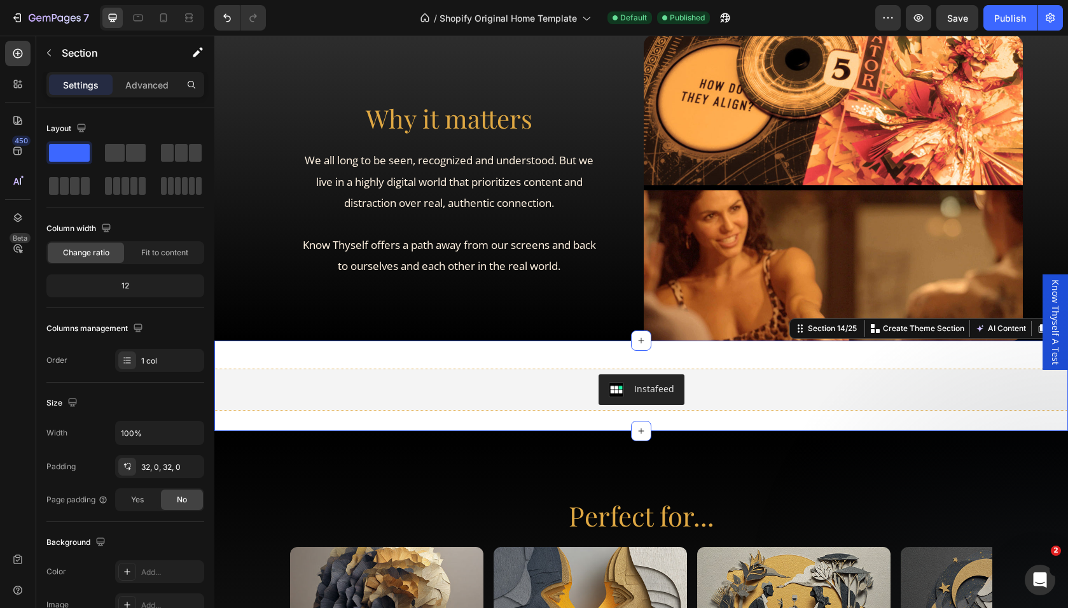
click at [466, 342] on div "Title Line Instafeed Instafeed Title Line Section 14/25 Create Theme Section AI…" at bounding box center [641, 385] width 854 height 90
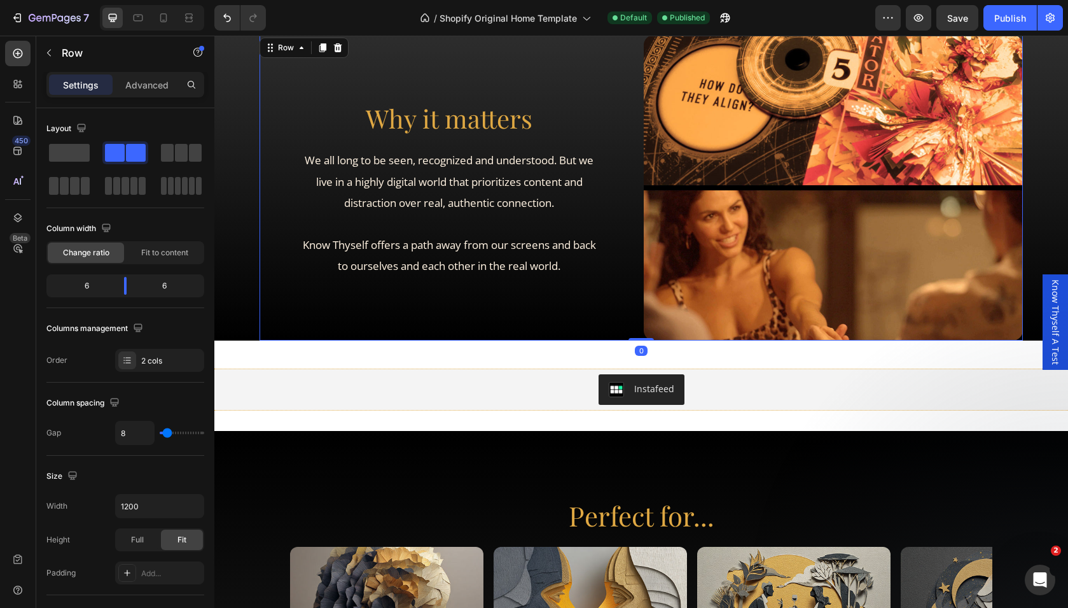
click at [449, 340] on div "Why it matters Heading We all long to be seen, recognized and understood. But w…" at bounding box center [449, 188] width 379 height 306
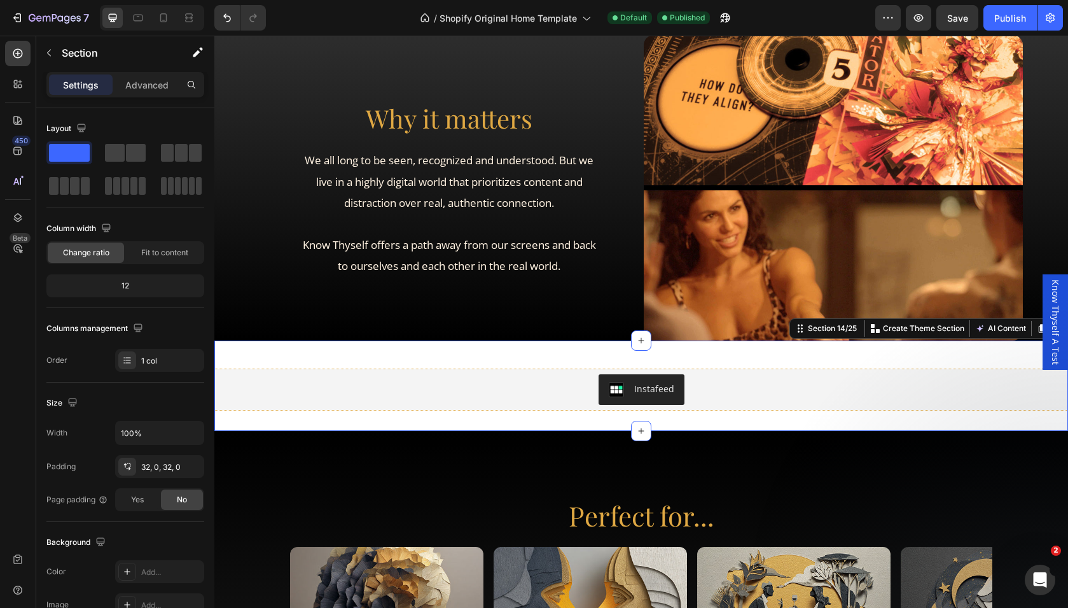
click at [448, 344] on div "Title Line Instafeed Instafeed Title Line Section 14/25 Create Theme Section AI…" at bounding box center [641, 385] width 854 height 90
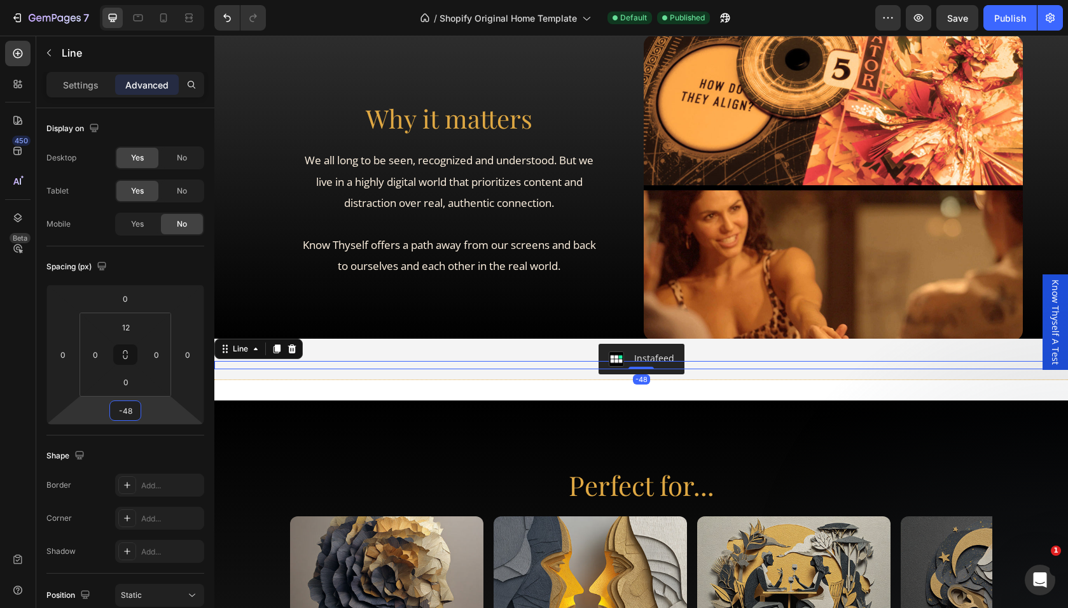
type input "-50"
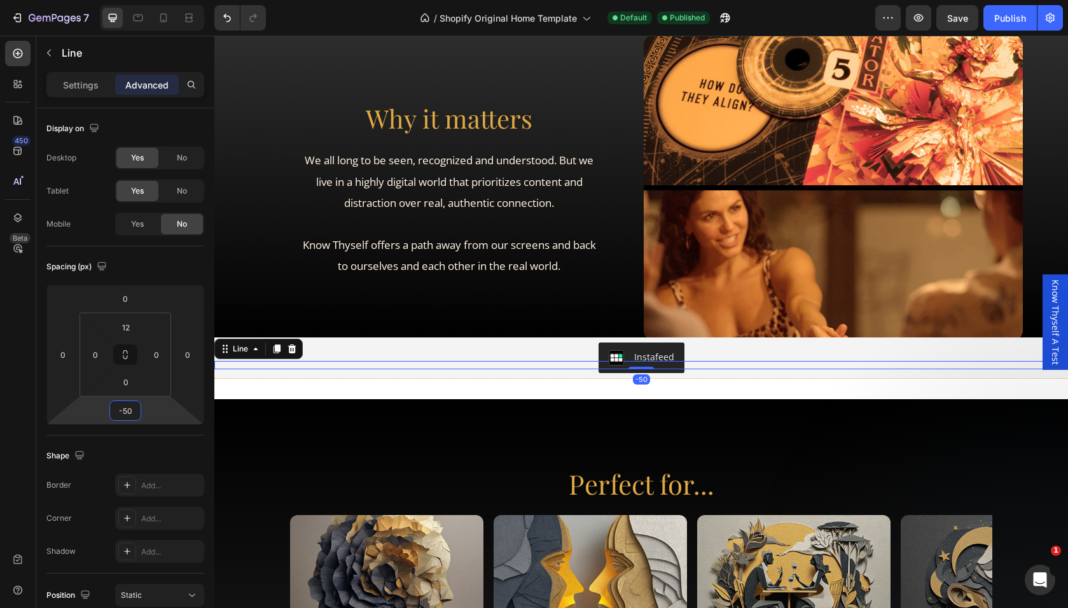
drag, startPoint x: 155, startPoint y: 407, endPoint x: 153, endPoint y: 422, distance: 16.1
click at [153, 238] on html "7 / Shopify Original Home Template Default Published Preview Save Publish 450 B…" at bounding box center [534, 119] width 1068 height 238
click at [1011, 24] on button "Publish" at bounding box center [1010, 17] width 53 height 25
click at [127, 414] on input "-50" at bounding box center [125, 410] width 25 height 19
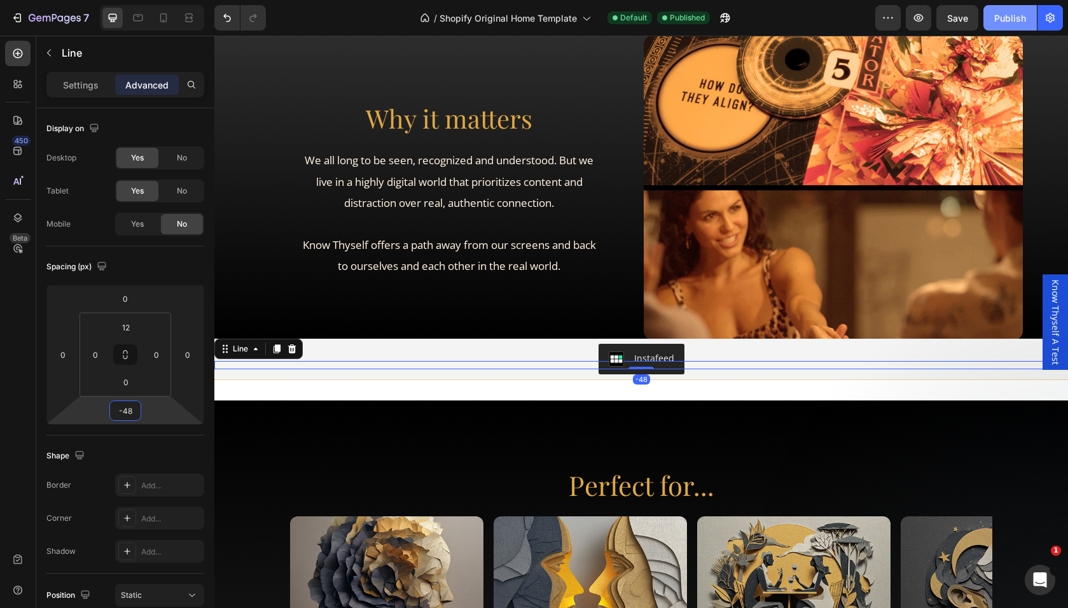
type input "-48"
click at [1010, 16] on div "Publish" at bounding box center [1010, 17] width 32 height 13
click at [1002, 20] on div "Publish" at bounding box center [1010, 17] width 32 height 13
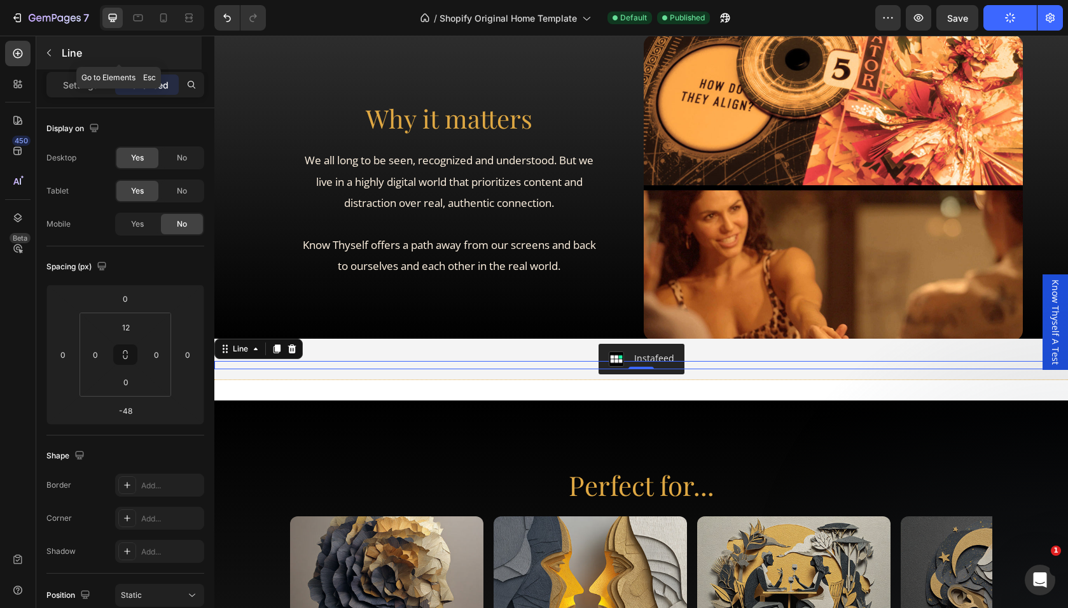
click at [53, 55] on icon "button" at bounding box center [49, 53] width 10 height 10
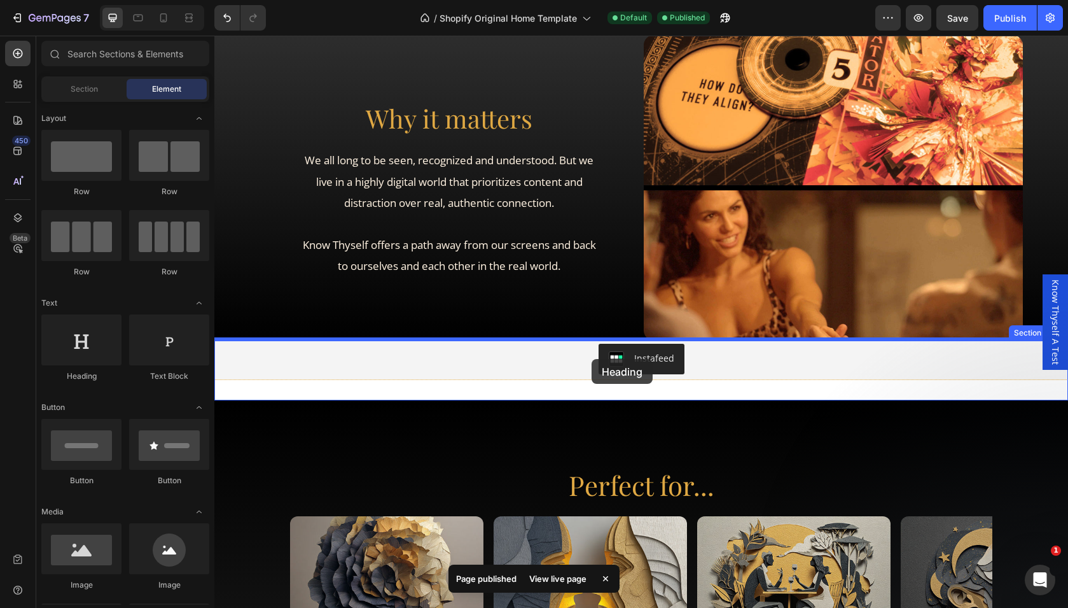
drag, startPoint x: 293, startPoint y: 378, endPoint x: 592, endPoint y: 359, distance: 299.6
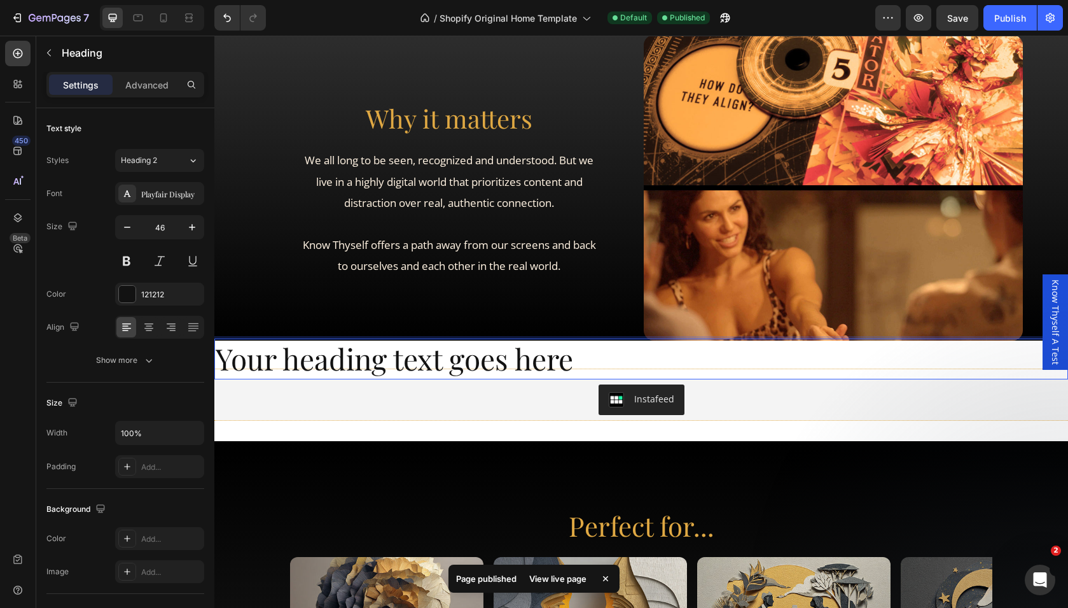
click at [501, 354] on h2 "Your heading text goes here" at bounding box center [641, 358] width 854 height 41
click at [501, 354] on p "Your heading text goes here" at bounding box center [641, 359] width 851 height 38
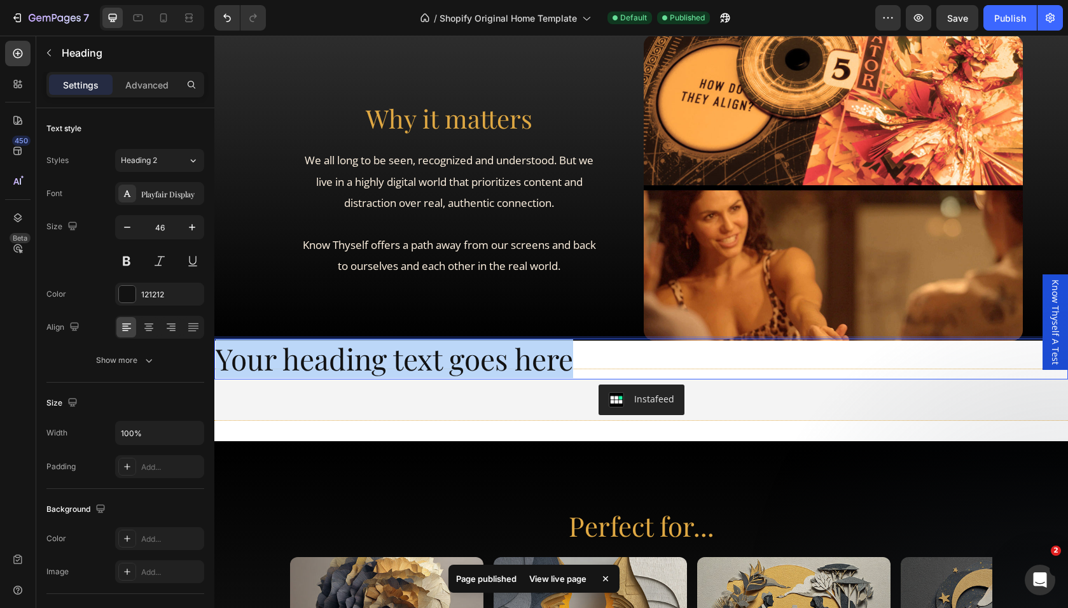
click at [501, 354] on p "Your heading text goes here" at bounding box center [641, 359] width 851 height 38
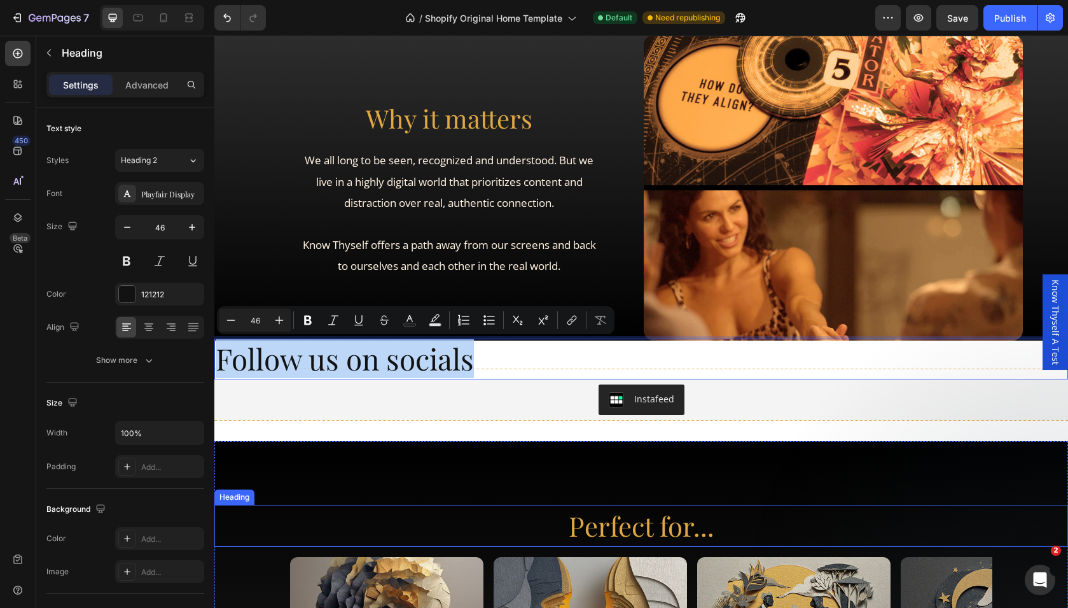
click at [674, 525] on span "Perfect for..." at bounding box center [642, 526] width 146 height 36
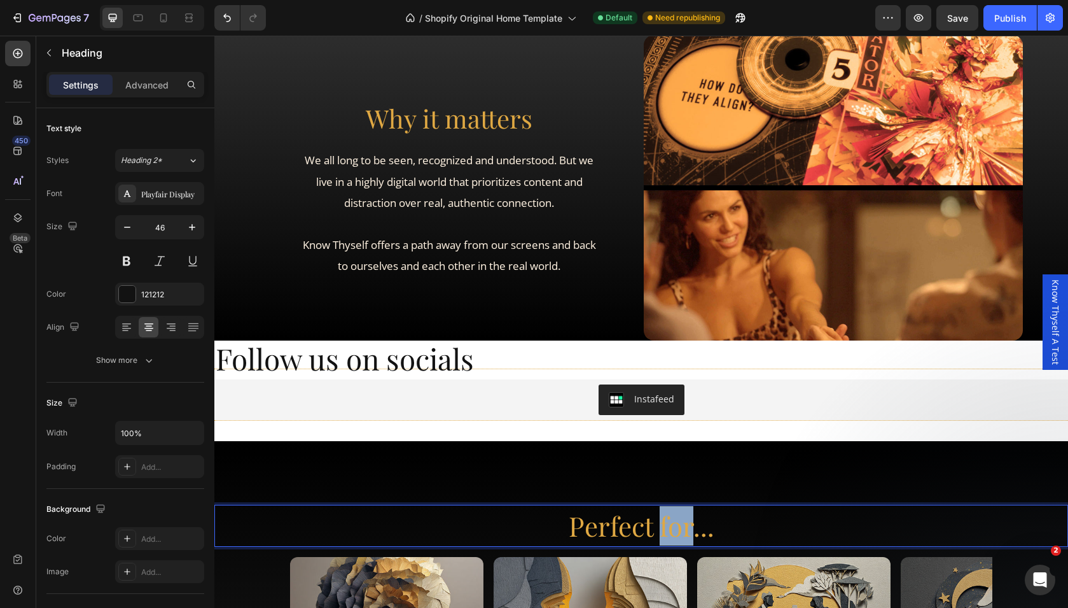
click at [674, 525] on span "Perfect for..." at bounding box center [642, 526] width 146 height 36
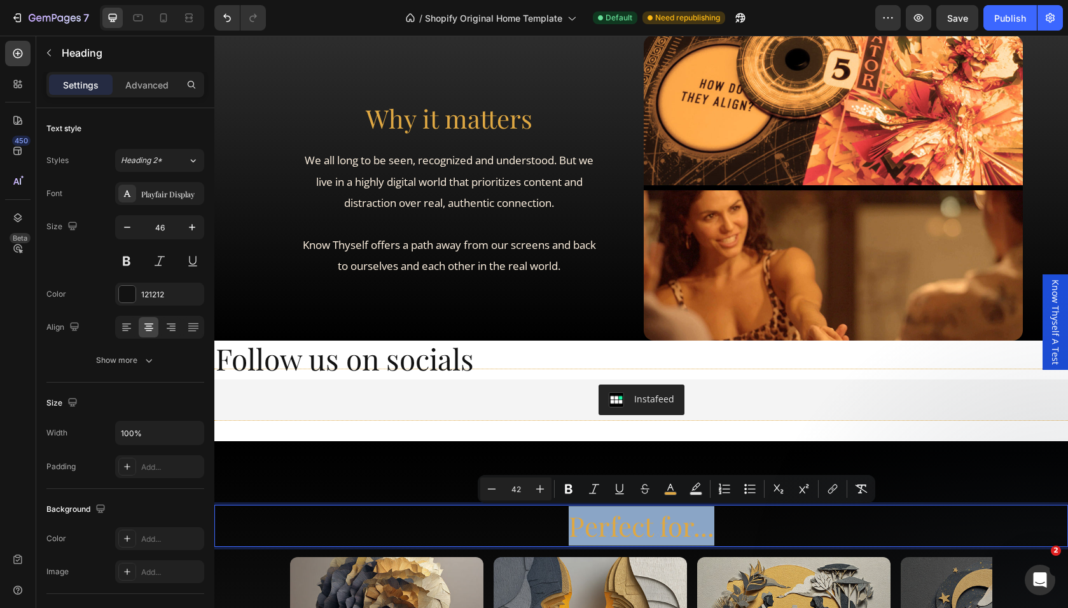
click at [674, 525] on span "Perfect for..." at bounding box center [642, 526] width 146 height 36
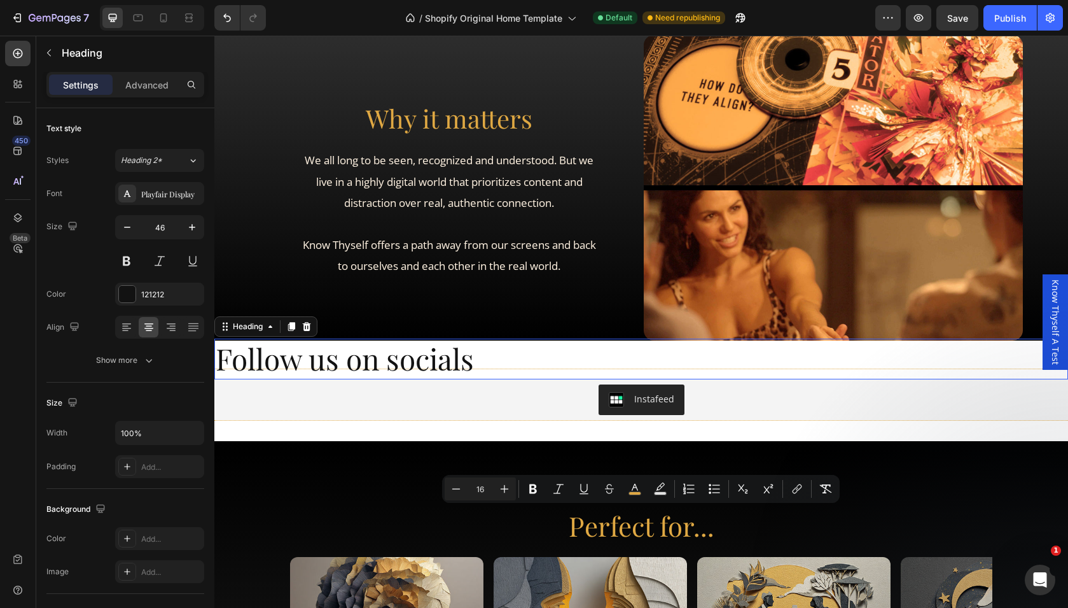
click at [375, 352] on p "Follow us on socials" at bounding box center [641, 359] width 851 height 38
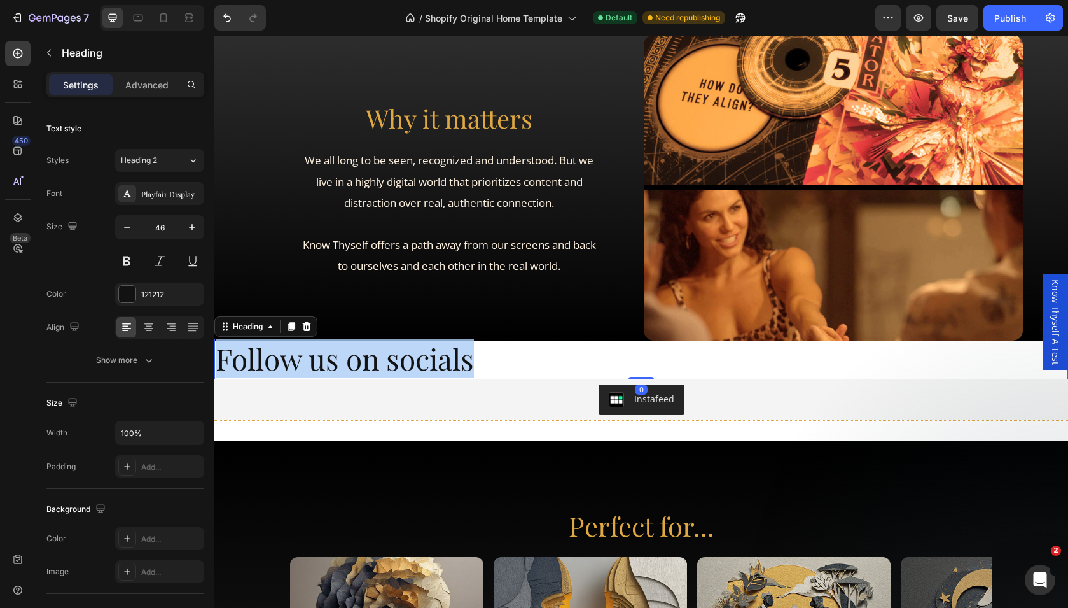
click at [375, 352] on p "Follow us on socials" at bounding box center [641, 359] width 851 height 38
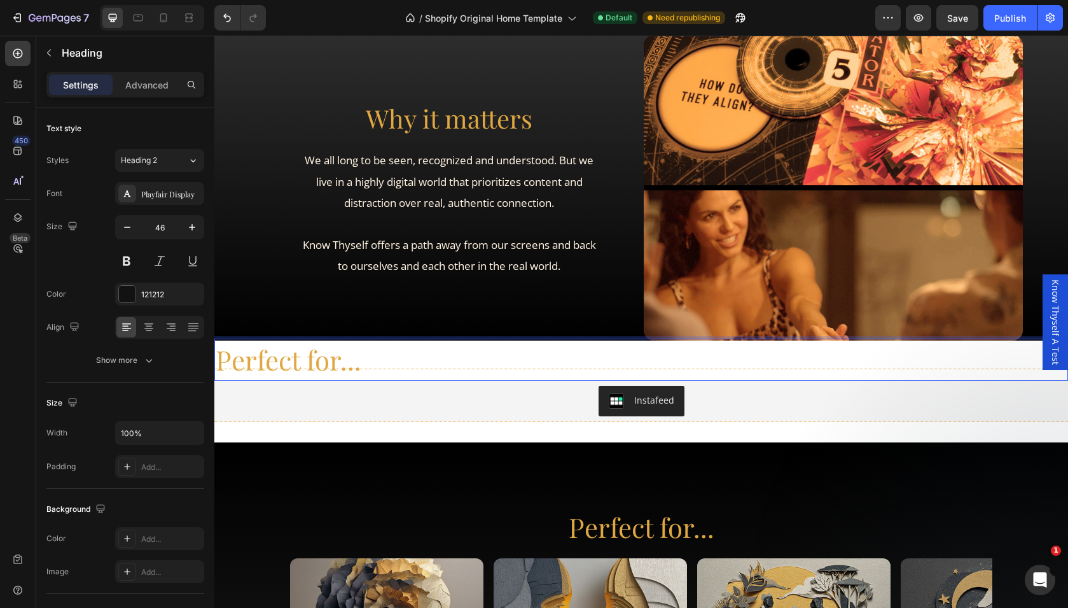
click at [355, 364] on span "Perfect for..." at bounding box center [289, 360] width 146 height 36
click at [1000, 24] on div "Publish" at bounding box center [1010, 17] width 32 height 13
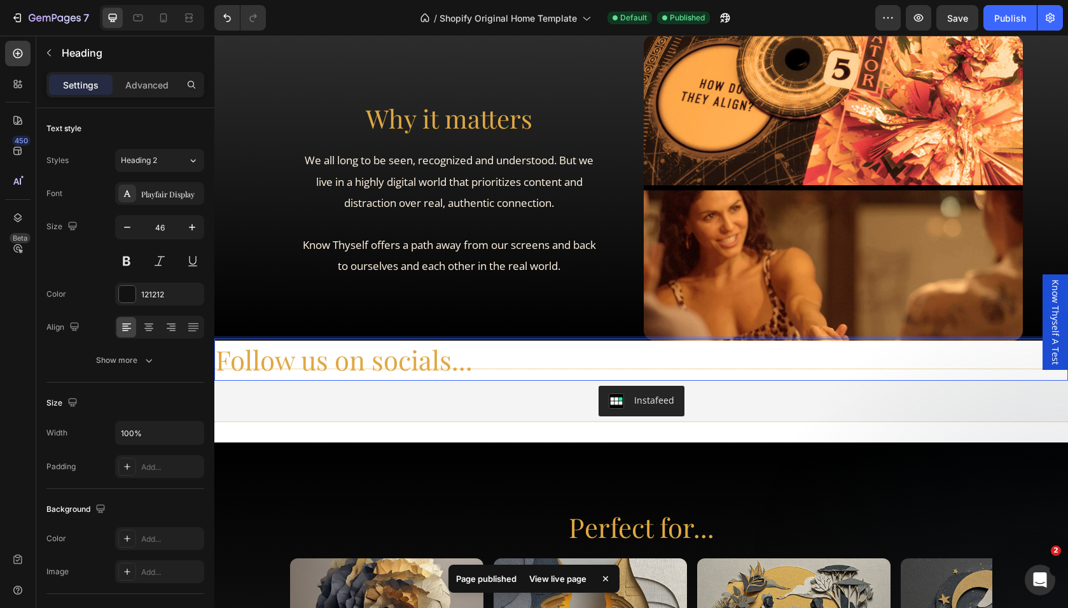
click at [332, 355] on span "Follow us on socials..." at bounding box center [344, 360] width 257 height 36
click at [157, 88] on p "Advanced" at bounding box center [146, 84] width 43 height 13
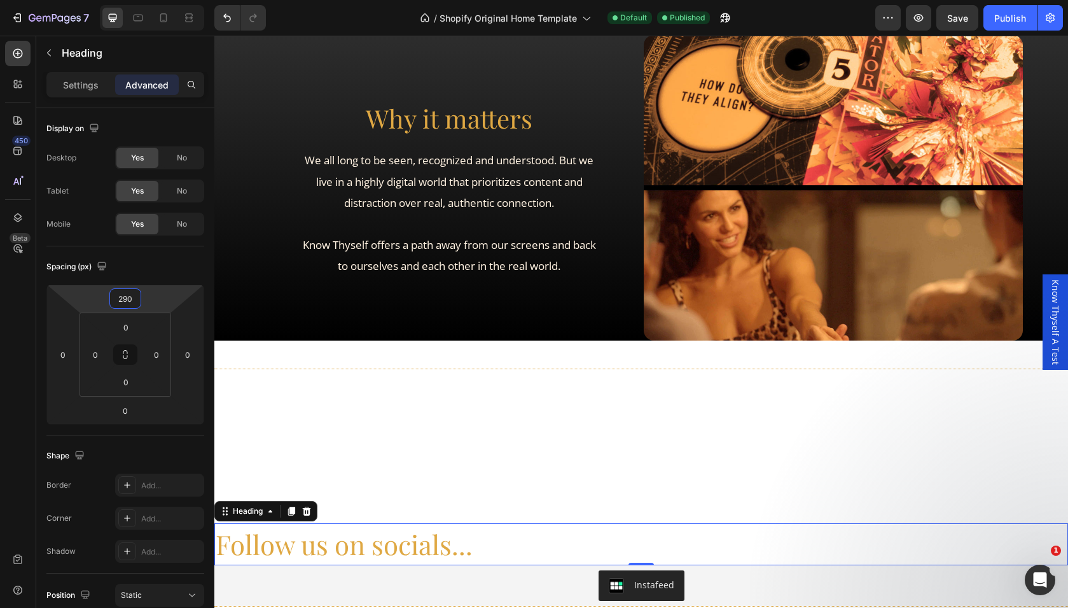
drag, startPoint x: 160, startPoint y: 293, endPoint x: 151, endPoint y: 213, distance: 80.7
click at [151, 213] on html "7 / Shopify Original Home Template Default Published Preview Save Publish 450 B…" at bounding box center [534, 119] width 1068 height 238
type input "0"
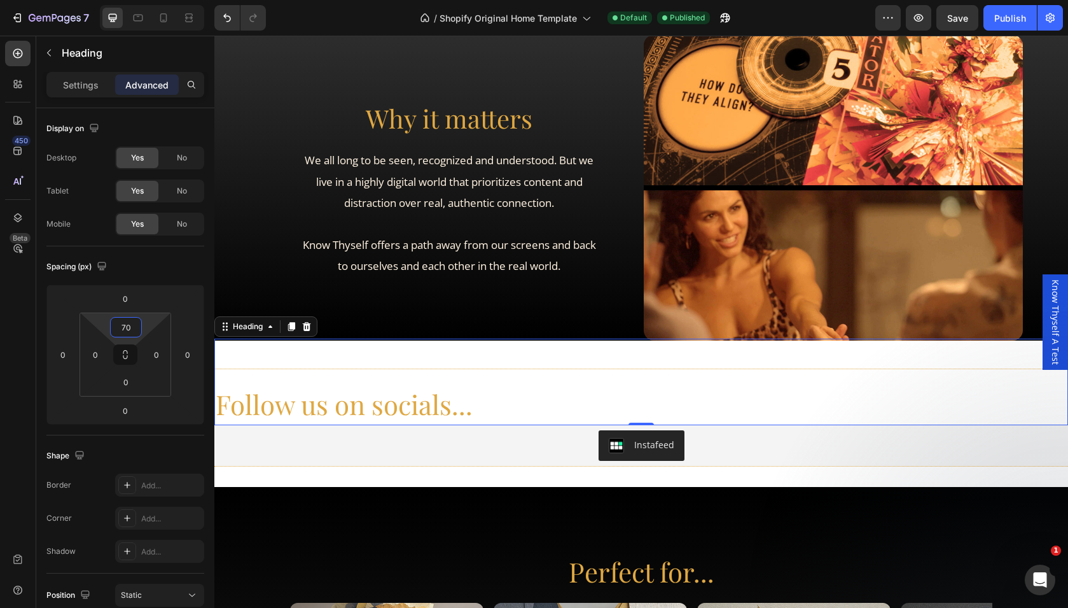
drag, startPoint x: 149, startPoint y: 319, endPoint x: 151, endPoint y: 296, distance: 22.4
click at [151, 238] on html "7 / Shopify Original Home Template Default Published Preview Save Publish 450 B…" at bounding box center [534, 119] width 1068 height 238
type input "0"
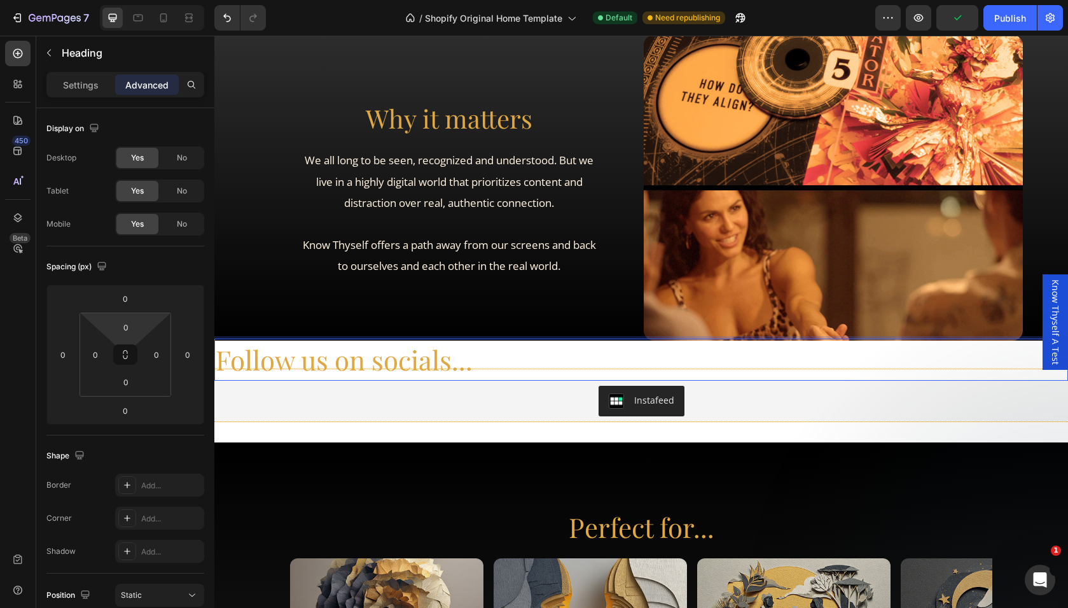
click at [425, 362] on span "Follow us on socials..." at bounding box center [344, 360] width 257 height 36
click at [424, 362] on span "Follow us on socials..." at bounding box center [344, 360] width 257 height 36
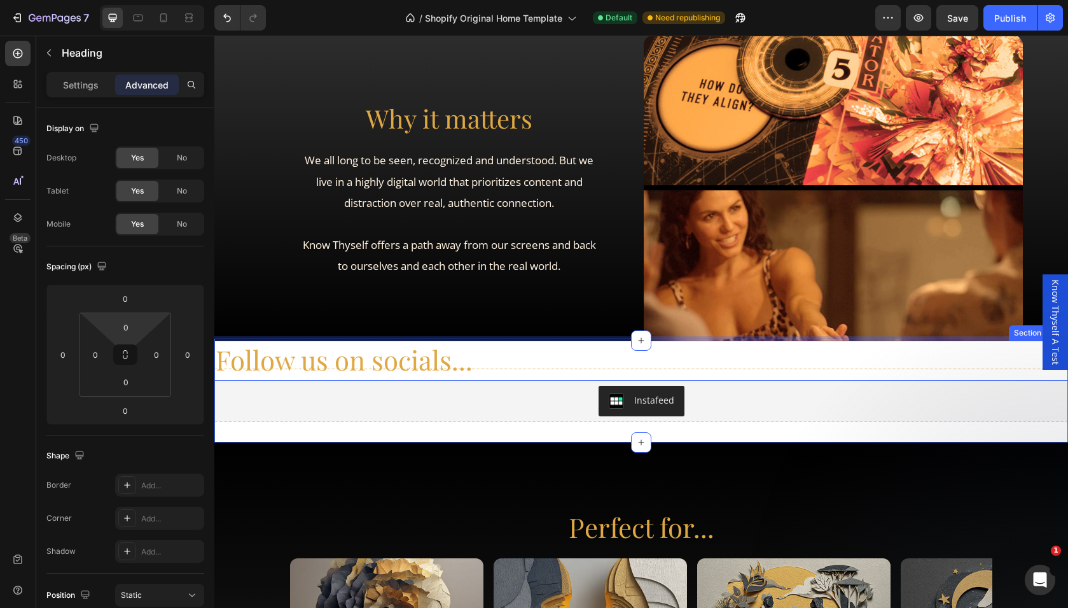
click at [412, 425] on div "Title Line Follow us on socials... Heading 0 Instafeed Instafeed Title Line Sec…" at bounding box center [641, 391] width 854 height 102
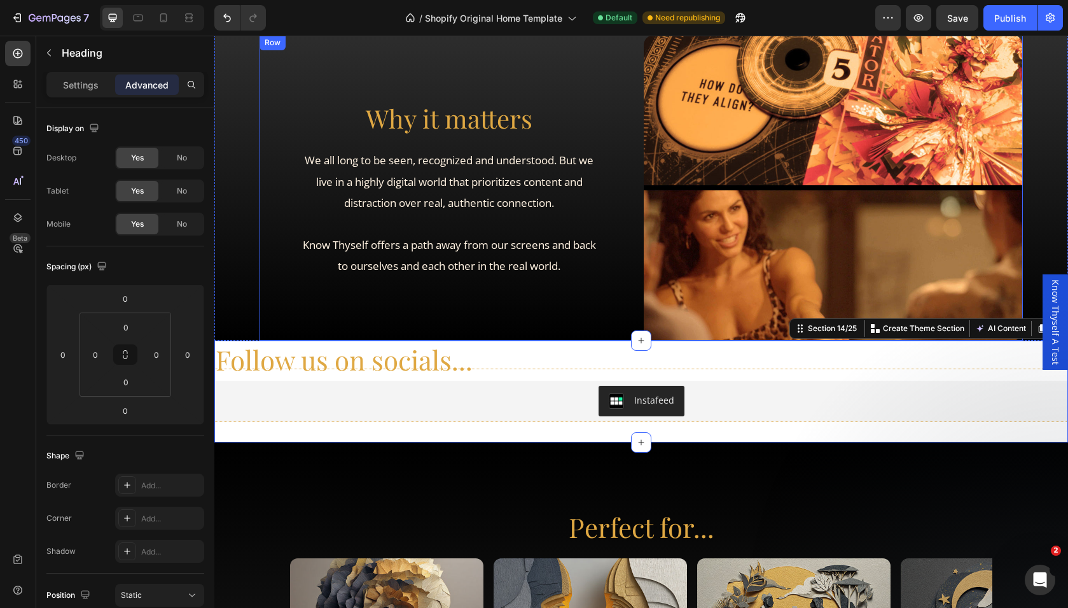
click at [448, 355] on span "Follow us on socials..." at bounding box center [344, 360] width 257 height 36
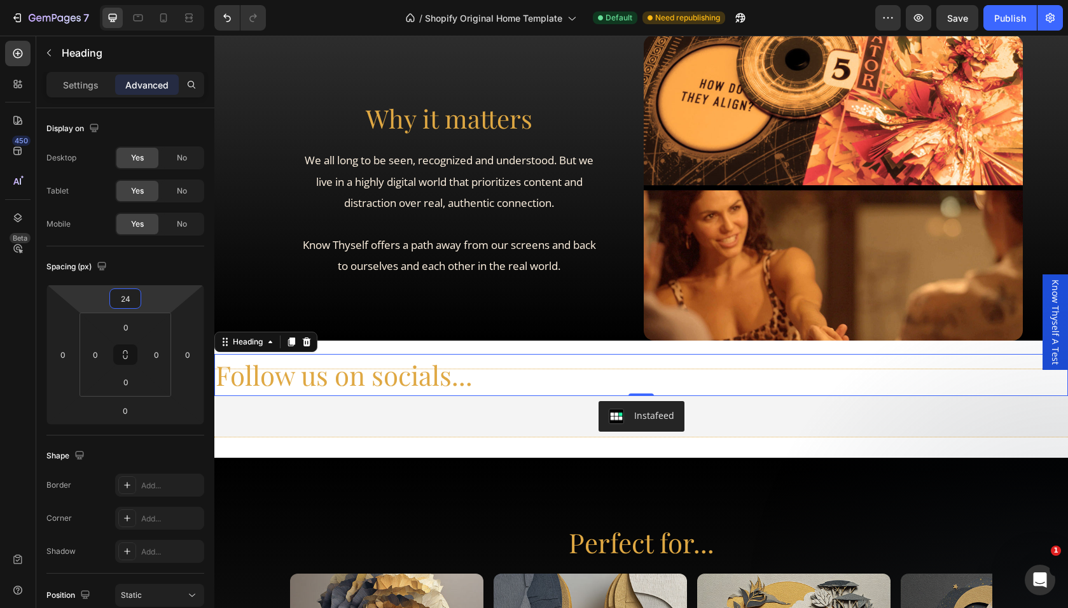
drag, startPoint x: 151, startPoint y: 288, endPoint x: 151, endPoint y: 280, distance: 7.6
click at [151, 238] on html "7 / Shopify Original Home Template Default Need republishing Preview Save Publi…" at bounding box center [534, 119] width 1068 height 238
type input "0"
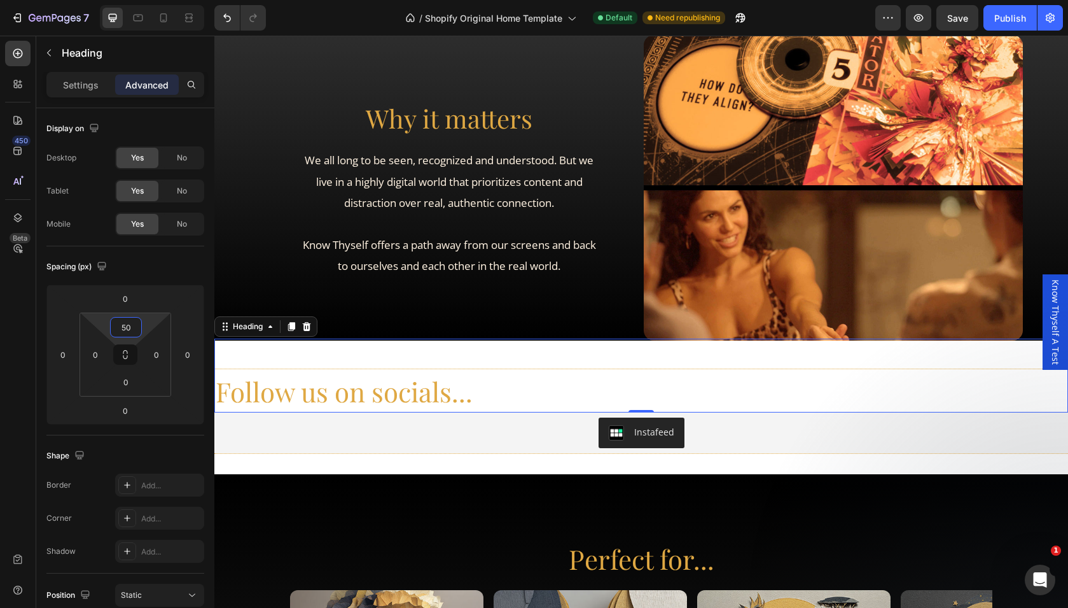
drag, startPoint x: 143, startPoint y: 334, endPoint x: 144, endPoint y: 318, distance: 15.9
click at [144, 238] on html "7 / Shopify Original Home Template Default Need republishing Preview Save Publi…" at bounding box center [534, 119] width 1068 height 238
type input "0"
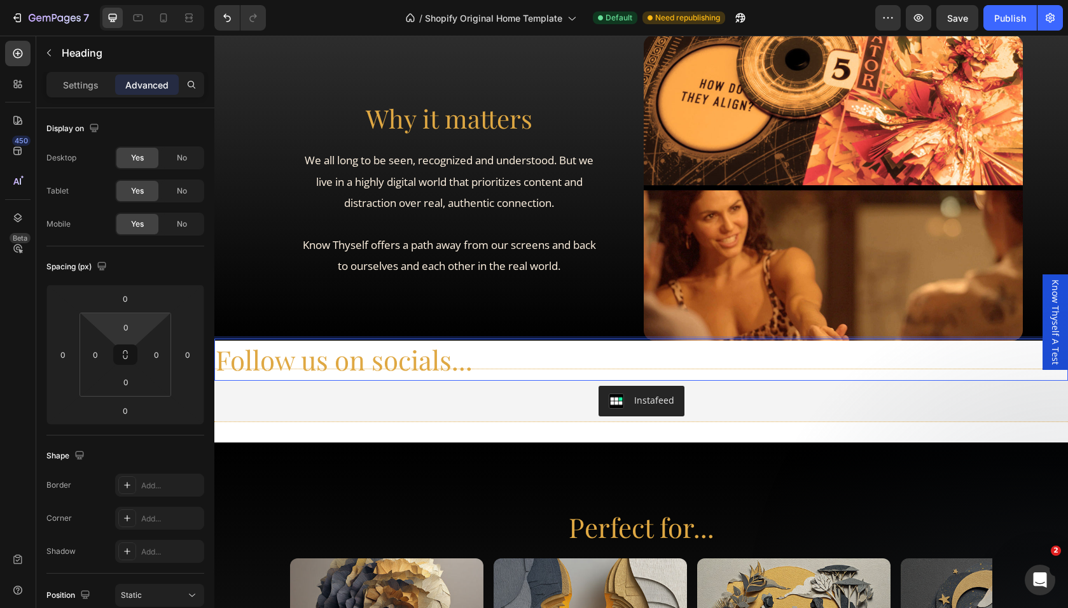
click at [512, 370] on p "Follow us on socials..." at bounding box center [641, 359] width 851 height 39
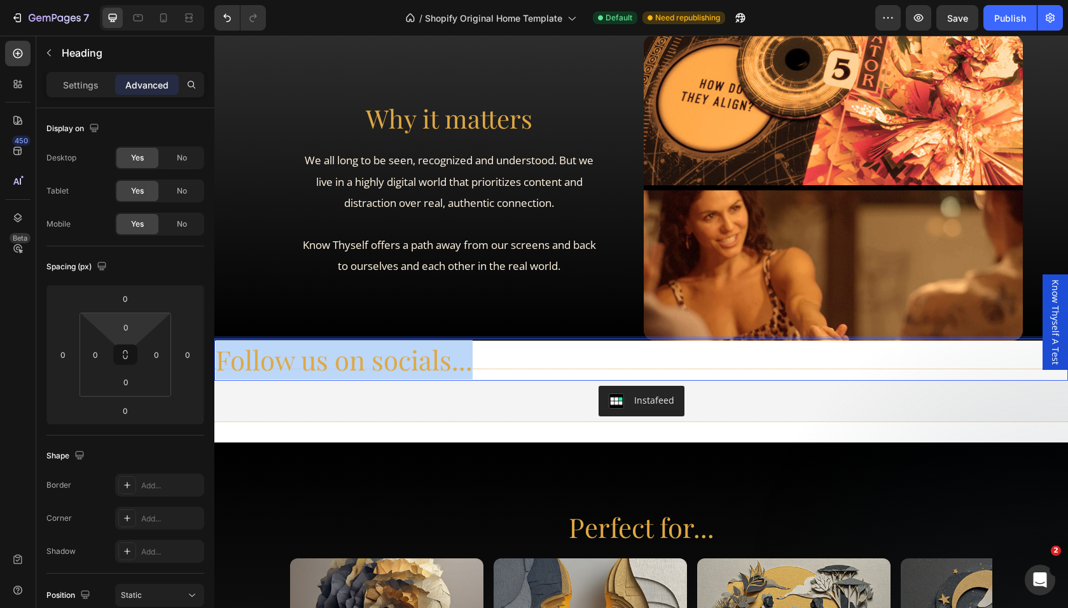
drag, startPoint x: 491, startPoint y: 360, endPoint x: 125, endPoint y: 375, distance: 366.2
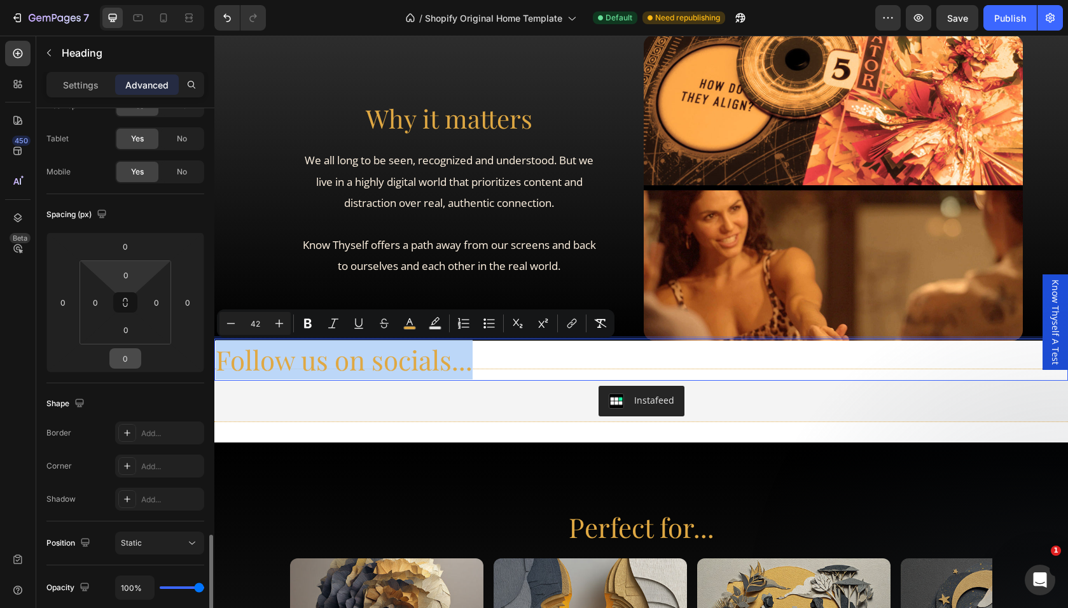
scroll to position [0, 0]
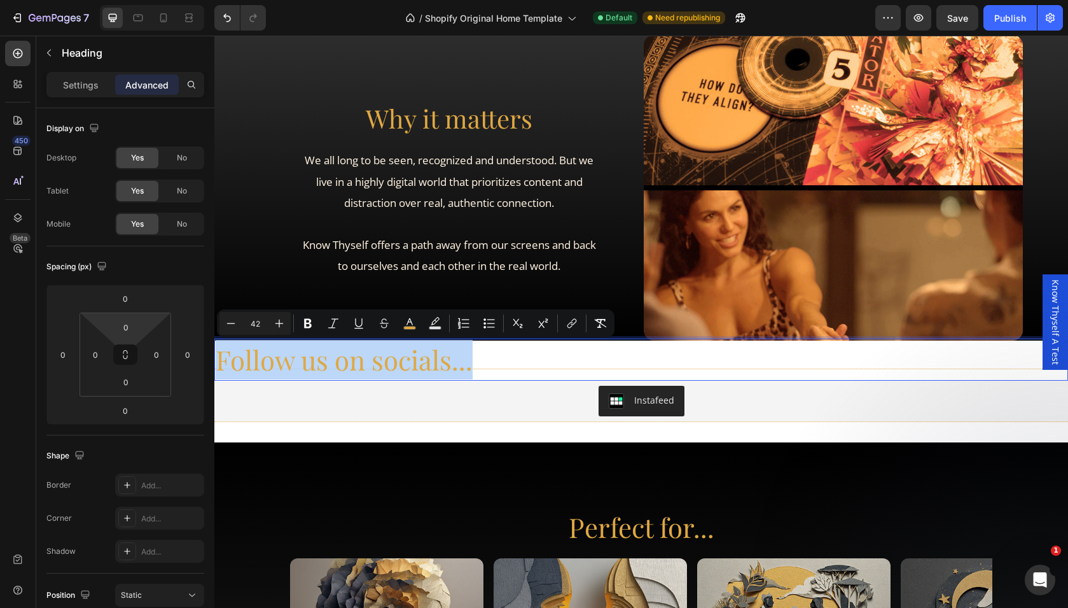
click at [498, 374] on p "Follow us on socials..." at bounding box center [641, 359] width 851 height 39
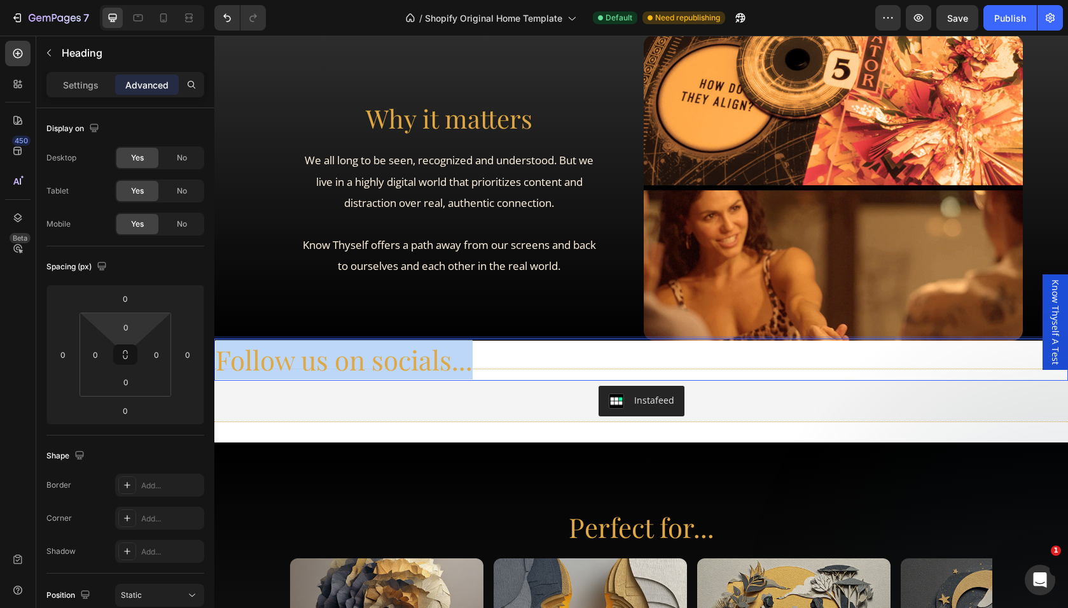
drag, startPoint x: 493, startPoint y: 356, endPoint x: 162, endPoint y: 349, distance: 330.9
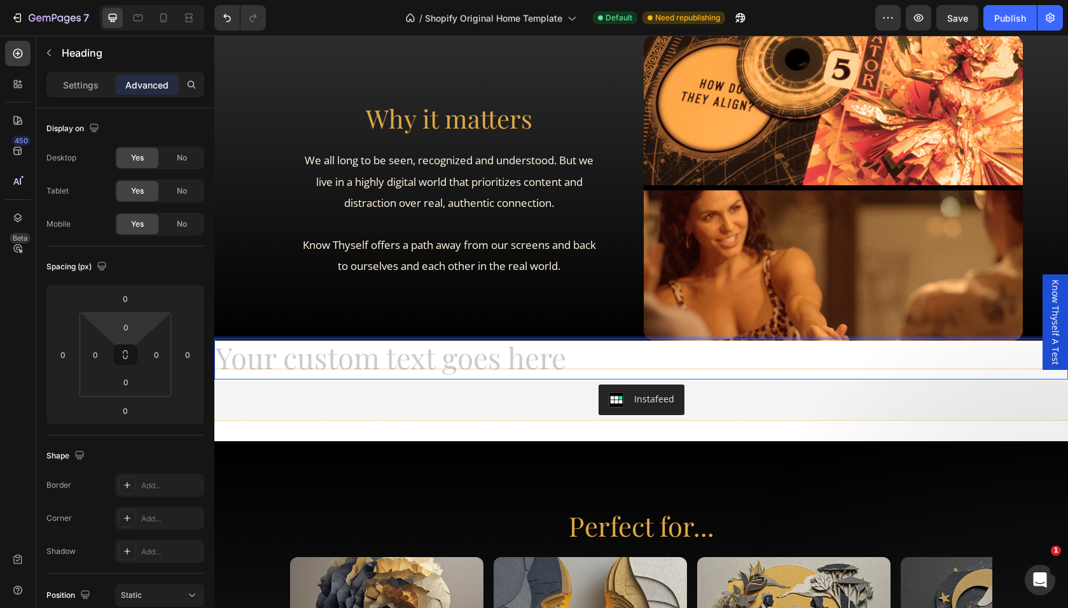
click at [511, 367] on h2 "Rich Text Editor. Editing area: main" at bounding box center [641, 358] width 854 height 41
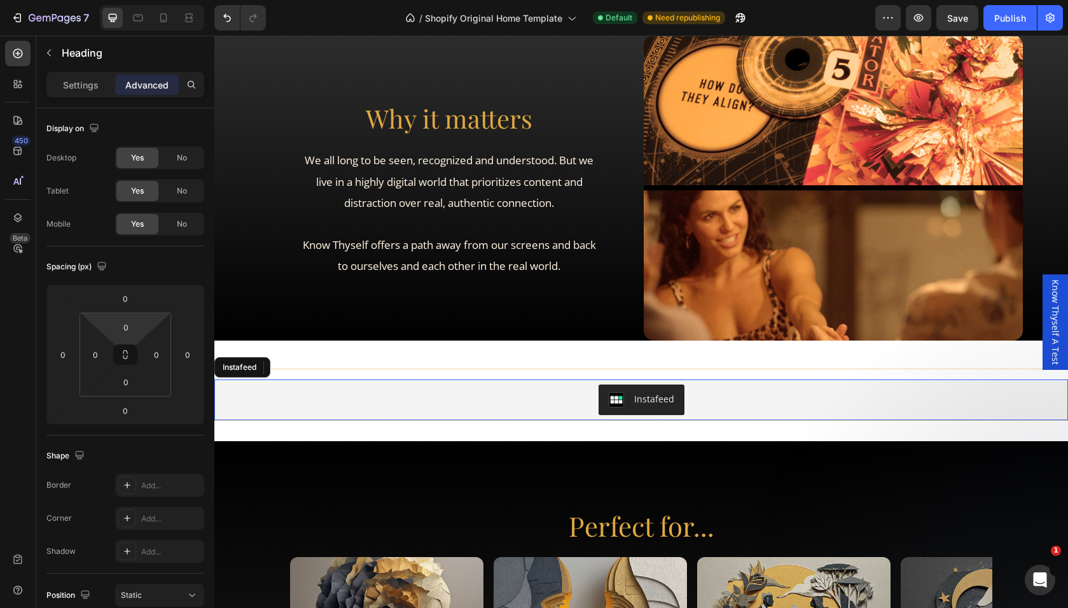
click at [518, 396] on div "Instafeed" at bounding box center [641, 399] width 844 height 31
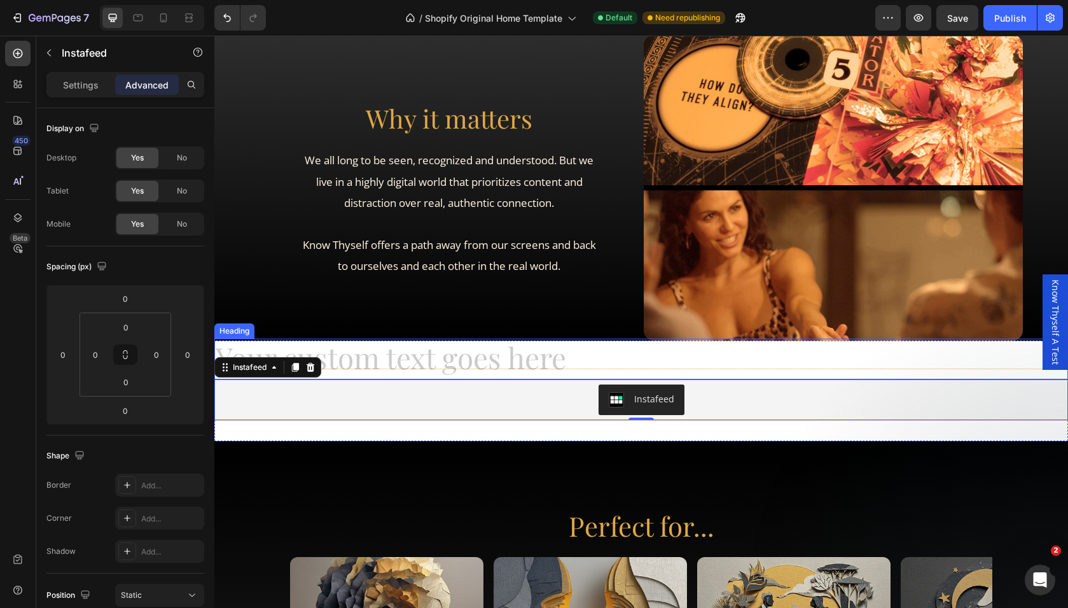
click at [526, 364] on h2 "Rich Text Editor. Editing area: main" at bounding box center [641, 358] width 854 height 41
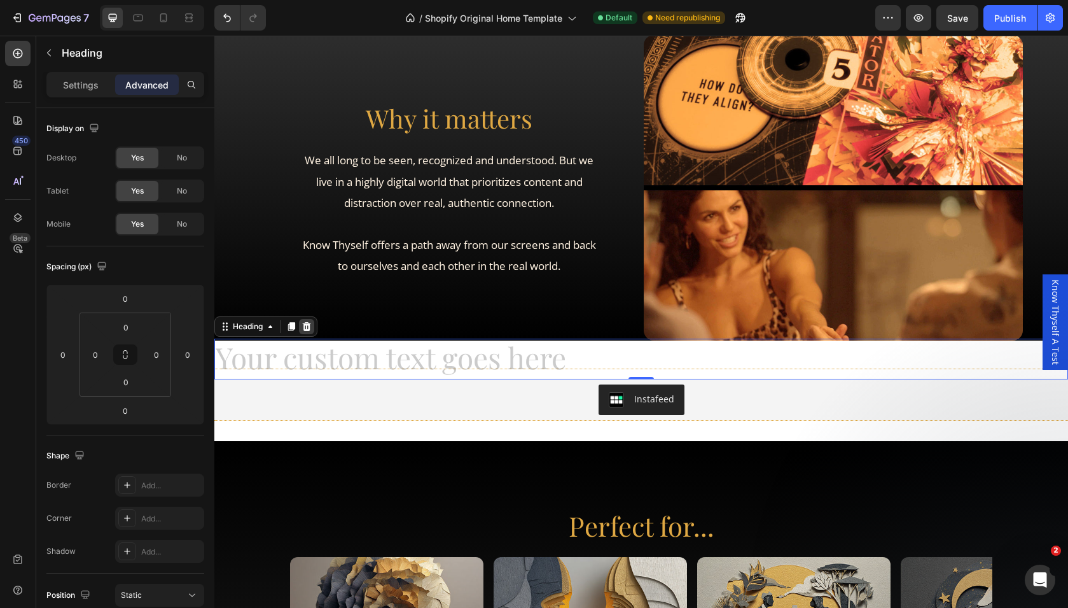
click at [310, 331] on icon at bounding box center [307, 326] width 10 height 10
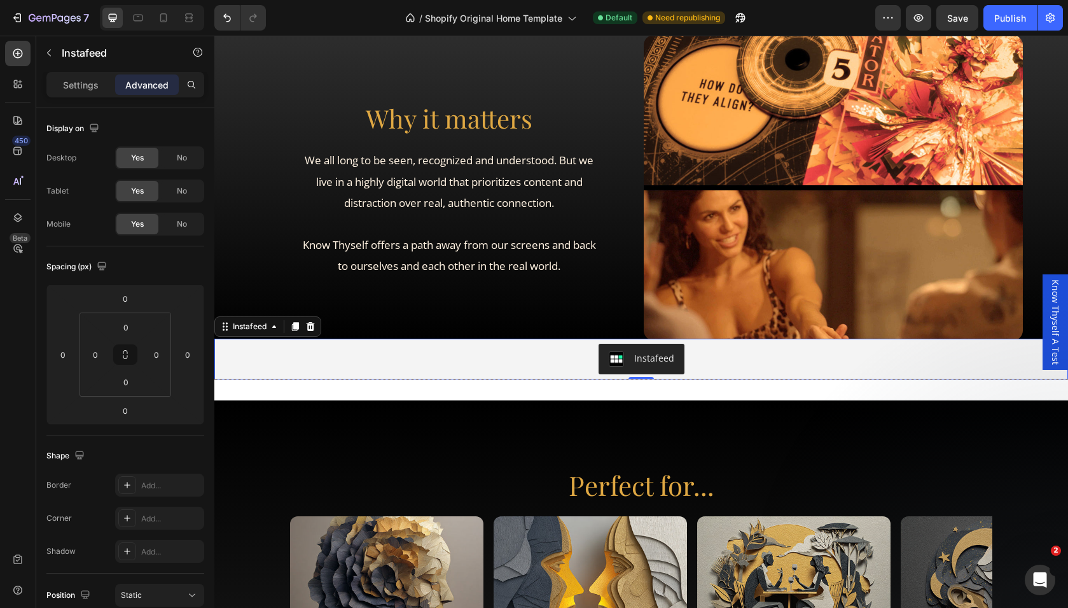
click at [334, 340] on div "Instafeed" at bounding box center [641, 358] width 854 height 41
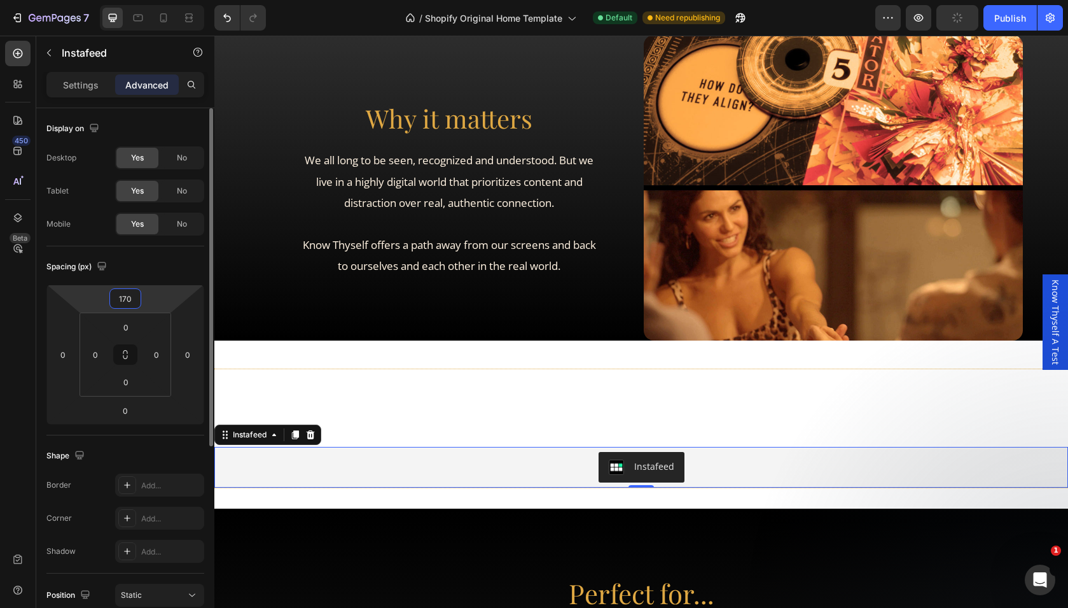
type input "172"
drag, startPoint x: 153, startPoint y: 304, endPoint x: 153, endPoint y: 251, distance: 53.4
click at [153, 238] on html "7 / Shopify Original Home Template Default Need republishing Preview Publish 45…" at bounding box center [534, 119] width 1068 height 238
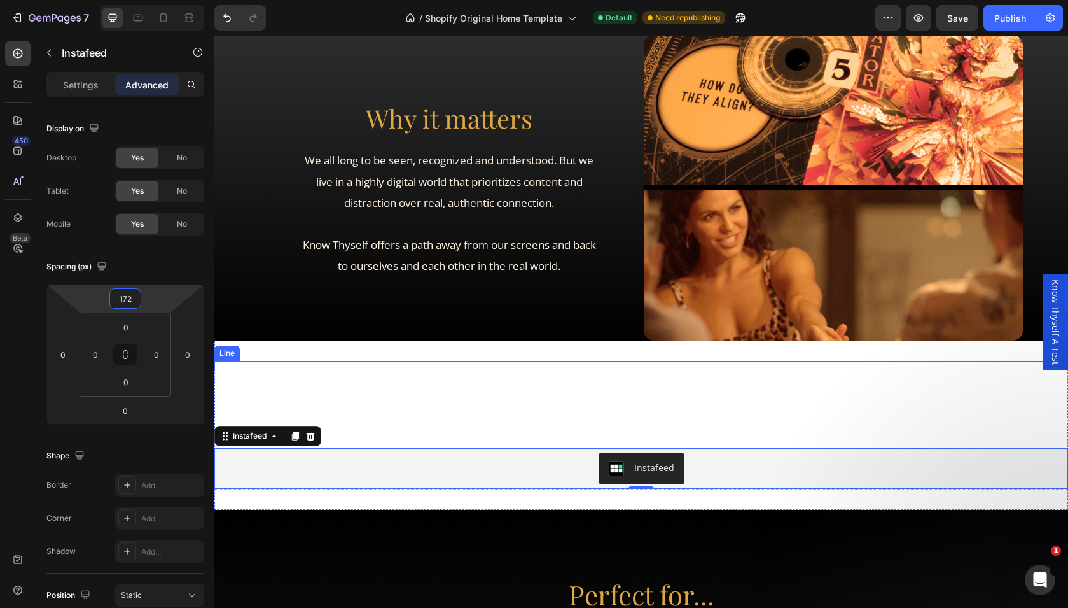
click at [328, 368] on div at bounding box center [641, 368] width 854 height 1
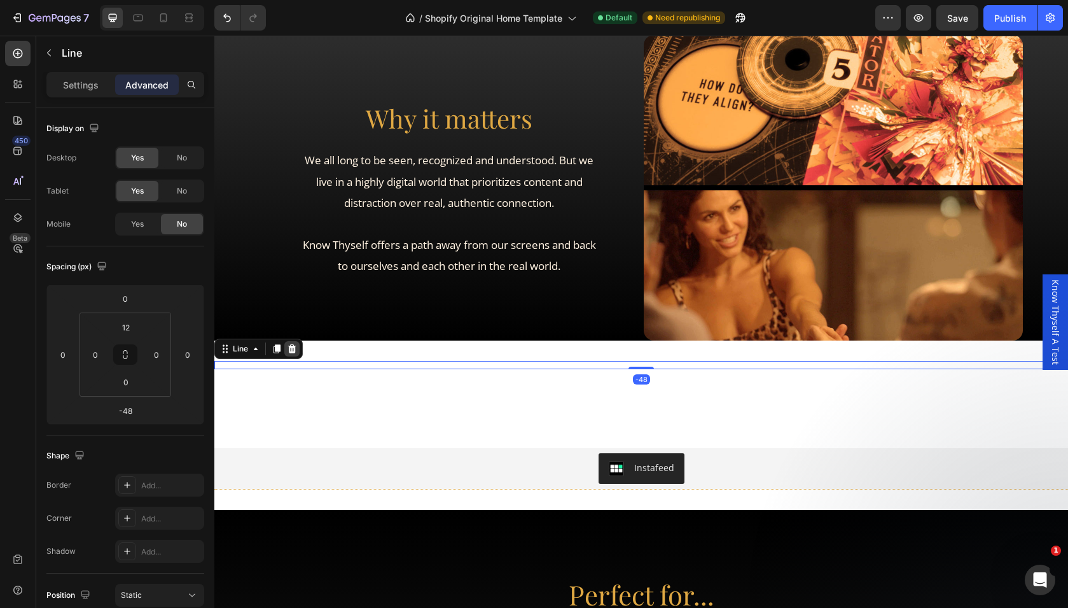
click at [290, 348] on icon at bounding box center [292, 349] width 10 height 10
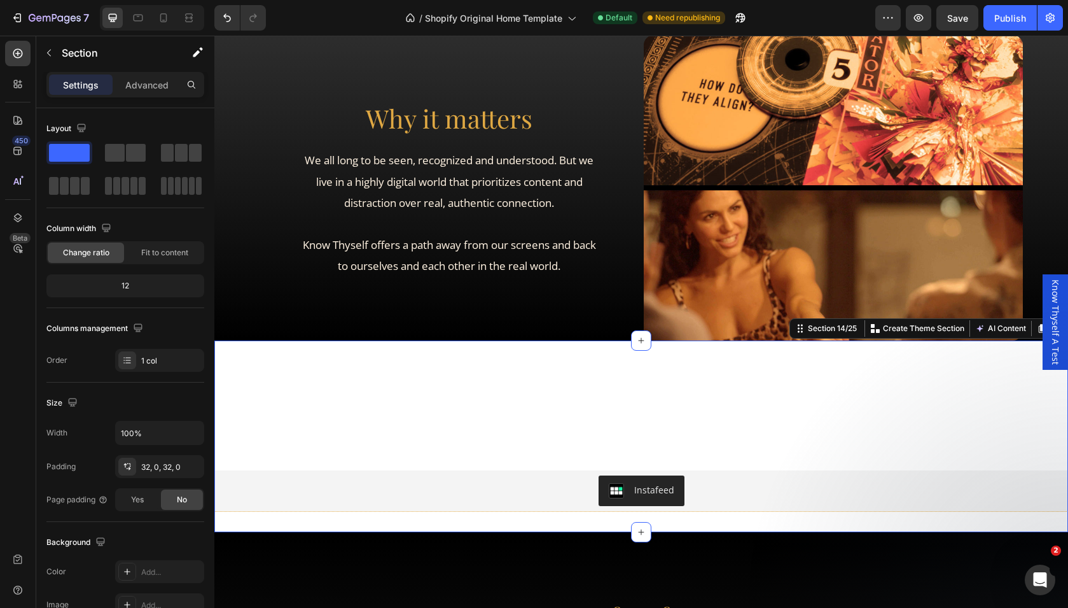
click at [338, 415] on div "Instafeed Instafeed Title Line" at bounding box center [641, 436] width 854 height 151
click at [321, 447] on div "Instafeed Instafeed Title Line" at bounding box center [641, 436] width 854 height 151
click at [150, 89] on p "Advanced" at bounding box center [146, 84] width 43 height 13
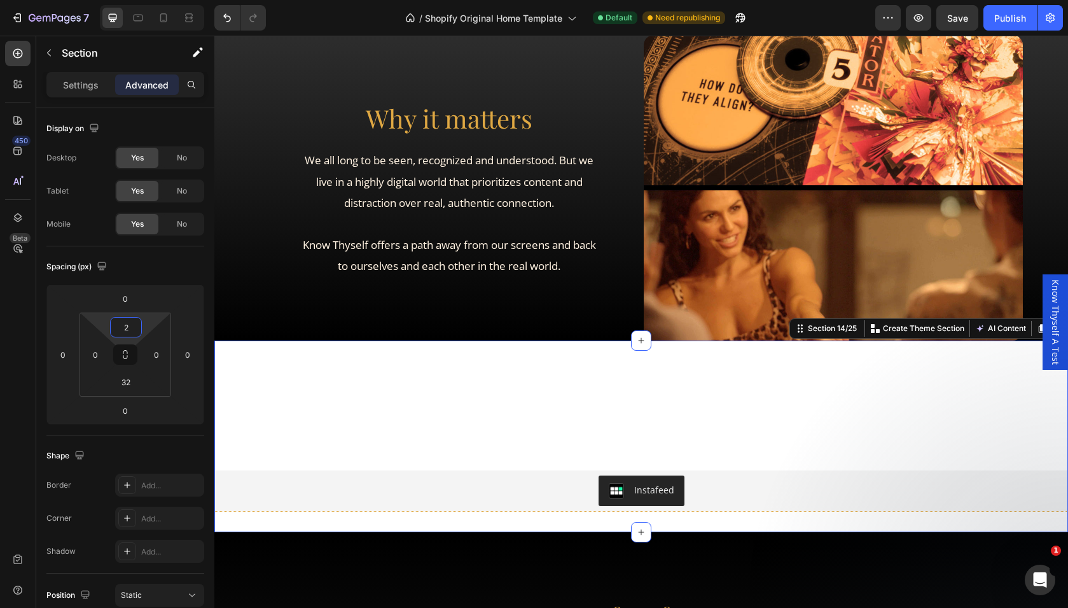
type input "0"
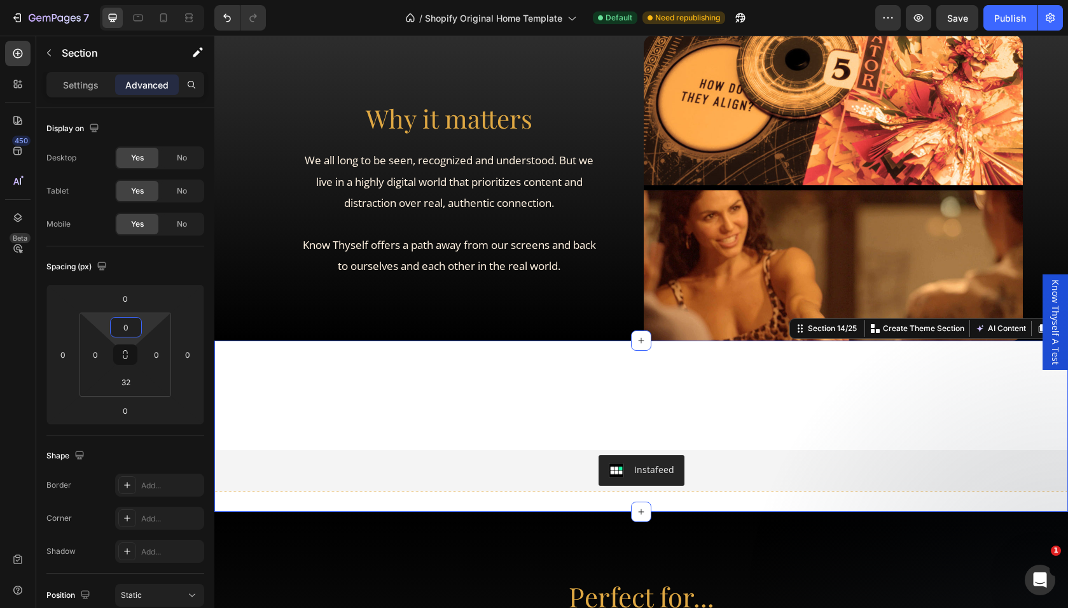
drag, startPoint x: 151, startPoint y: 316, endPoint x: 155, endPoint y: 366, distance: 49.7
click at [155, 238] on html "7 / Shopify Original Home Template Default Need republishing Preview Save Publi…" at bounding box center [534, 119] width 1068 height 238
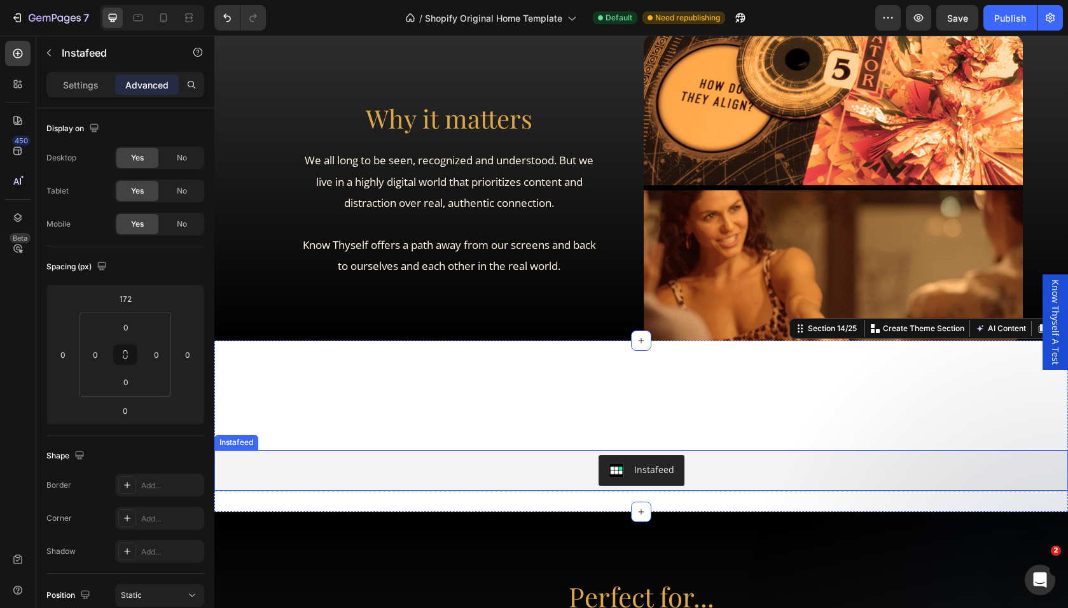
click at [314, 468] on div "Instafeed" at bounding box center [641, 470] width 844 height 31
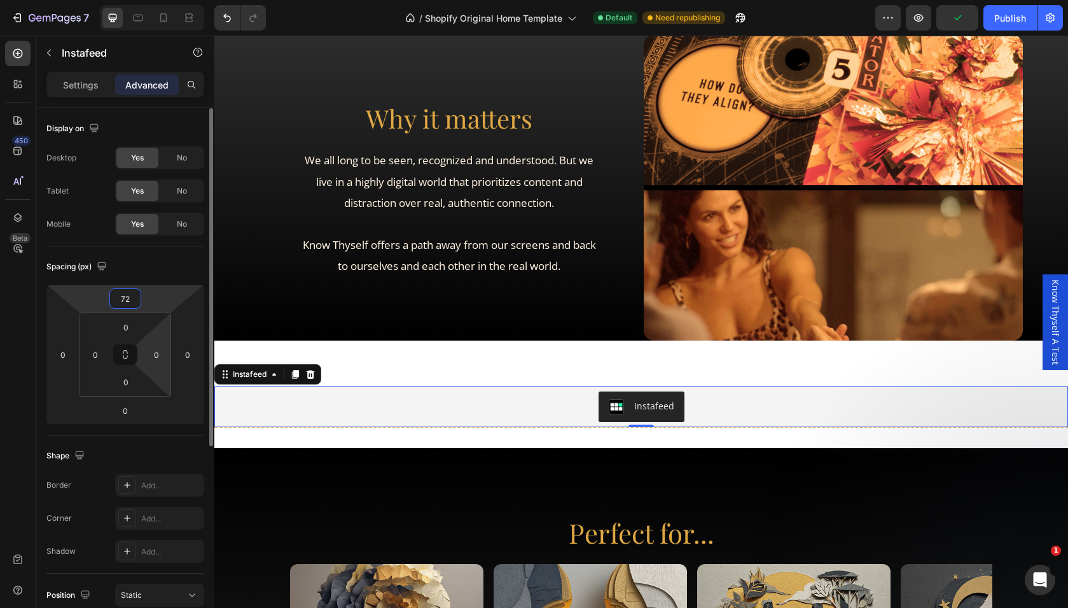
drag, startPoint x: 164, startPoint y: 289, endPoint x: 165, endPoint y: 321, distance: 32.5
click at [165, 238] on html "7 / Shopify Original Home Template Default Need republishing Preview Publish 45…" at bounding box center [534, 119] width 1068 height 238
click at [126, 300] on input "72" at bounding box center [125, 298] width 25 height 19
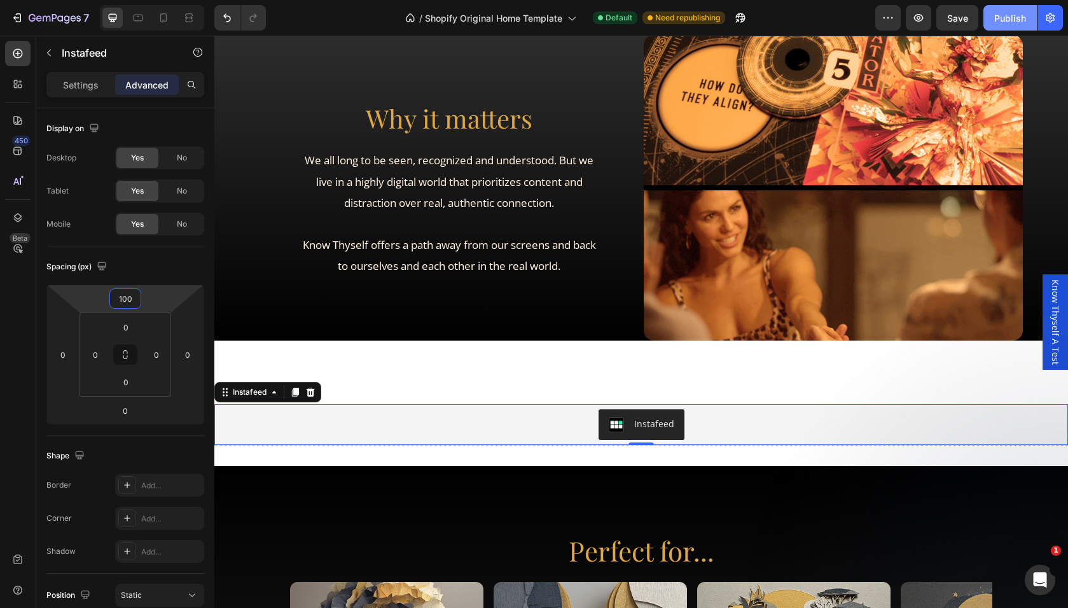
type input "100"
click at [1005, 22] on div "Publish" at bounding box center [1010, 17] width 32 height 13
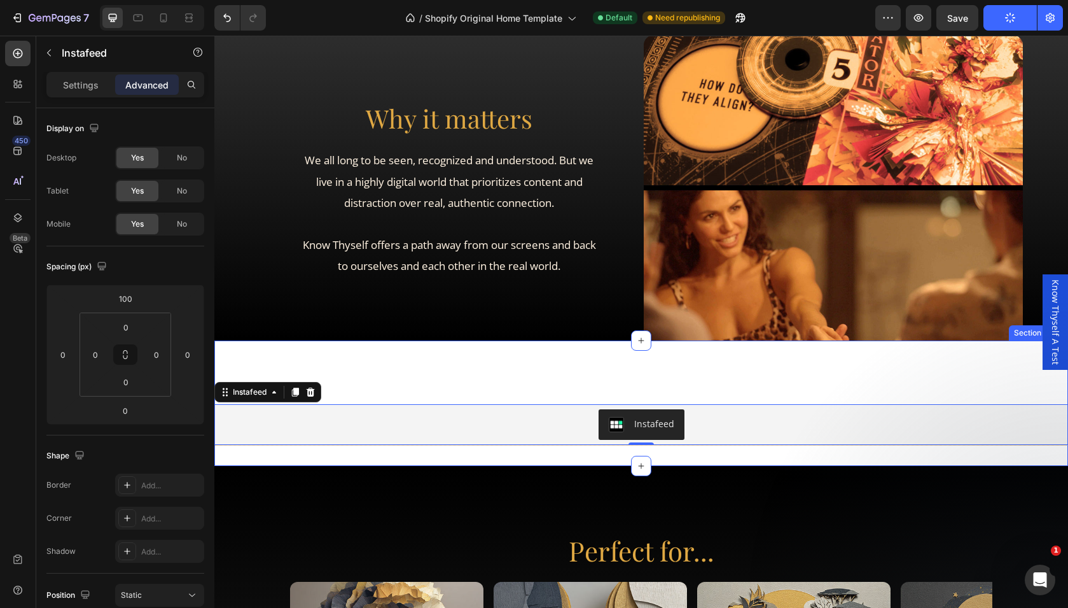
click at [225, 351] on div "Instafeed Instafeed 0 Title Line" at bounding box center [641, 392] width 854 height 105
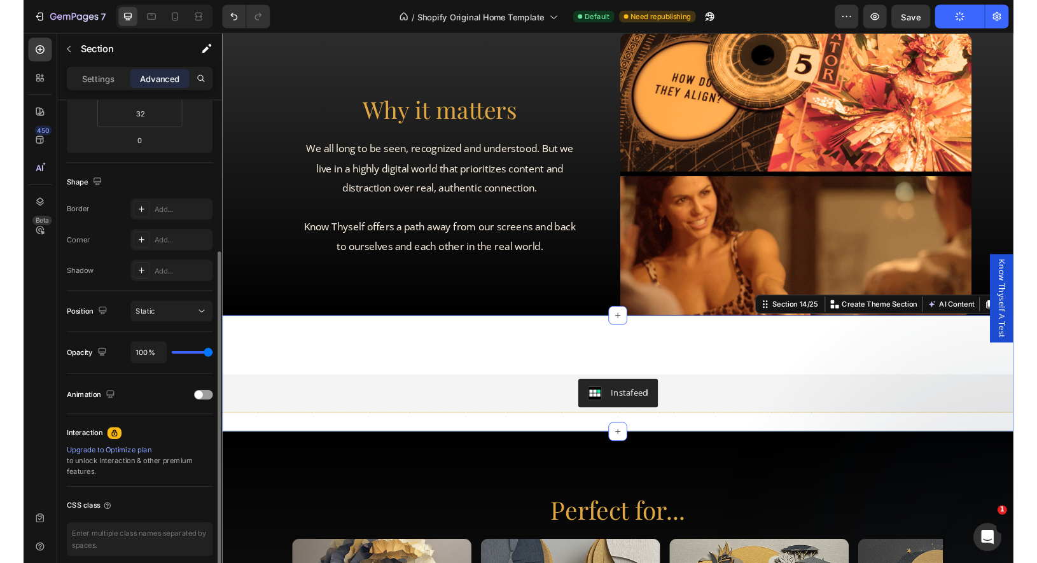
scroll to position [102, 0]
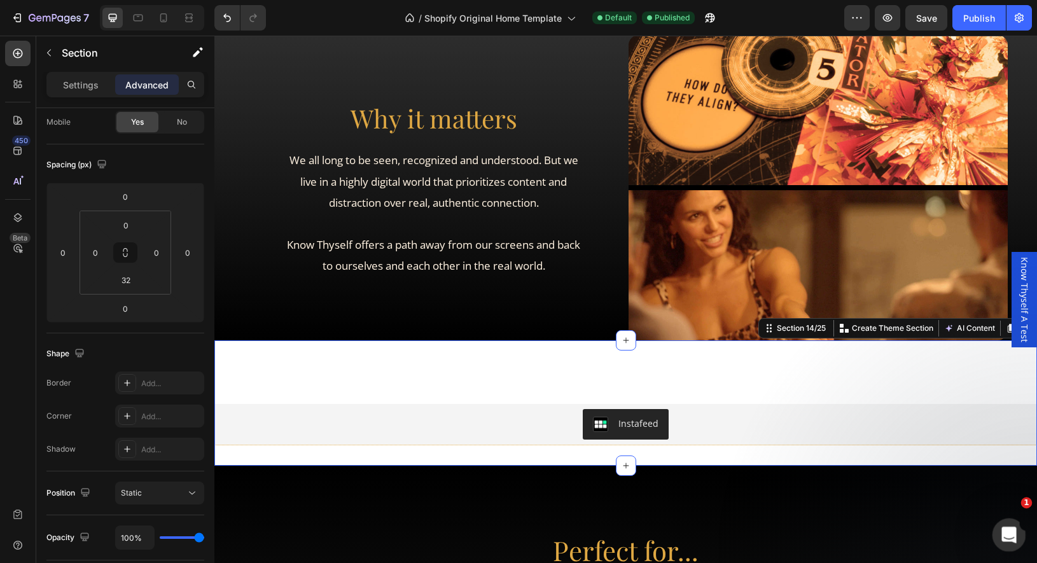
click at [1008, 541] on icon "Open Intercom Messenger" at bounding box center [1007, 533] width 21 height 21
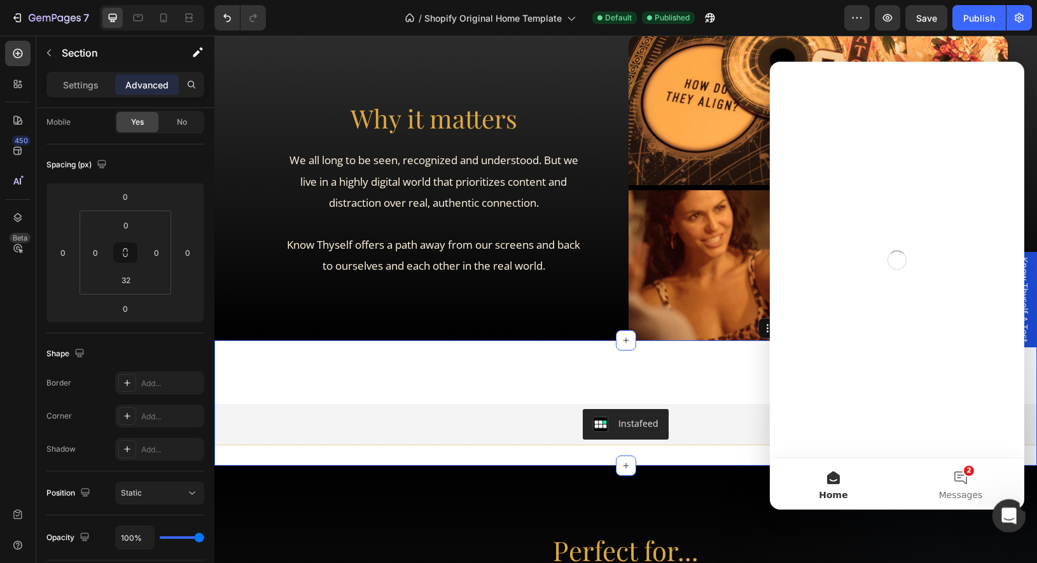
scroll to position [0, 0]
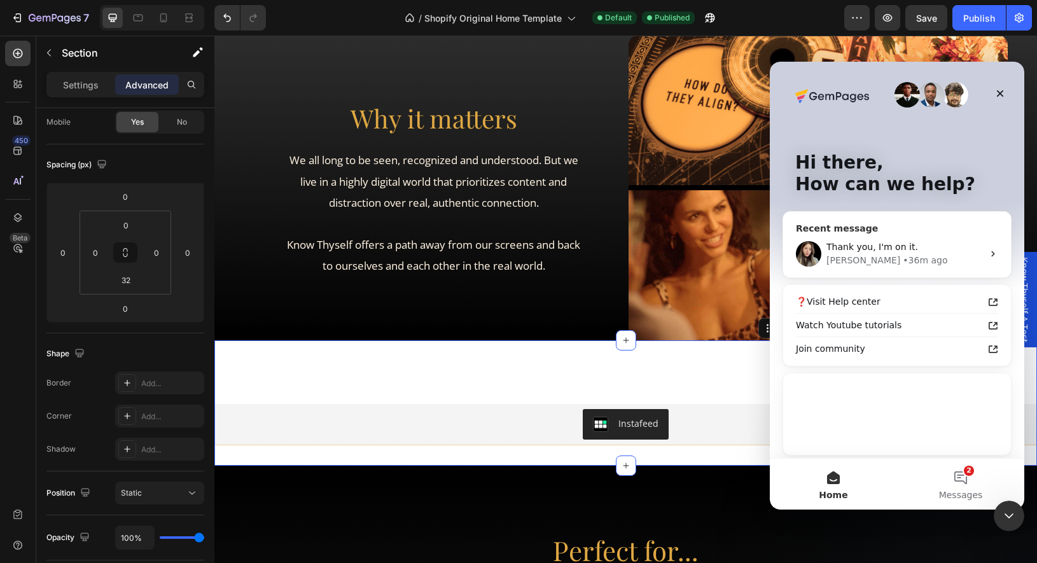
click at [937, 254] on div "Célia • 36m ago" at bounding box center [904, 260] width 157 height 13
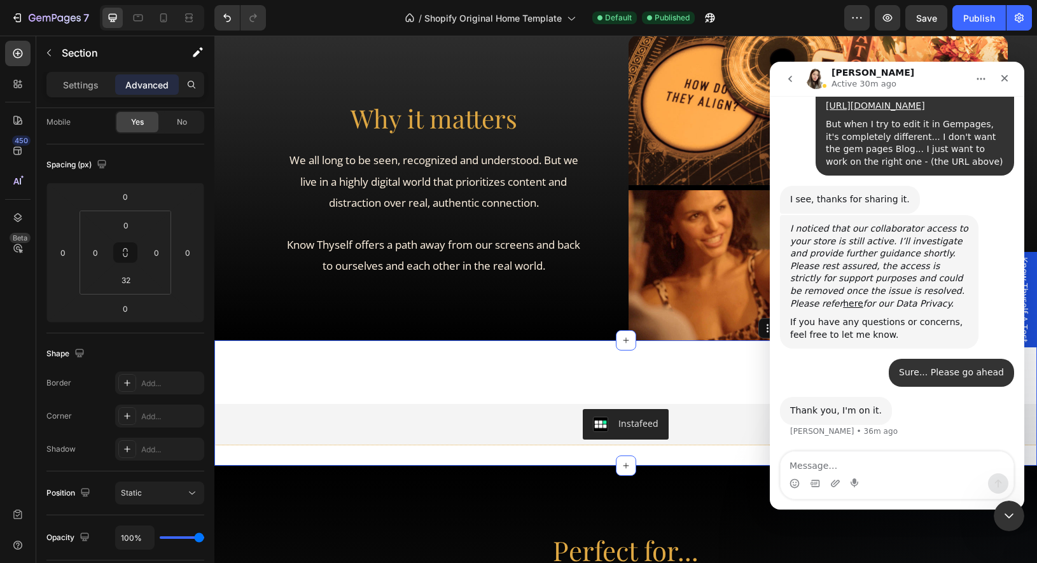
scroll to position [861, 0]
click at [867, 475] on div "Intercom messenger" at bounding box center [897, 483] width 233 height 20
click at [833, 469] on textarea "Message…" at bounding box center [897, 463] width 233 height 22
type textarea "Cool"
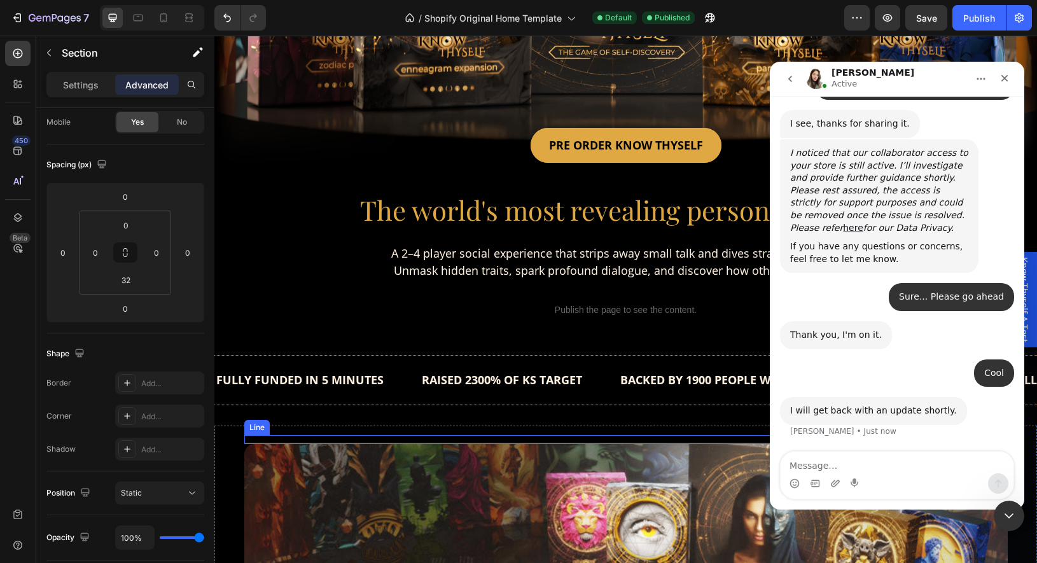
scroll to position [0, 0]
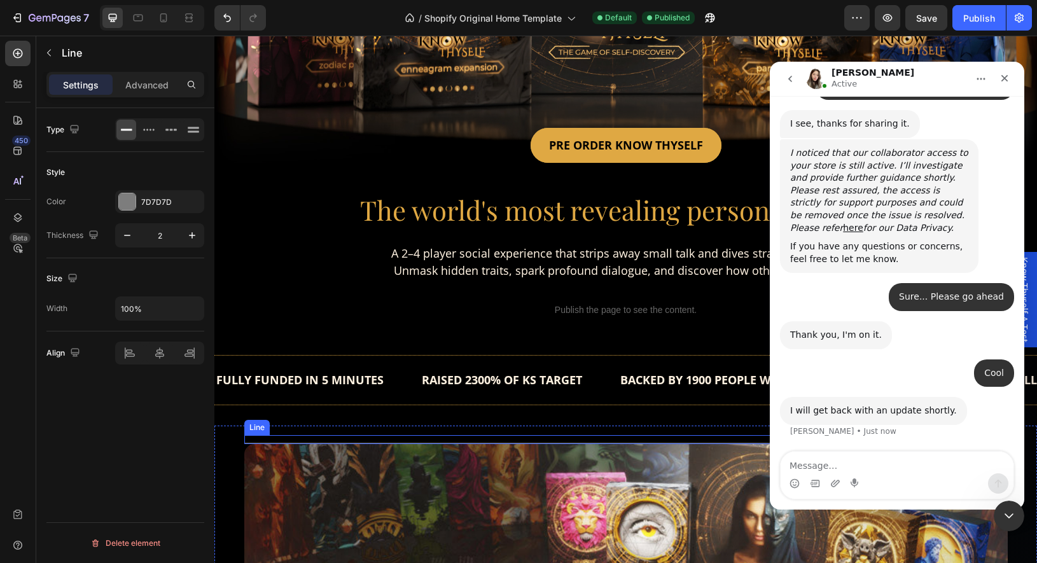
click at [246, 443] on div at bounding box center [625, 443] width 763 height 1
click at [317, 421] on icon at bounding box center [322, 423] width 10 height 10
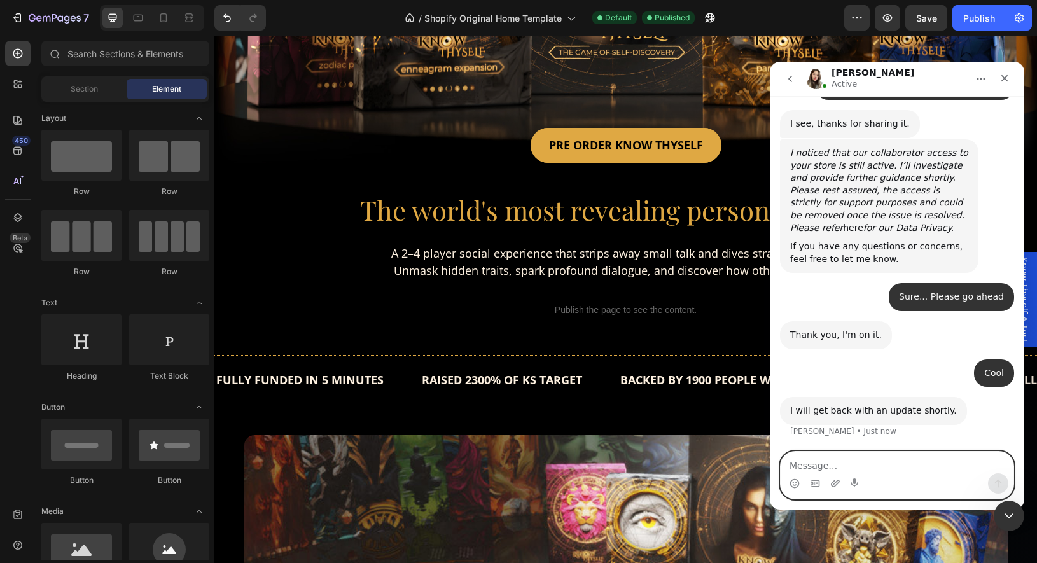
click at [832, 473] on div "Intercom messenger" at bounding box center [897, 475] width 233 height 47
type textarea "thank you !"
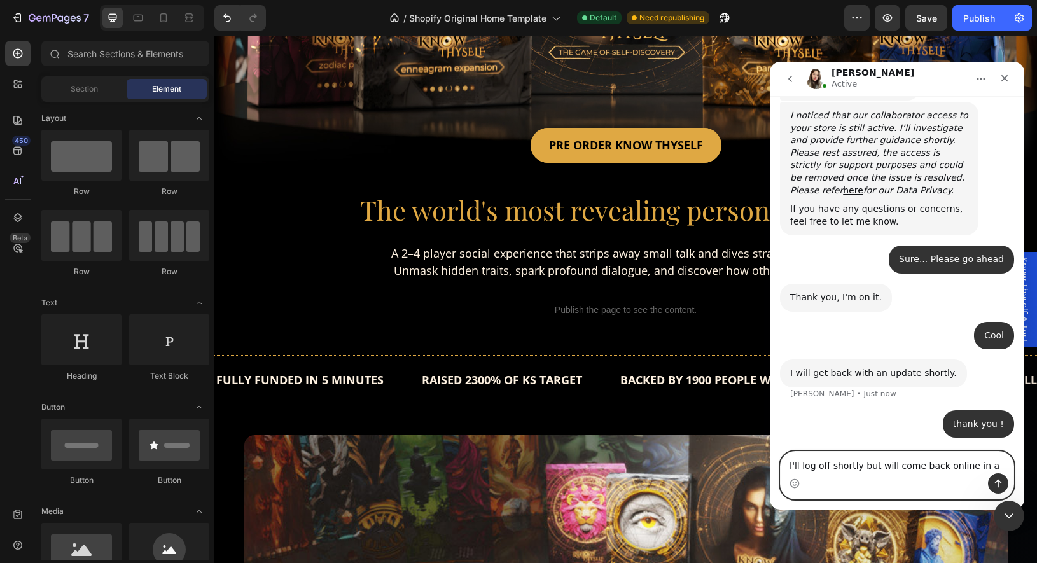
type textarea "I'll log off shortly but will come back online in a bit"
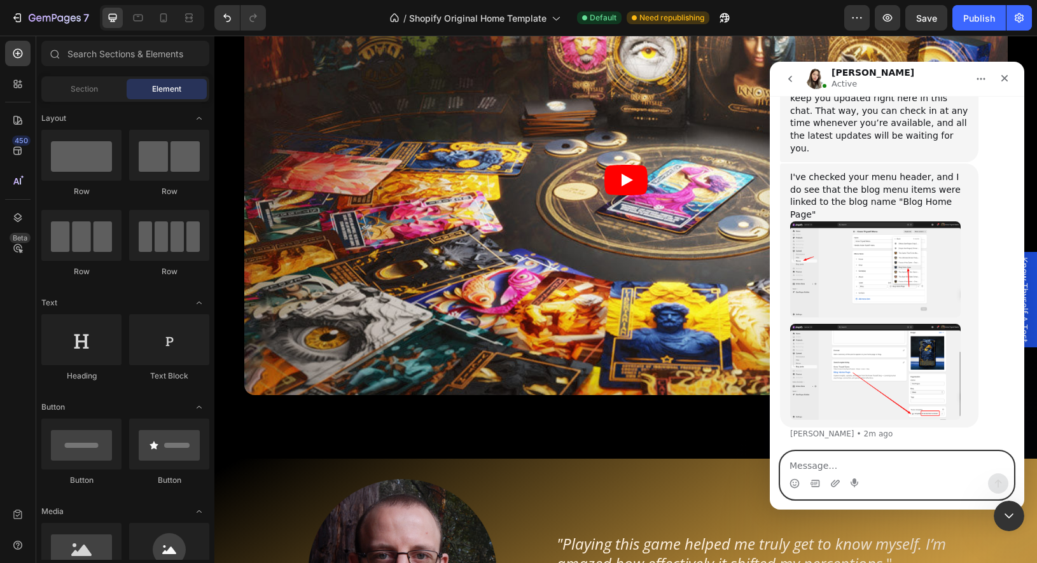
scroll to position [1357, 0]
click at [851, 464] on textarea "Message…" at bounding box center [897, 463] width 233 height 22
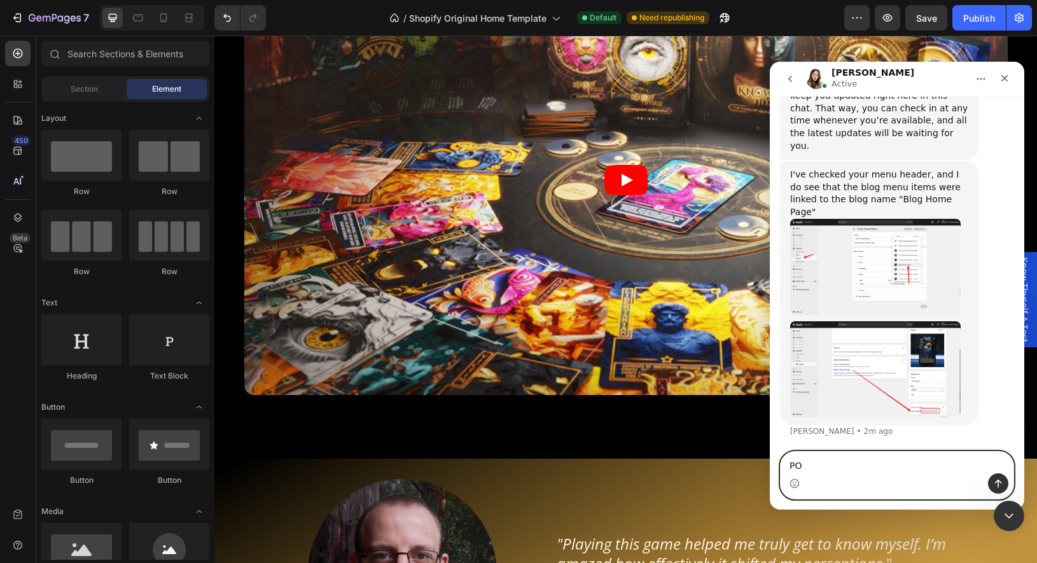
type textarea "P"
type textarea "OK"
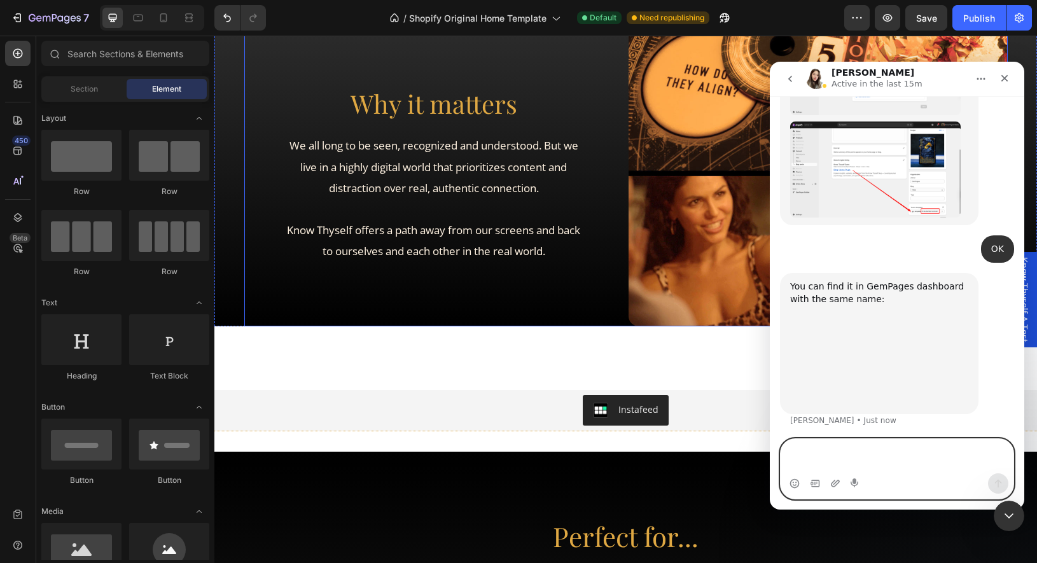
scroll to position [1559, 0]
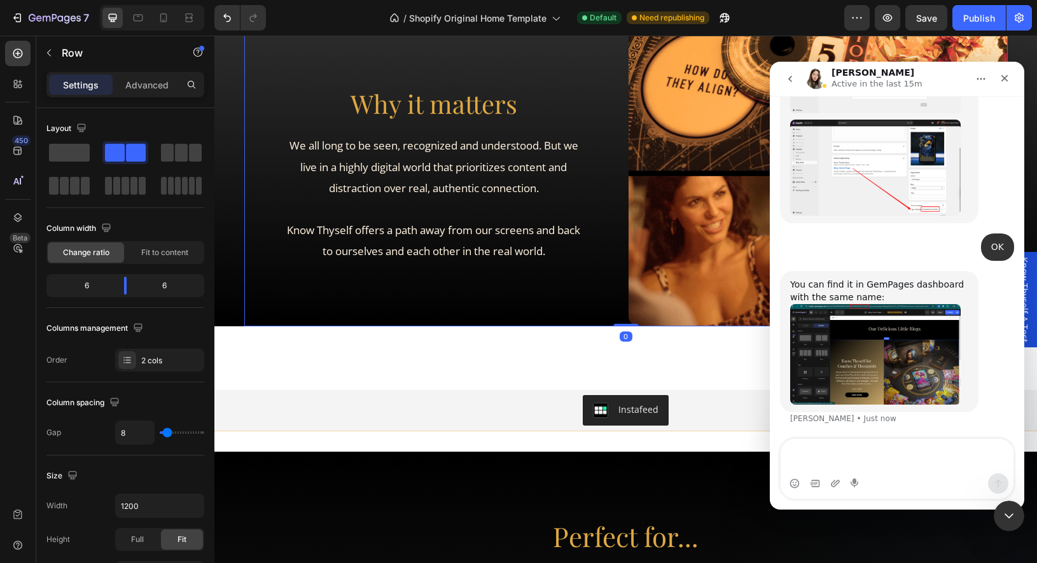
click at [360, 177] on div "Why it matters Heading We all long to be seen, recognized and understood. But w…" at bounding box center [433, 173] width 379 height 306
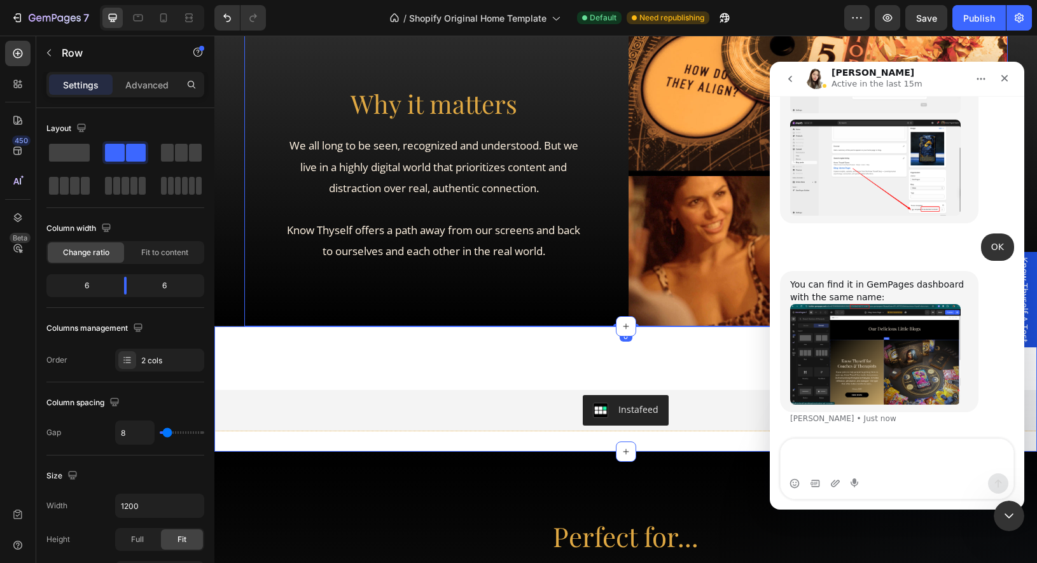
click at [447, 431] on div "Instafeed Instafeed Title Line" at bounding box center [625, 378] width 823 height 105
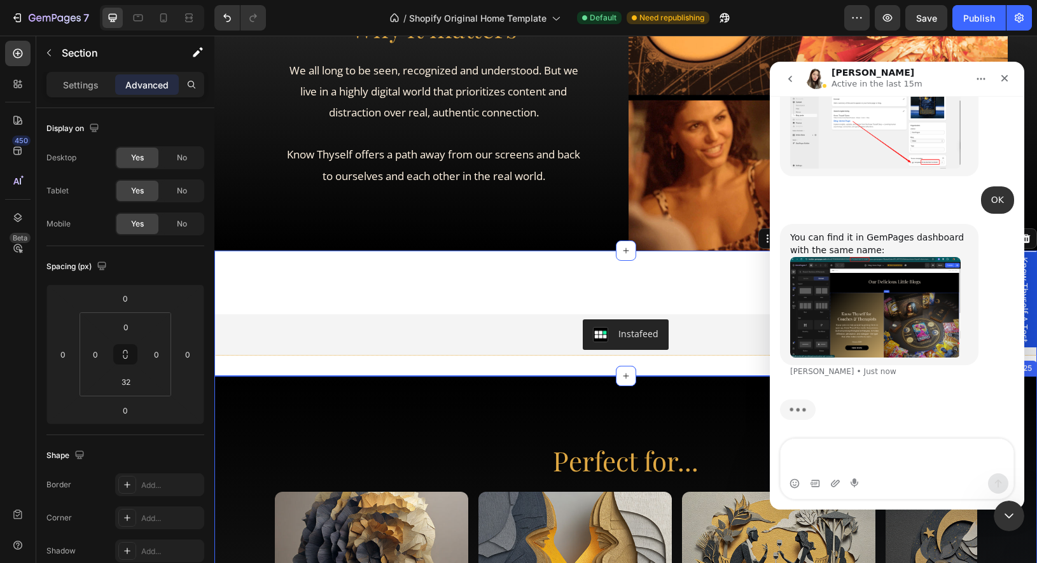
scroll to position [1608, 0]
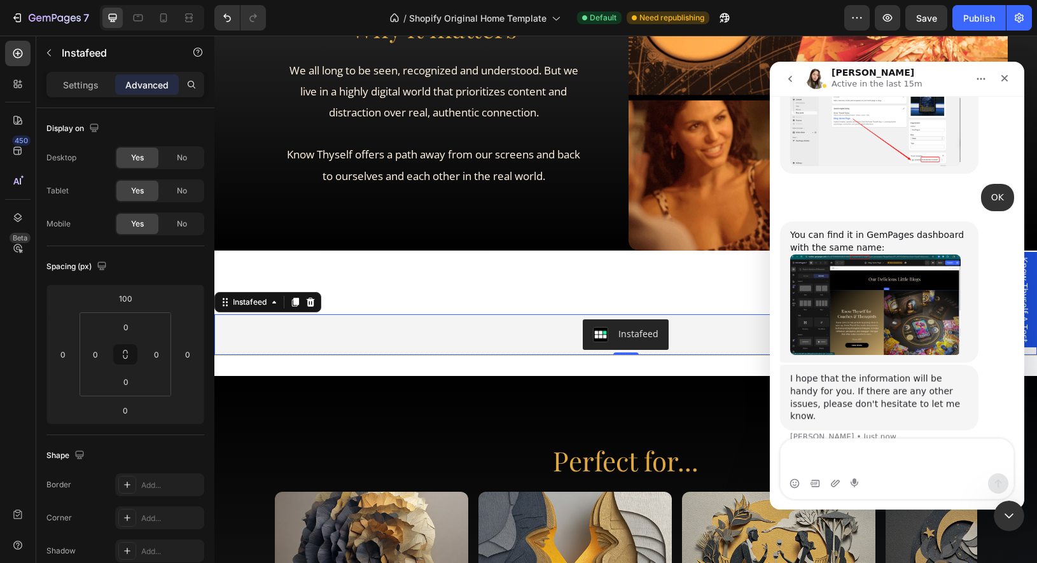
click at [407, 340] on div "Instafeed" at bounding box center [625, 334] width 812 height 31
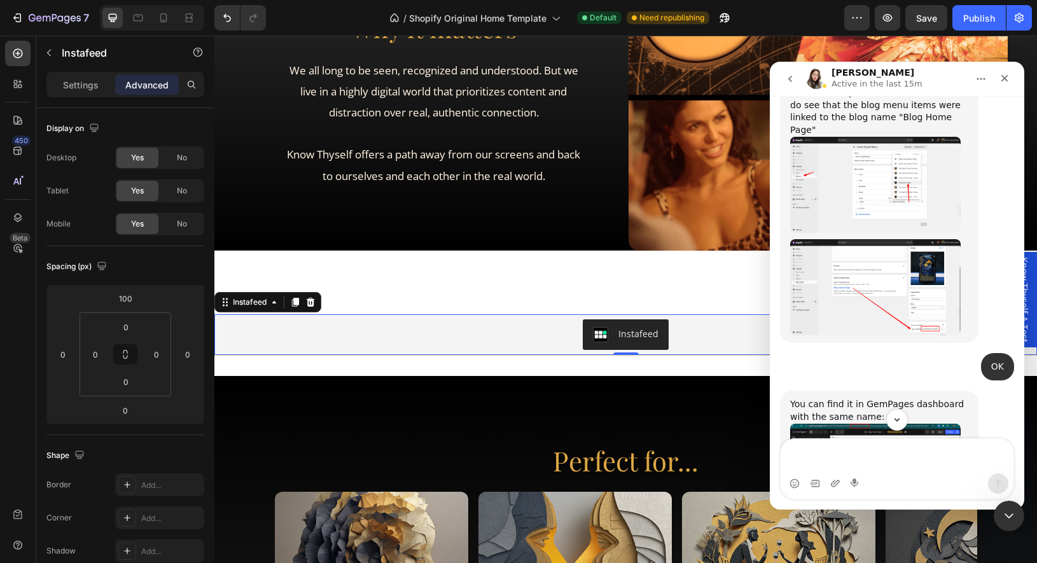
scroll to position [1435, 0]
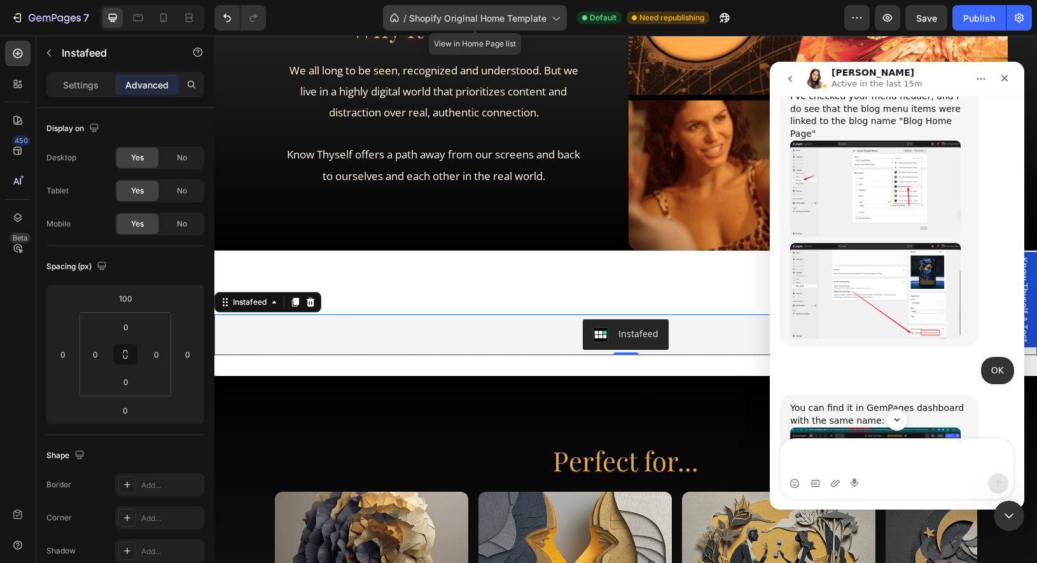
click at [548, 17] on div "/ Shopify Original Home Template" at bounding box center [475, 17] width 184 height 25
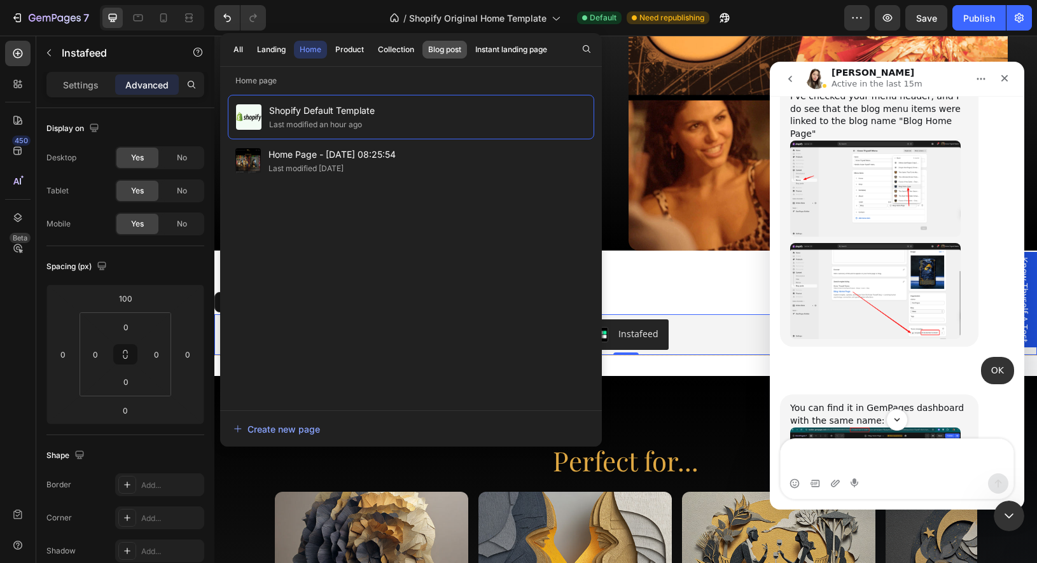
click at [429, 53] on div "Blog post" at bounding box center [444, 49] width 33 height 11
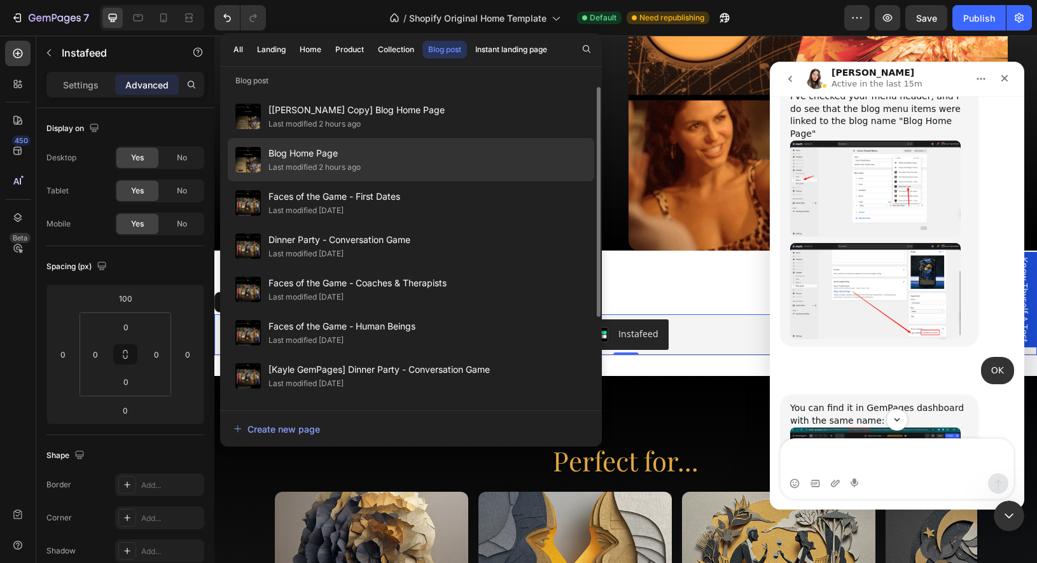
click at [395, 181] on div "Blog Home Page Last modified 2 hours ago" at bounding box center [411, 202] width 366 height 43
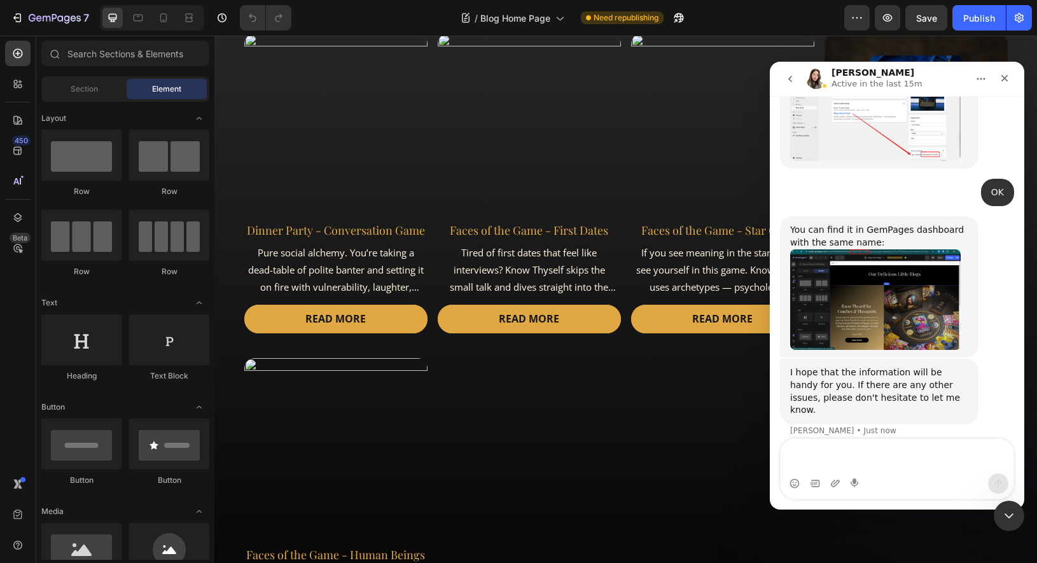
scroll to position [635, 0]
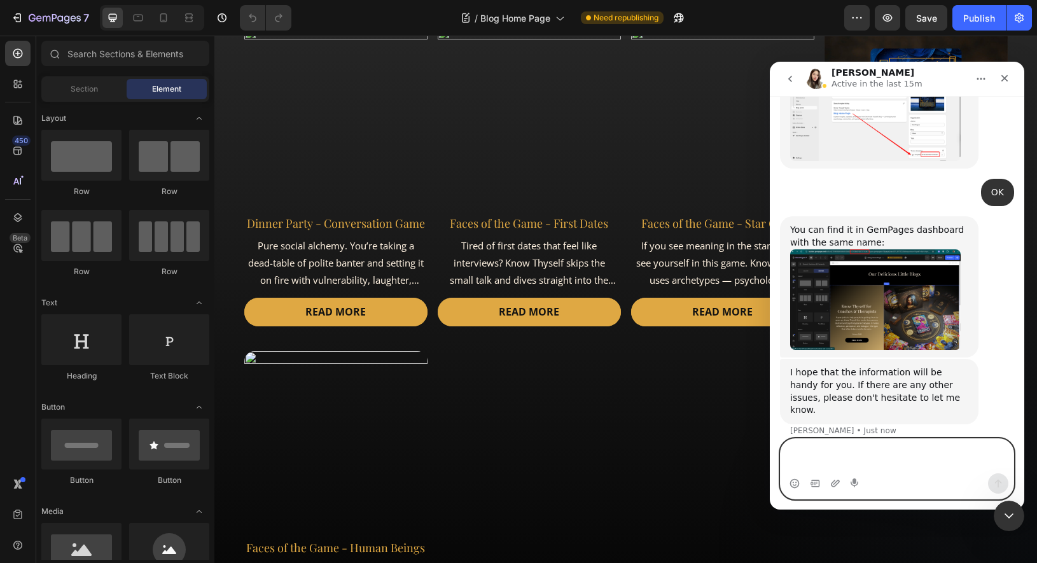
click at [876, 452] on textarea "Message…" at bounding box center [897, 456] width 233 height 34
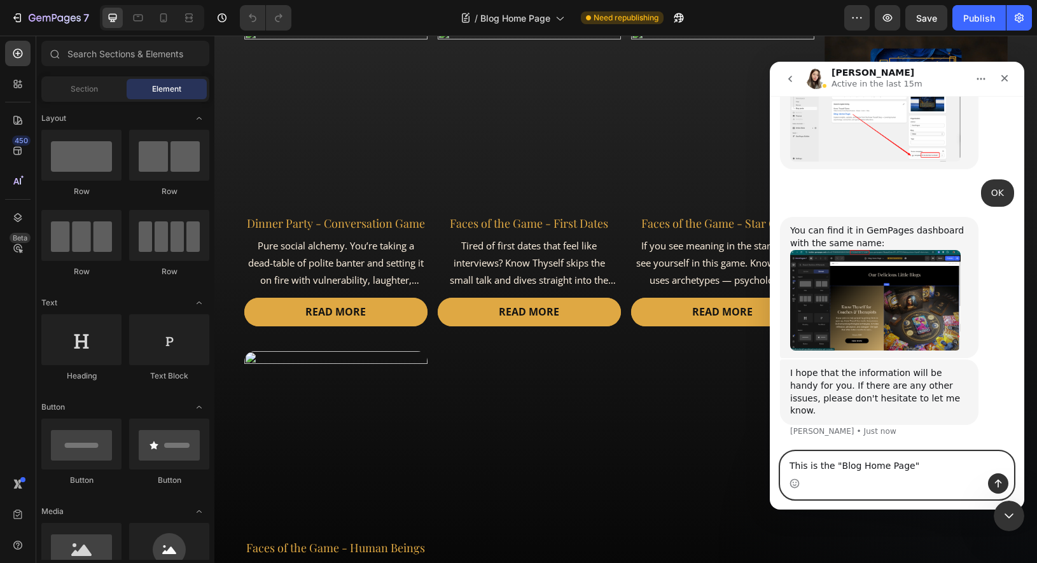
paste textarea "[URL][DOMAIN_NAME][DOMAIN_NAME]"
type textarea "This is the "Blog Home Page" [URL][DOMAIN_NAME][DOMAIN_NAME]"
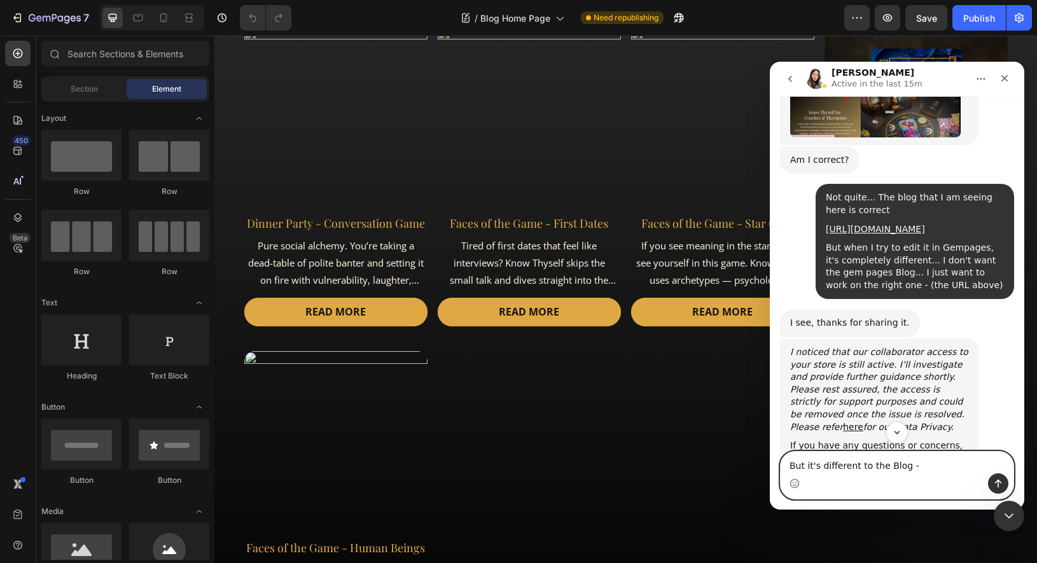
scroll to position [683, 0]
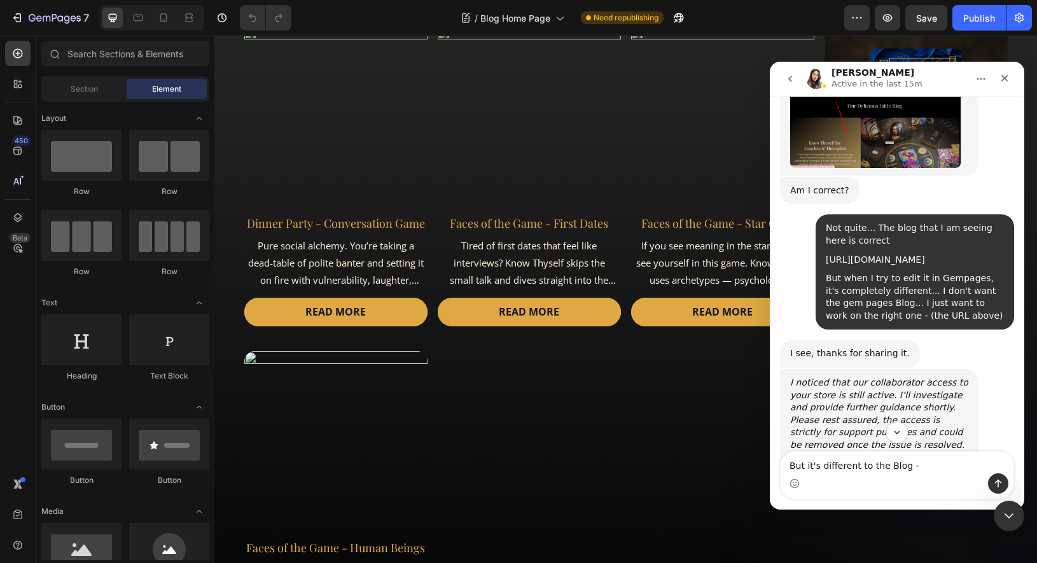
drag, startPoint x: 868, startPoint y: 284, endPoint x: 826, endPoint y: 274, distance: 43.4
click at [826, 267] on div "[URL][DOMAIN_NAME]" at bounding box center [915, 260] width 178 height 13
copy link "[URL][DOMAIN_NAME]"
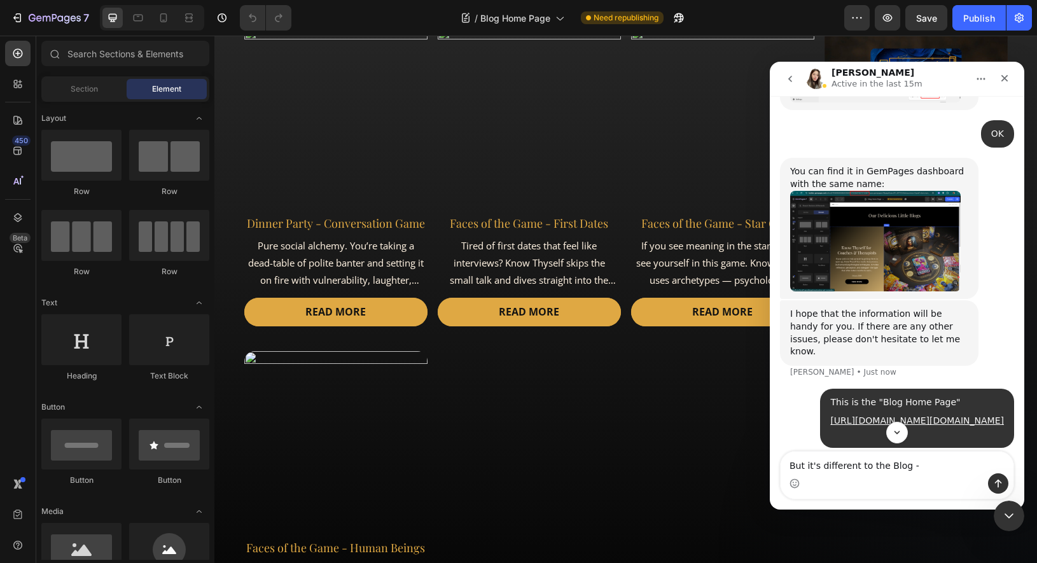
scroll to position [1720, 0]
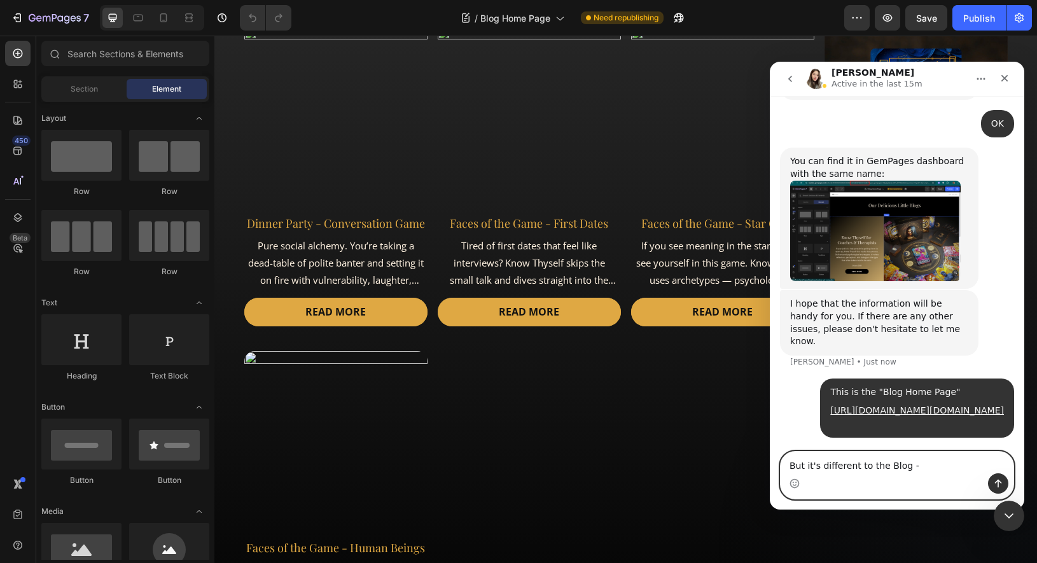
click at [921, 464] on textarea "But it's different to the Blog -" at bounding box center [897, 463] width 233 height 22
paste textarea "[URL][DOMAIN_NAME]"
type textarea "But it's different to the Blog - [URL][DOMAIN_NAME]"
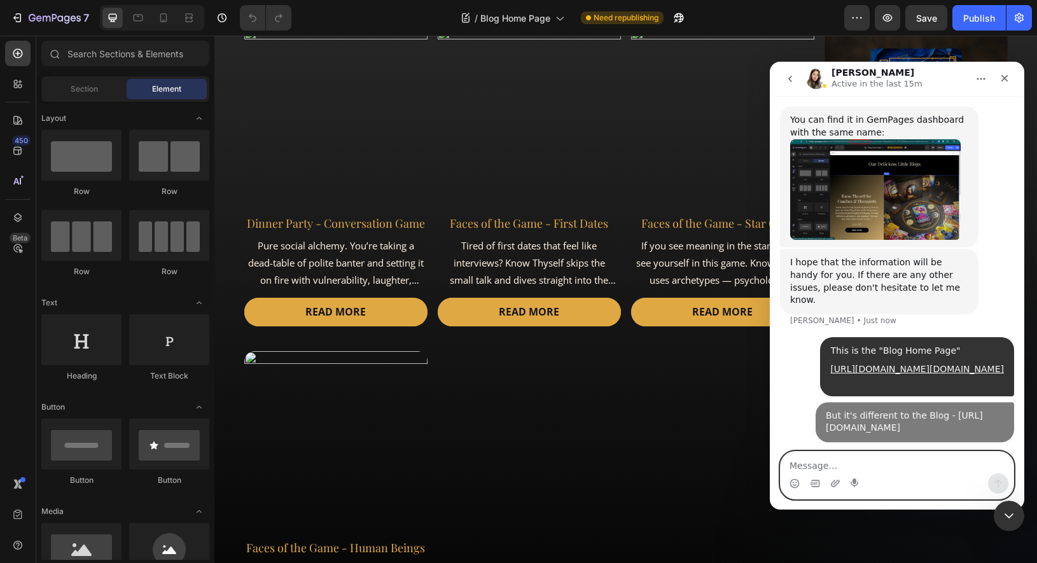
scroll to position [1774, 0]
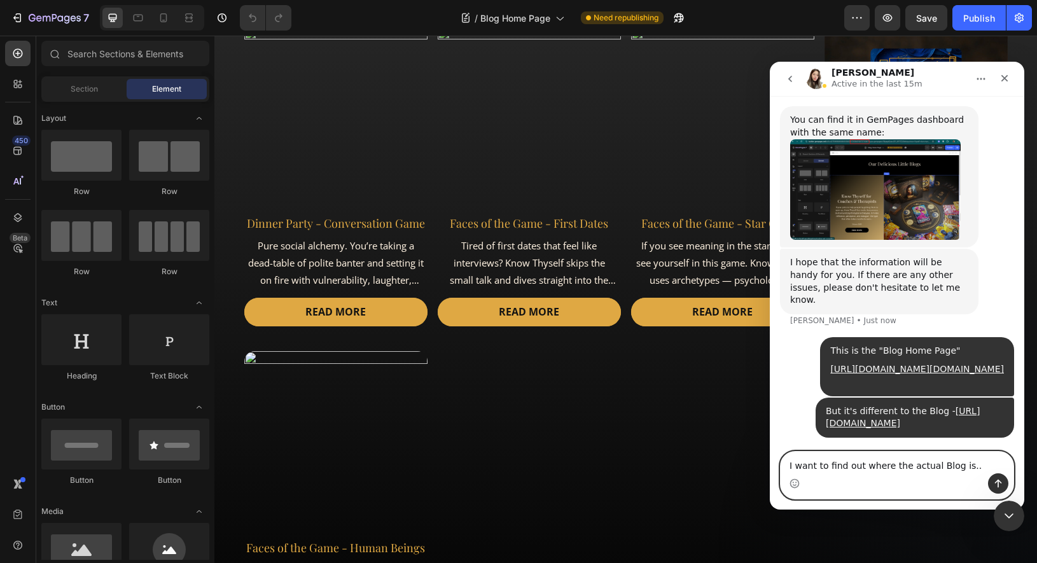
type textarea "I want to find out where the actual Blog is..."
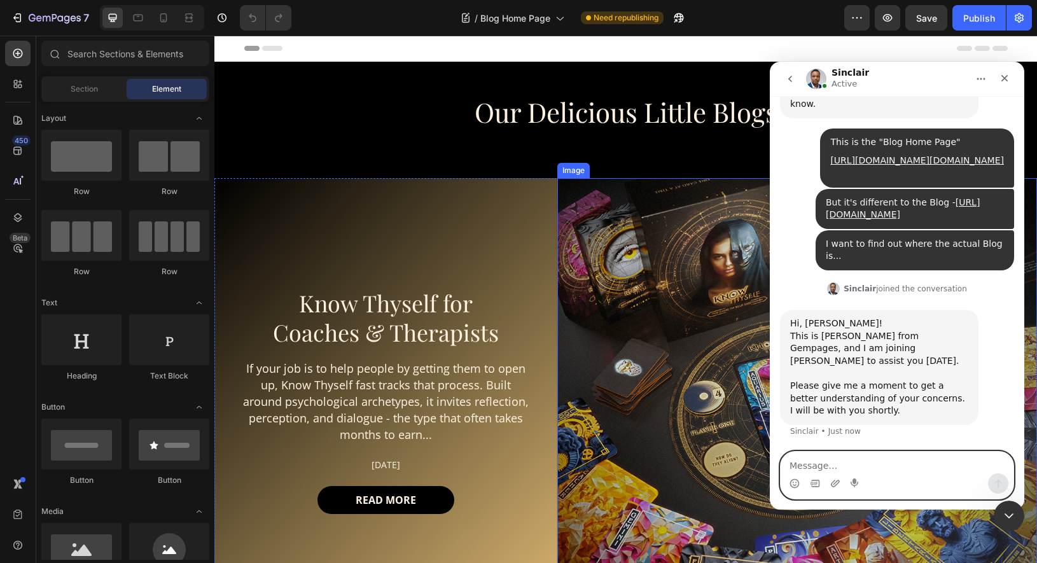
scroll to position [1944, 0]
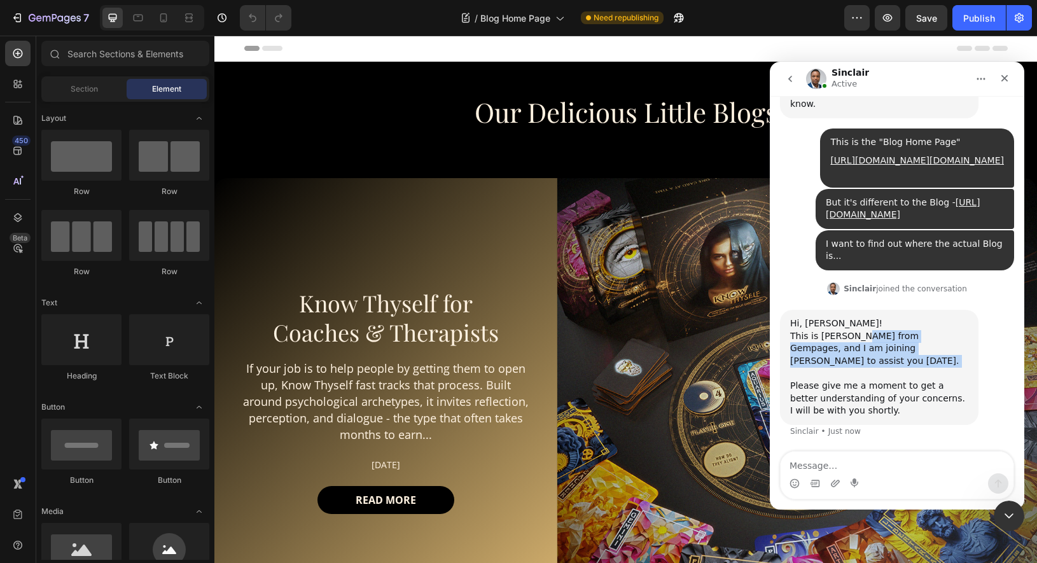
drag, startPoint x: 850, startPoint y: 358, endPoint x: 856, endPoint y: 378, distance: 20.5
click at [856, 378] on div "Hi, [PERSON_NAME]! This is [PERSON_NAME] from Gempages, and I am joining [PERSO…" at bounding box center [879, 367] width 178 height 100
drag, startPoint x: 870, startPoint y: 399, endPoint x: 846, endPoint y: 356, distance: 48.7
click at [846, 357] on div "Hi, [PERSON_NAME]! This is [PERSON_NAME] from Gempages, and I am joining [PERSO…" at bounding box center [879, 367] width 178 height 100
drag, startPoint x: 846, startPoint y: 356, endPoint x: 874, endPoint y: 392, distance: 45.3
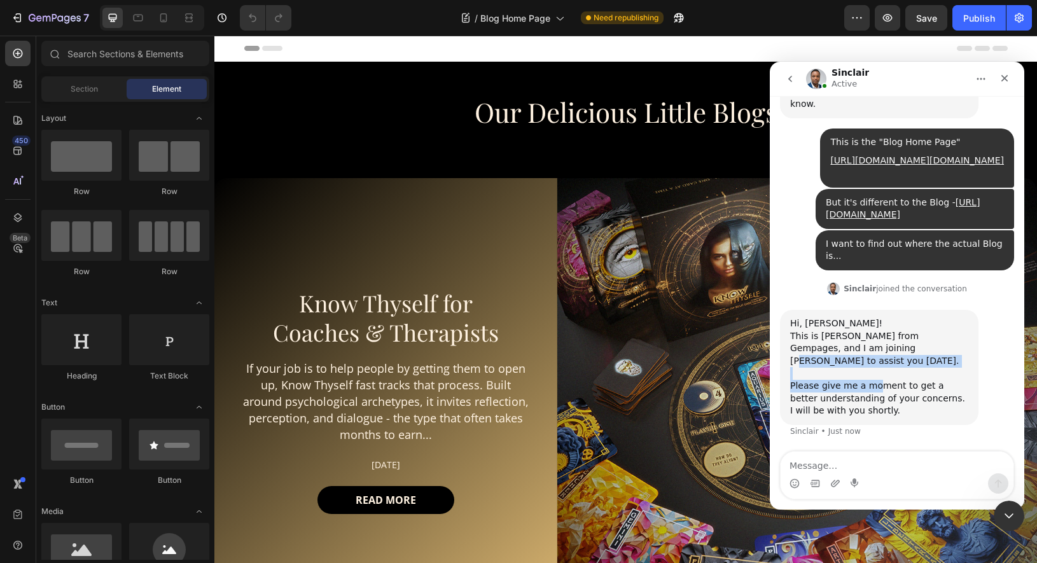
click at [874, 392] on div "Hi, [PERSON_NAME]! This is [PERSON_NAME] from Gempages, and I am joining [PERSO…" at bounding box center [879, 367] width 178 height 100
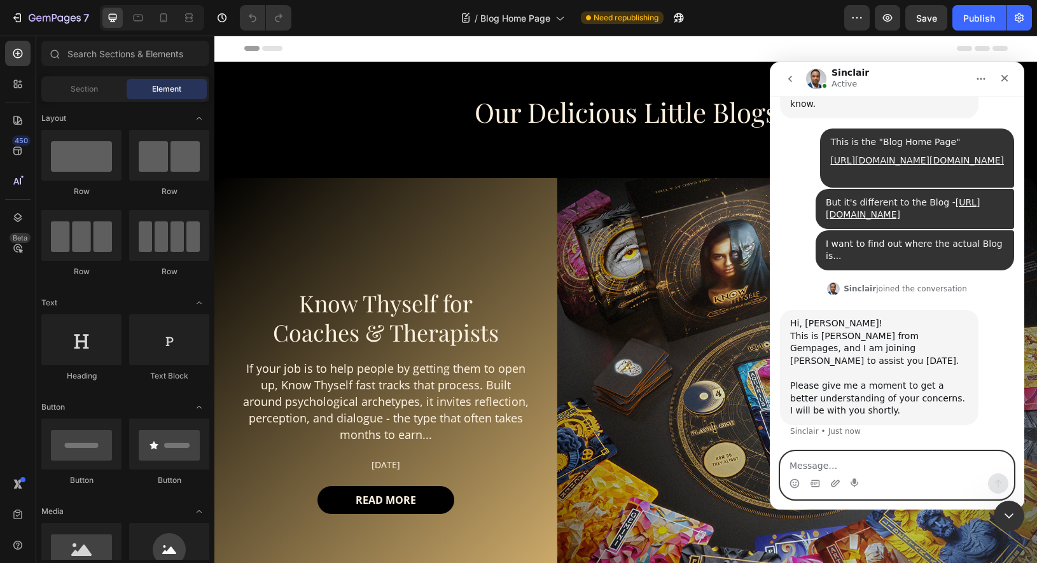
click at [855, 473] on textarea "Message…" at bounding box center [897, 463] width 233 height 22
type textarea "Thanks..."
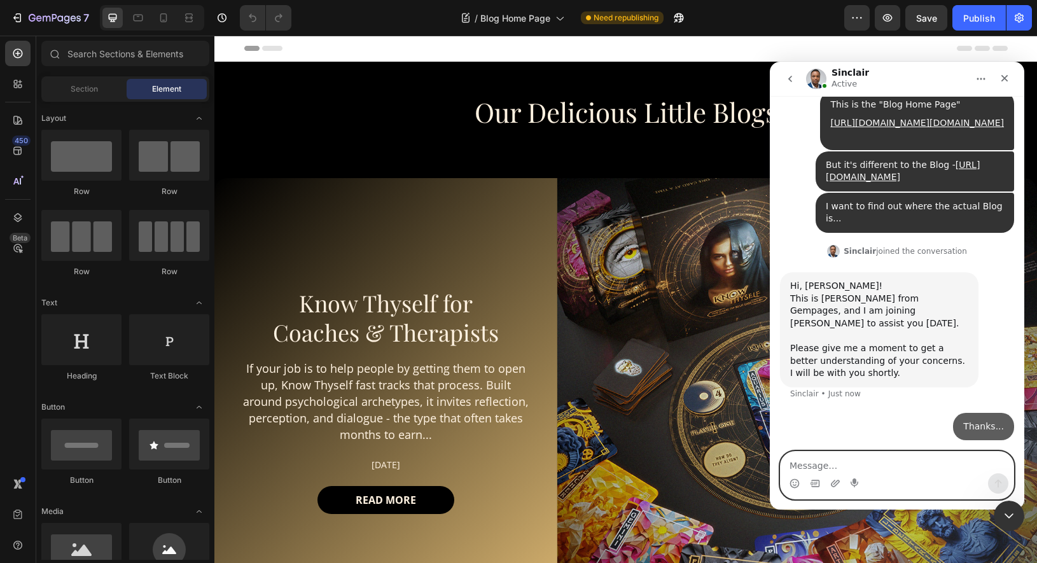
scroll to position [1982, 0]
